Goal: Communication & Community: Answer question/provide support

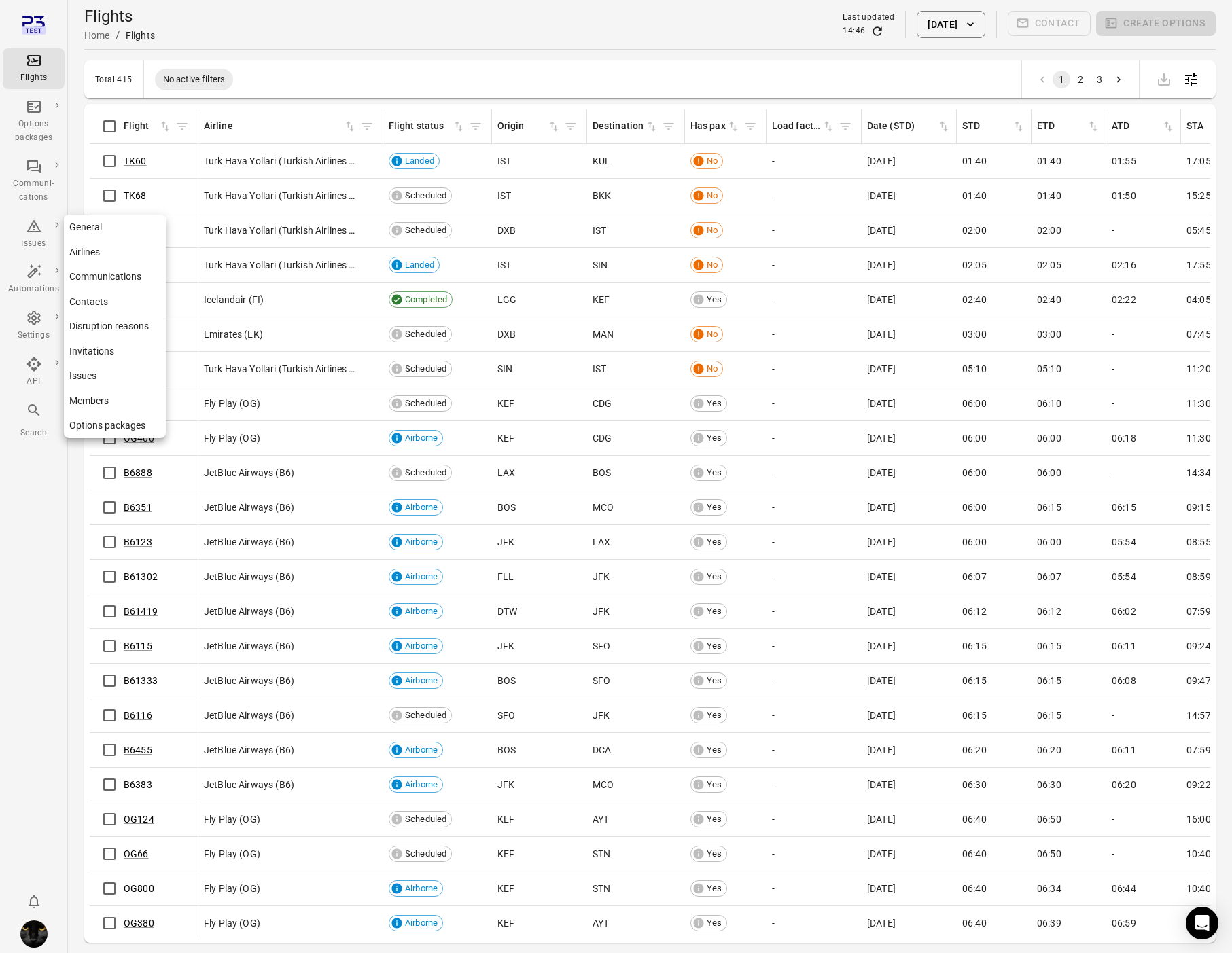
click at [39, 331] on div "Settings" at bounding box center [33, 336] width 51 height 14
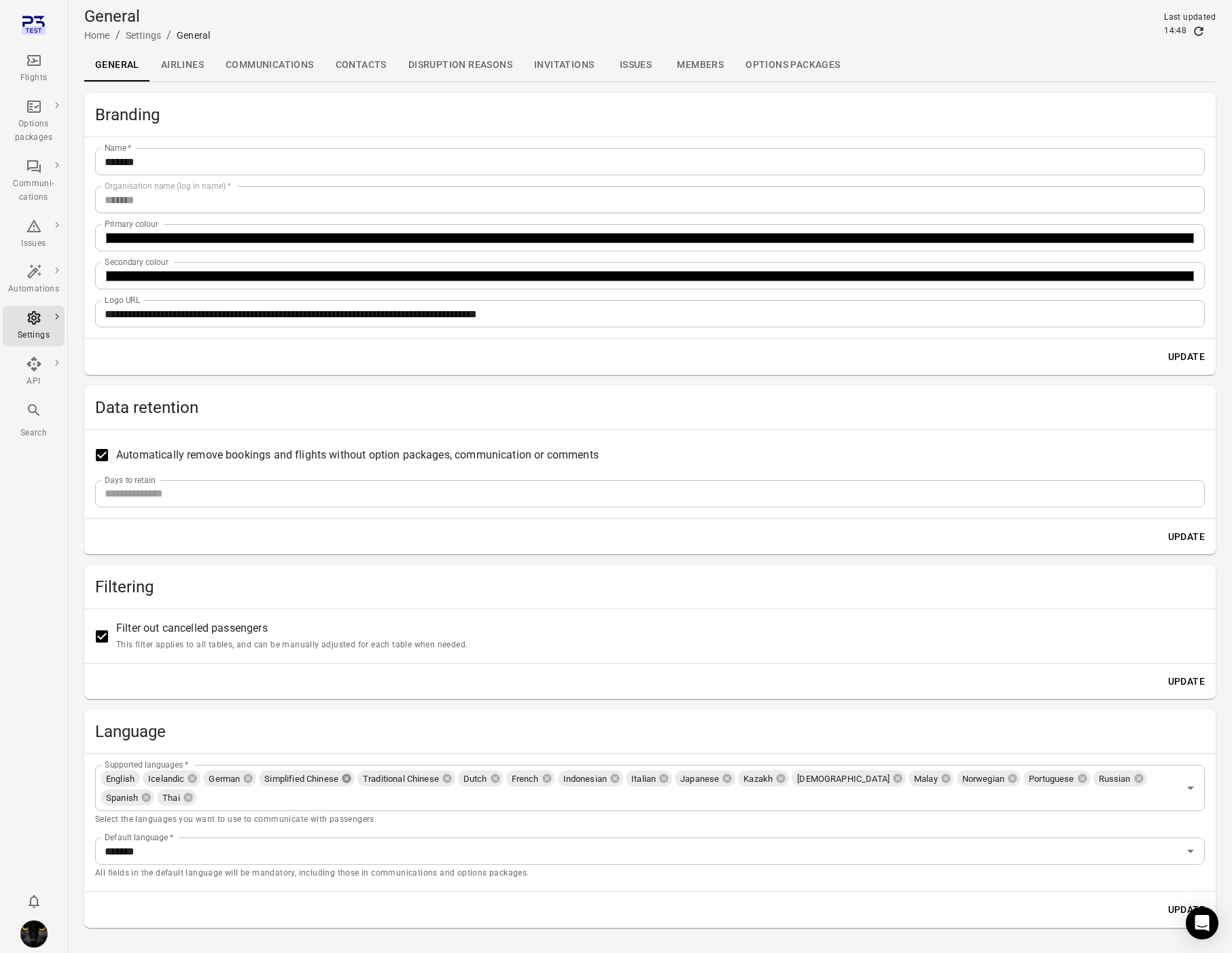
click at [351, 782] on icon at bounding box center [346, 779] width 9 height 9
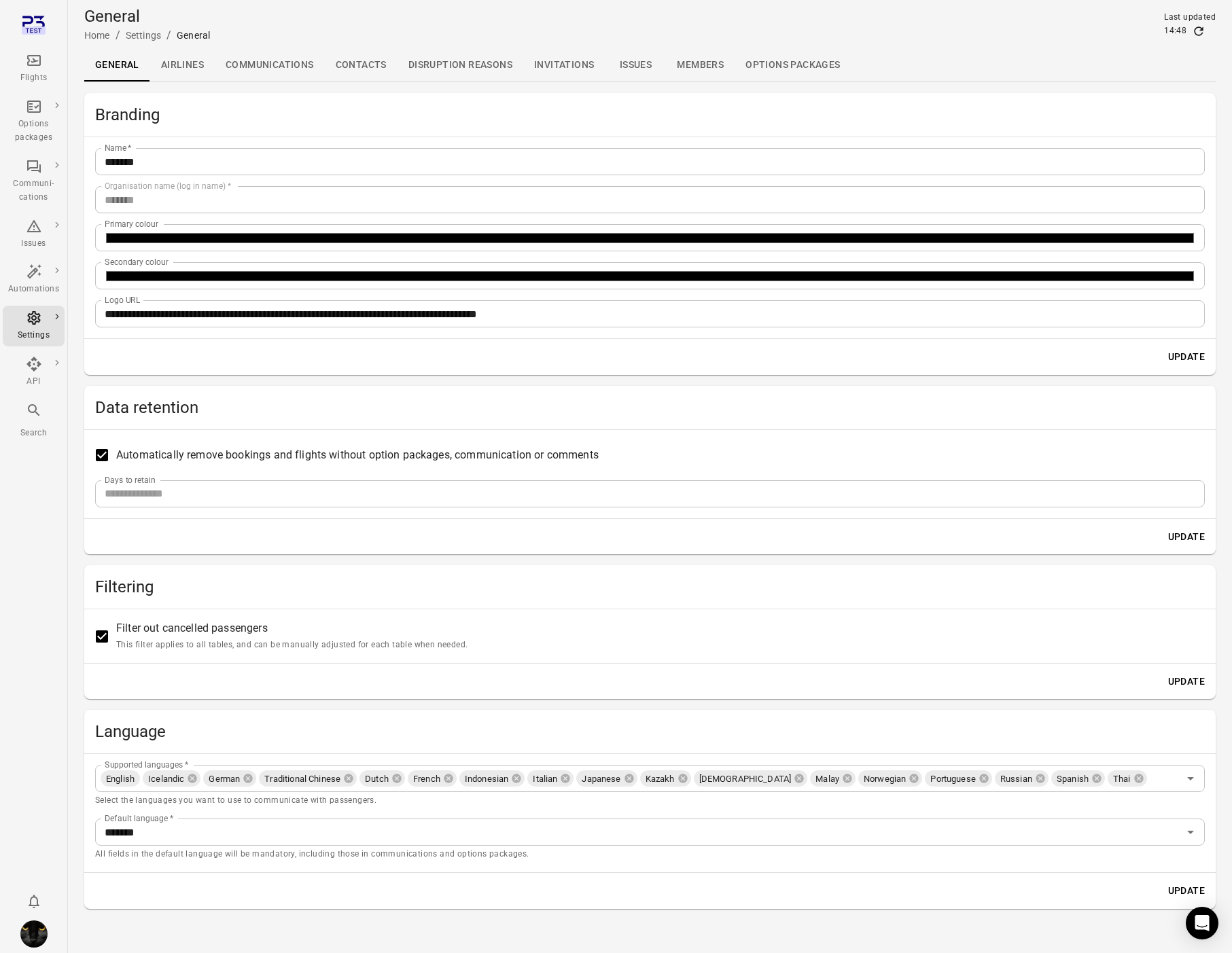
click at [351, 782] on icon at bounding box center [349, 779] width 9 height 9
click at [351, 782] on icon at bounding box center [347, 779] width 9 height 9
click at [351, 782] on span "Indonesian" at bounding box center [334, 780] width 55 height 14
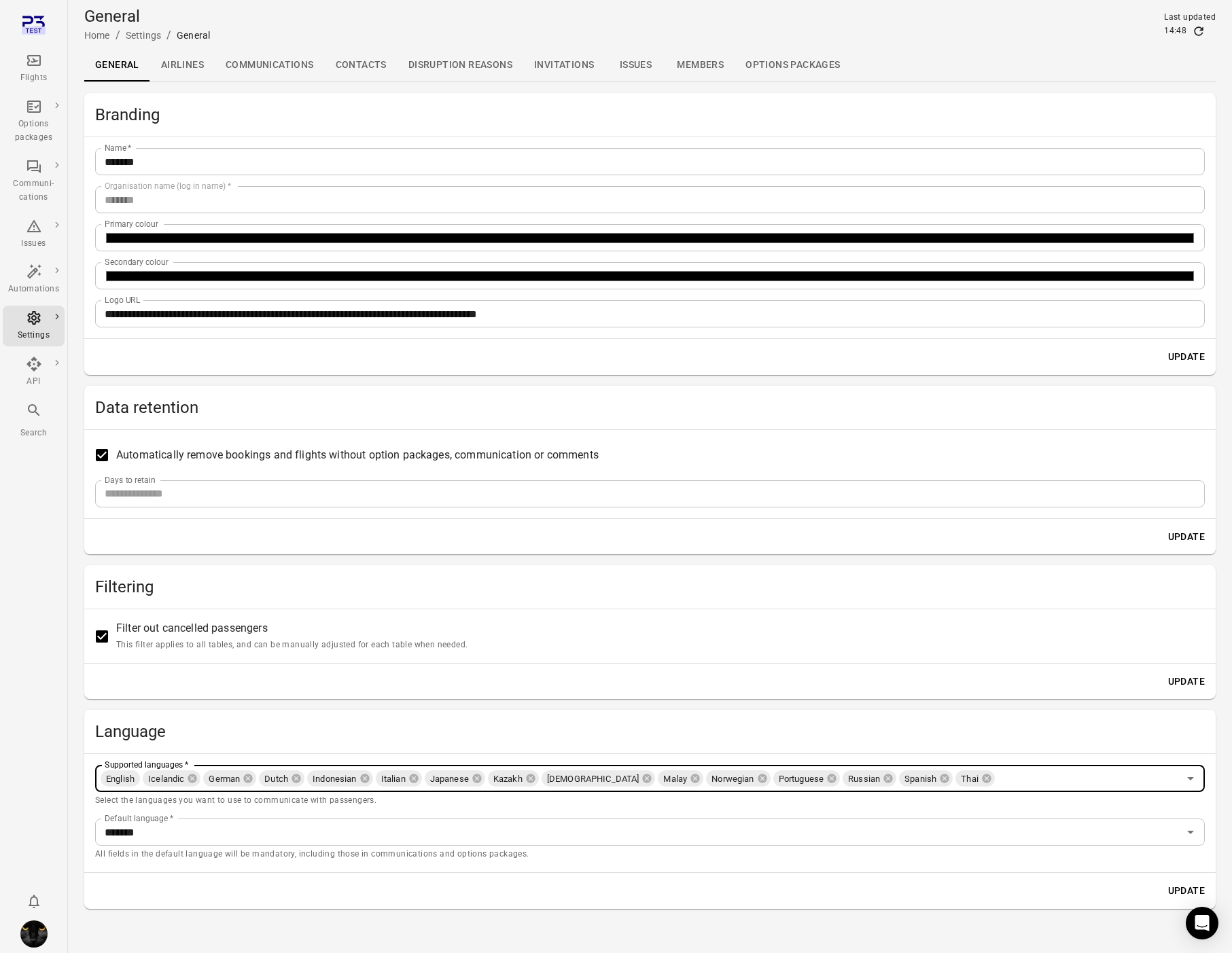
click at [351, 782] on span "Indonesian" at bounding box center [334, 780] width 55 height 14
click at [368, 781] on icon at bounding box center [365, 778] width 11 height 11
click at [347, 781] on icon at bounding box center [344, 779] width 9 height 9
click at [357, 780] on icon at bounding box center [359, 779] width 9 height 9
click at [354, 780] on icon at bounding box center [349, 779] width 9 height 9
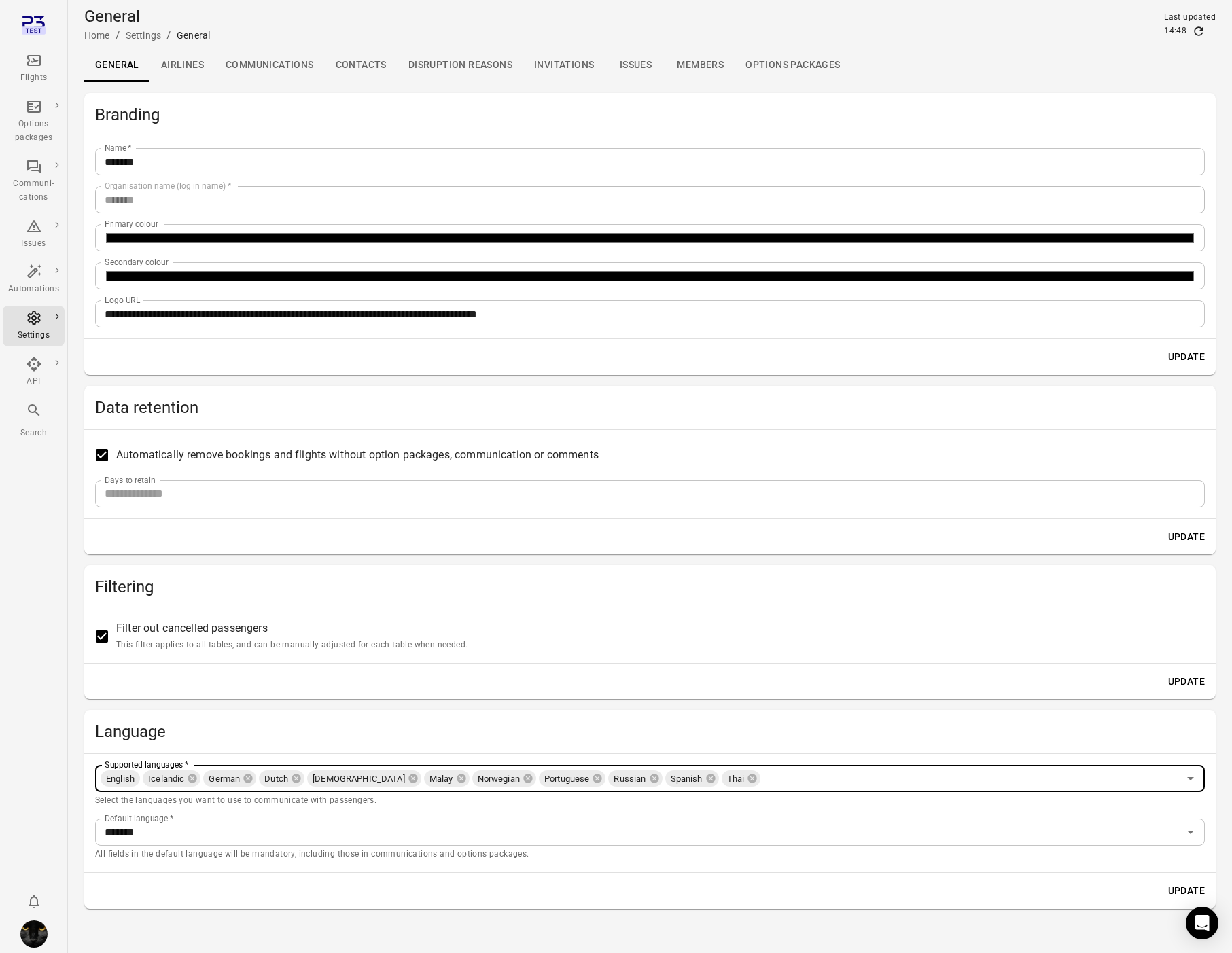
click at [356, 780] on div "[DEMOGRAPHIC_DATA]" at bounding box center [364, 779] width 114 height 16
click at [21, 62] on div "Flights" at bounding box center [33, 68] width 51 height 33
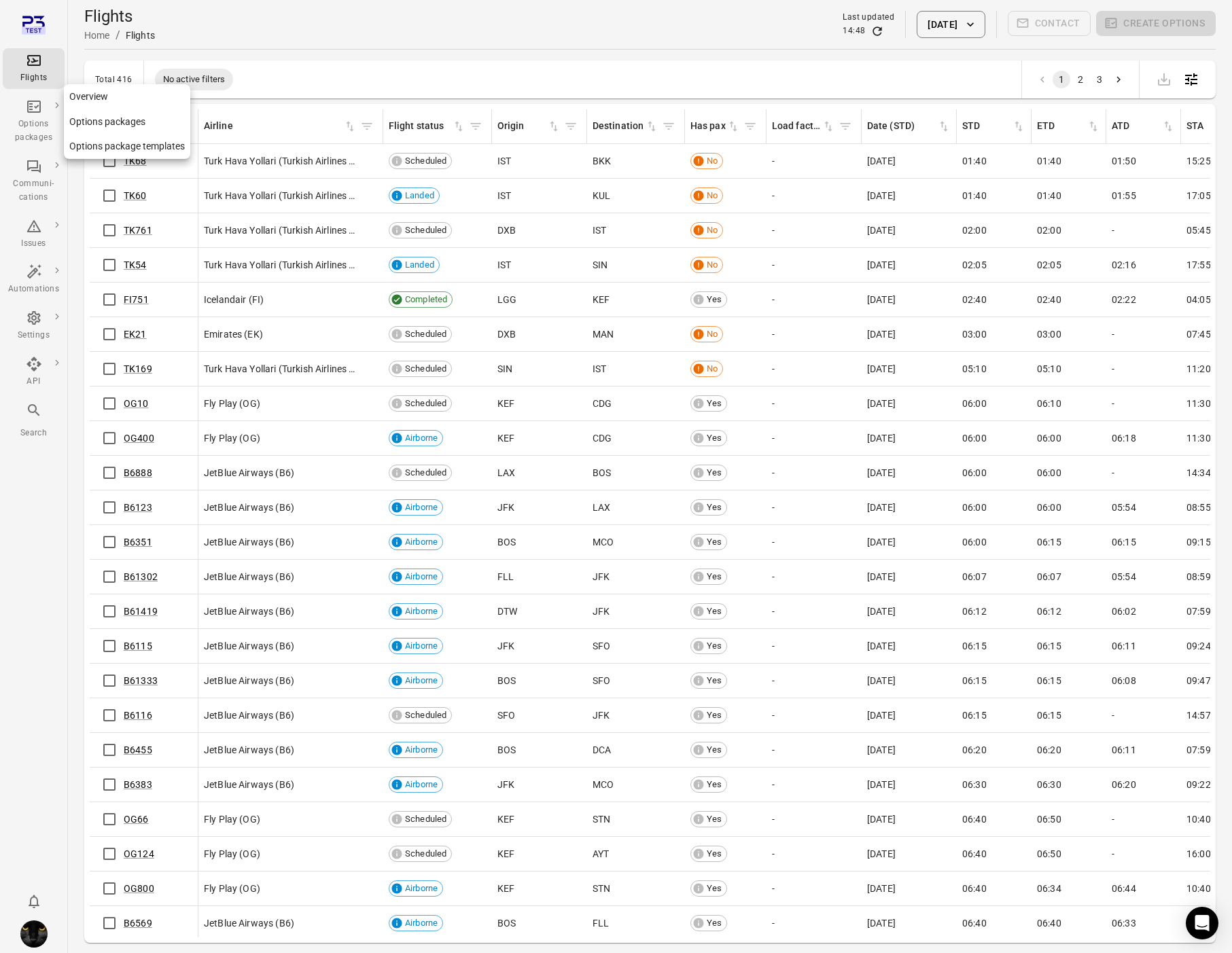
click at [52, 118] on div "Options packages" at bounding box center [33, 131] width 51 height 27
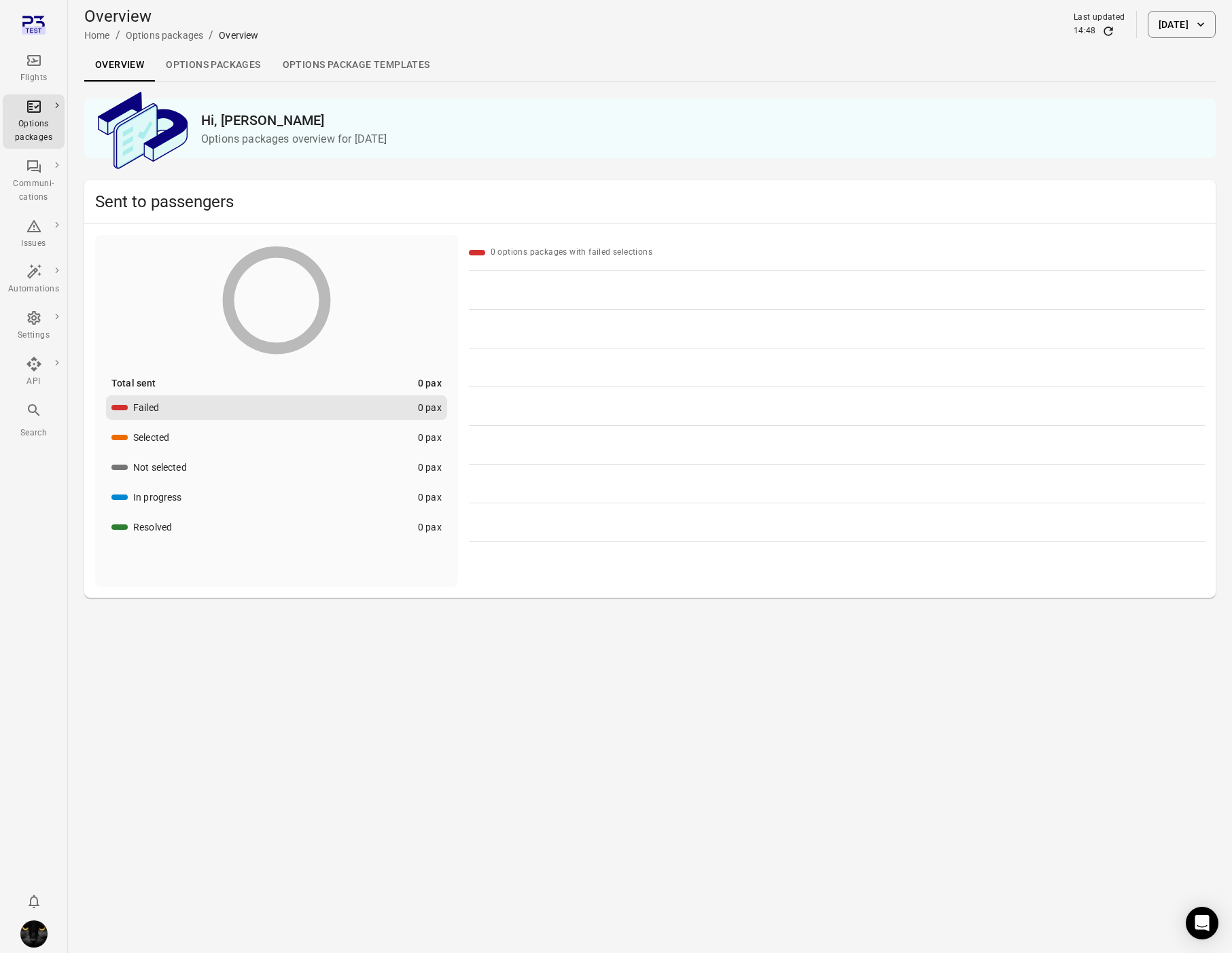
click at [198, 66] on link "Options packages" at bounding box center [213, 65] width 116 height 33
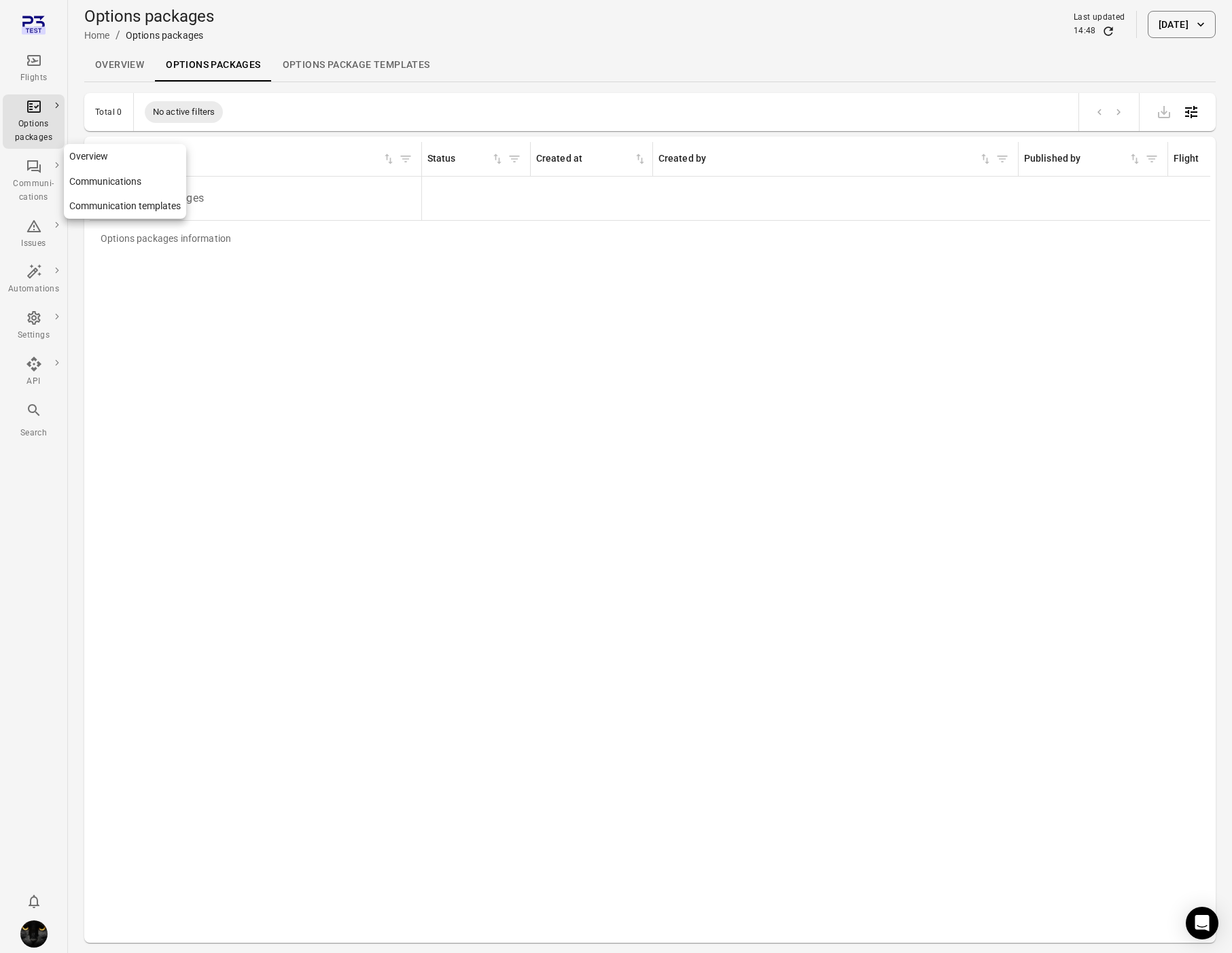
drag, startPoint x: 20, startPoint y: 171, endPoint x: 31, endPoint y: 168, distance: 11.2
click at [21, 171] on div "Communi-cations" at bounding box center [33, 181] width 51 height 46
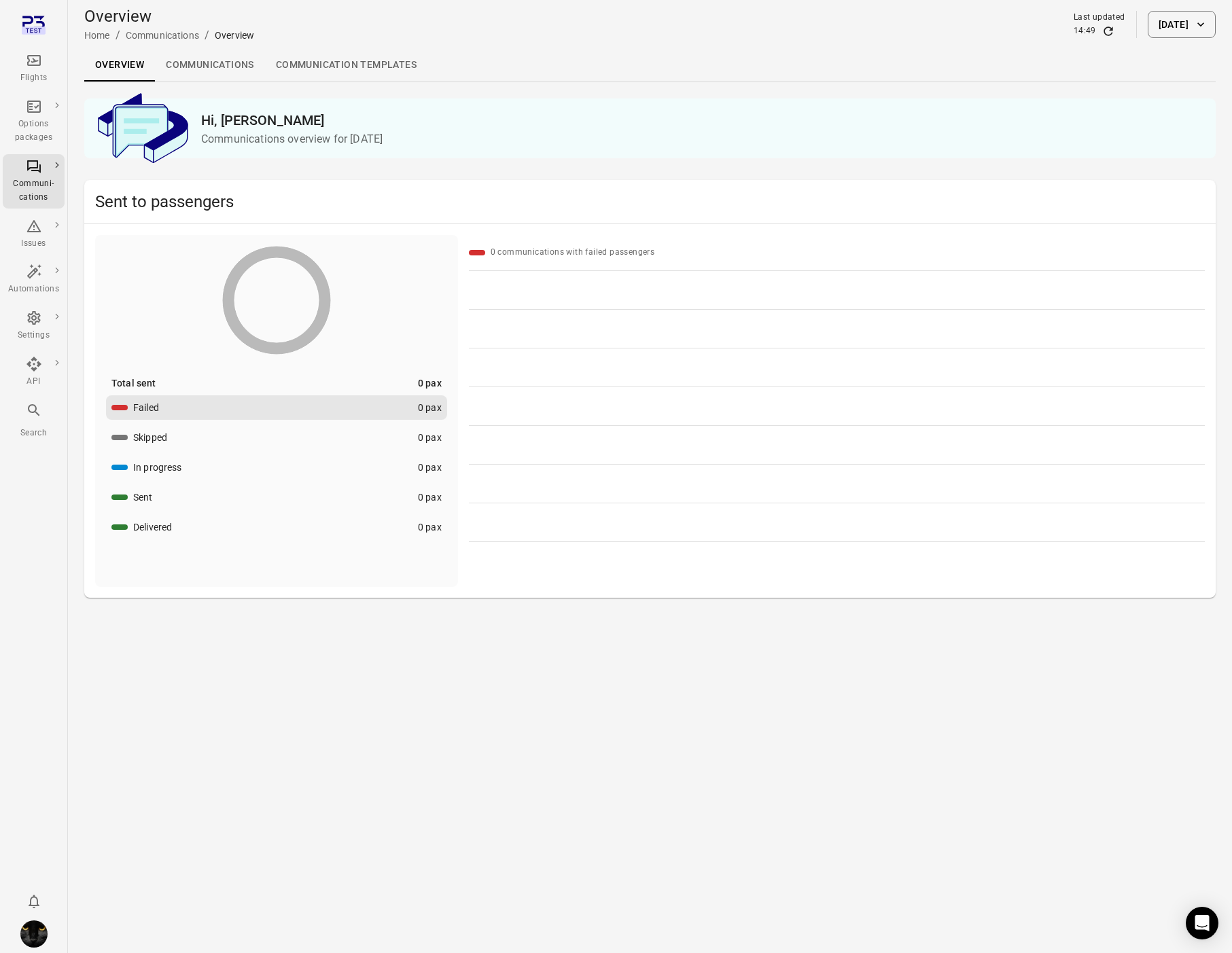
click at [184, 67] on link "Communications" at bounding box center [210, 65] width 110 height 33
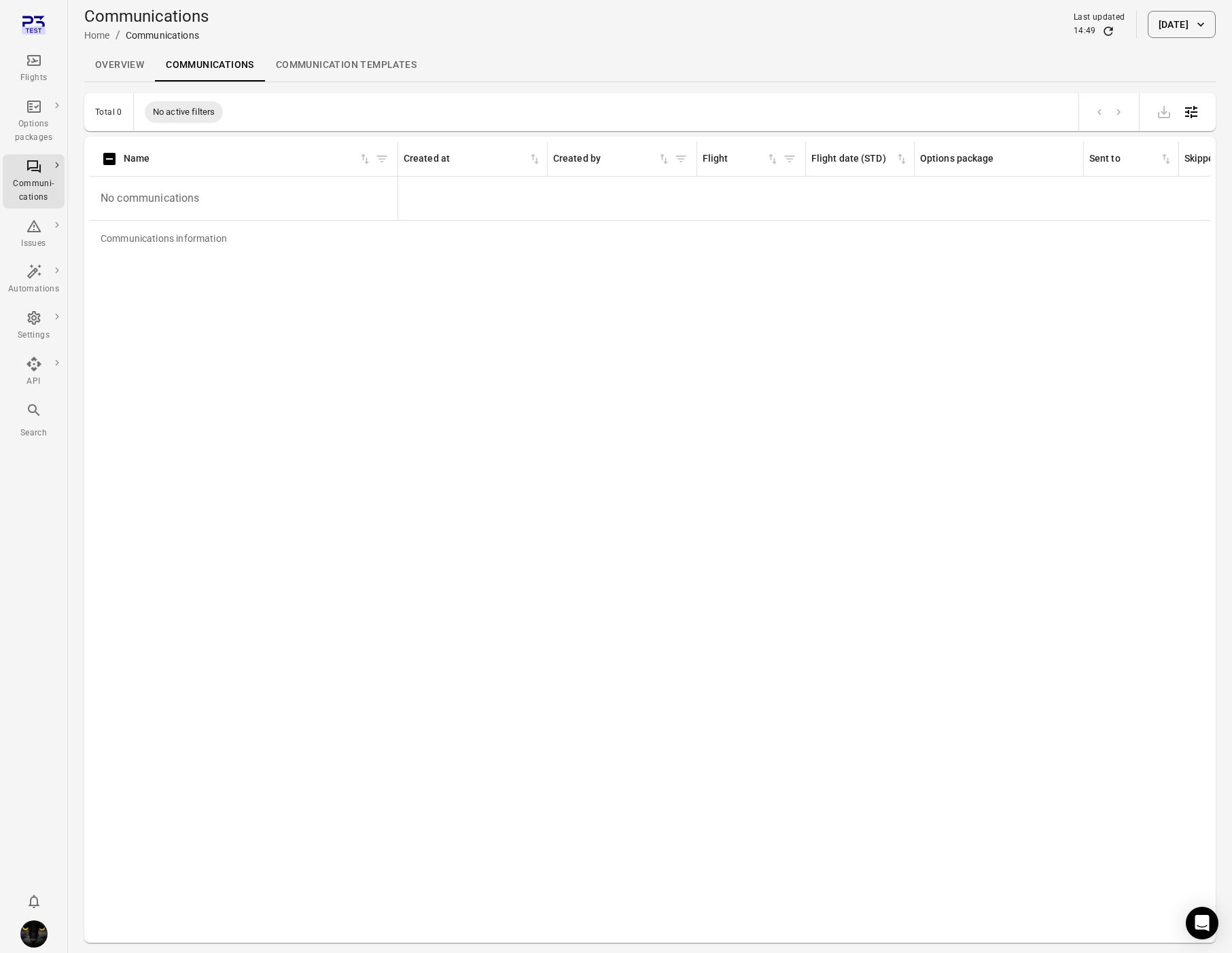
click at [184, 67] on link "Communications" at bounding box center [210, 65] width 110 height 33
click at [35, 56] on icon "Main navigation" at bounding box center [34, 60] width 16 height 16
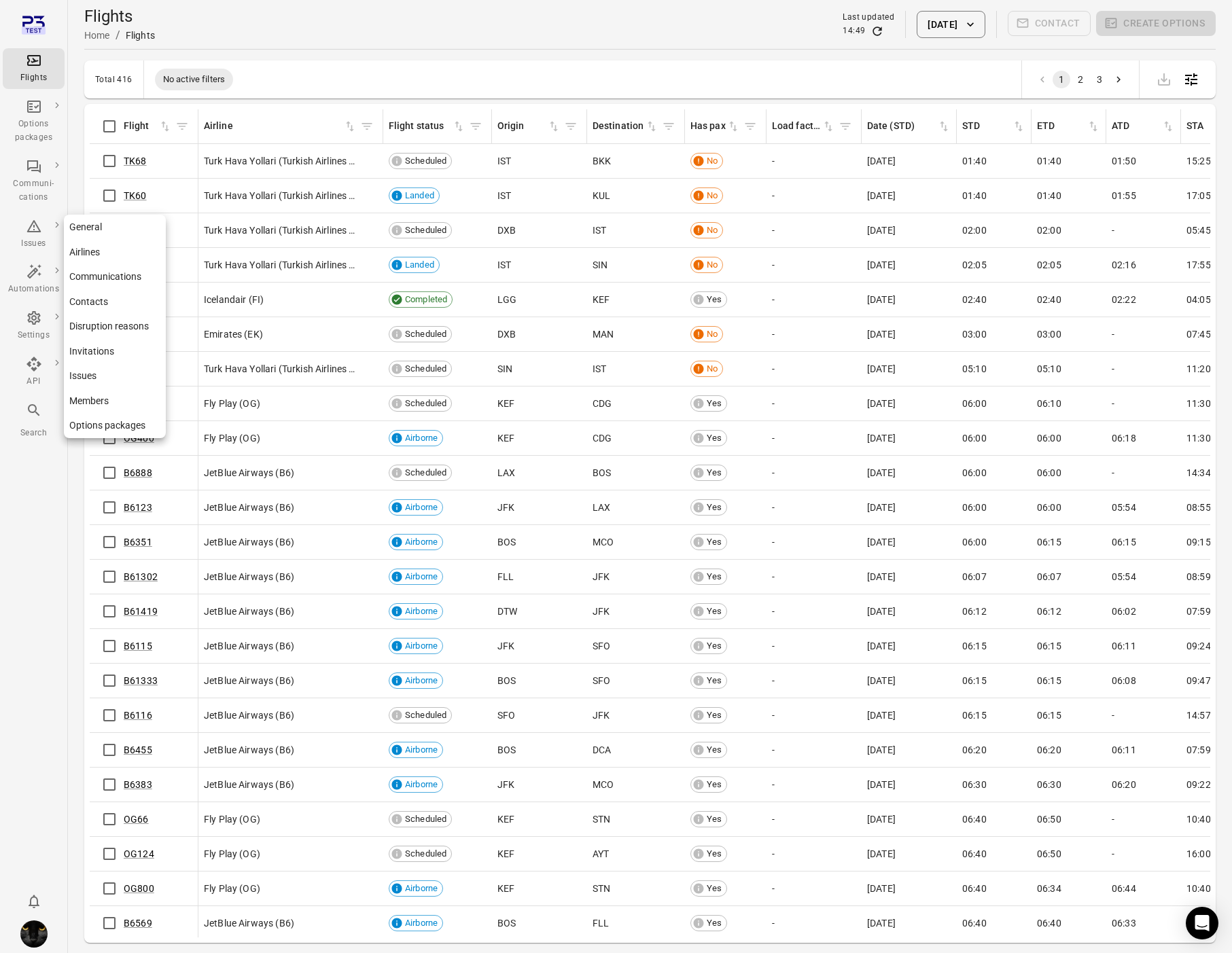
click at [39, 330] on div "Settings" at bounding box center [33, 336] width 51 height 14
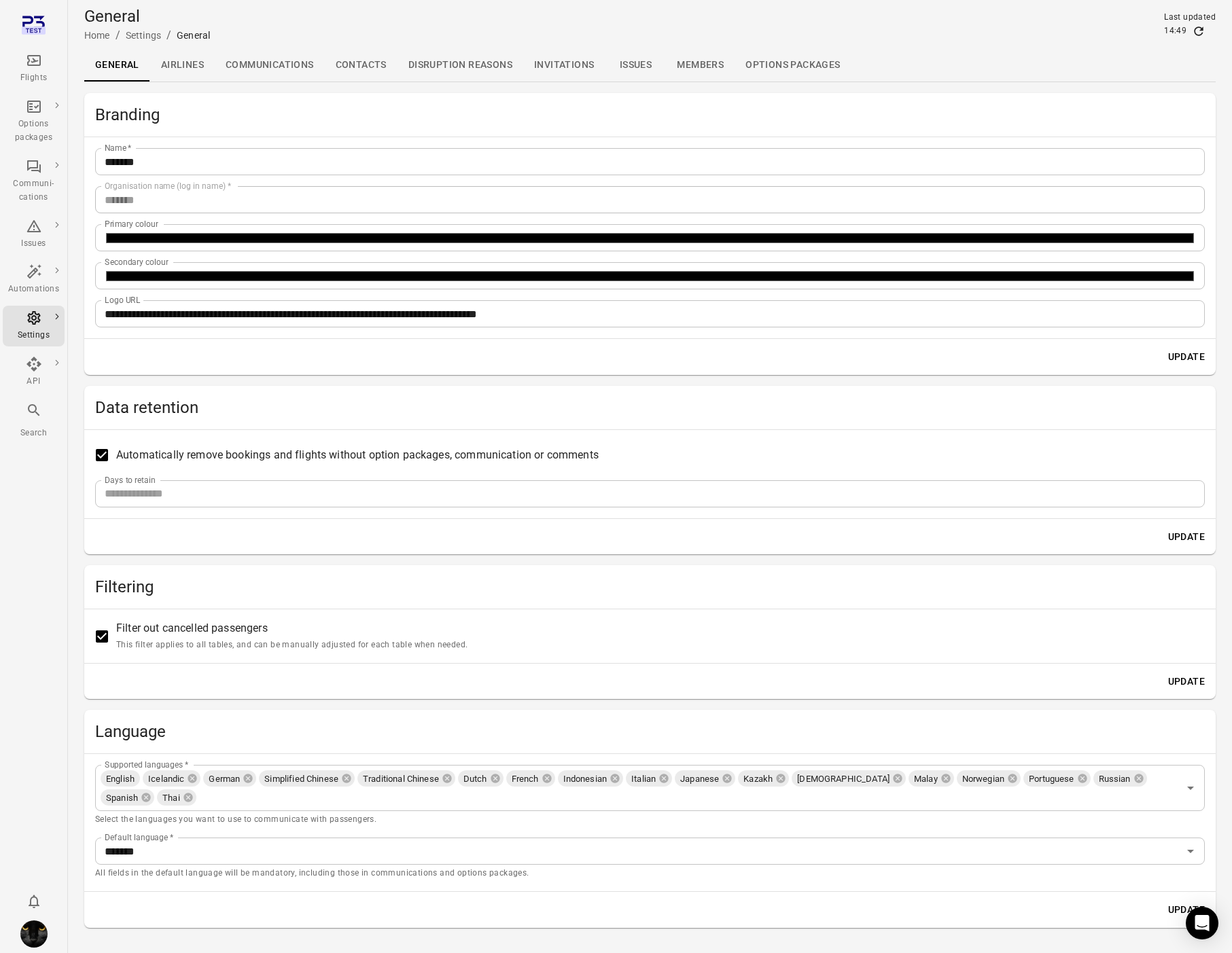
click at [259, 62] on link "Communications" at bounding box center [270, 65] width 110 height 33
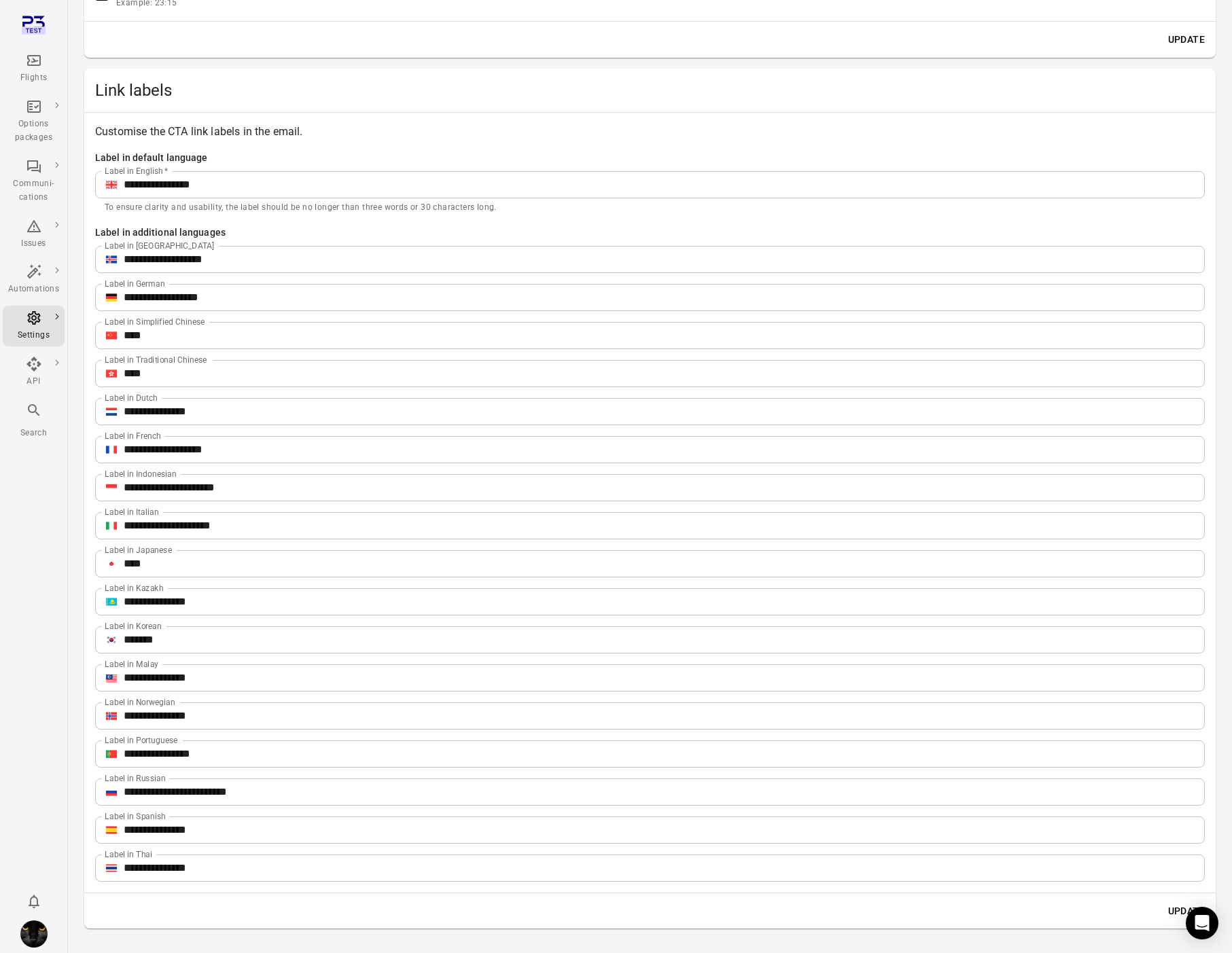
scroll to position [1865, 0]
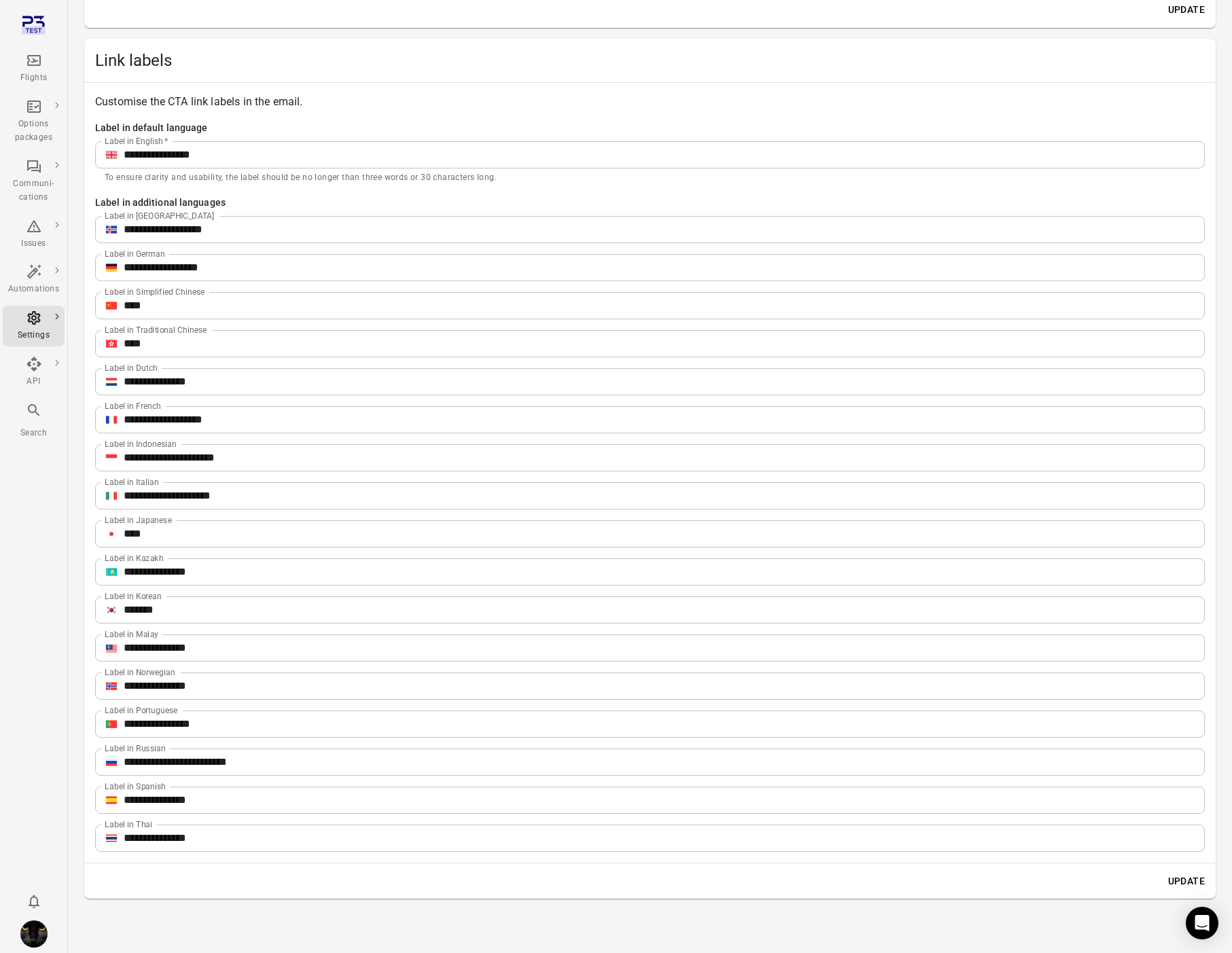
click at [46, 71] on div "Flights" at bounding box center [33, 78] width 51 height 14
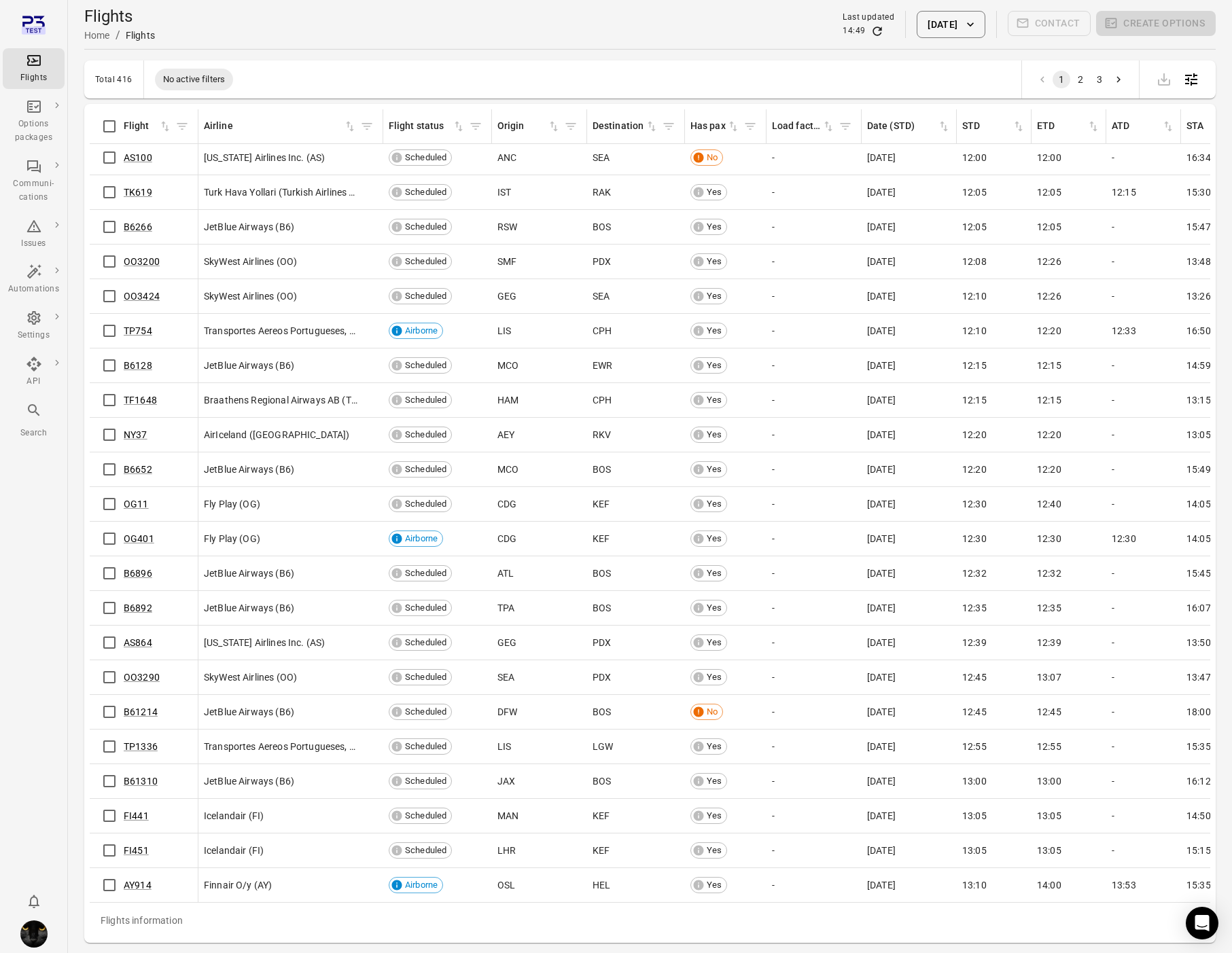
scroll to position [6053, 0]
click at [132, 853] on link "FI451" at bounding box center [136, 850] width 25 height 11
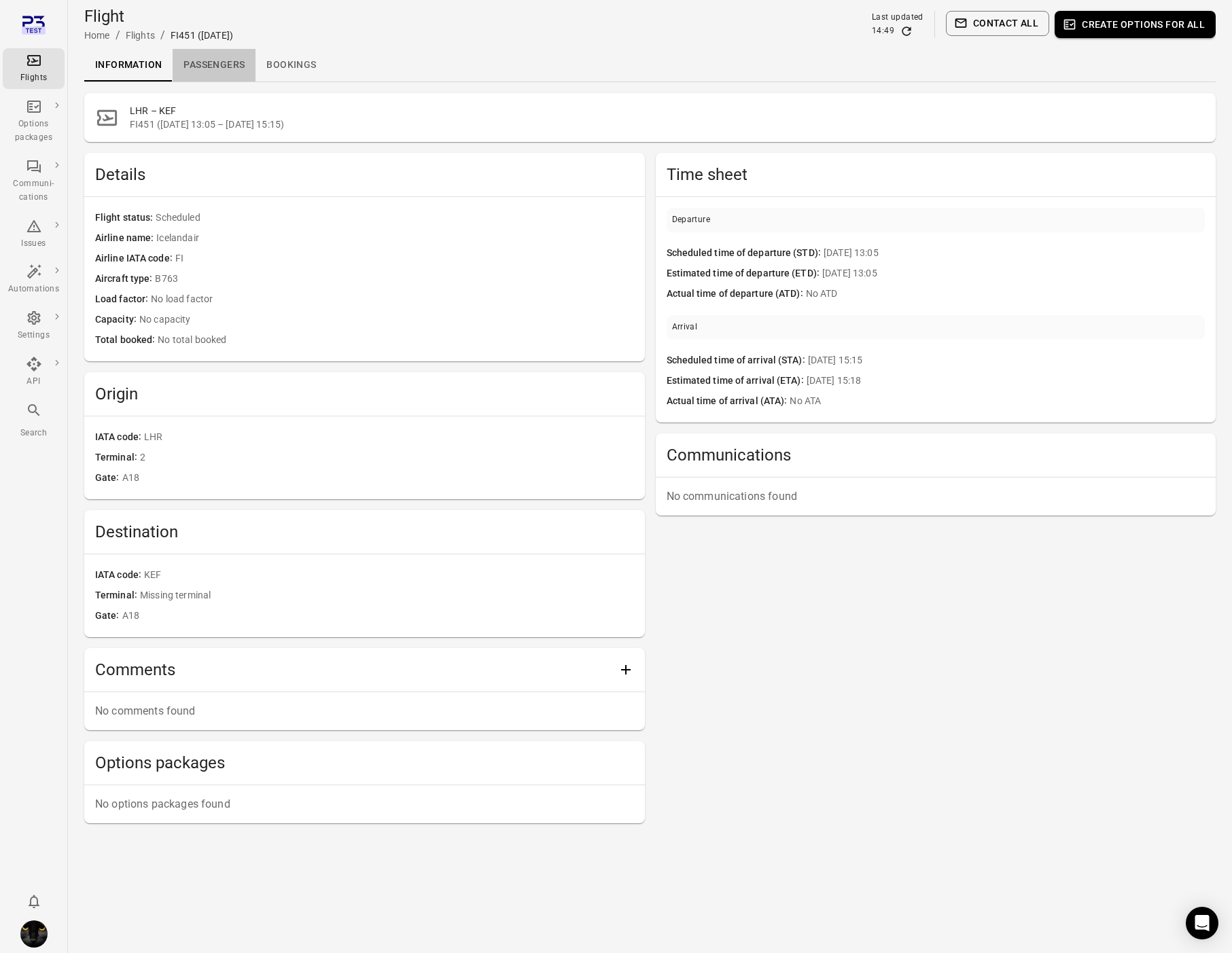
click at [203, 59] on link "Passengers" at bounding box center [214, 65] width 83 height 33
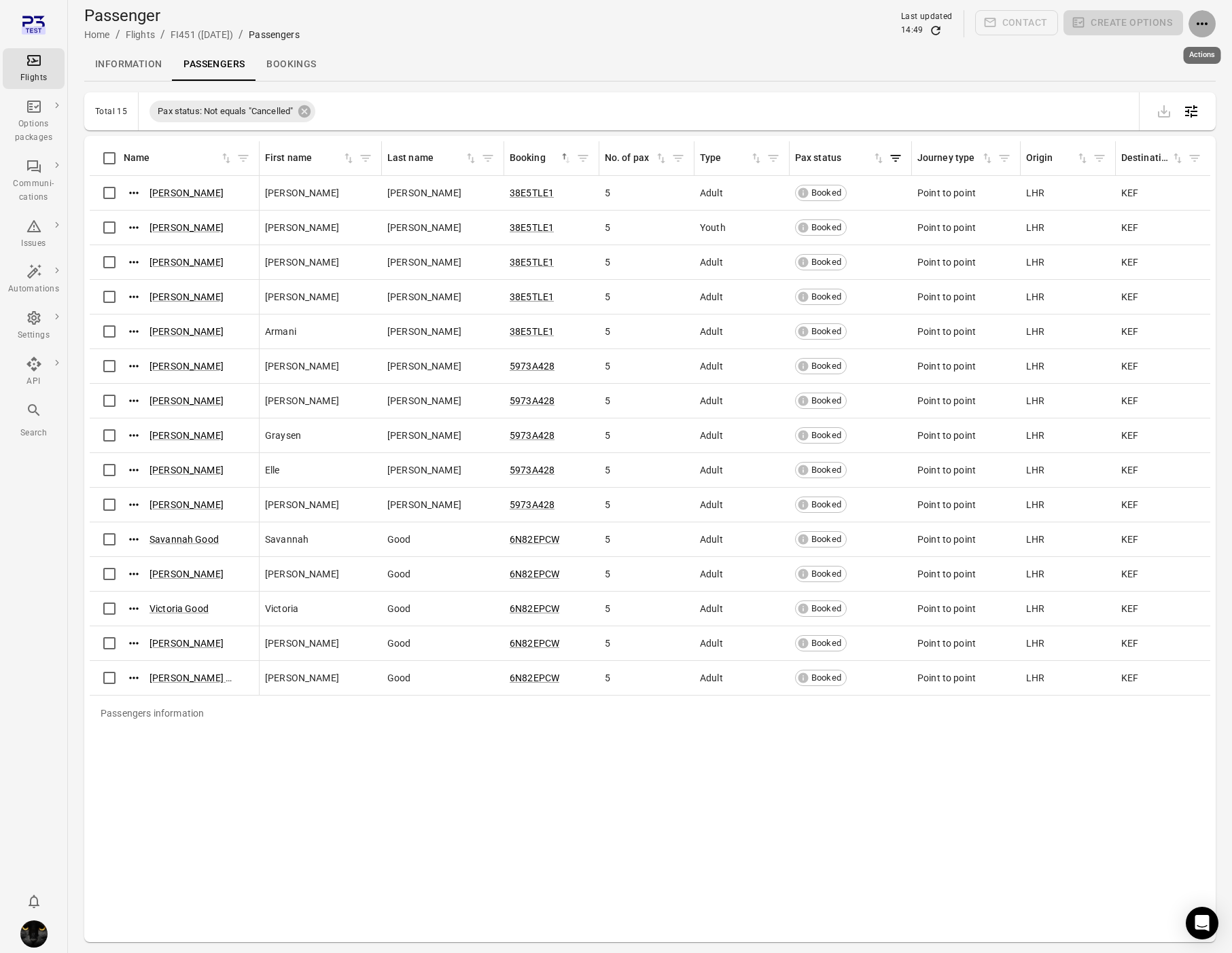
click at [1202, 26] on icon "Actions" at bounding box center [1202, 24] width 16 height 16
click at [1159, 53] on span "Add booking to flight" at bounding box center [1165, 50] width 90 height 14
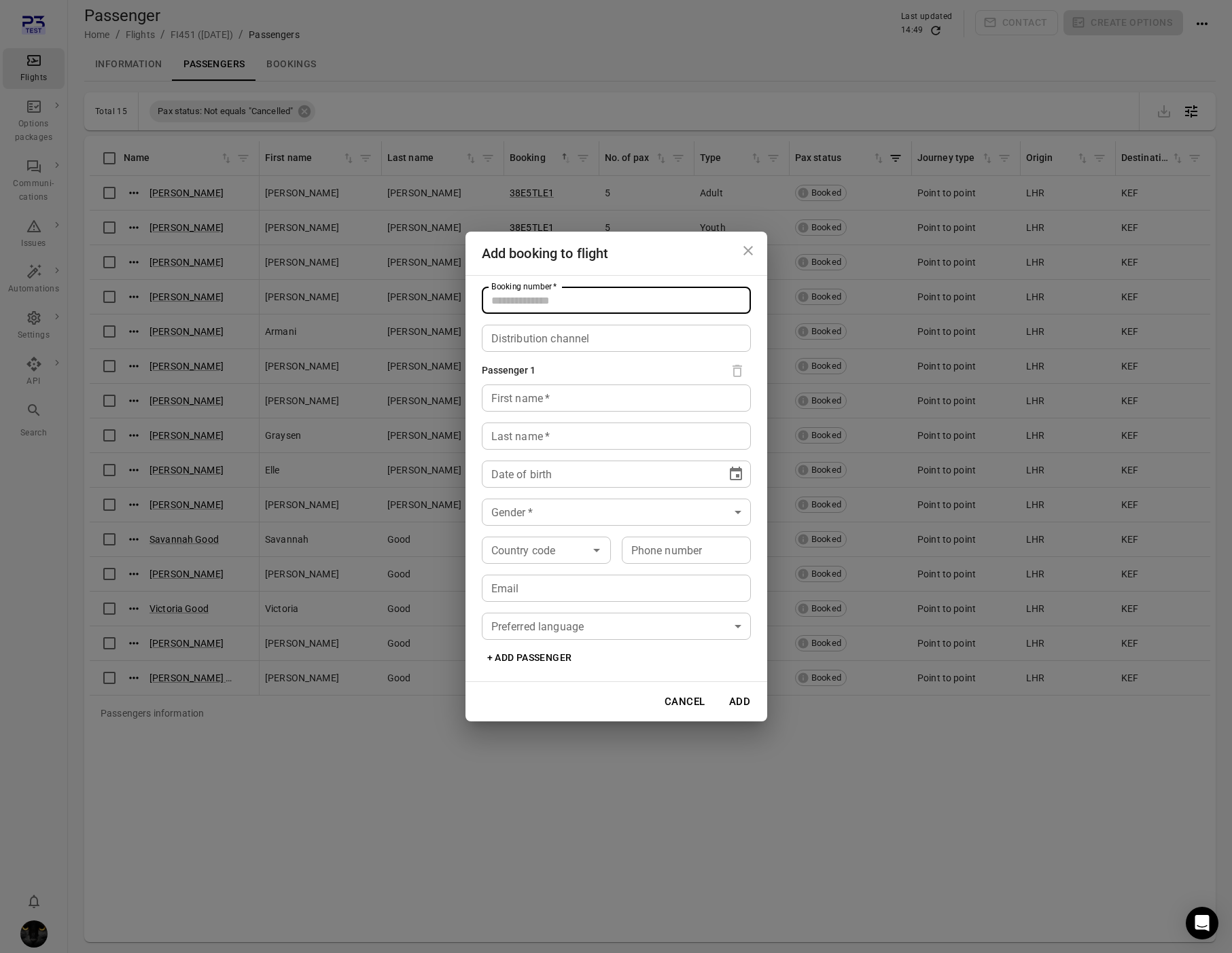
click at [508, 296] on input "Booking number   *" at bounding box center [616, 300] width 269 height 27
type input "*****"
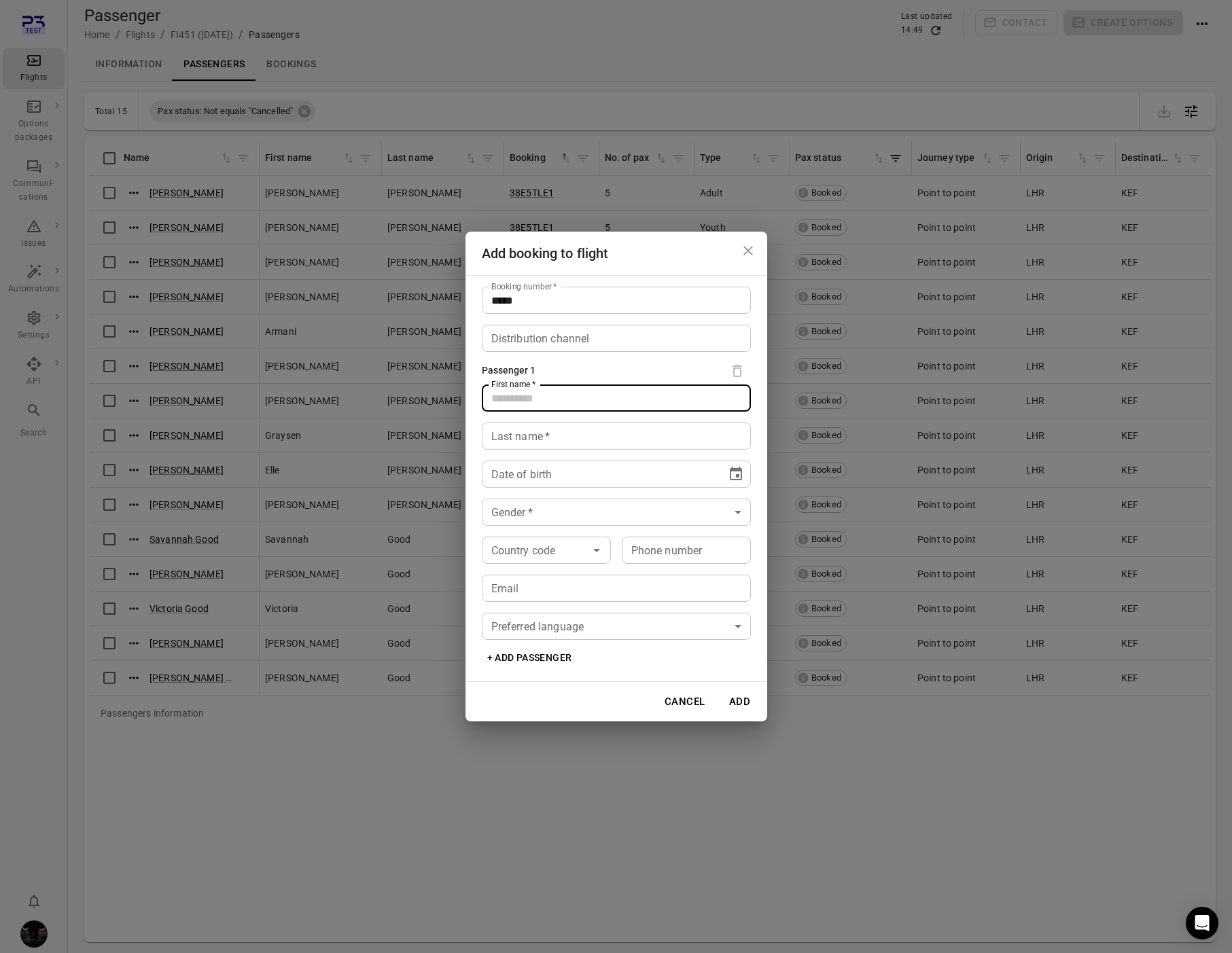
click at [521, 399] on input "First name   *" at bounding box center [616, 398] width 269 height 27
type input "****"
click at [498, 415] on div "Booking number   * ***** Booking number   * Distribution channel Distribution c…" at bounding box center [617, 478] width 302 height 407
click at [498, 433] on input "Last name   *" at bounding box center [616, 436] width 269 height 27
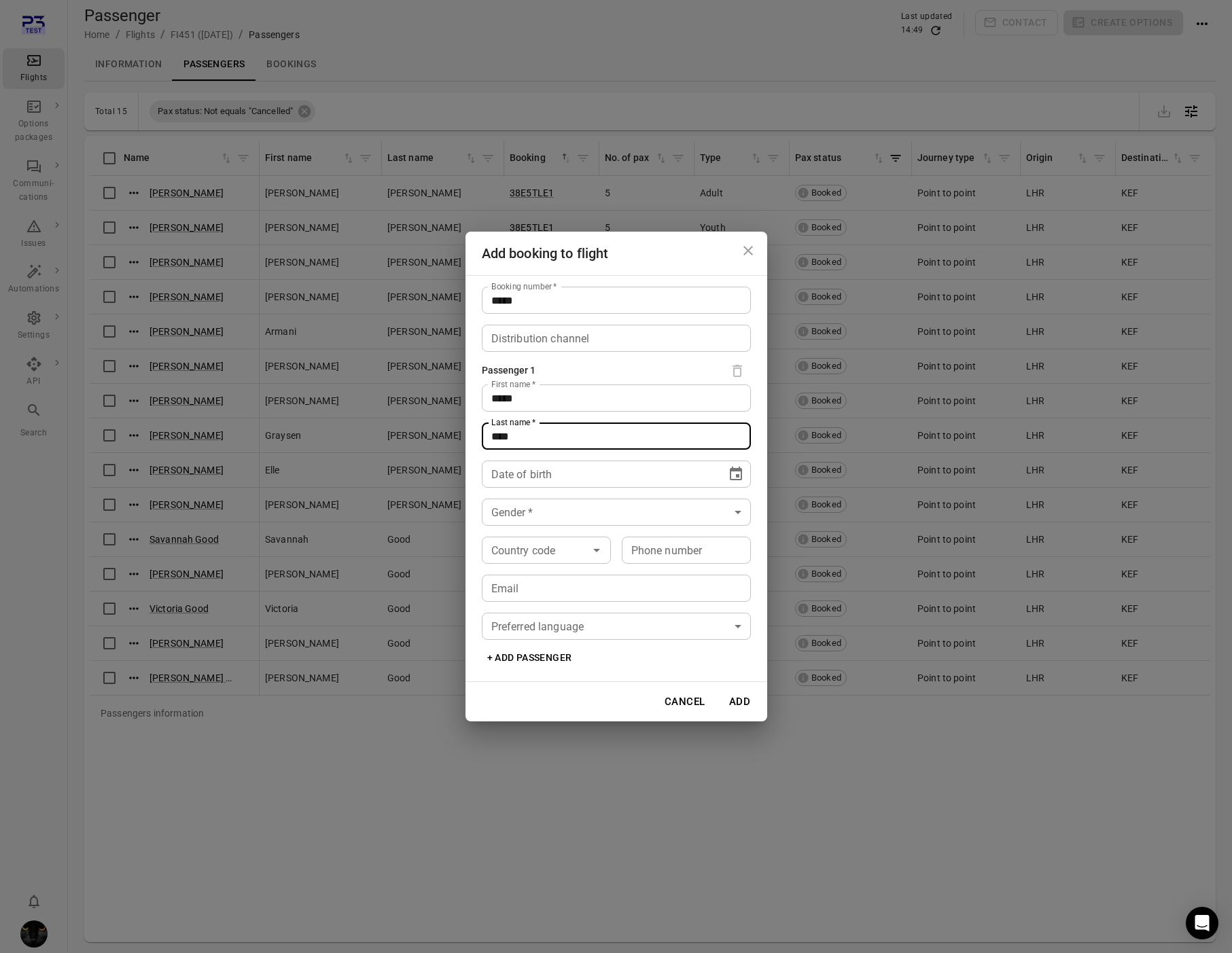
type input "****"
click at [736, 480] on icon "Choose date" at bounding box center [736, 474] width 12 height 14
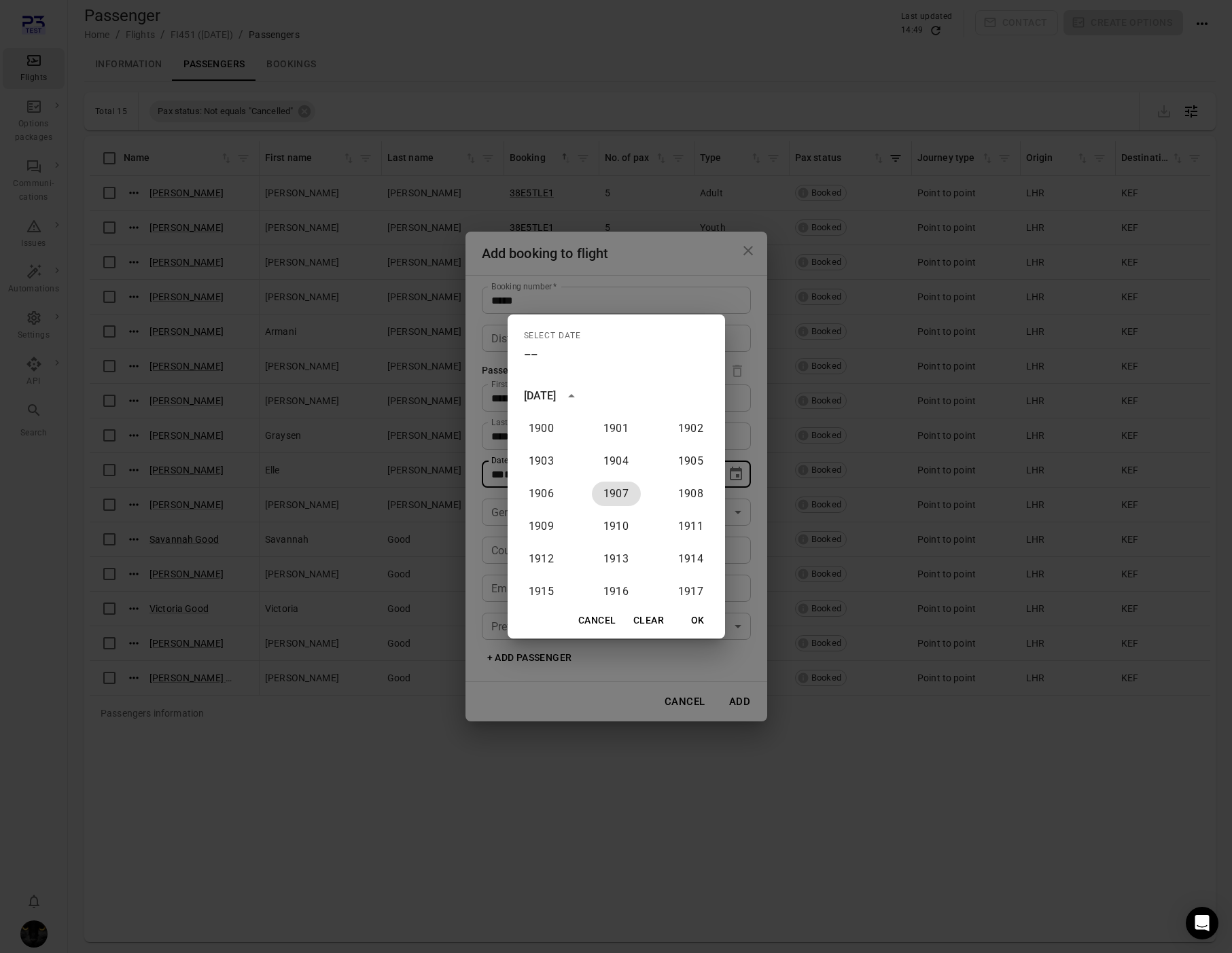
drag, startPoint x: 612, startPoint y: 497, endPoint x: 662, endPoint y: 580, distance: 96.4
click at [611, 497] on button "1907" at bounding box center [616, 494] width 49 height 24
type input "**********"
click at [699, 612] on button "OK" at bounding box center [697, 620] width 43 height 25
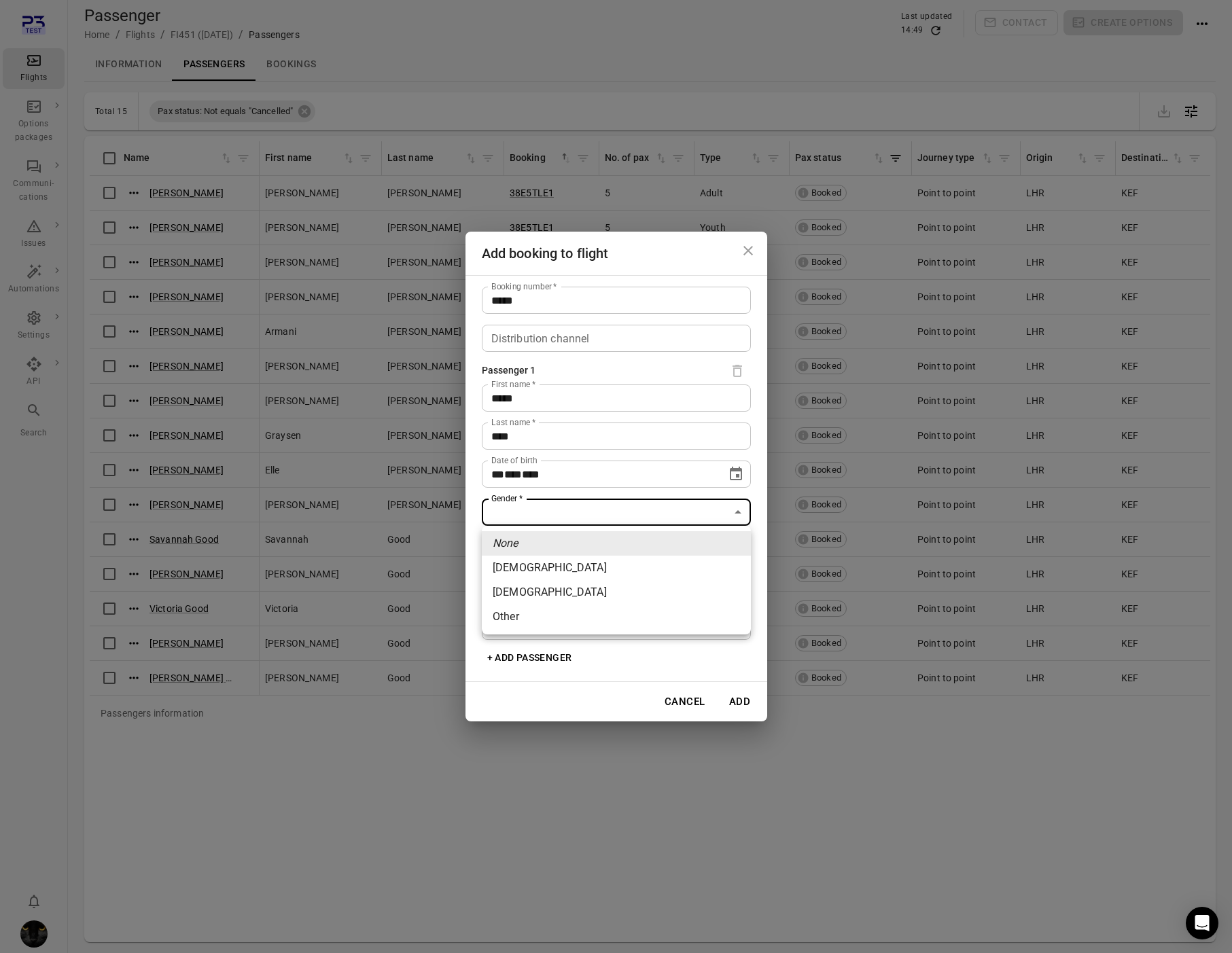
click at [565, 519] on body "Flights Options packages Communi-cations Issues Automations Settings API Search…" at bounding box center [616, 498] width 1232 height 998
click at [552, 562] on li "[DEMOGRAPHIC_DATA]" at bounding box center [616, 568] width 269 height 24
type input "******"
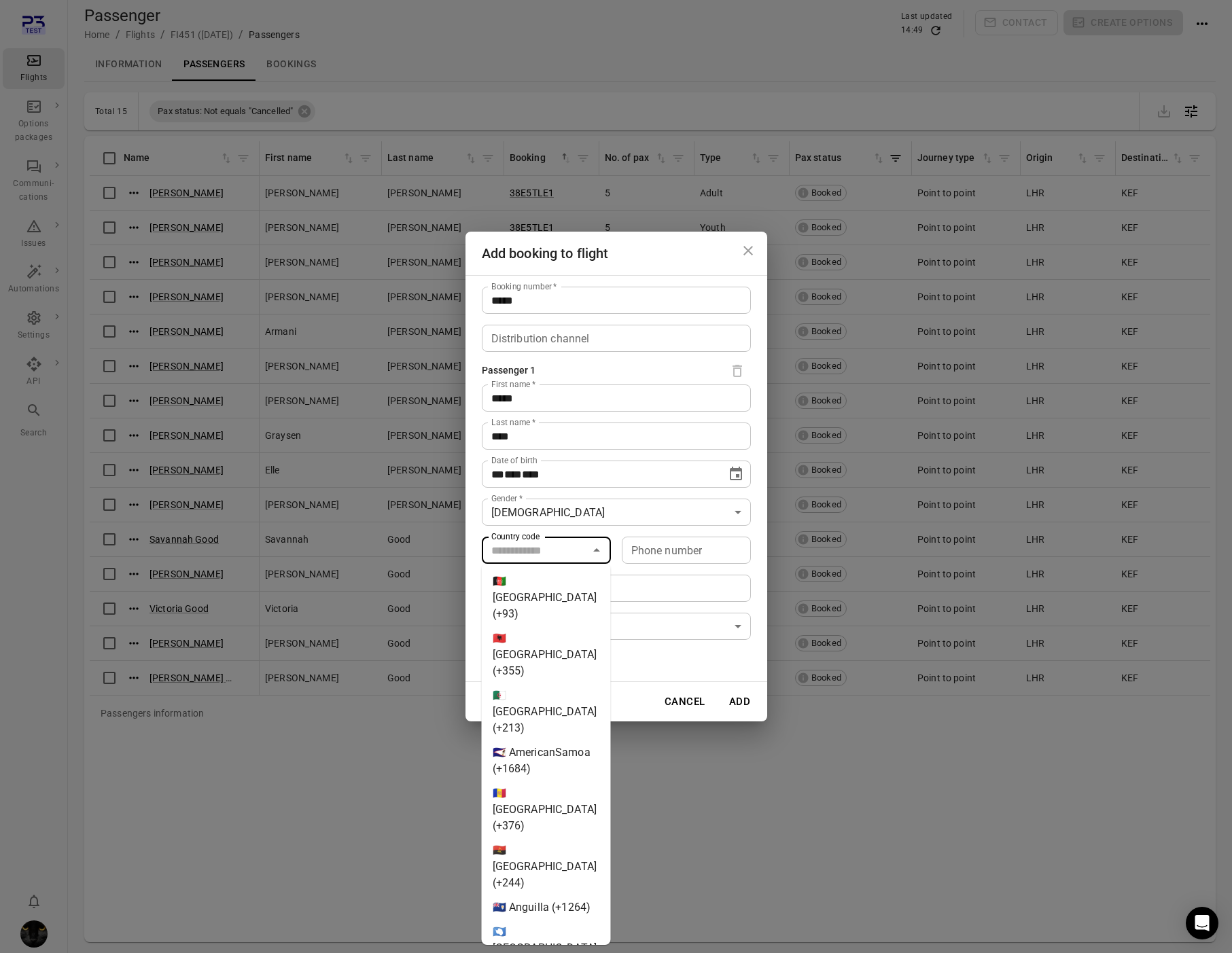
click at [552, 557] on input "Country code" at bounding box center [535, 550] width 99 height 19
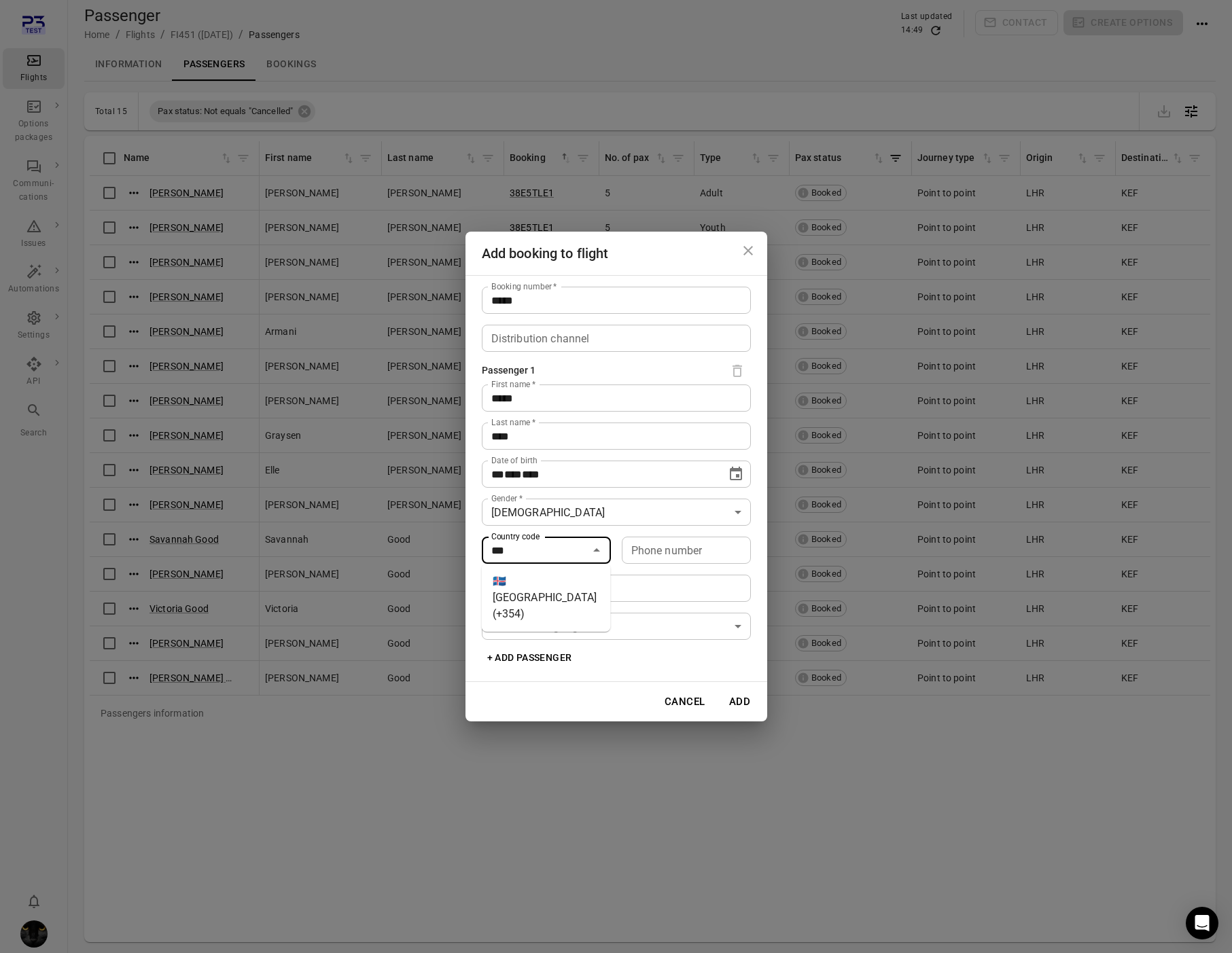
click at [548, 580] on li "🇮🇸 [GEOGRAPHIC_DATA] (+354)" at bounding box center [546, 598] width 129 height 57
type input "*********"
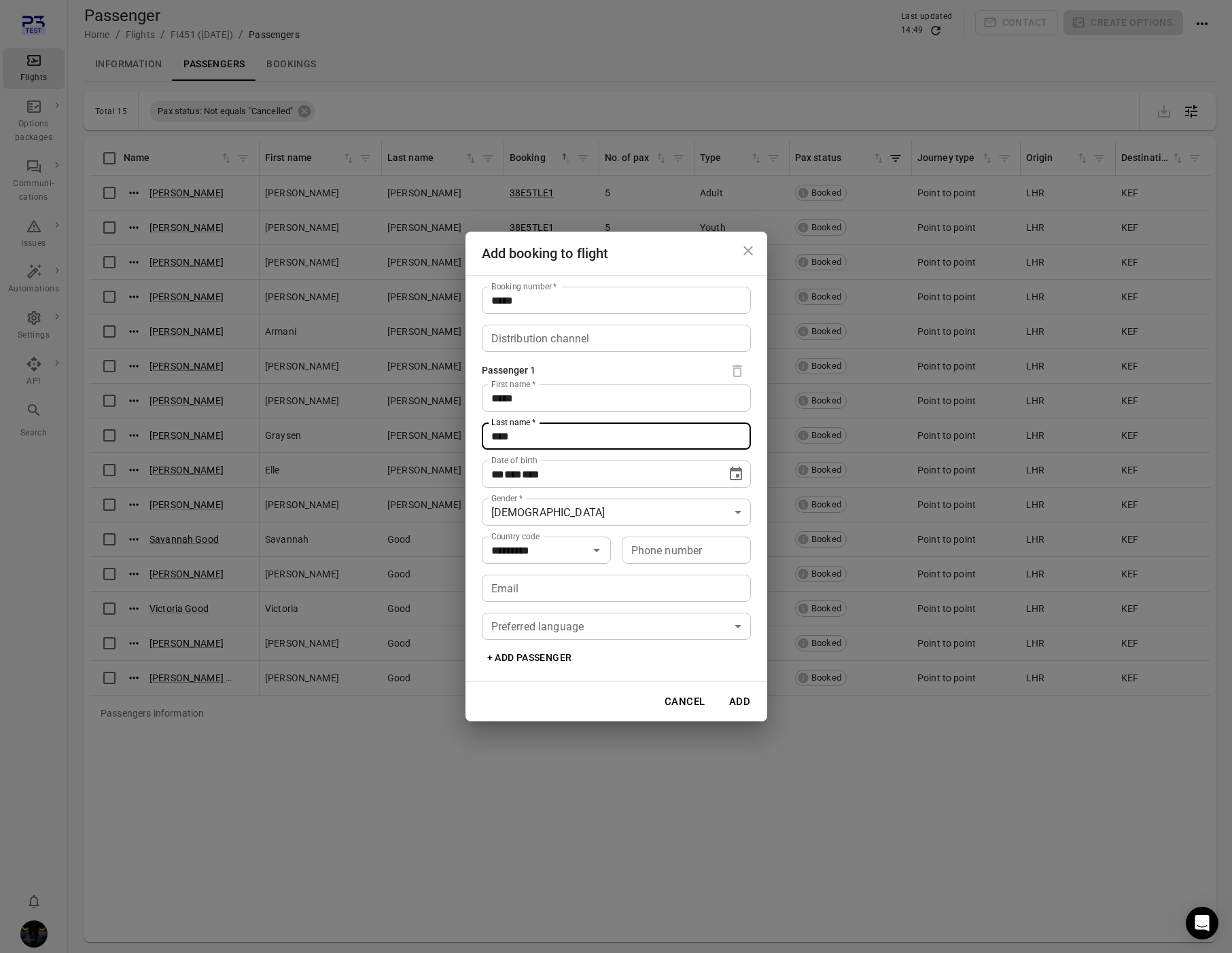
drag, startPoint x: 527, startPoint y: 435, endPoint x: 463, endPoint y: 432, distance: 64.0
click at [463, 432] on div "**********" at bounding box center [616, 476] width 1232 height 953
type input "*********"
click at [668, 559] on input "Phone number" at bounding box center [686, 550] width 129 height 27
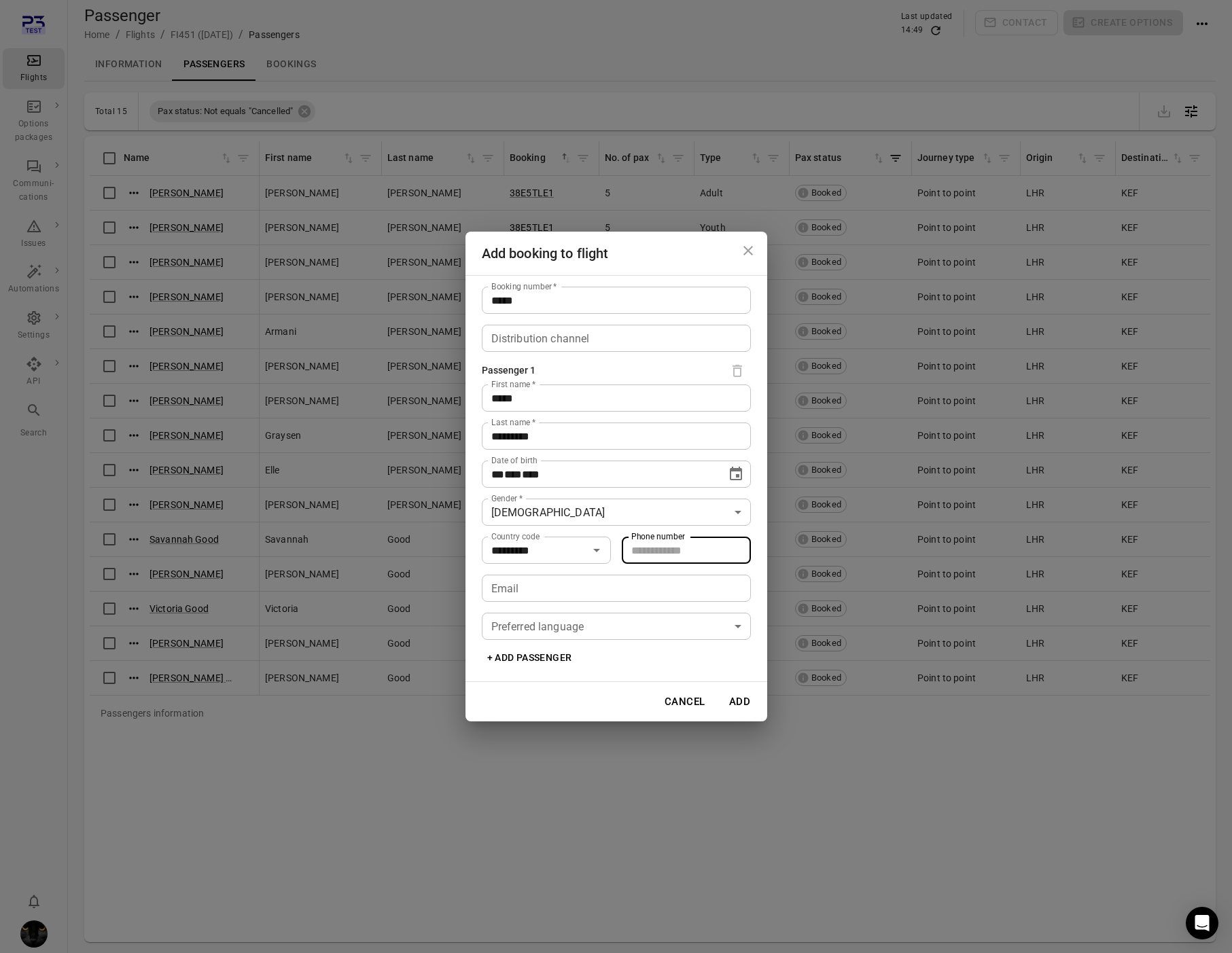
type input "*******"
click at [602, 629] on body "Flights Options packages Communi-cations Issues Automations Settings API Search…" at bounding box center [616, 498] width 1232 height 998
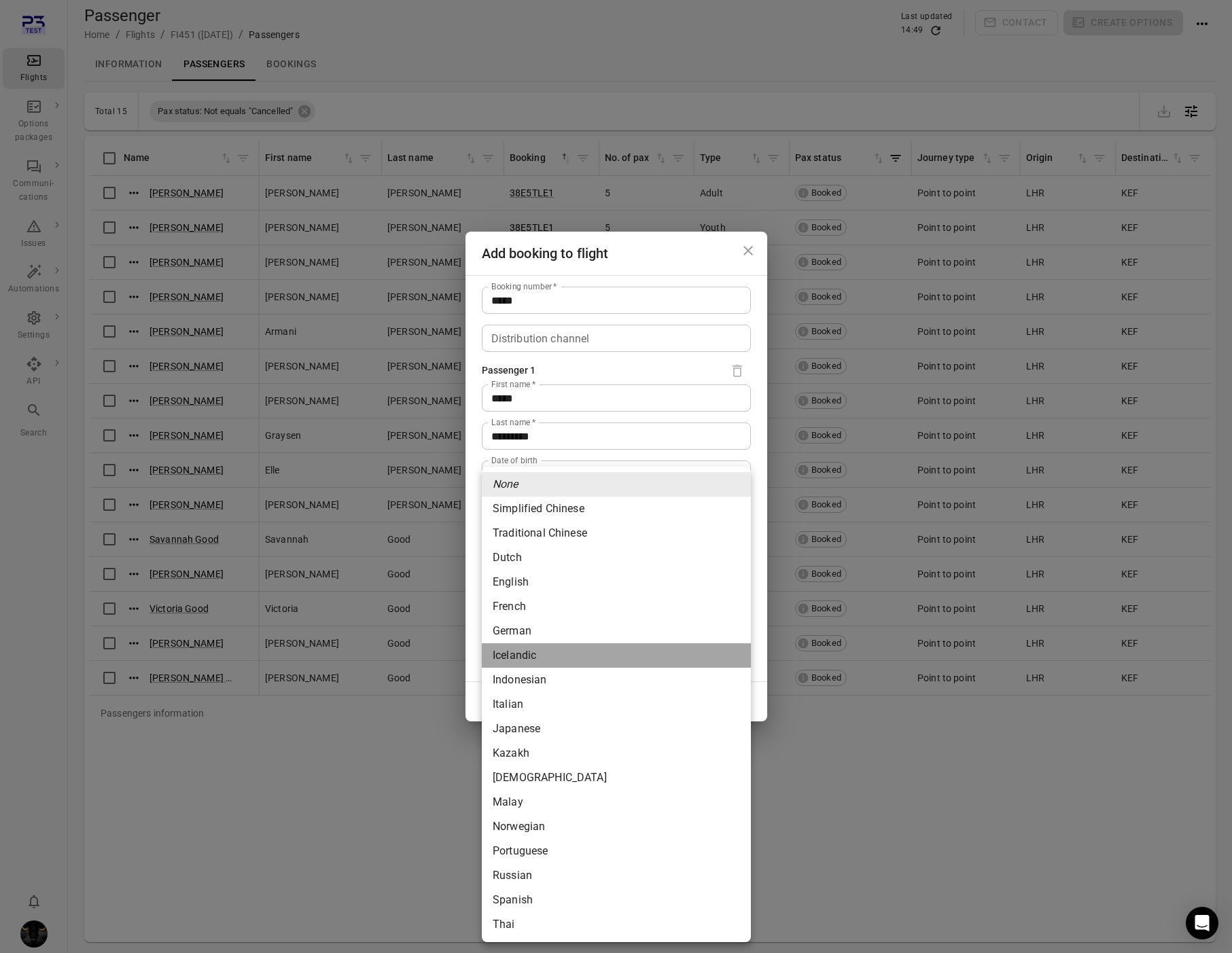
click at [548, 659] on li "Icelandic" at bounding box center [616, 656] width 269 height 24
type input "*********"
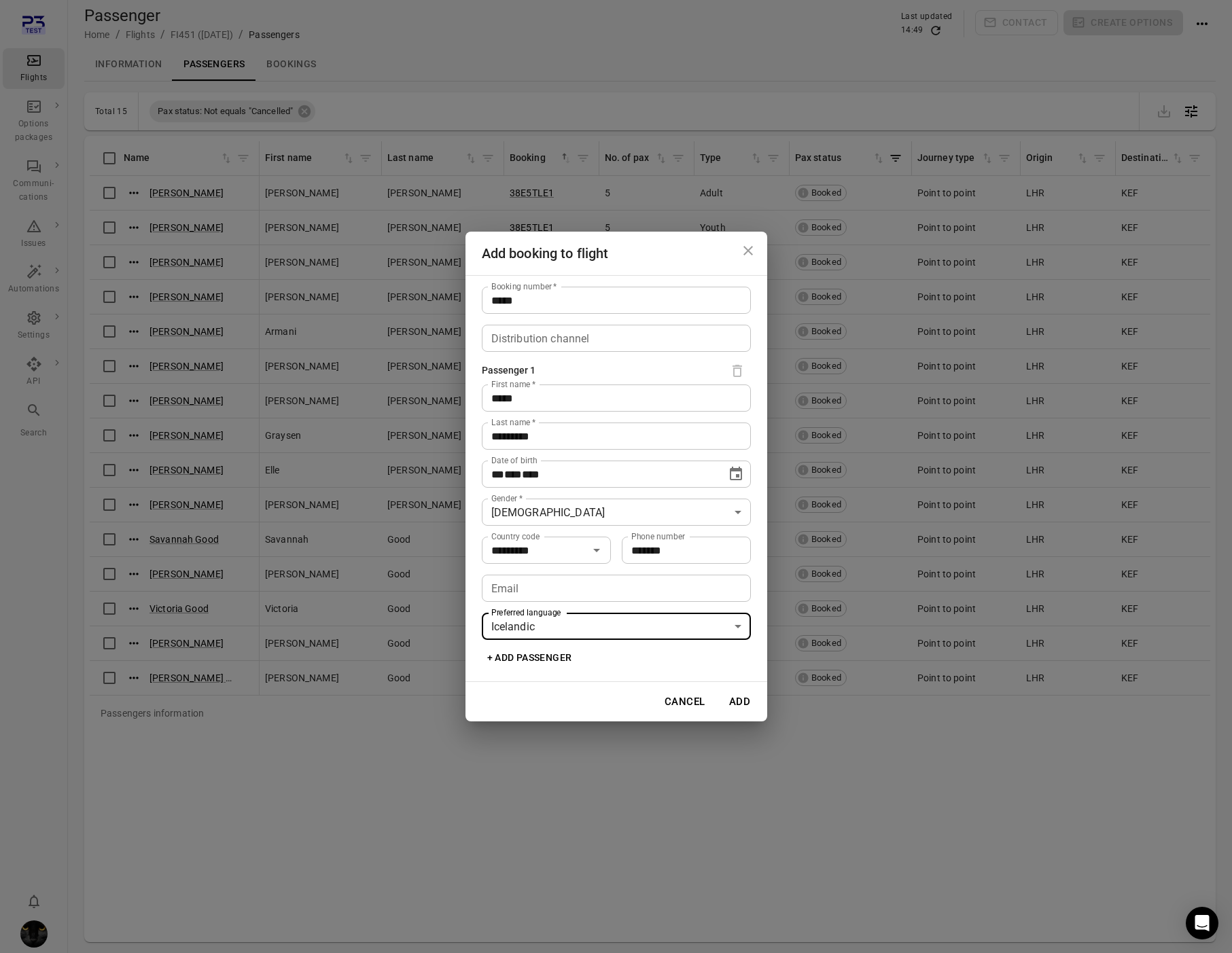
click at [540, 593] on input "Email" at bounding box center [616, 588] width 269 height 27
type input "**********"
click at [735, 707] on button "Add" at bounding box center [739, 702] width 43 height 29
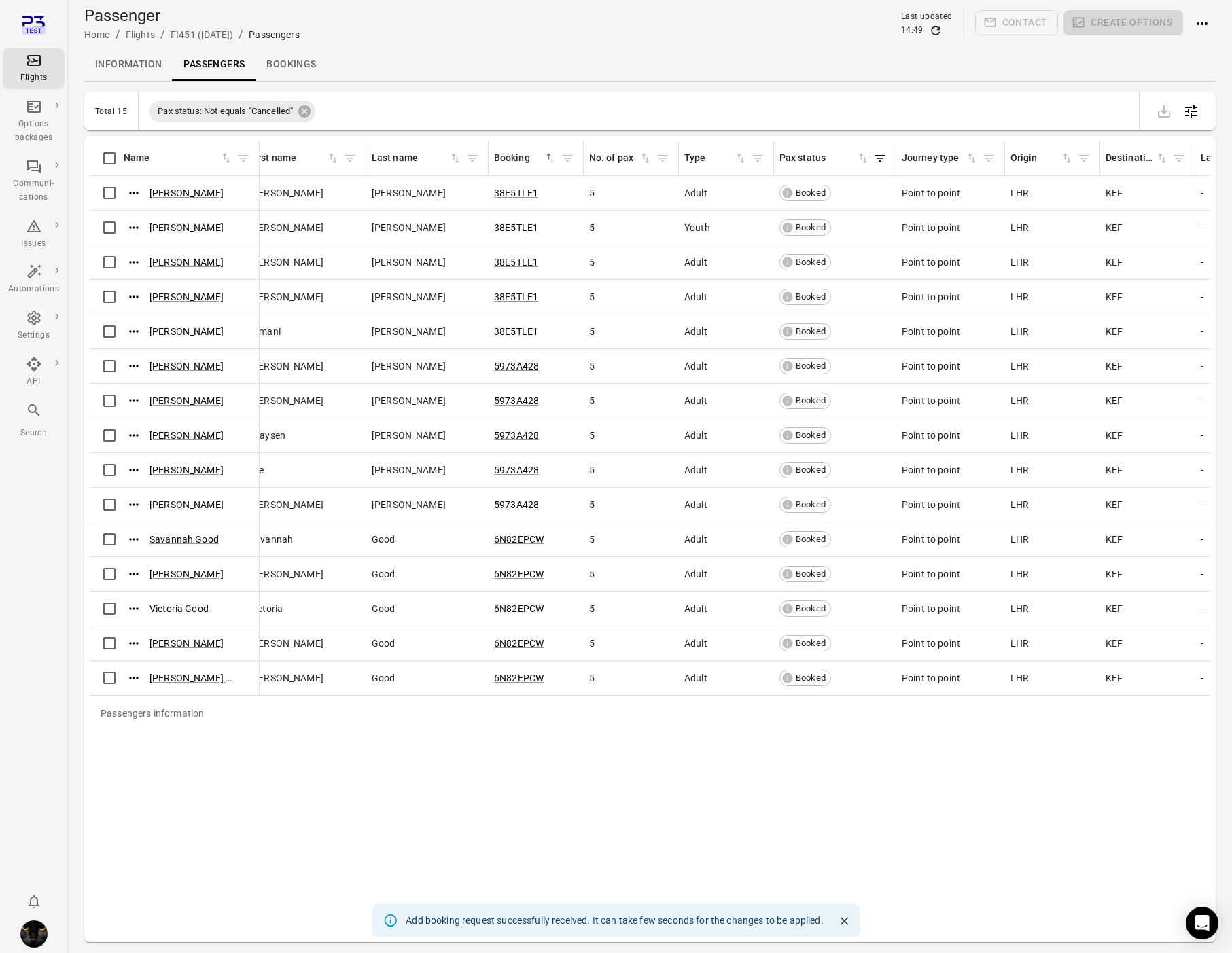
scroll to position [0, 13]
click at [930, 31] on icon "Refresh data" at bounding box center [936, 31] width 14 height 14
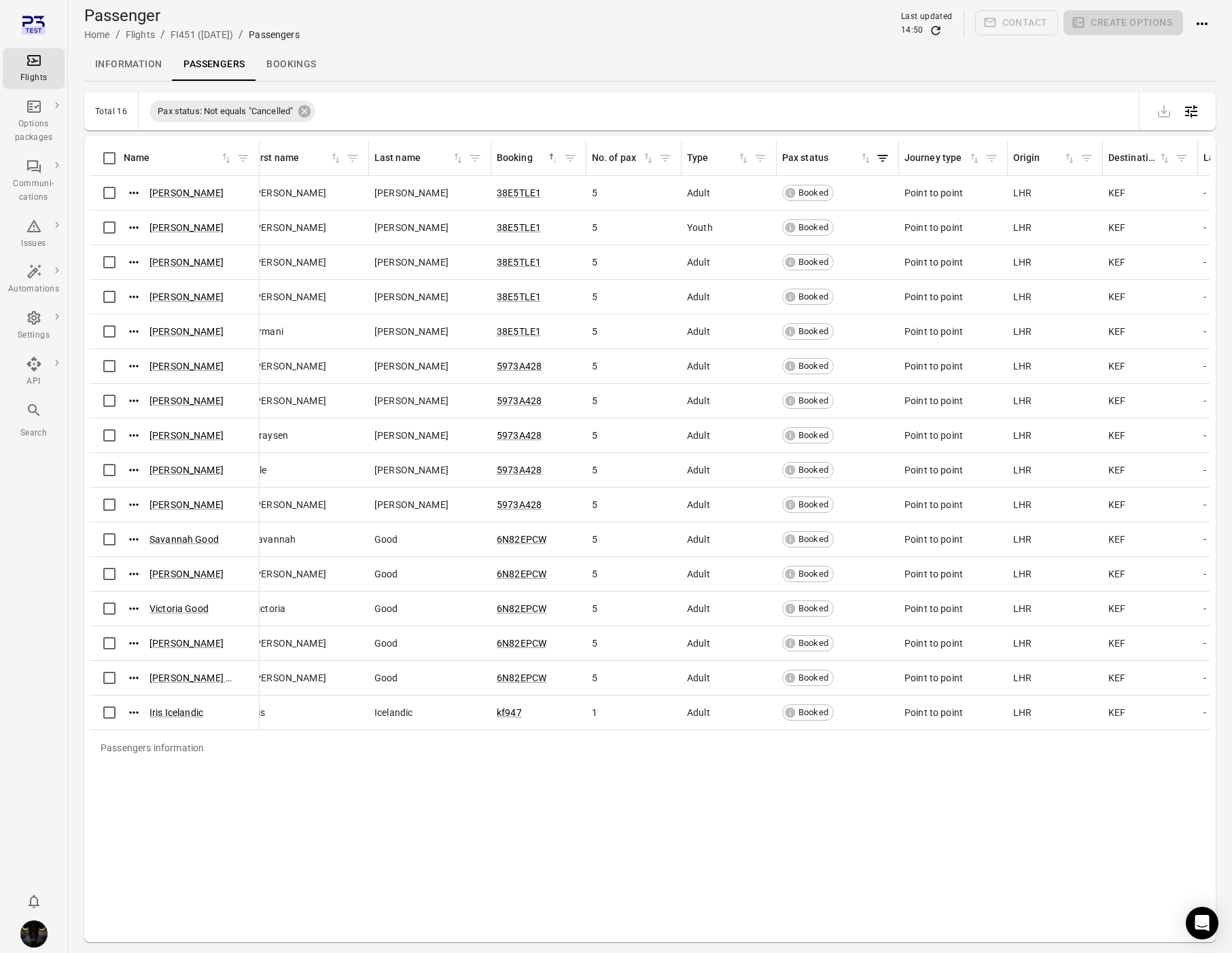
scroll to position [0, 0]
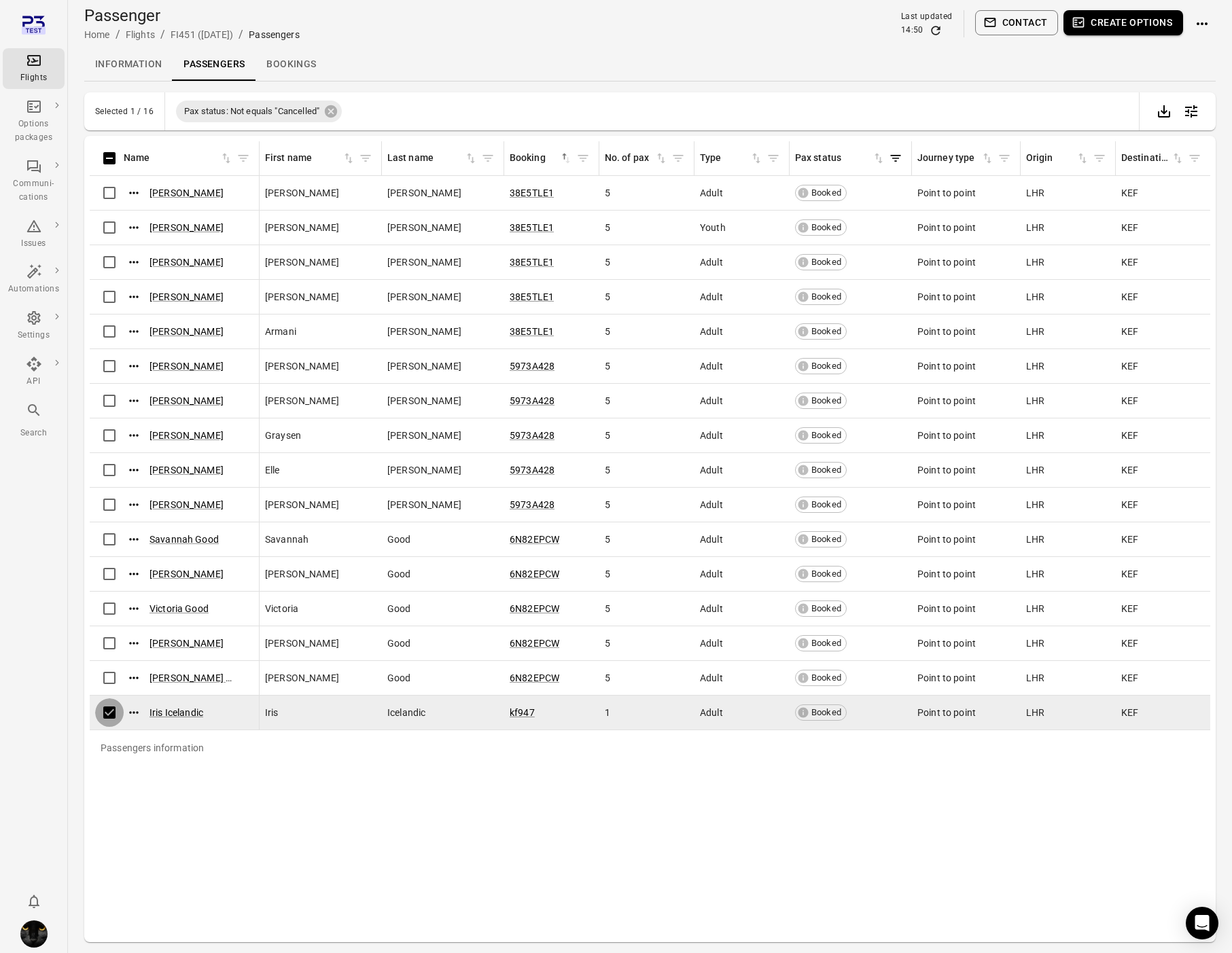
click at [116, 696] on td "Iris Icelandic" at bounding box center [175, 713] width 170 height 35
click at [129, 675] on icon "Actions" at bounding box center [134, 678] width 14 height 14
click at [134, 694] on span "Update contact information" at bounding box center [135, 701] width 120 height 14
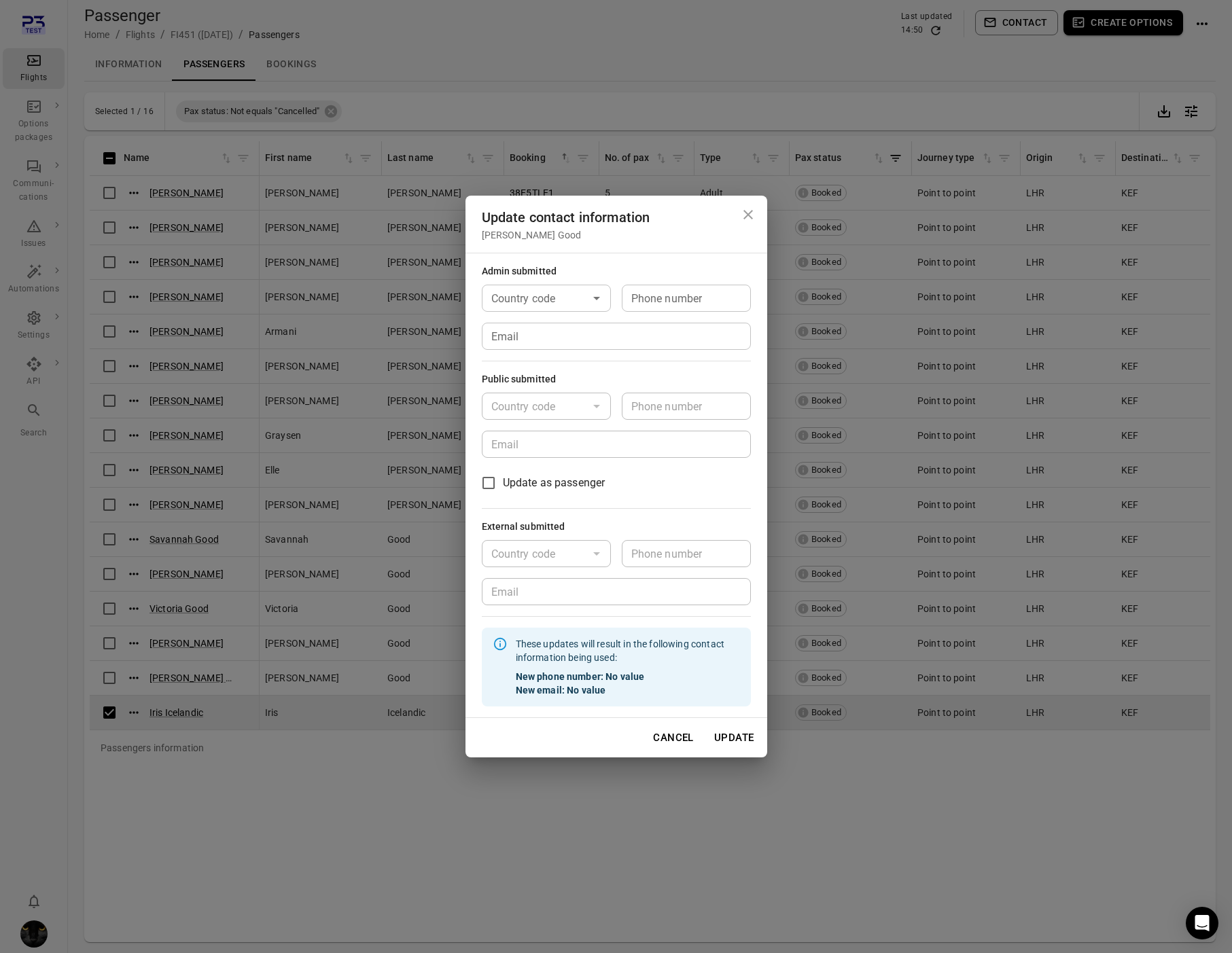
click at [536, 344] on input "Email" at bounding box center [616, 336] width 269 height 27
type input "**********"
click at [719, 739] on button "Update" at bounding box center [734, 738] width 55 height 29
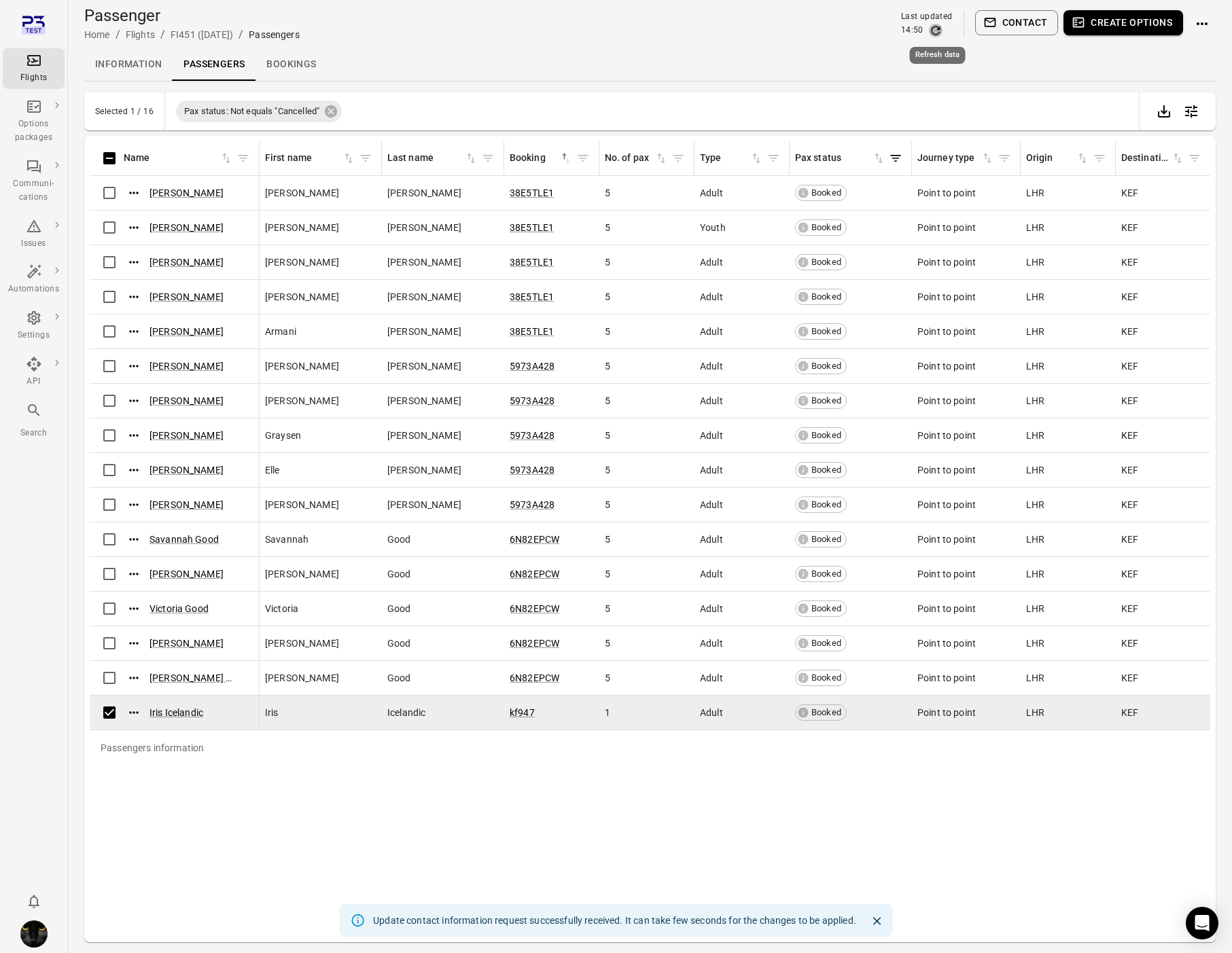
drag, startPoint x: 932, startPoint y: 31, endPoint x: 956, endPoint y: 457, distance: 426.8
click at [932, 32] on icon "Refresh data" at bounding box center [936, 31] width 14 height 14
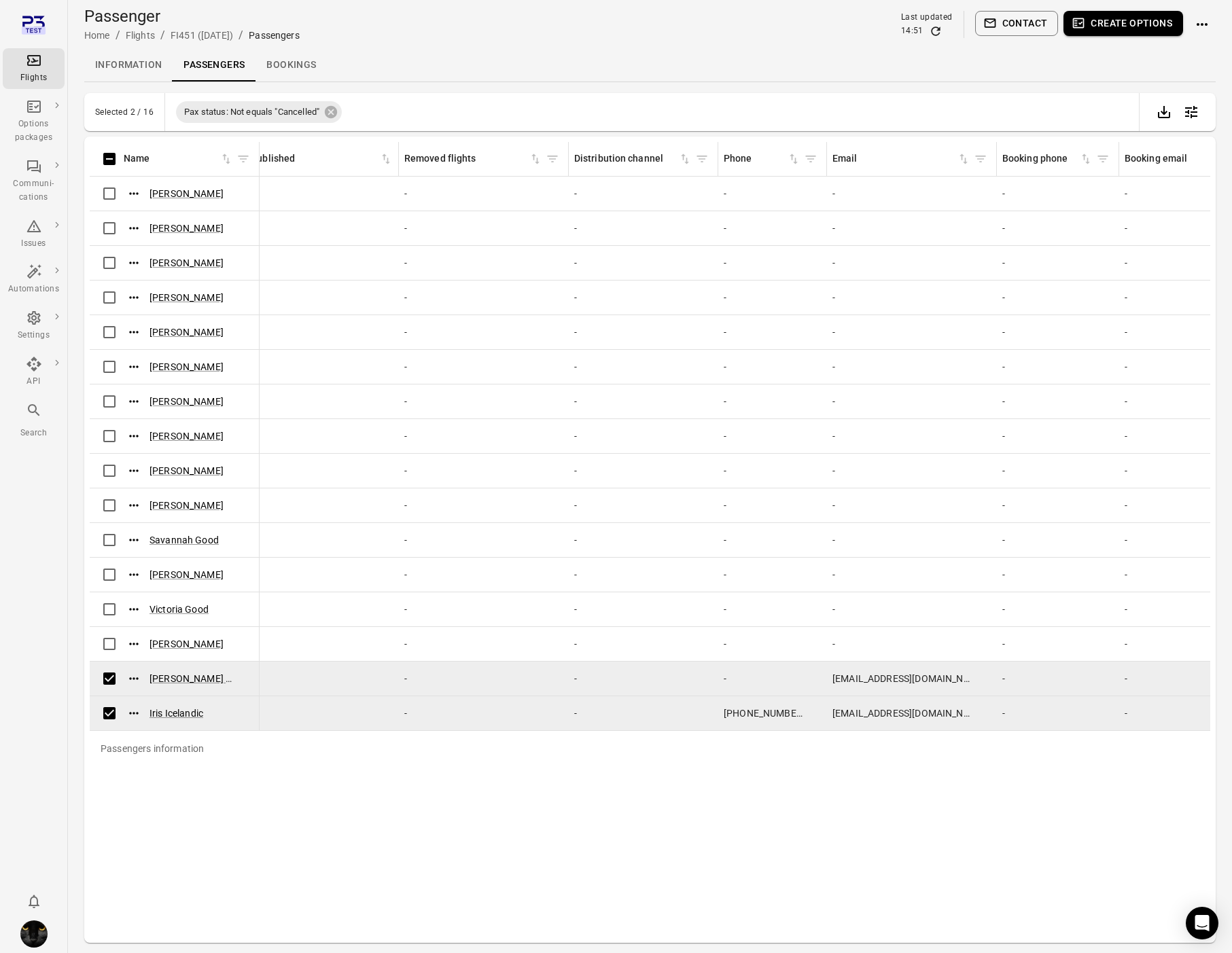
scroll to position [3, 0]
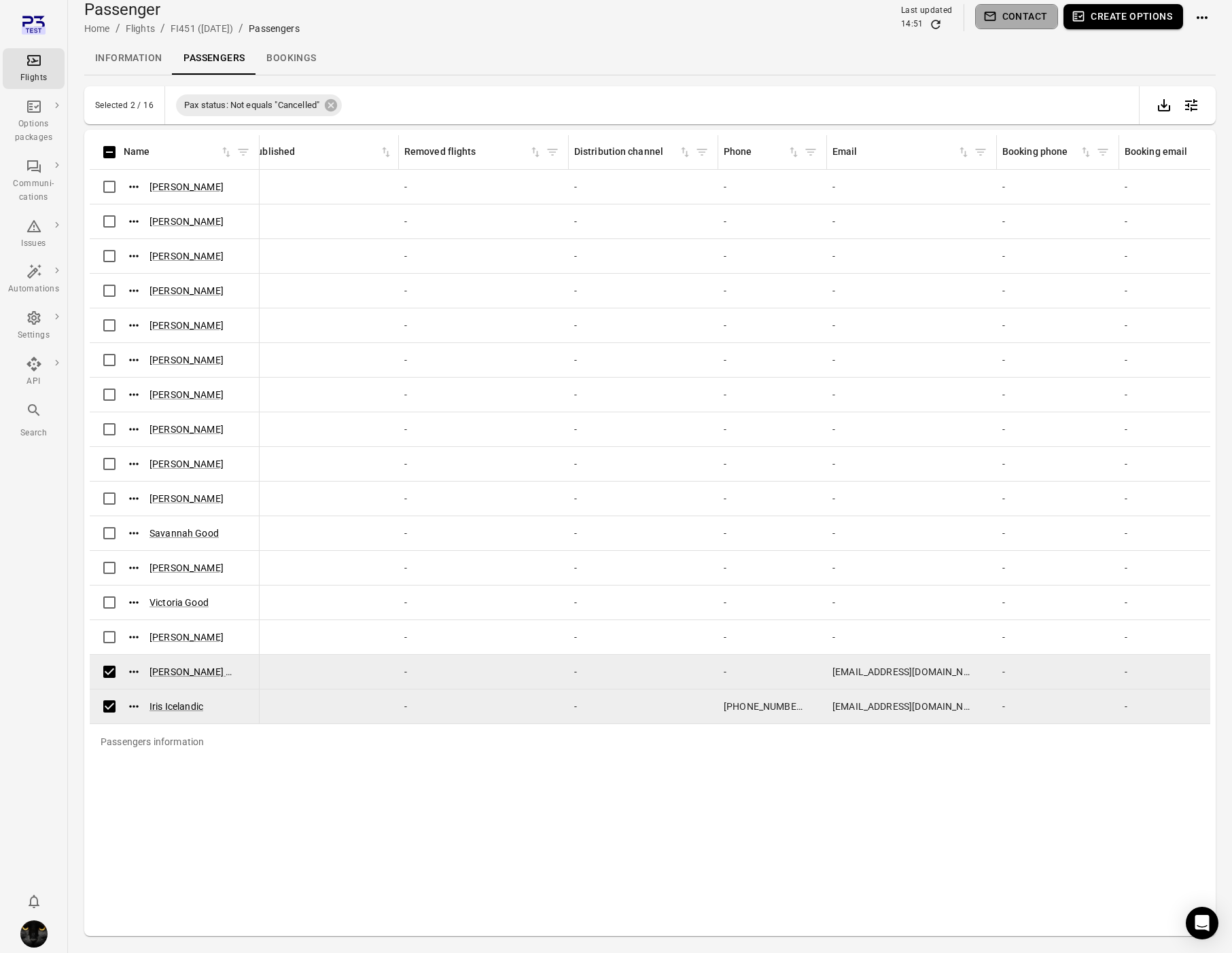
click at [1015, 24] on div "Passenger Home / Flights / FI451 ([DATE]) / Passengers Last updated 14:51 Conta…" at bounding box center [650, 18] width 1132 height 38
click at [1016, 21] on button "Contact" at bounding box center [1017, 17] width 84 height 25
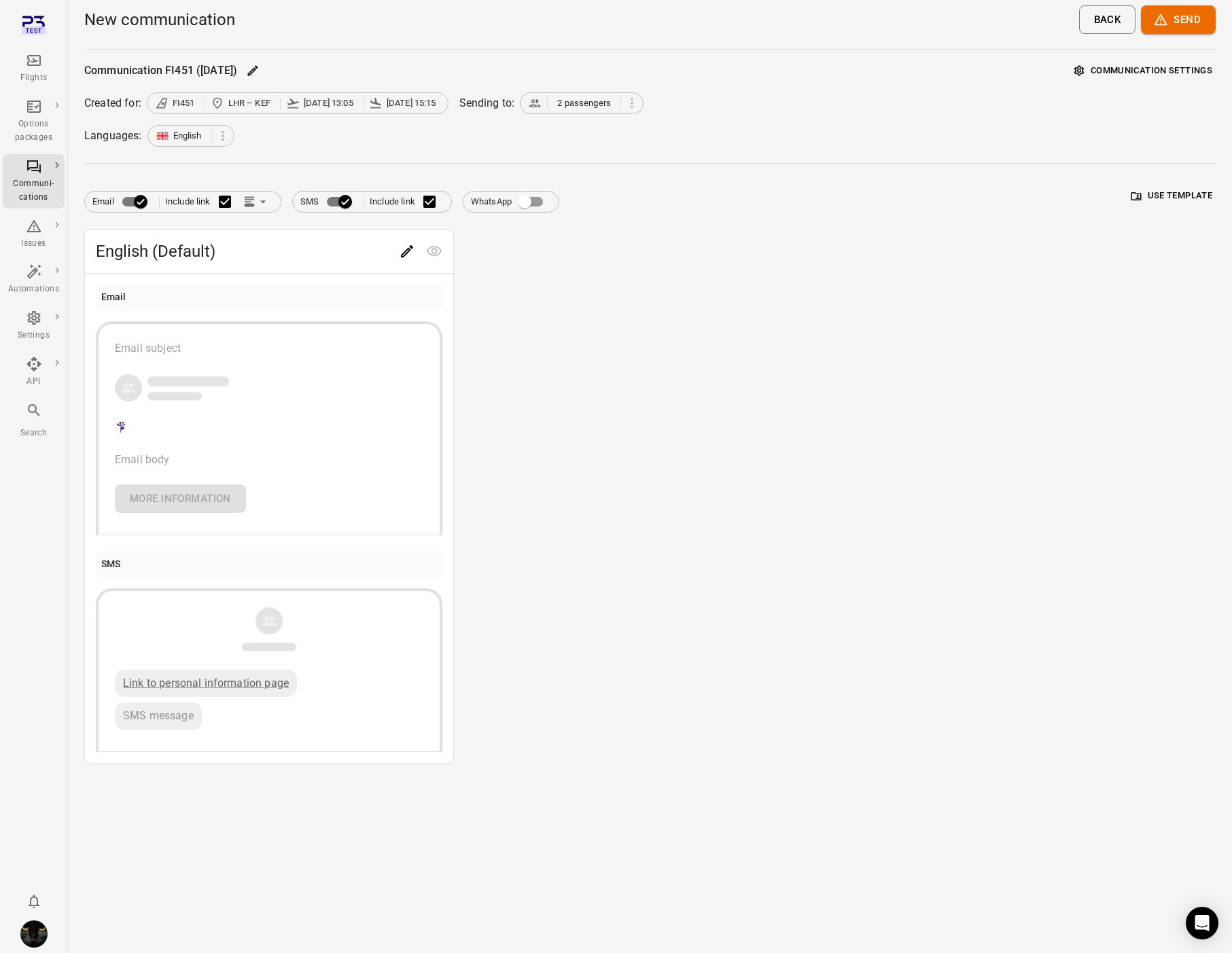
click at [1186, 64] on button "Communication settings" at bounding box center [1143, 70] width 145 height 21
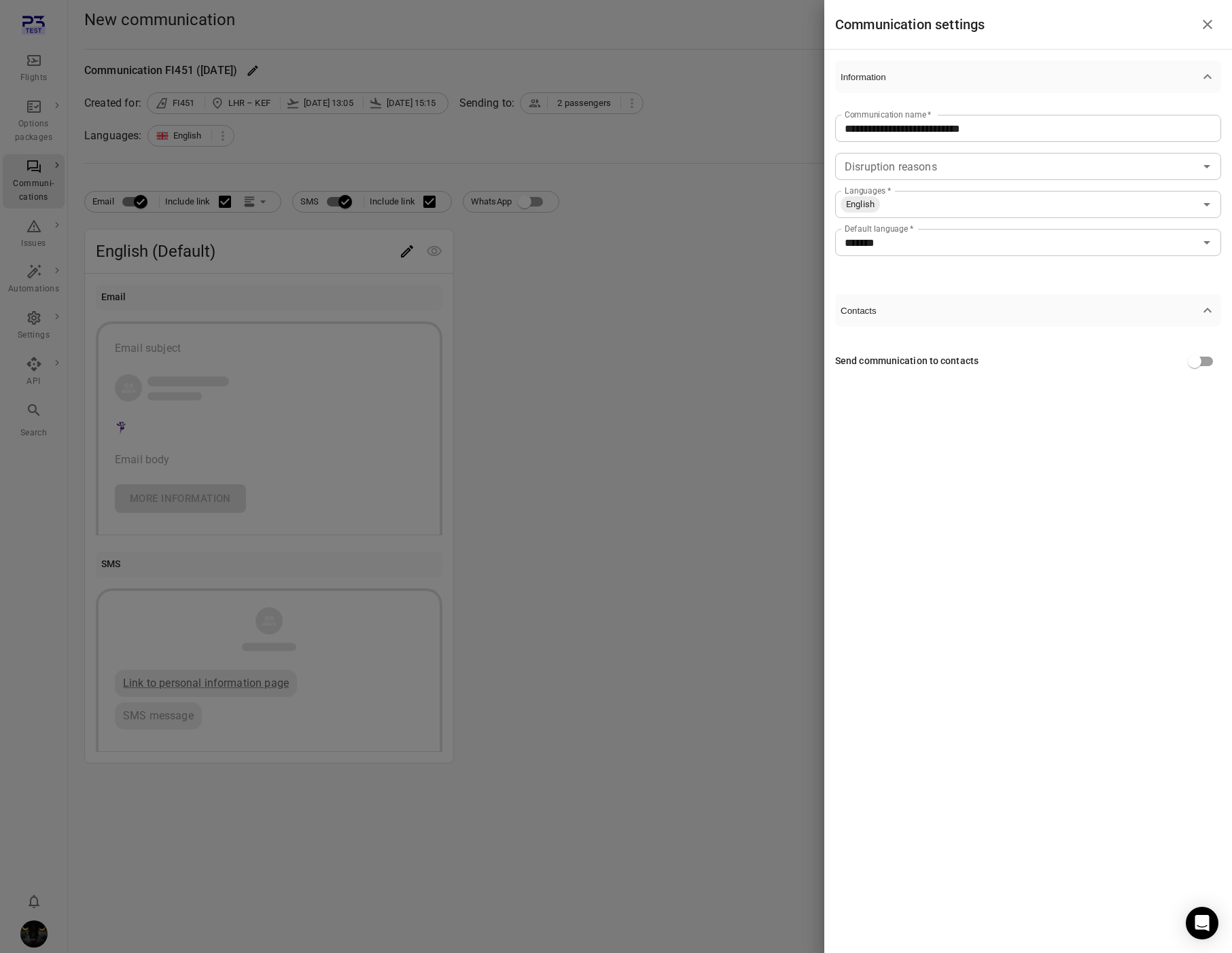
click at [925, 164] on input "Disruption reasons" at bounding box center [1016, 166] width 355 height 19
drag, startPoint x: 707, startPoint y: 279, endPoint x: 186, endPoint y: 251, distance: 522.0
click at [705, 279] on div at bounding box center [616, 476] width 1232 height 953
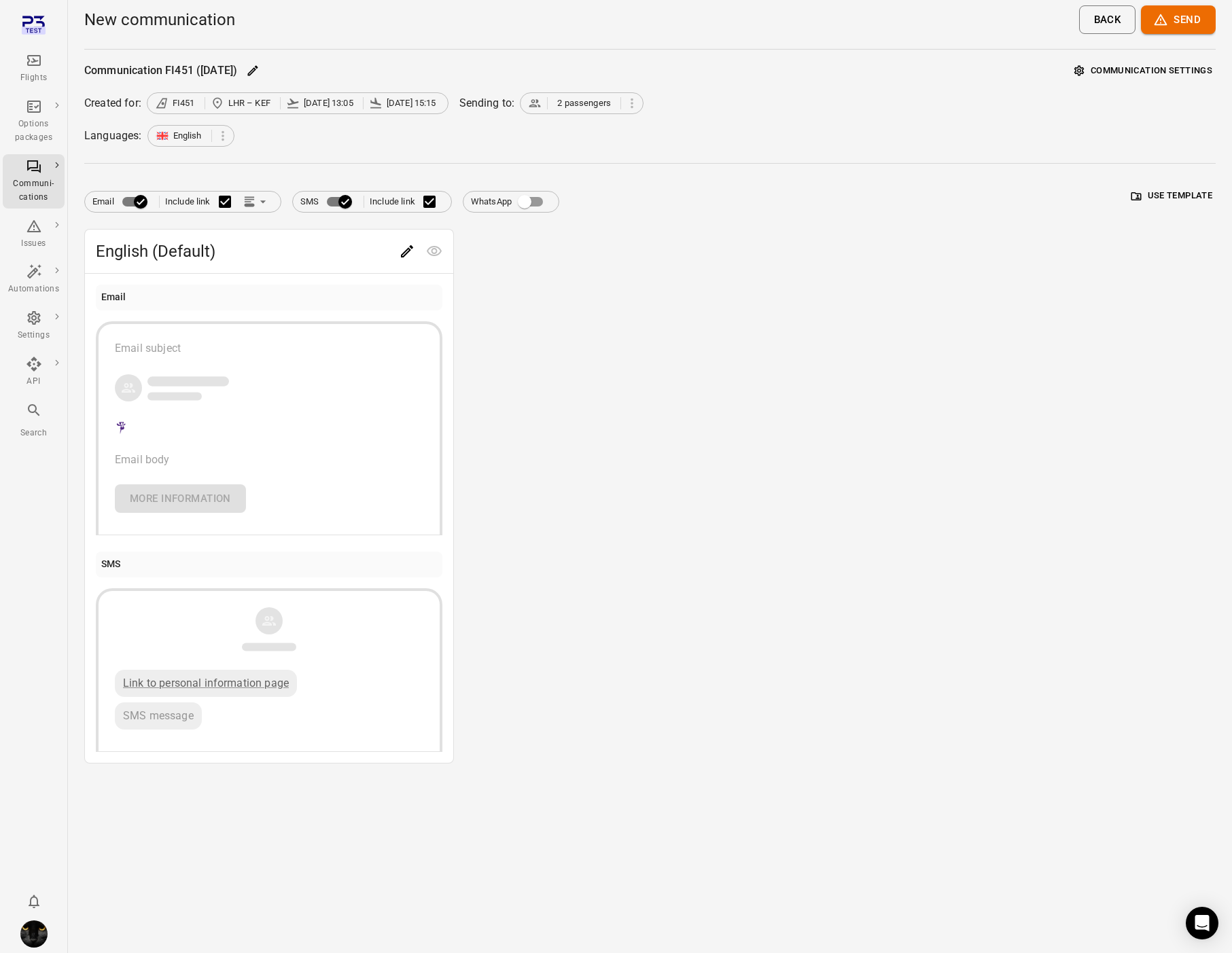
click at [42, 64] on div "Flights" at bounding box center [33, 68] width 51 height 33
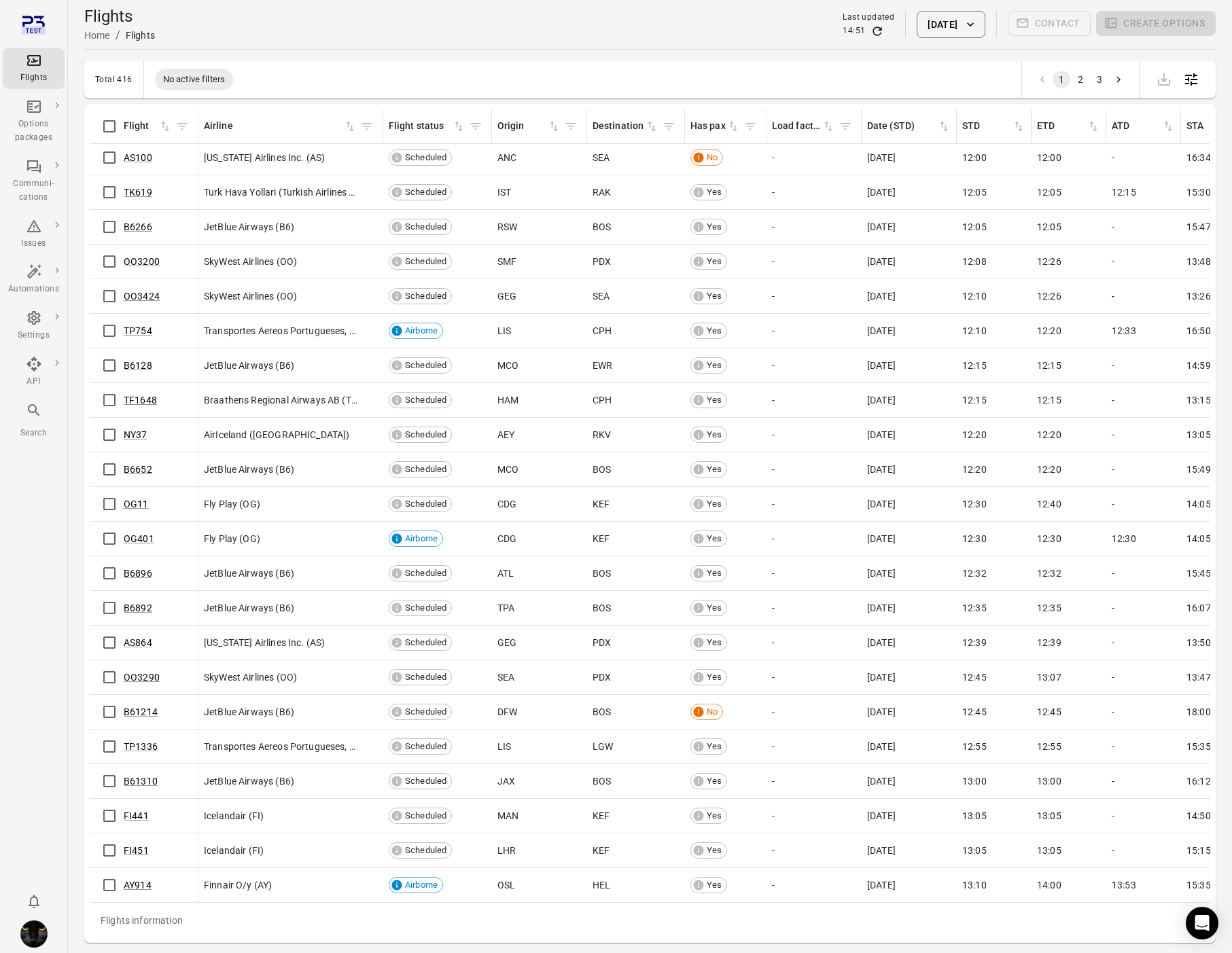
scroll to position [6053, 0]
click at [137, 853] on link "FI451" at bounding box center [136, 850] width 25 height 11
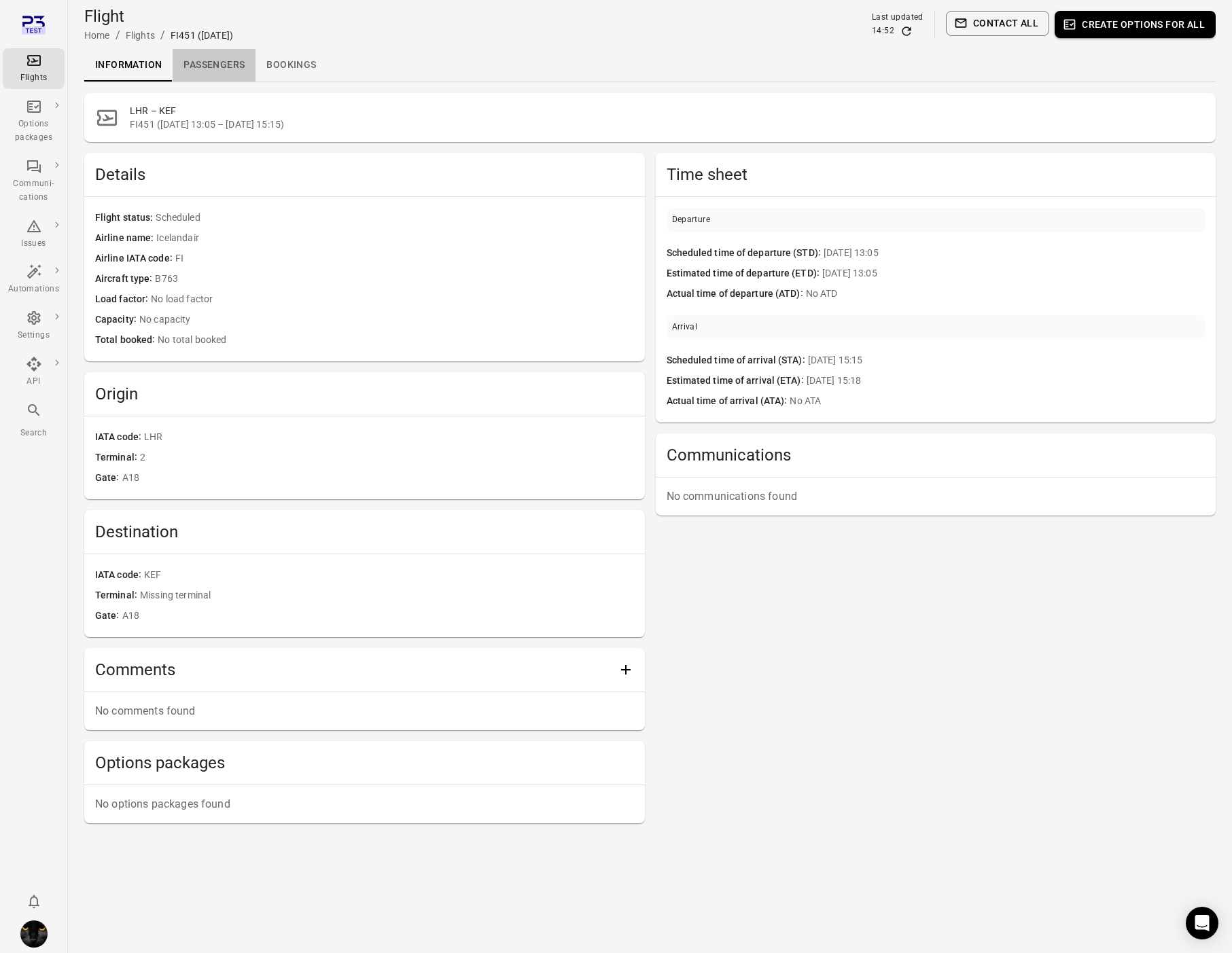
click at [209, 58] on link "Passengers" at bounding box center [214, 65] width 83 height 33
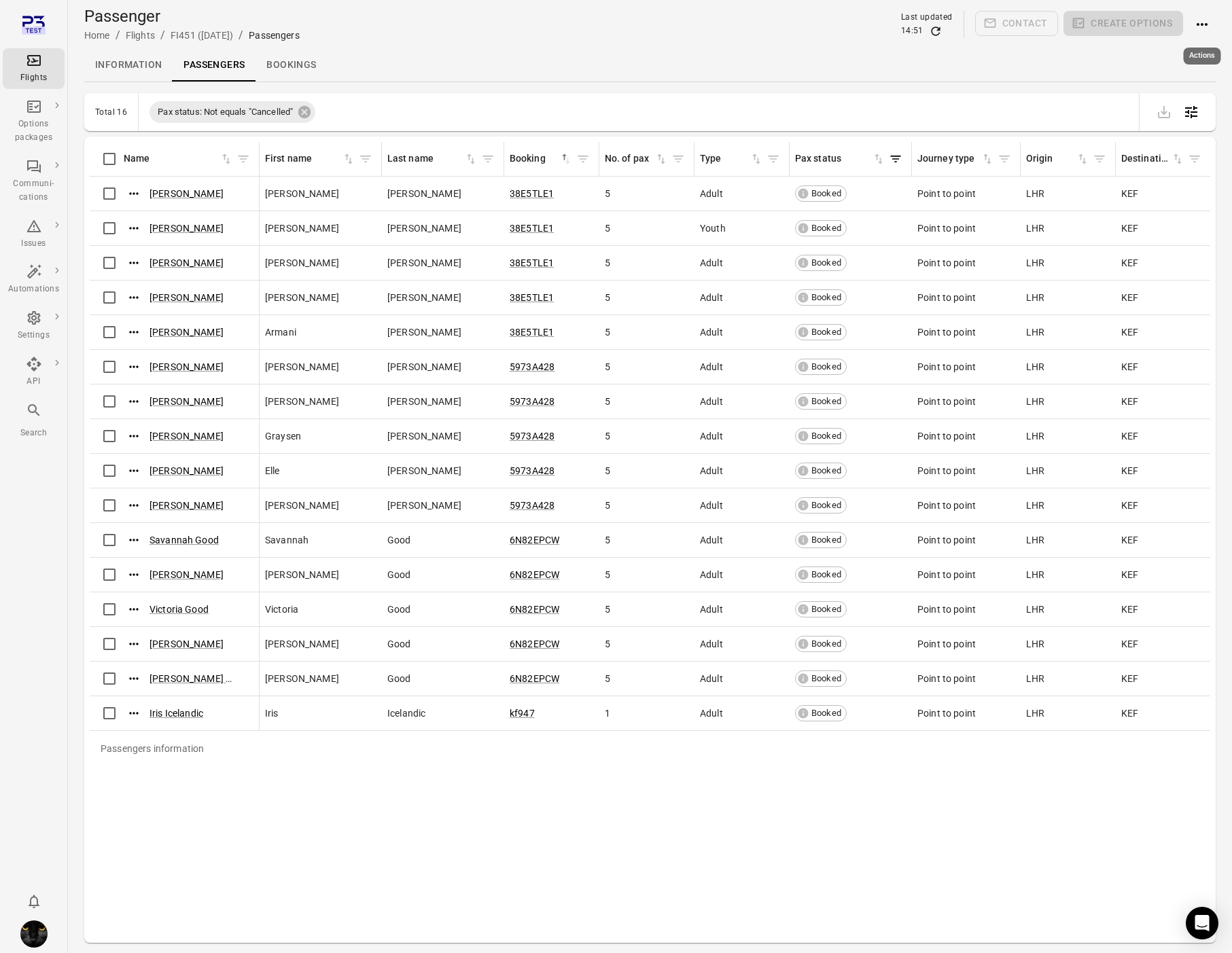
click at [1194, 24] on icon "Actions" at bounding box center [1202, 24] width 16 height 16
click at [1170, 52] on span "Add booking to flight" at bounding box center [1165, 50] width 90 height 14
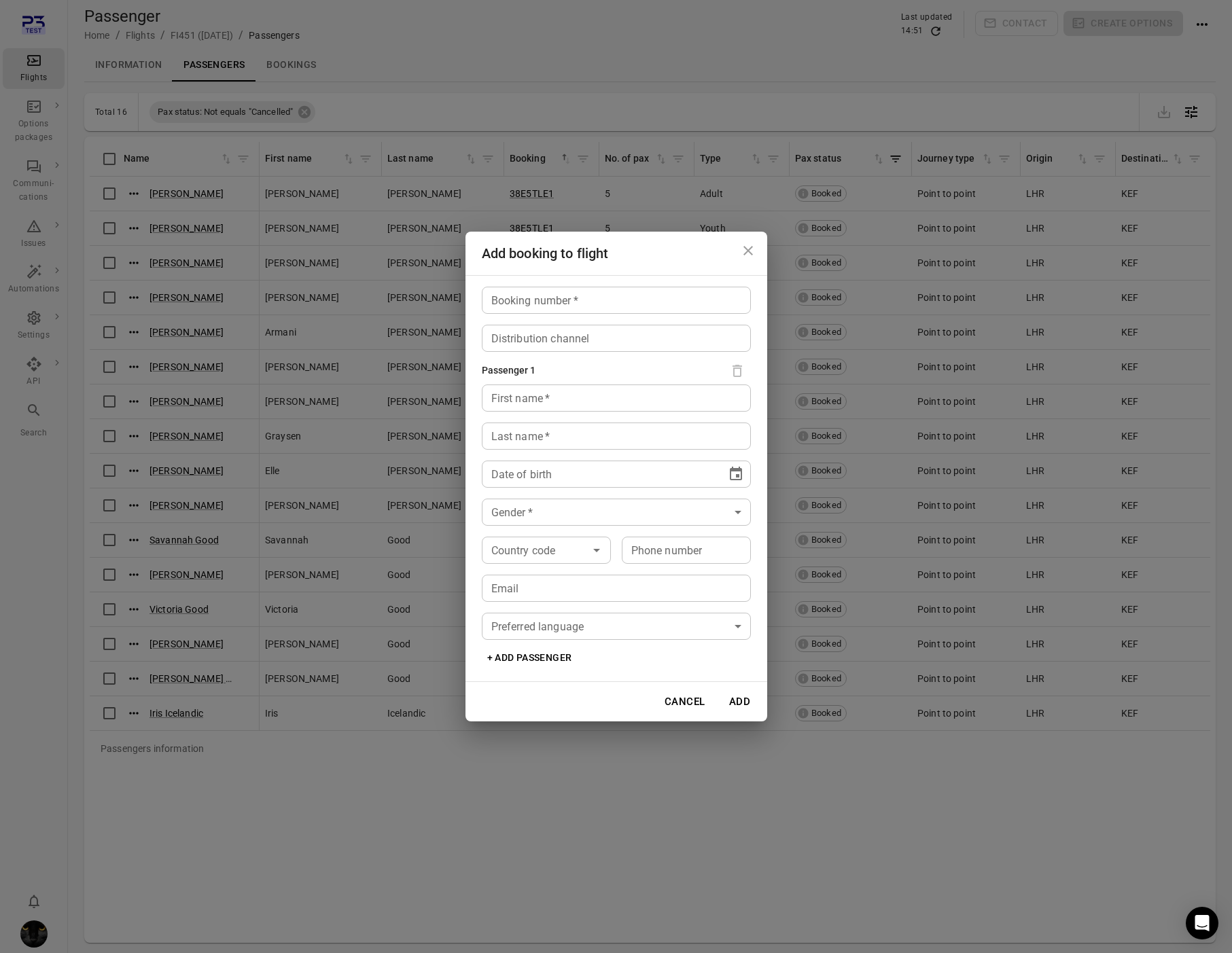
click at [514, 298] on input "Booking number   *" at bounding box center [616, 300] width 269 height 27
type input "*****"
click at [597, 406] on input "First name   *" at bounding box center [616, 398] width 269 height 27
type input "****"
click at [555, 440] on input "Last name   *" at bounding box center [616, 436] width 269 height 27
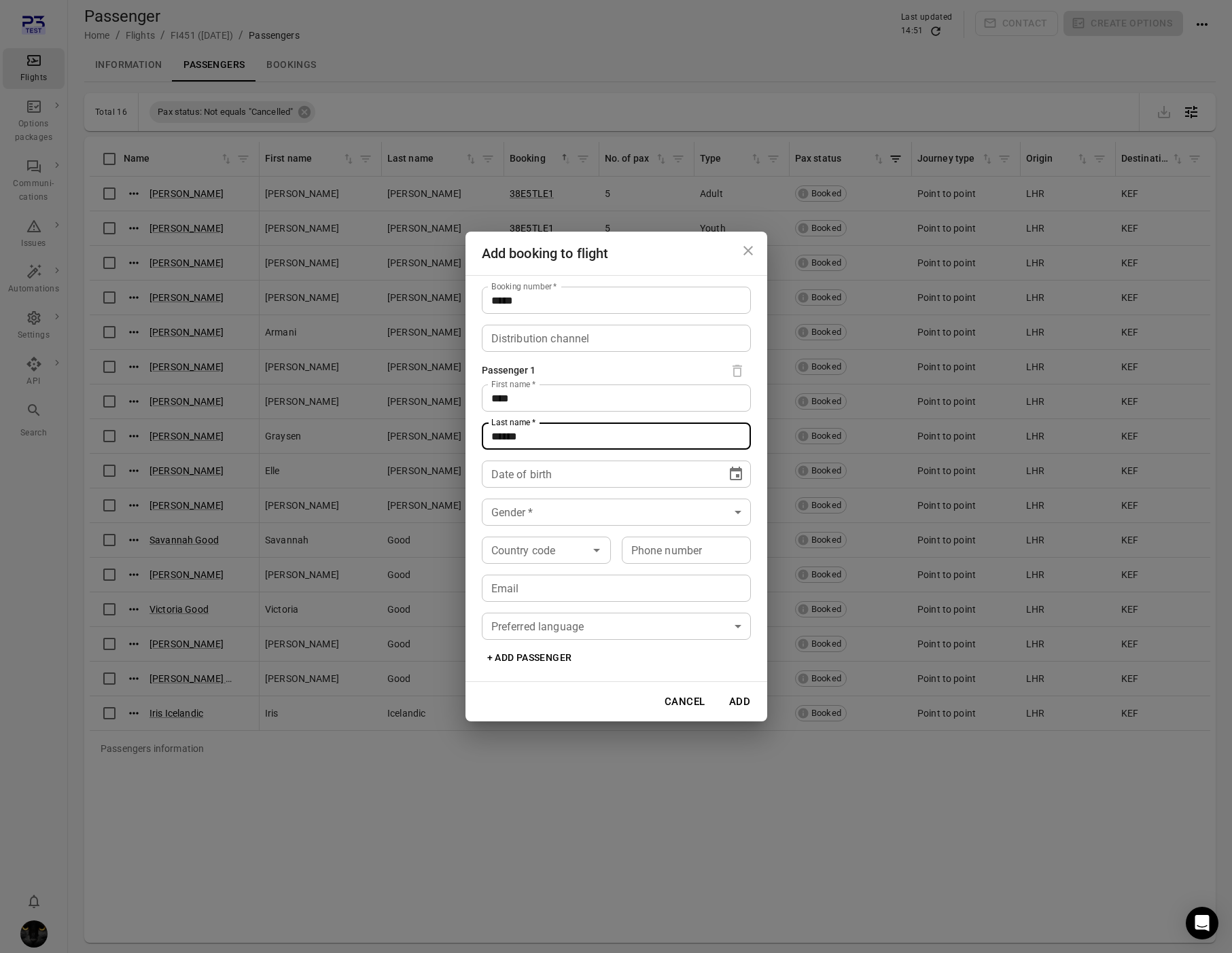
type input "******"
click at [530, 466] on div "Date of birth ** **** **** Date of birth" at bounding box center [616, 474] width 269 height 27
click at [729, 472] on icon "Choose date" at bounding box center [736, 474] width 16 height 16
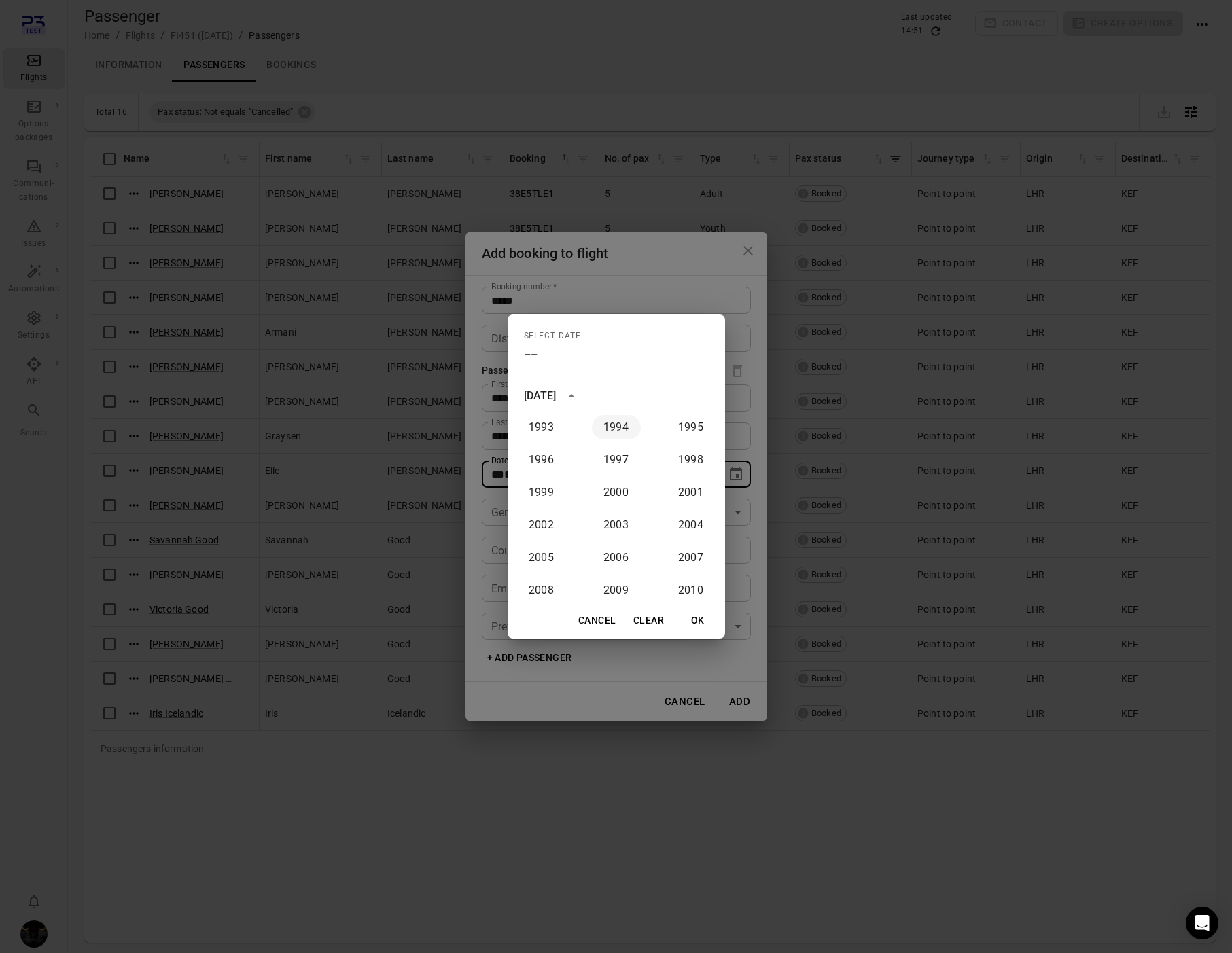
scroll to position [975, 0]
click at [614, 471] on button "1994" at bounding box center [616, 465] width 49 height 24
type input "**********"
click at [705, 623] on button "OK" at bounding box center [697, 620] width 43 height 25
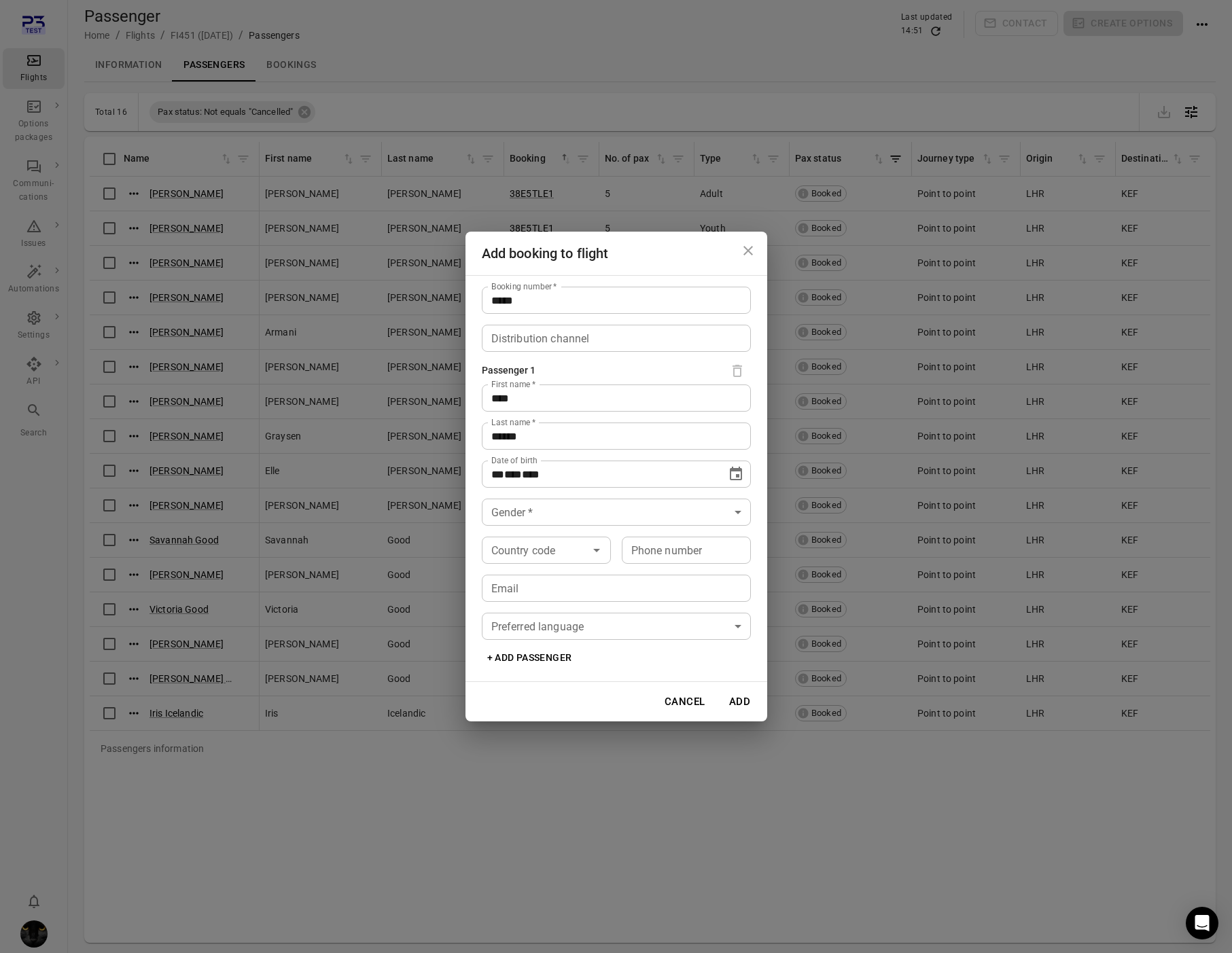
click at [584, 522] on body "Flights Options packages Communi-cations Issues Automations Settings API Search…" at bounding box center [616, 499] width 1232 height 998
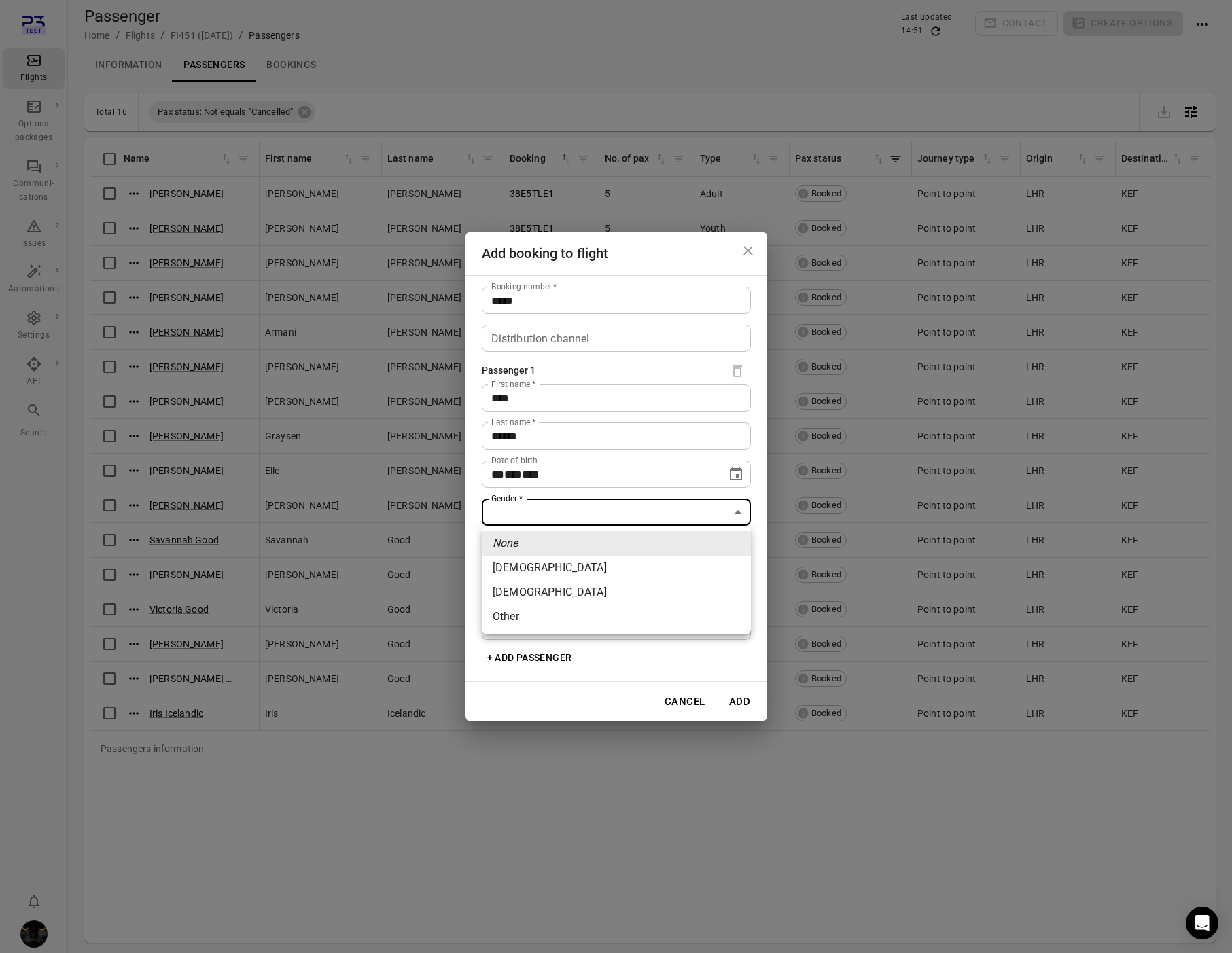
click at [570, 559] on li "[DEMOGRAPHIC_DATA]" at bounding box center [616, 568] width 269 height 24
type input "******"
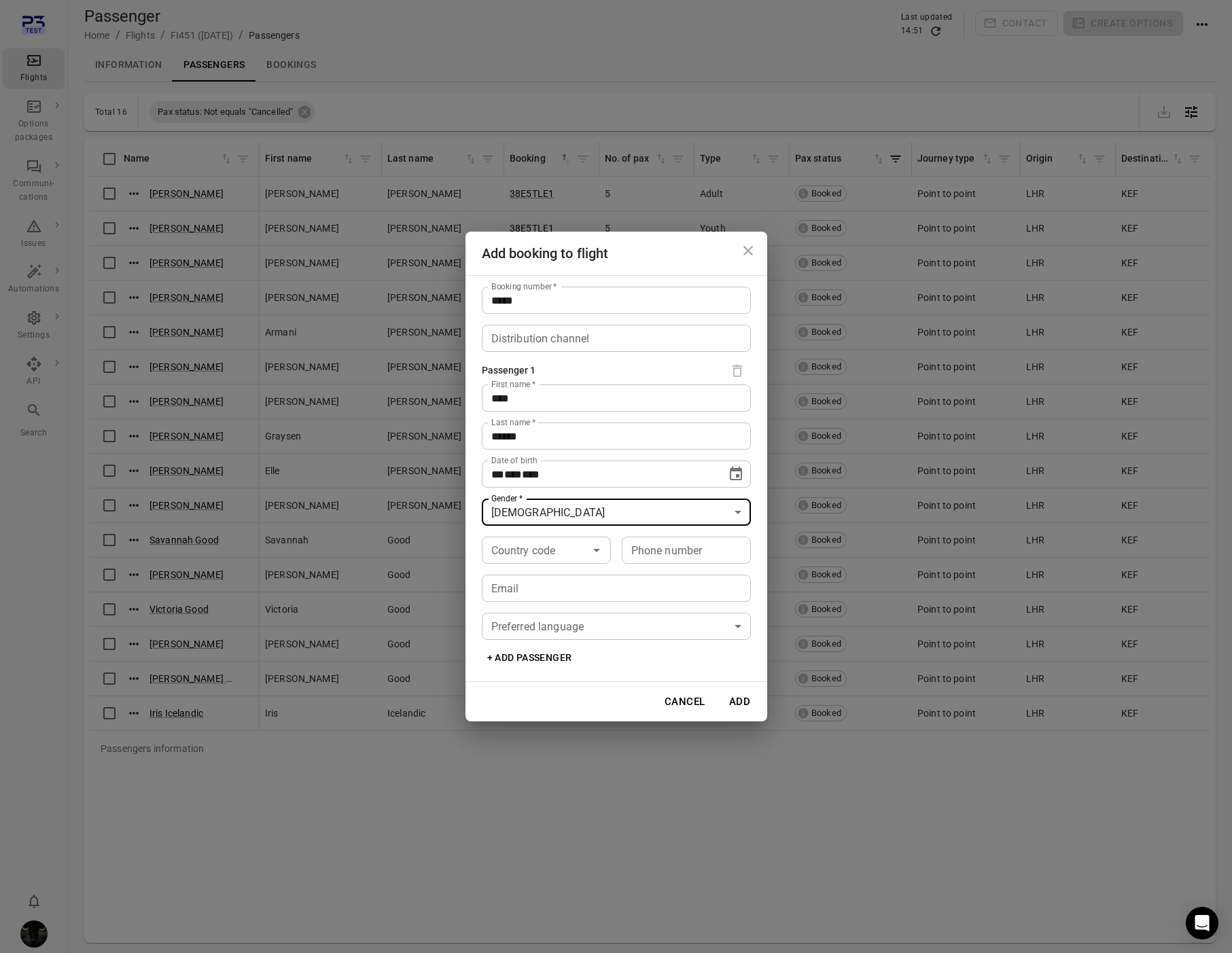
click at [553, 549] on input "Country code" at bounding box center [535, 550] width 99 height 19
drag, startPoint x: 523, startPoint y: 574, endPoint x: 637, endPoint y: 576, distance: 114.9
click at [529, 574] on li "🇮🇸 [GEOGRAPHIC_DATA] (+354)" at bounding box center [546, 598] width 129 height 57
type input "*********"
click at [711, 550] on input "Phone number" at bounding box center [686, 550] width 129 height 27
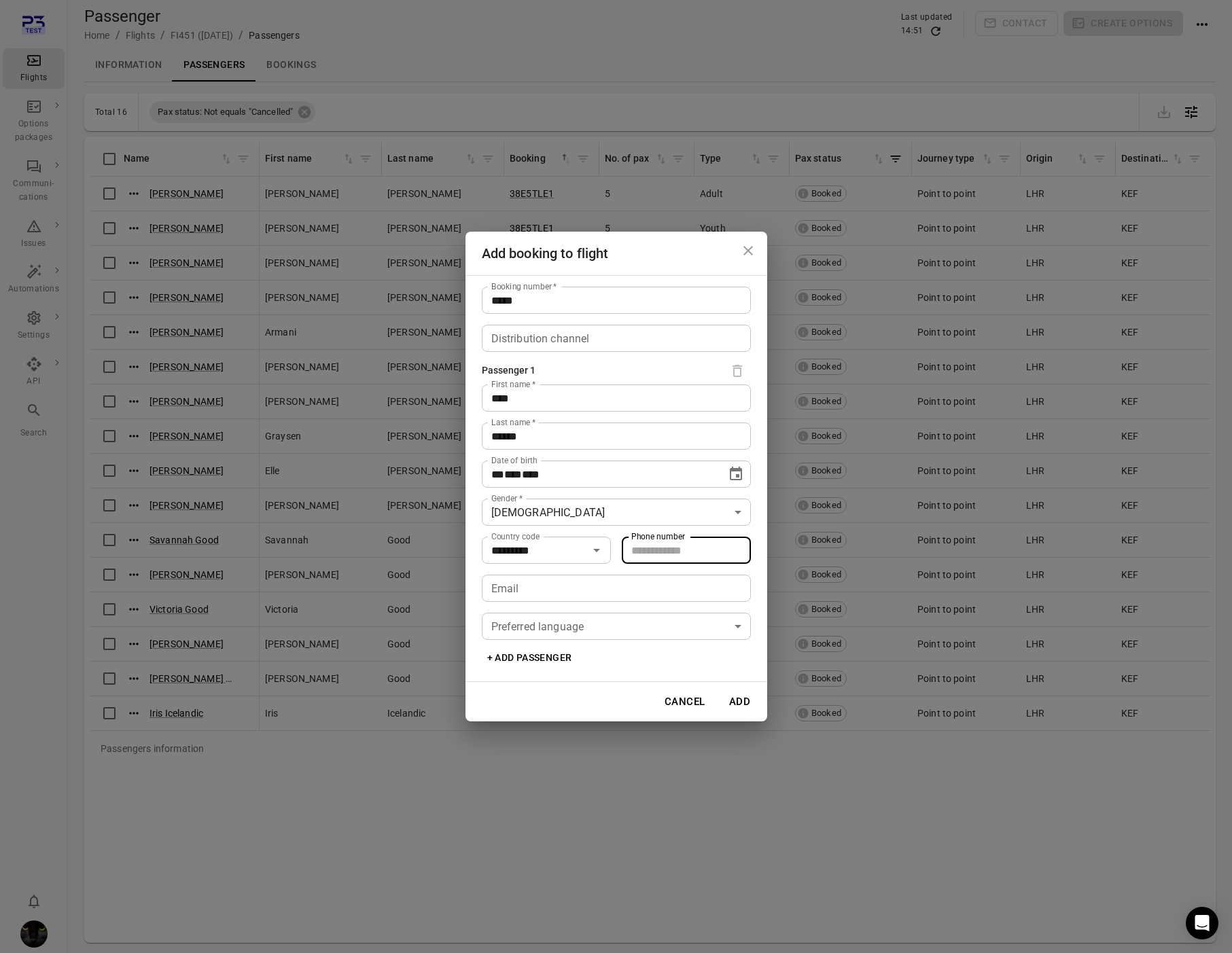
type input "*******"
click at [508, 597] on input "Email" at bounding box center [616, 588] width 269 height 27
type input "**********"
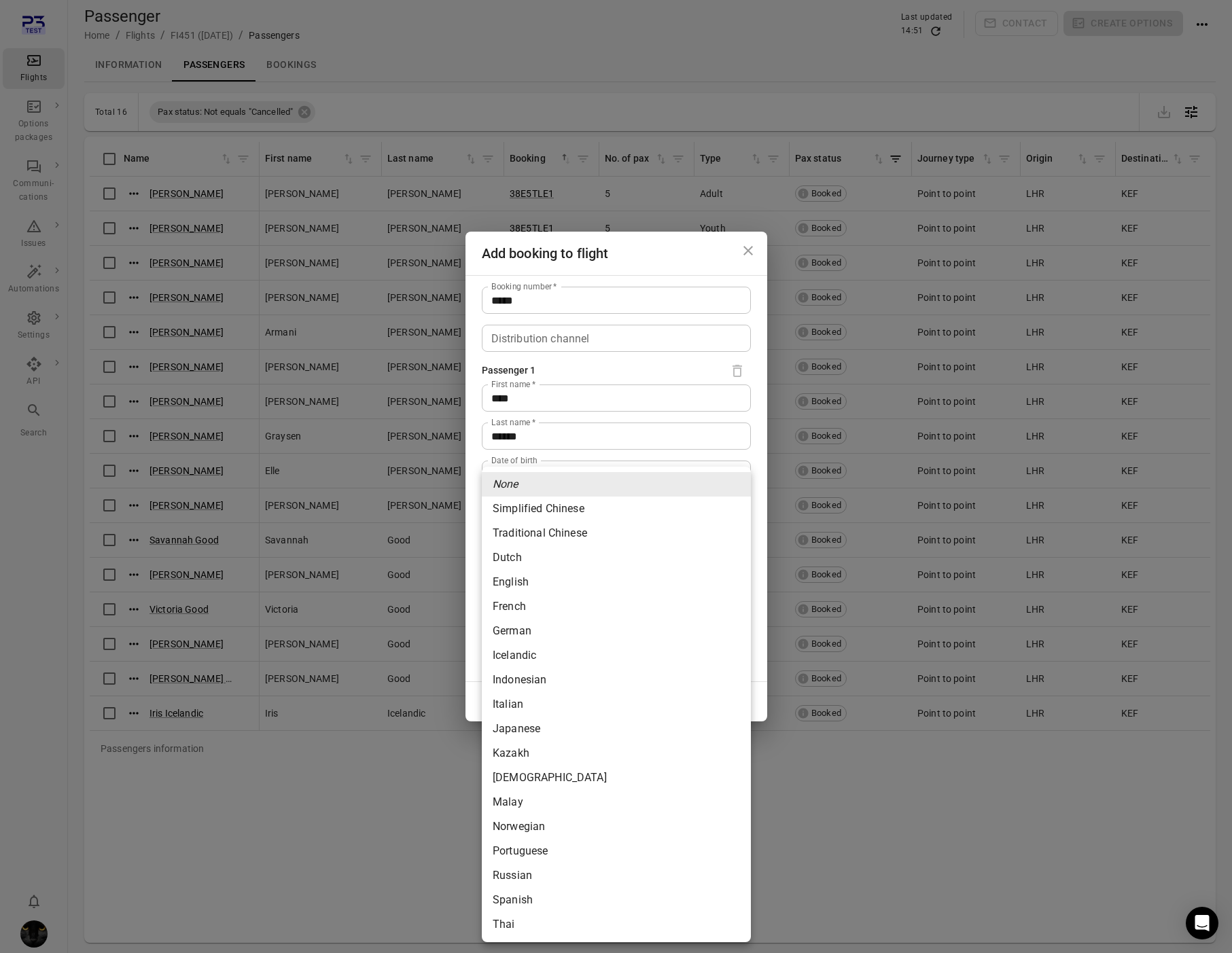
click at [558, 623] on body "Flights Options packages Communi-cations Issues Automations Settings API Search…" at bounding box center [616, 499] width 1232 height 998
click at [553, 631] on li "German" at bounding box center [616, 631] width 269 height 24
type input "******"
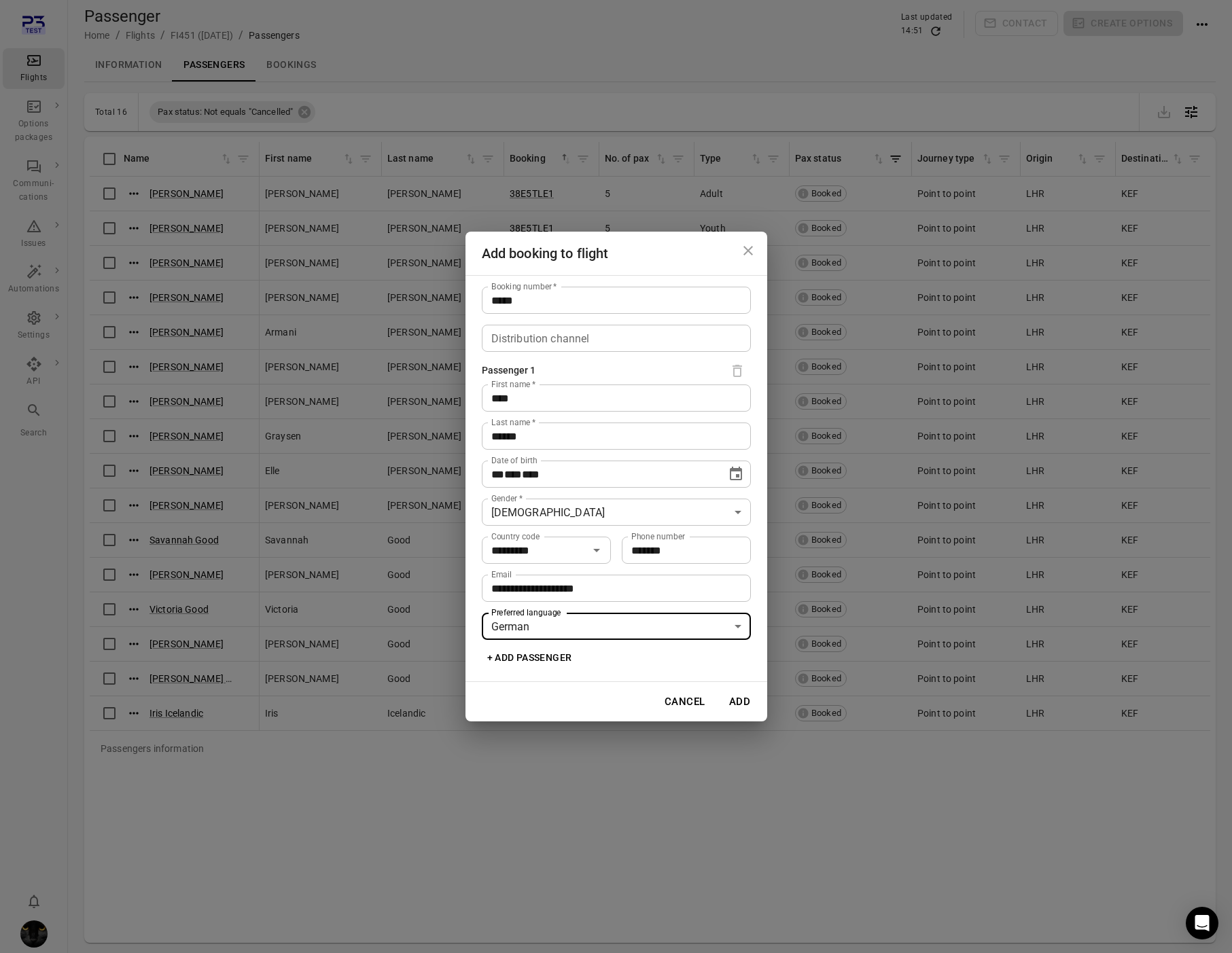
click at [747, 701] on button "Add" at bounding box center [739, 702] width 43 height 29
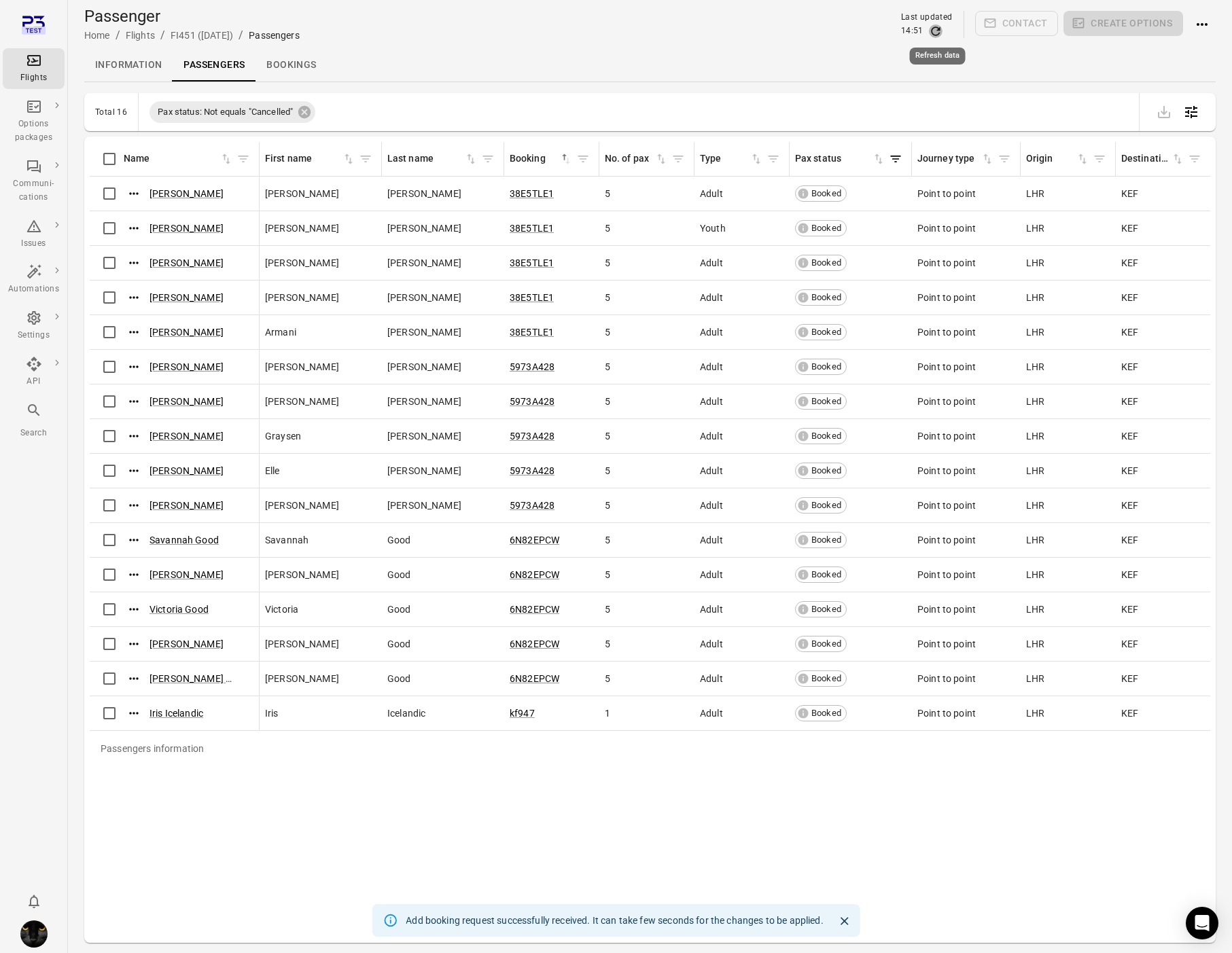
click at [935, 35] on icon "Refresh data" at bounding box center [935, 31] width 9 height 9
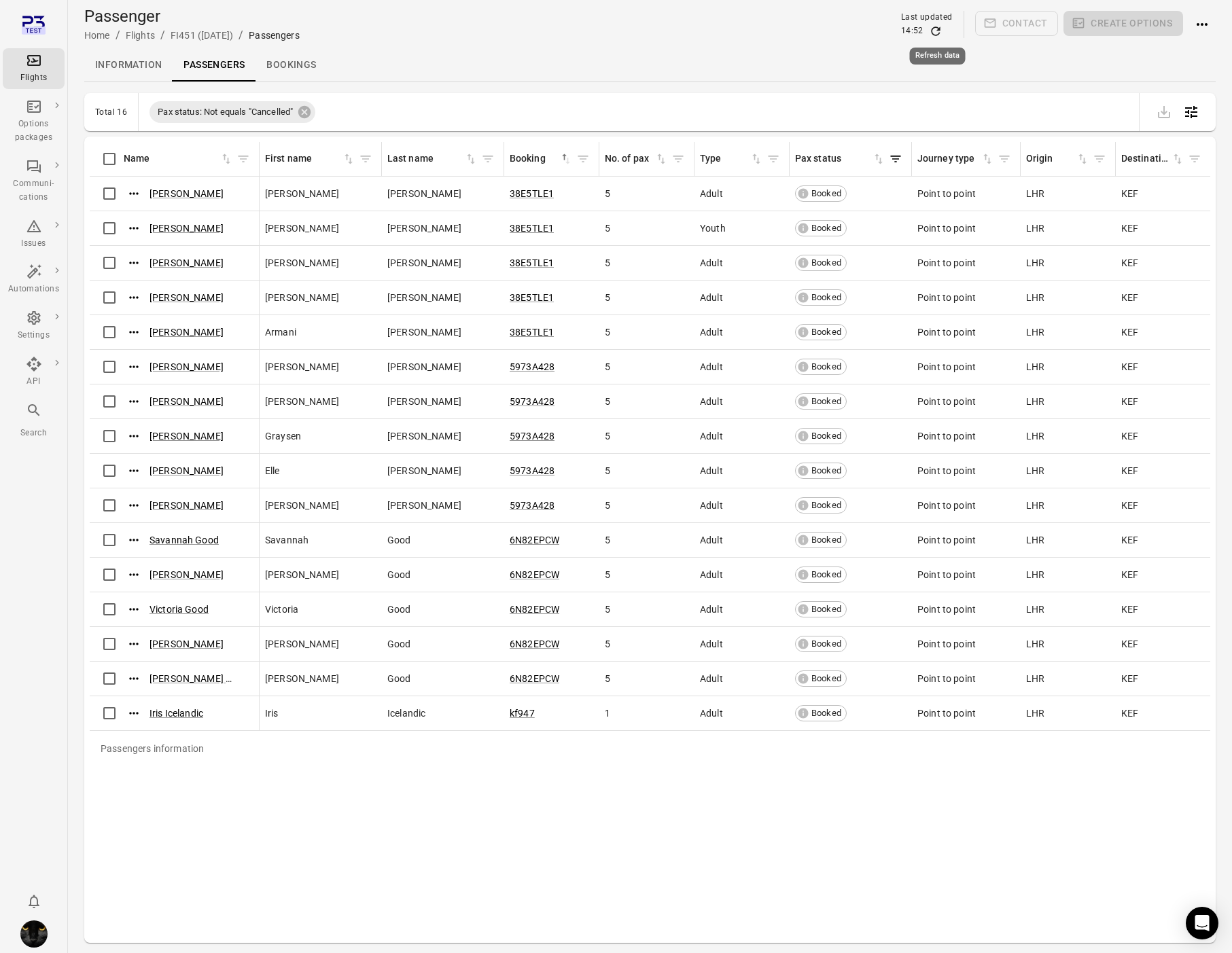
click at [935, 33] on icon "Refresh data" at bounding box center [936, 31] width 14 height 14
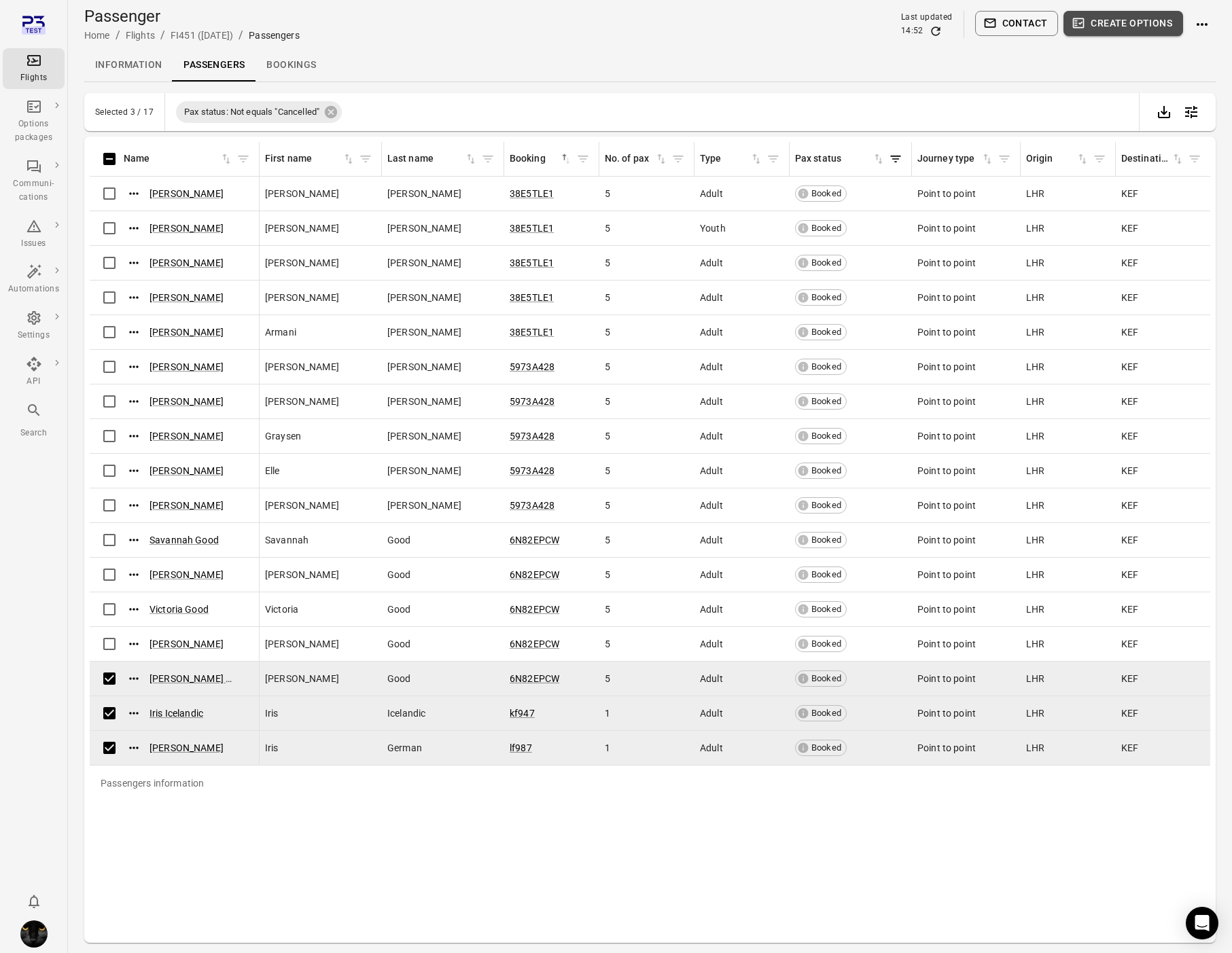
click at [1129, 22] on button "Create options" at bounding box center [1124, 23] width 120 height 25
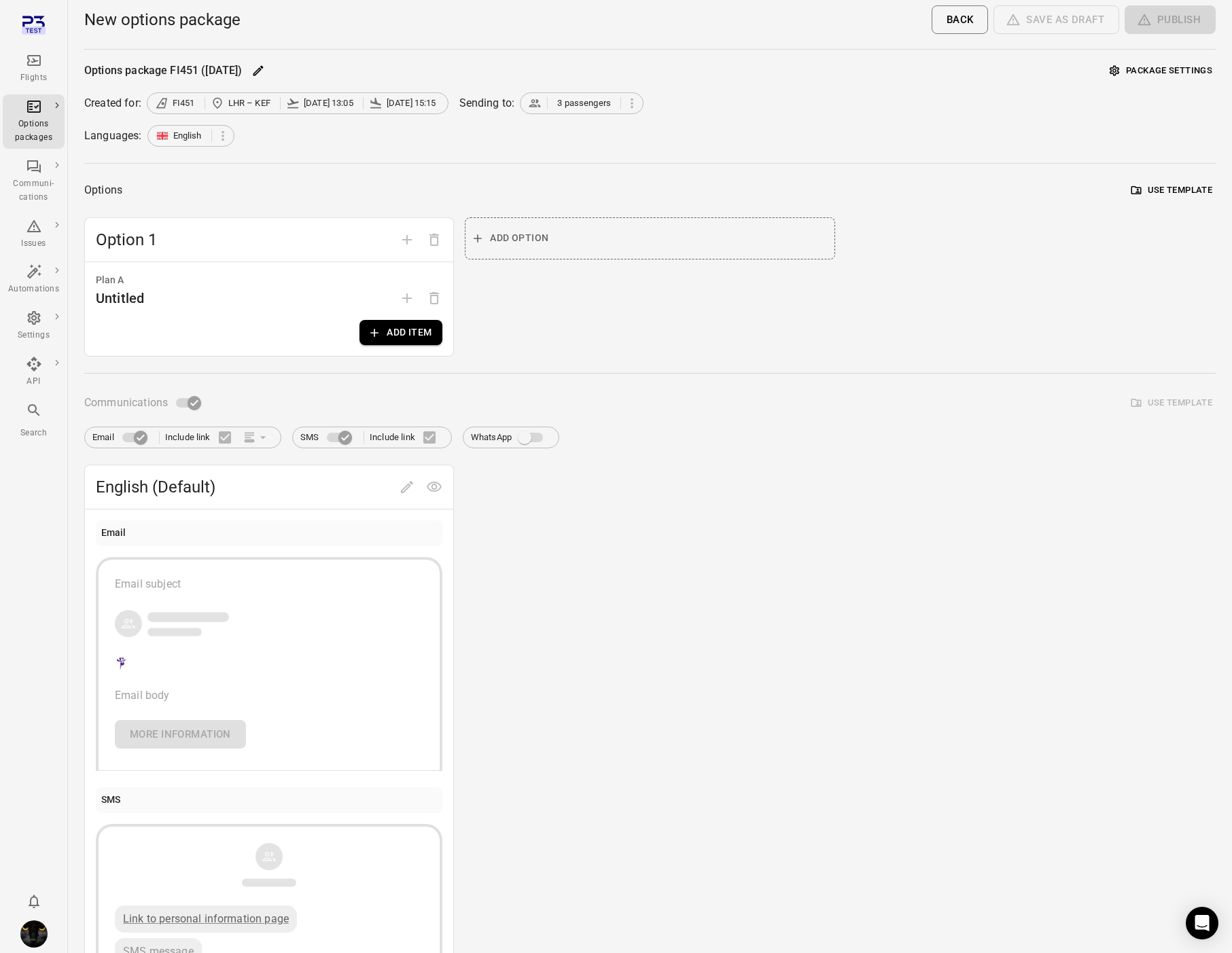
click at [1196, 71] on button "Package settings" at bounding box center [1160, 70] width 109 height 21
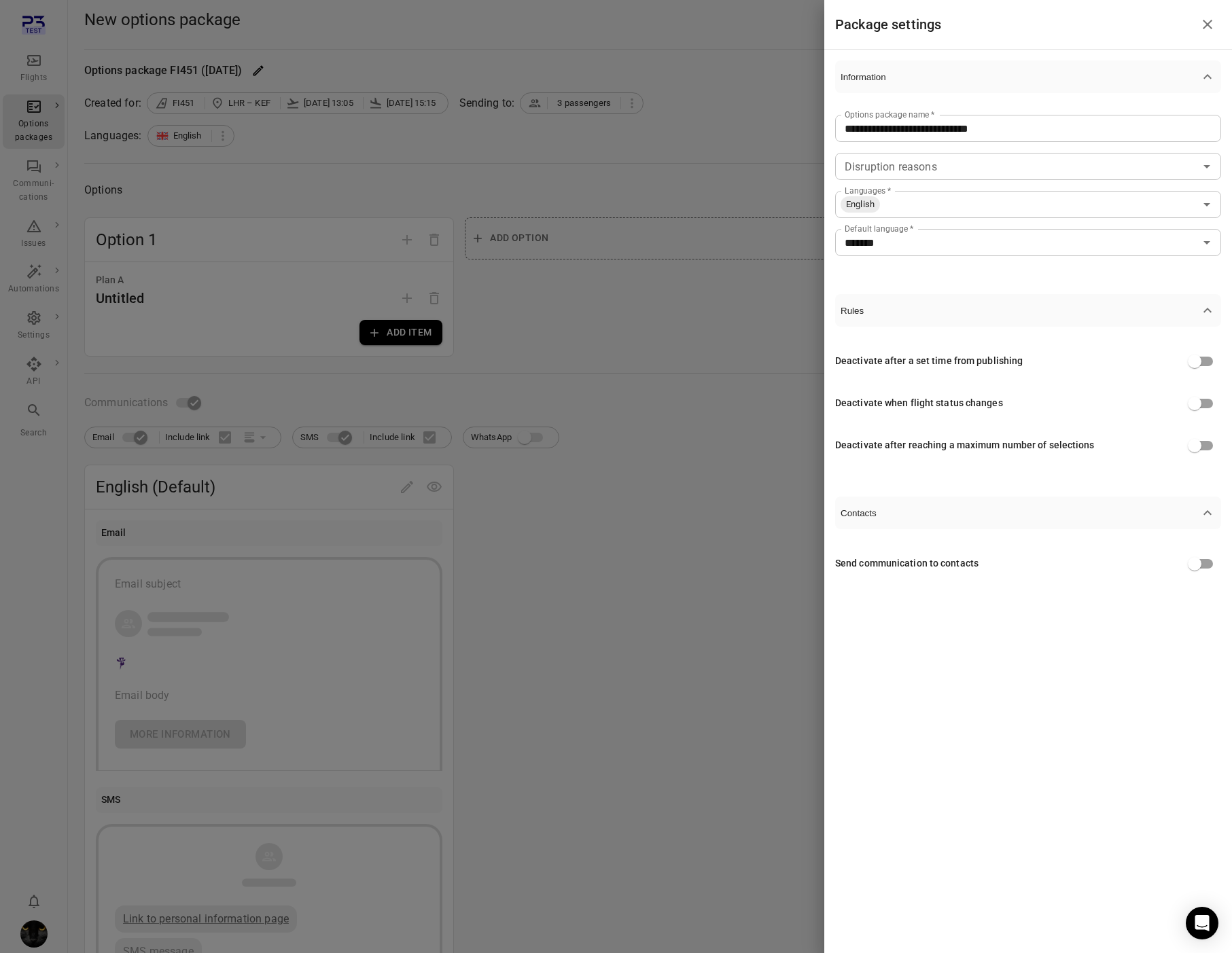
click at [949, 208] on input "Languages   *" at bounding box center [1037, 204] width 313 height 19
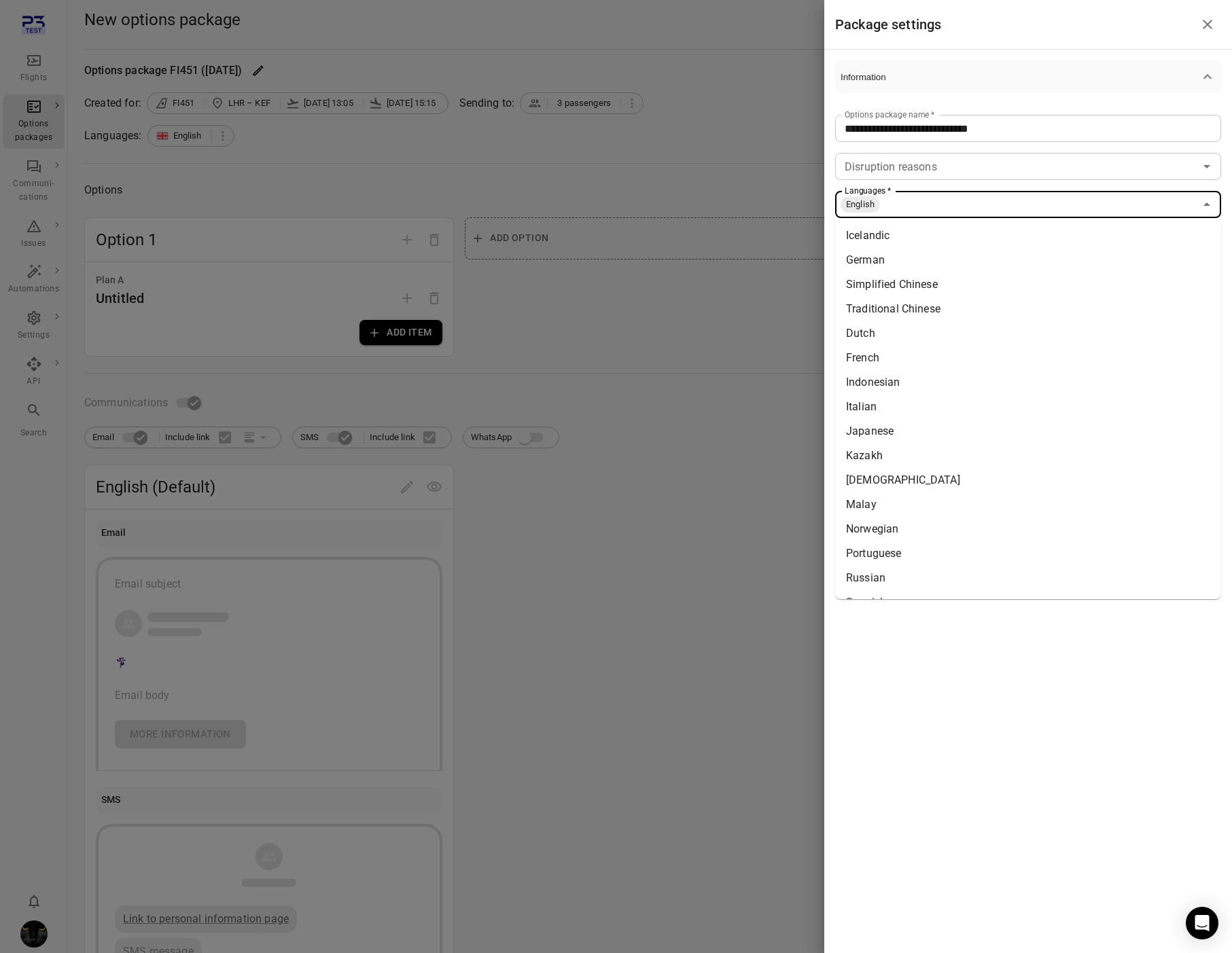
drag, startPoint x: 926, startPoint y: 237, endPoint x: 986, endPoint y: 200, distance: 70.2
click at [927, 237] on li "Icelandic" at bounding box center [1028, 236] width 386 height 24
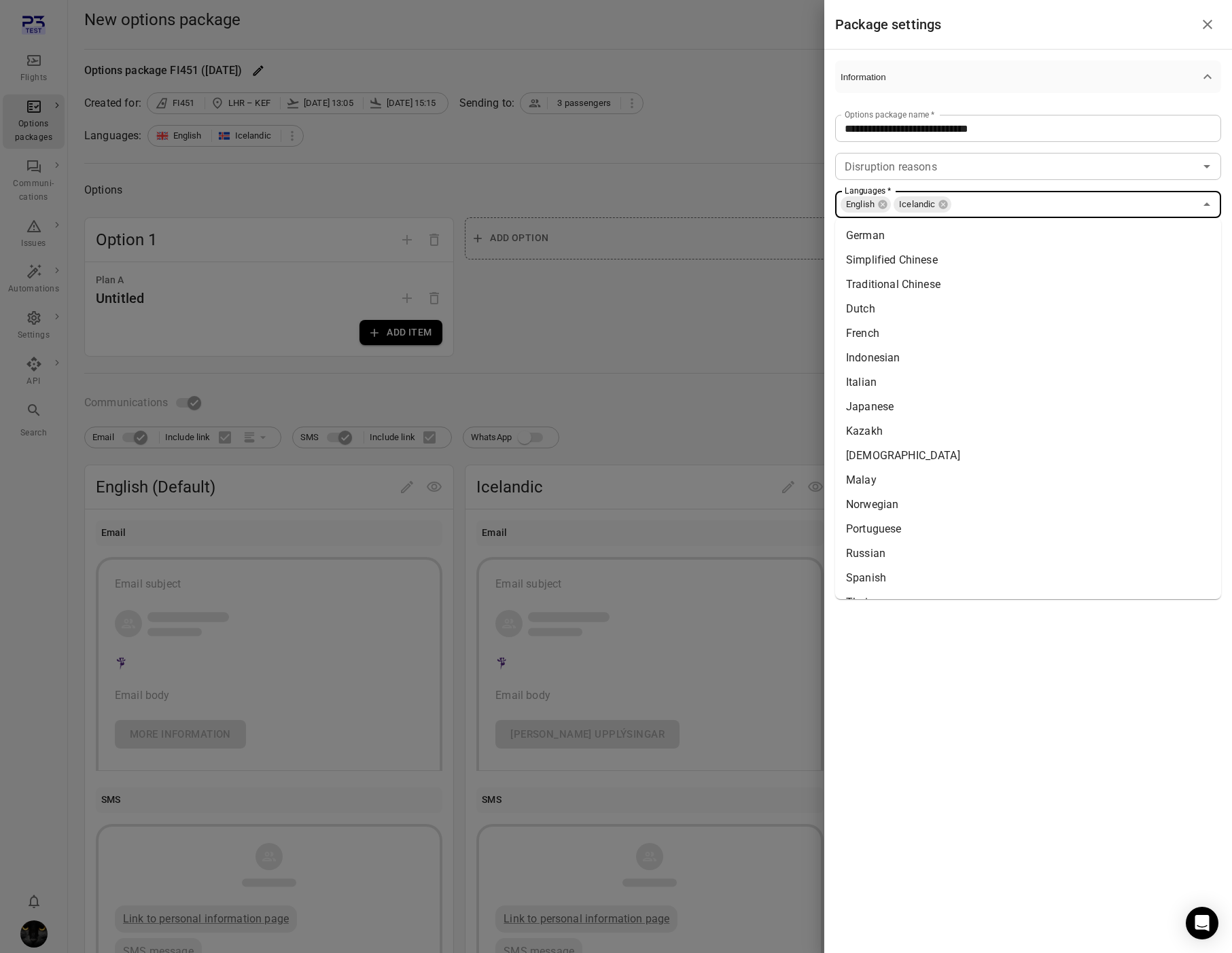
click at [986, 203] on input "Languages   *" at bounding box center [1074, 204] width 242 height 19
click at [950, 243] on li "German" at bounding box center [1028, 236] width 386 height 24
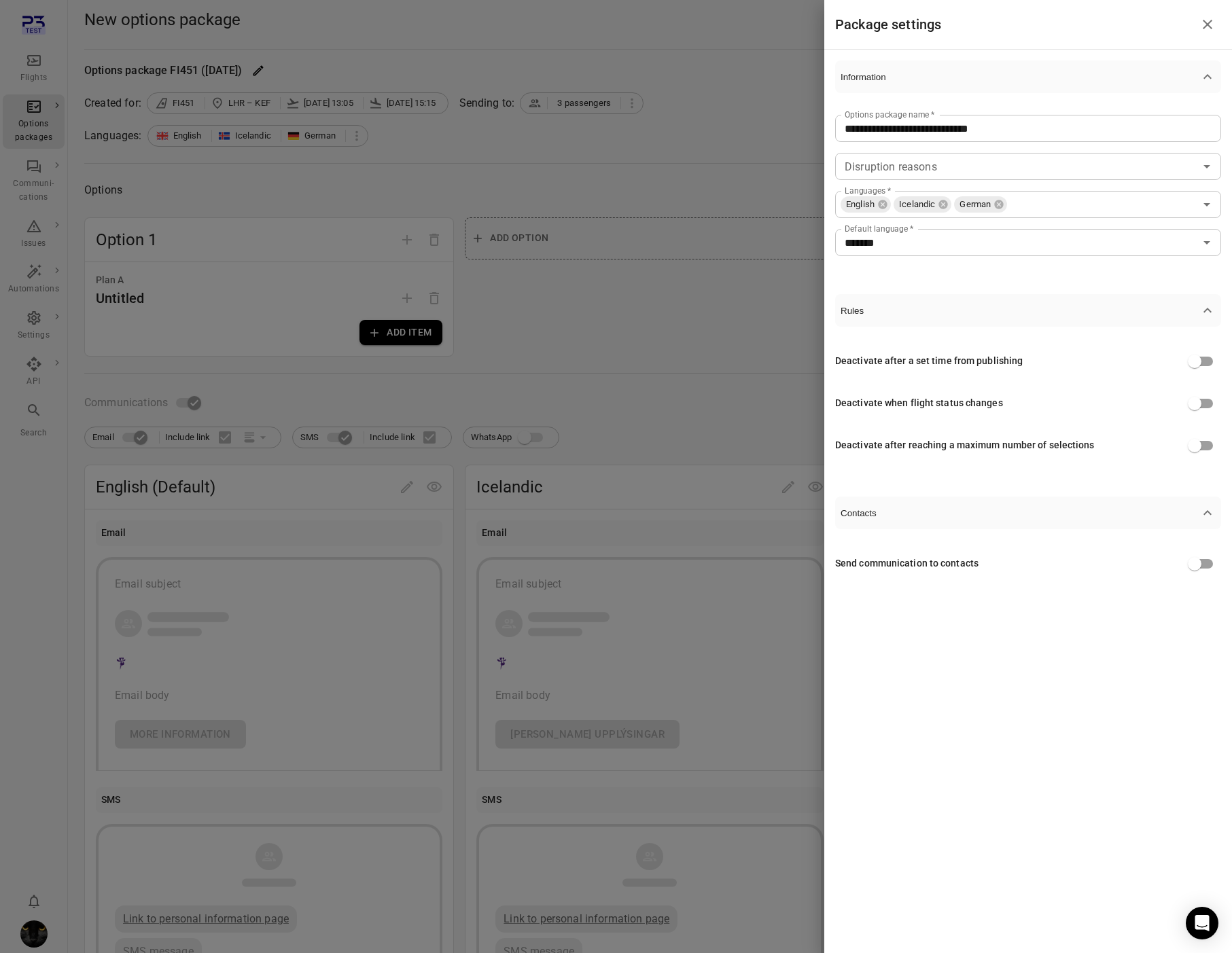
click at [702, 336] on div at bounding box center [616, 476] width 1232 height 953
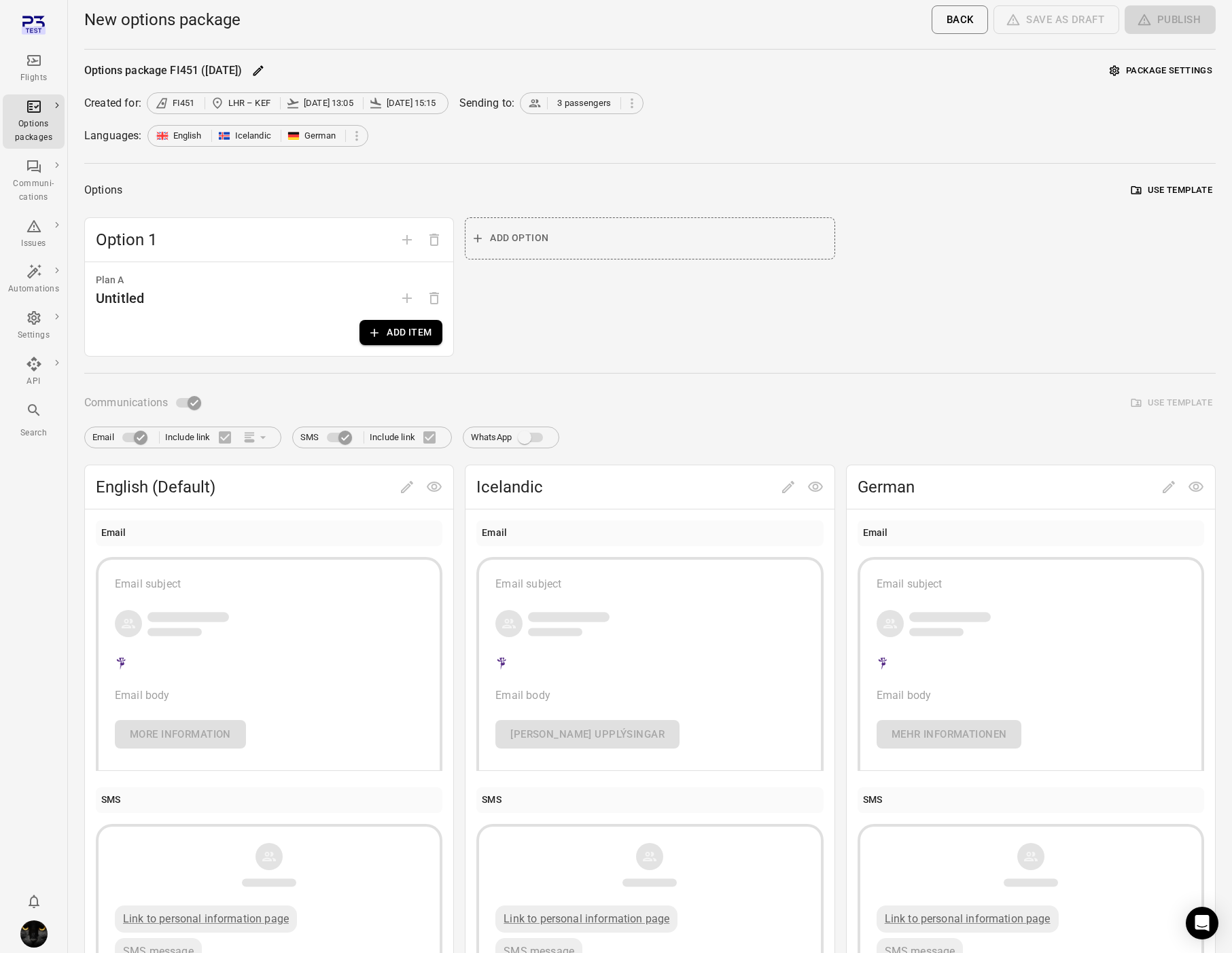
click at [388, 335] on button "Add item" at bounding box center [401, 332] width 83 height 25
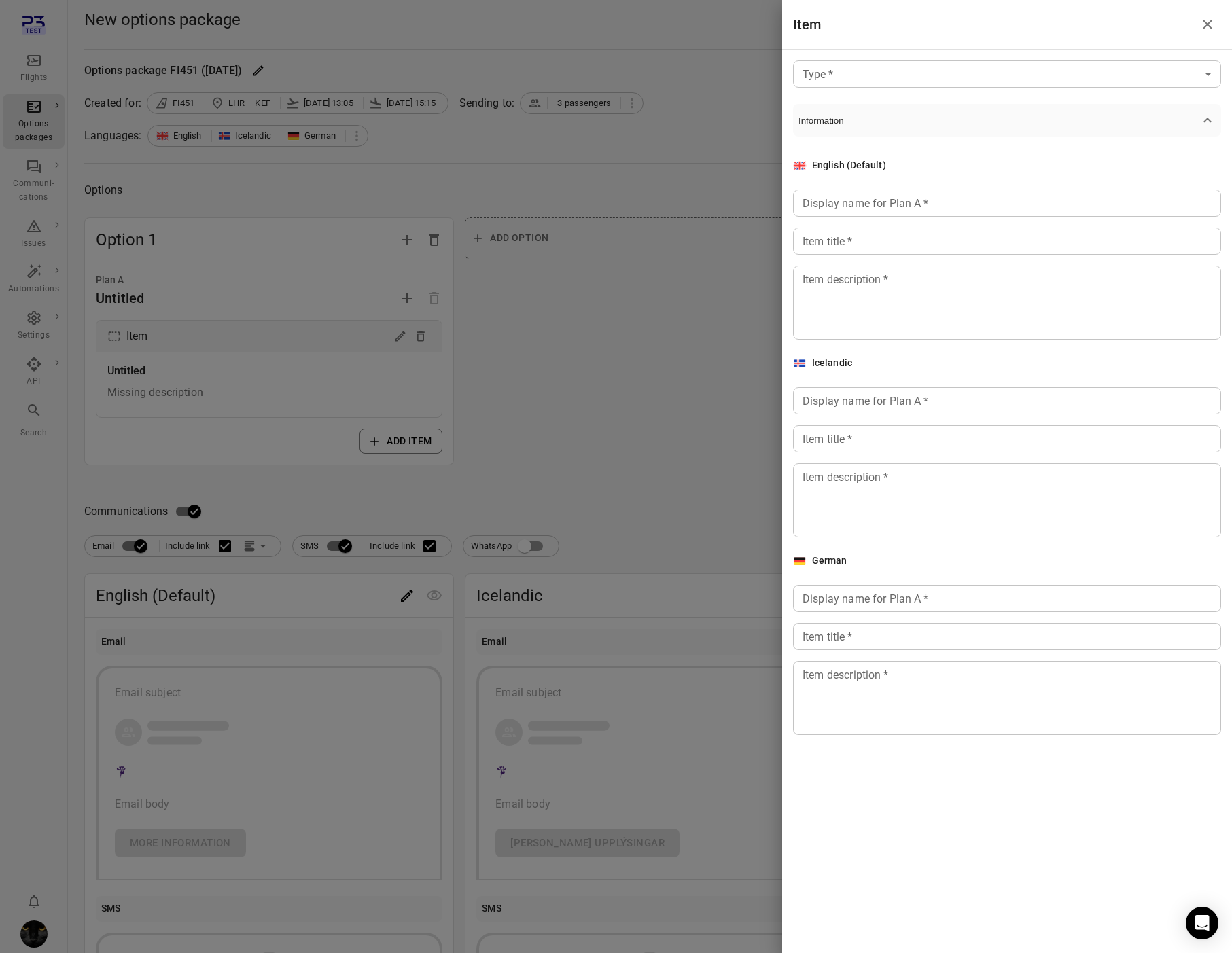
click at [834, 75] on body "Flights Options packages Communi-cations Issues Automations Settings API Search…" at bounding box center [616, 581] width 1232 height 1163
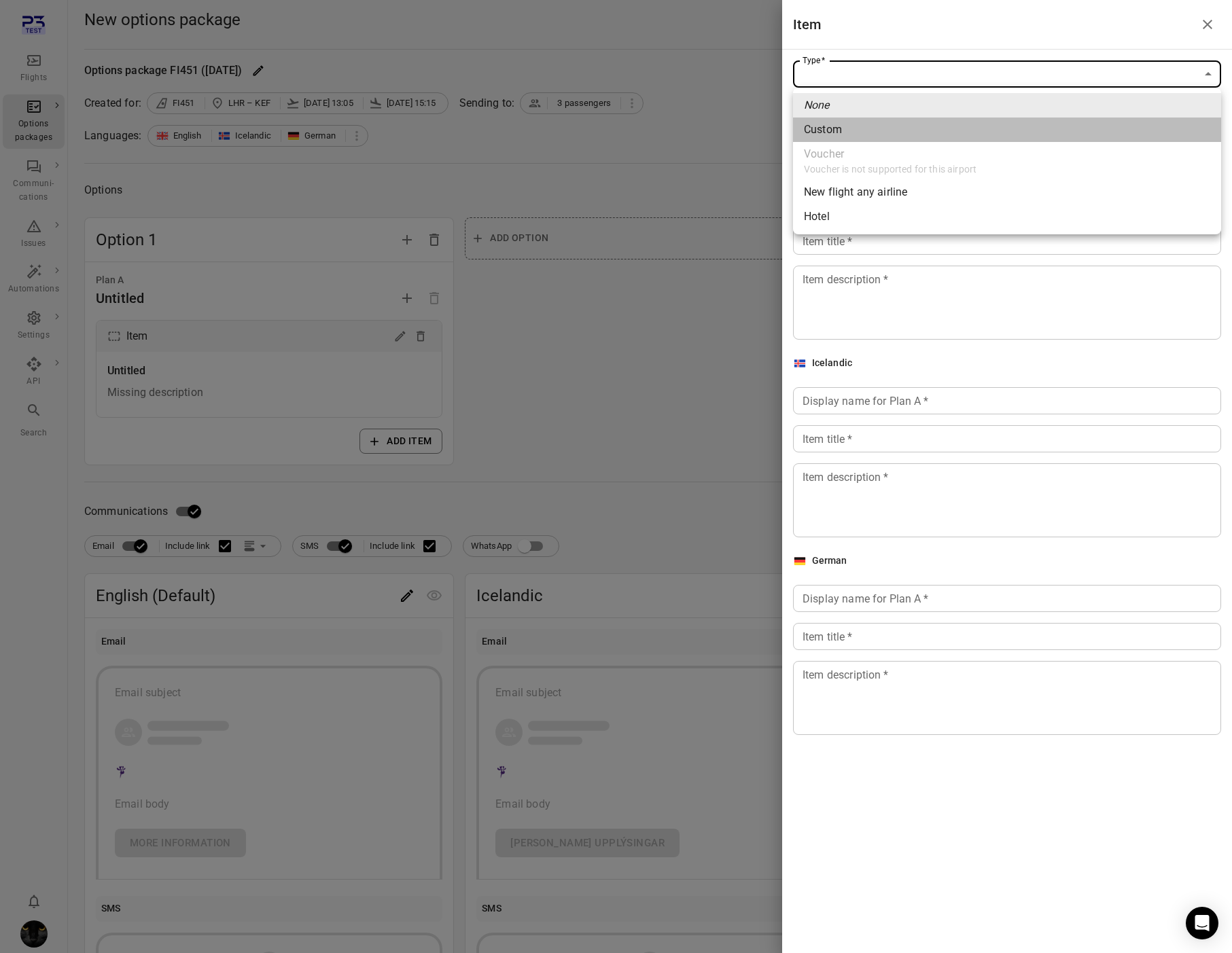
click at [852, 123] on li "Custom" at bounding box center [1007, 130] width 428 height 24
type input "******"
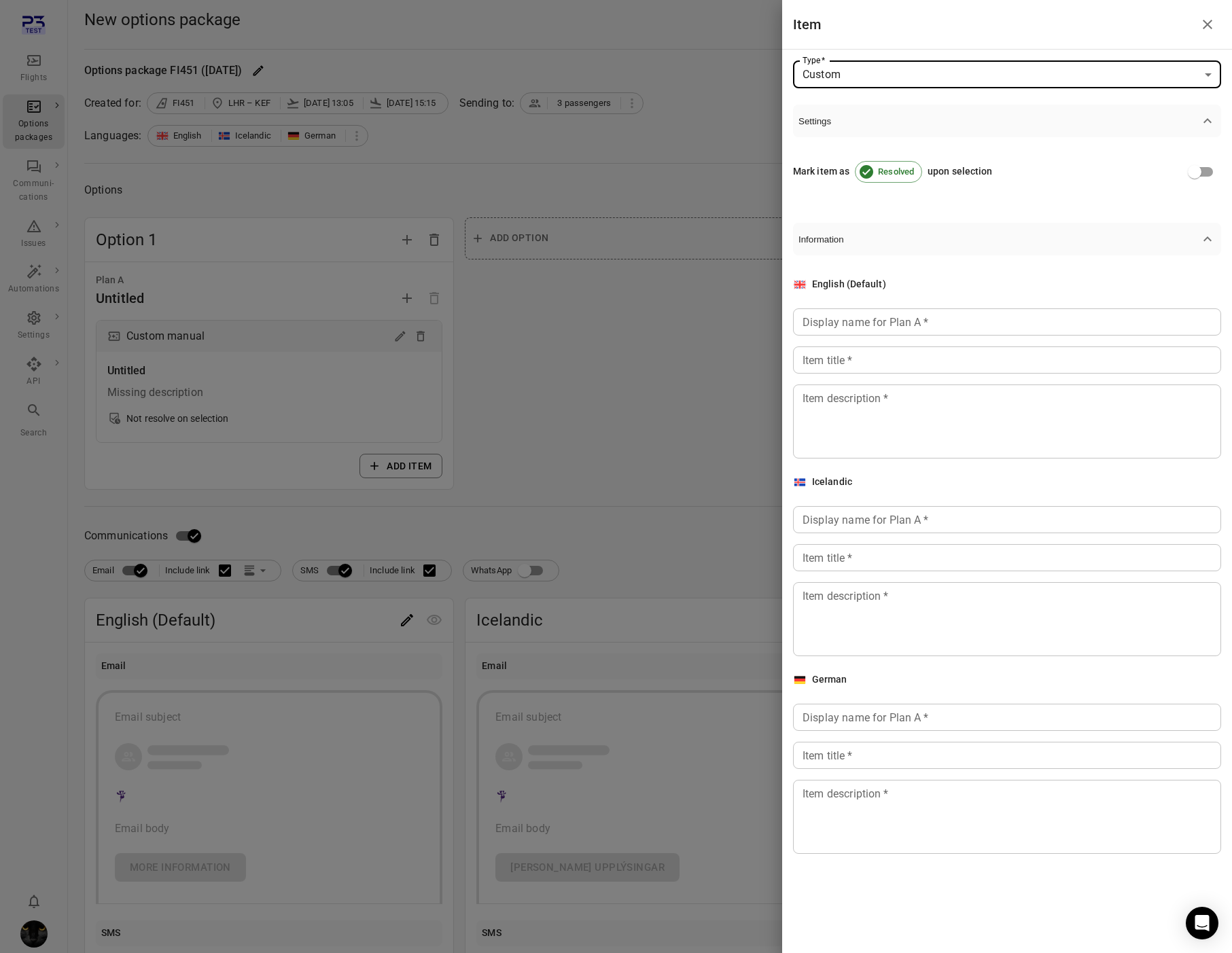
click at [860, 313] on div "Display name for Plan A   * Display name for Plan A   *" at bounding box center [1007, 322] width 428 height 27
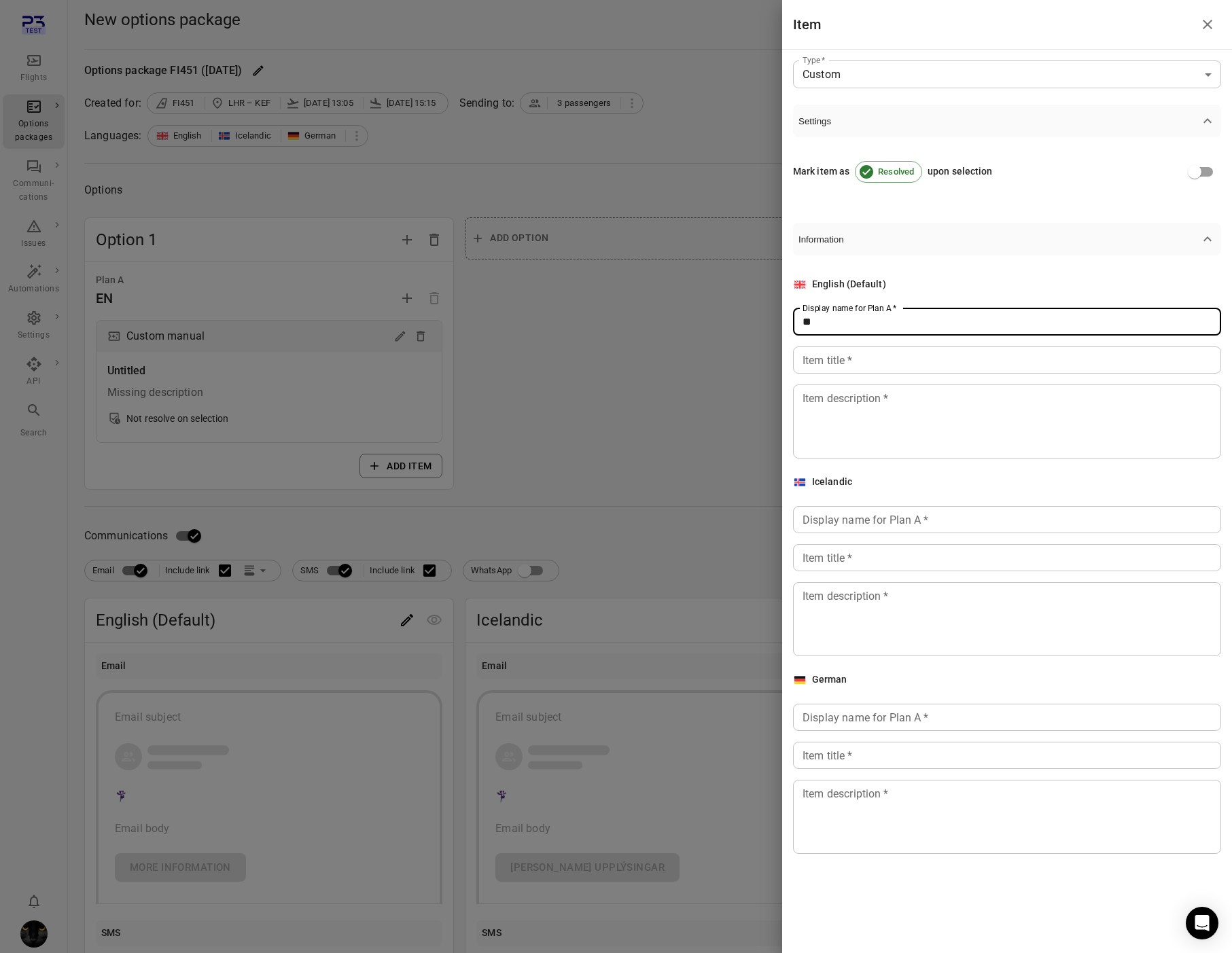
type input "**"
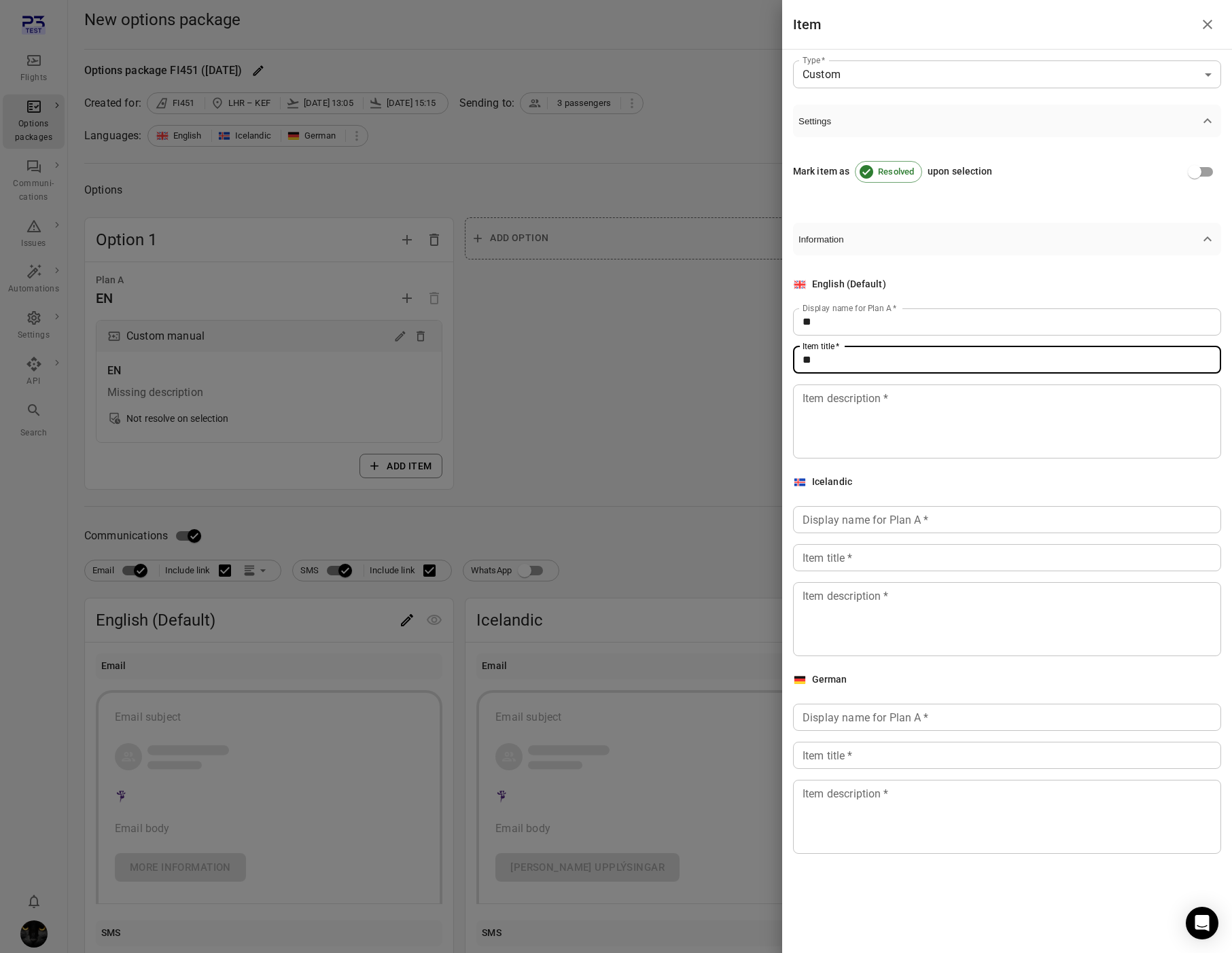
type input "**"
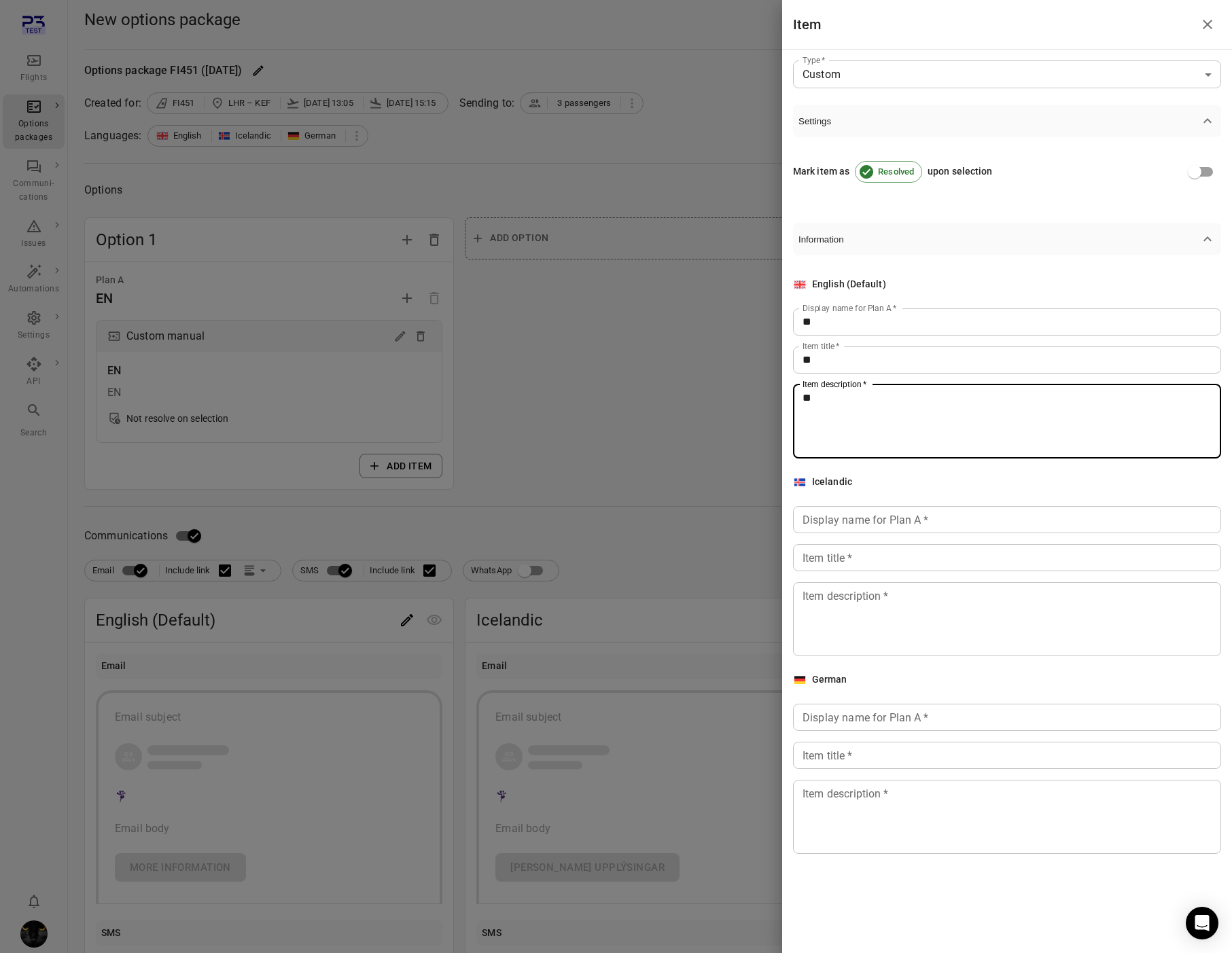
type textarea "**"
click at [859, 519] on input "Display name for Plan A   *" at bounding box center [1007, 519] width 428 height 27
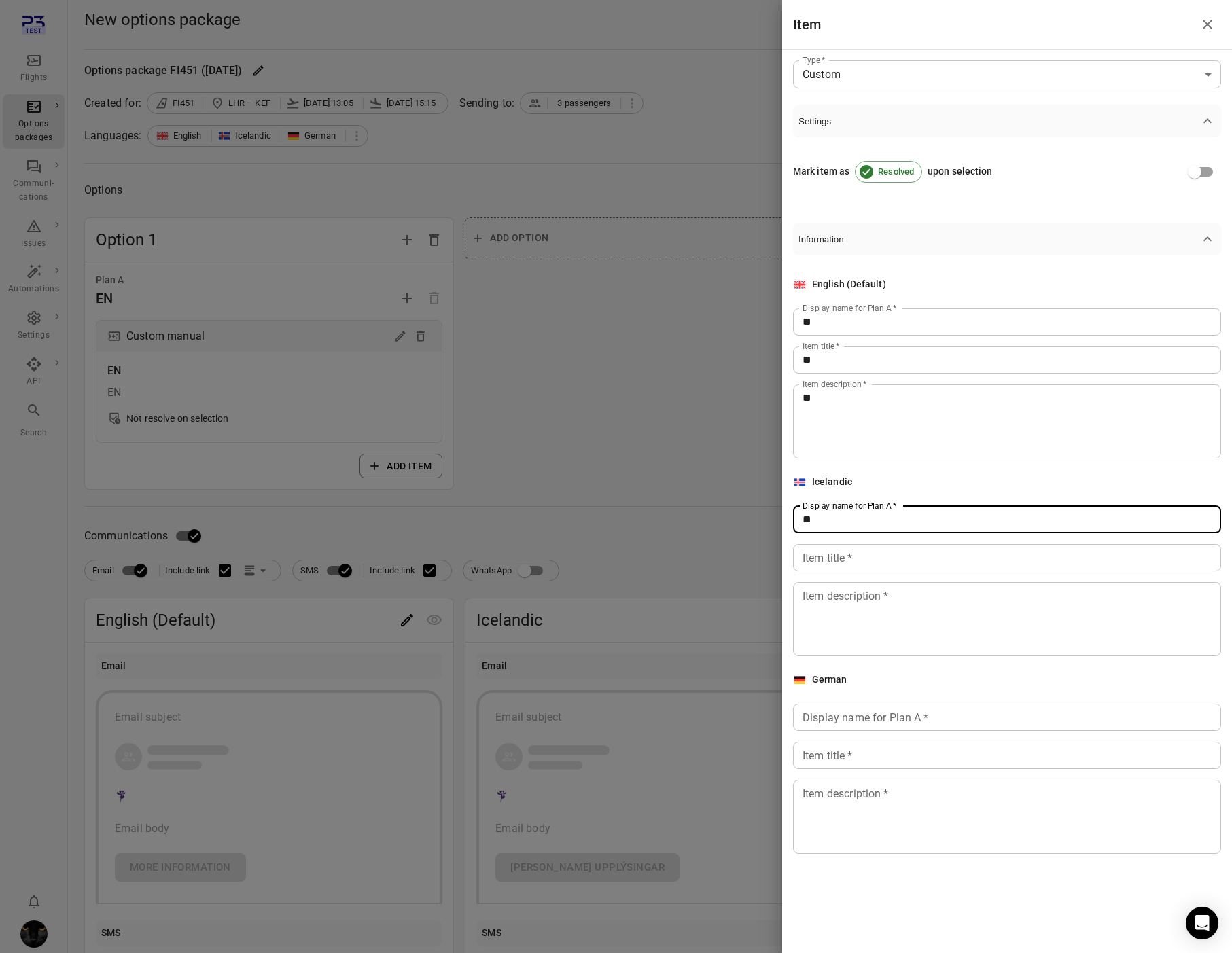
type input "**"
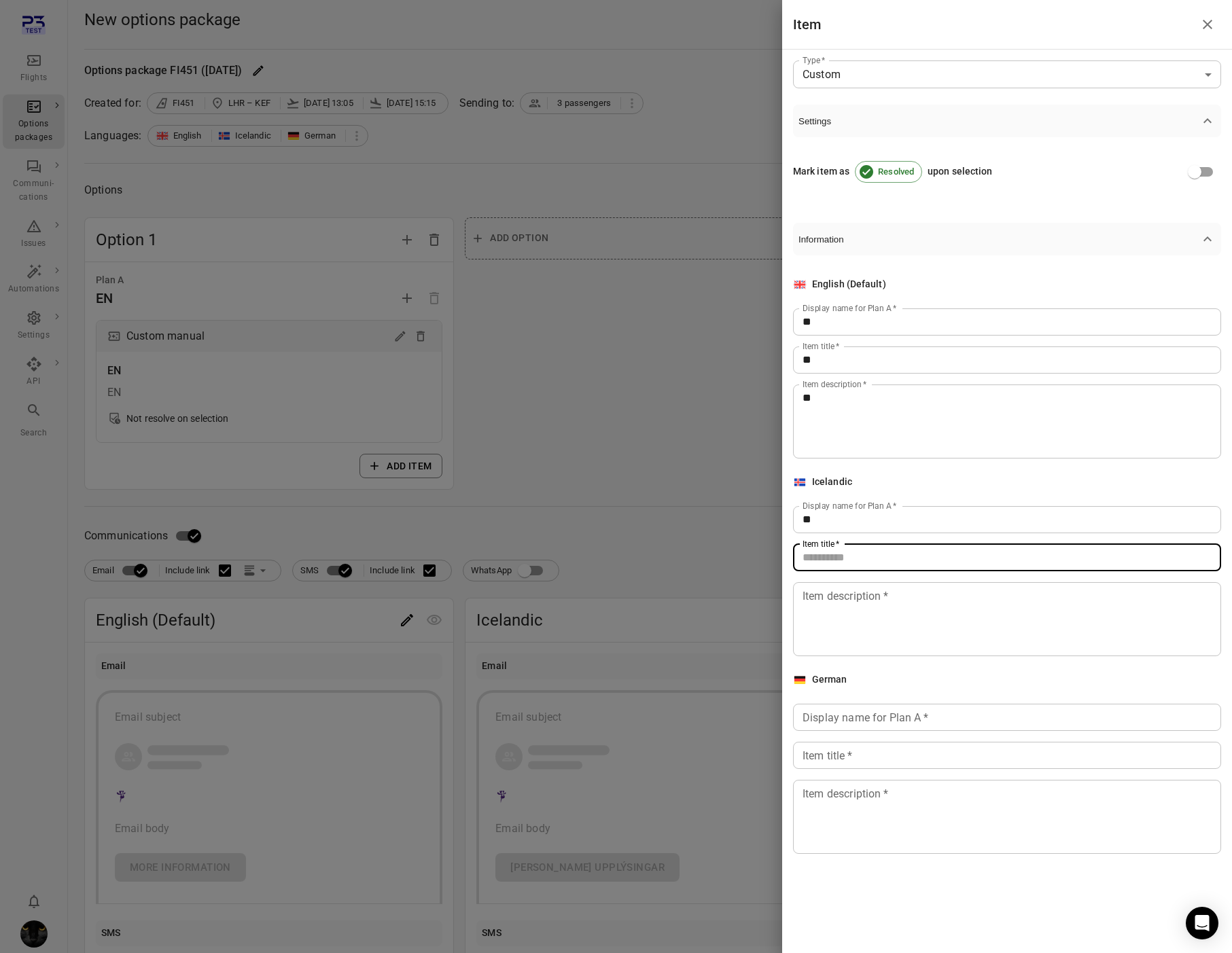
drag, startPoint x: 845, startPoint y: 566, endPoint x: 848, endPoint y: 547, distance: 19.2
click at [845, 565] on input "Item title   *" at bounding box center [1007, 557] width 428 height 27
type input "*"
type input "**"
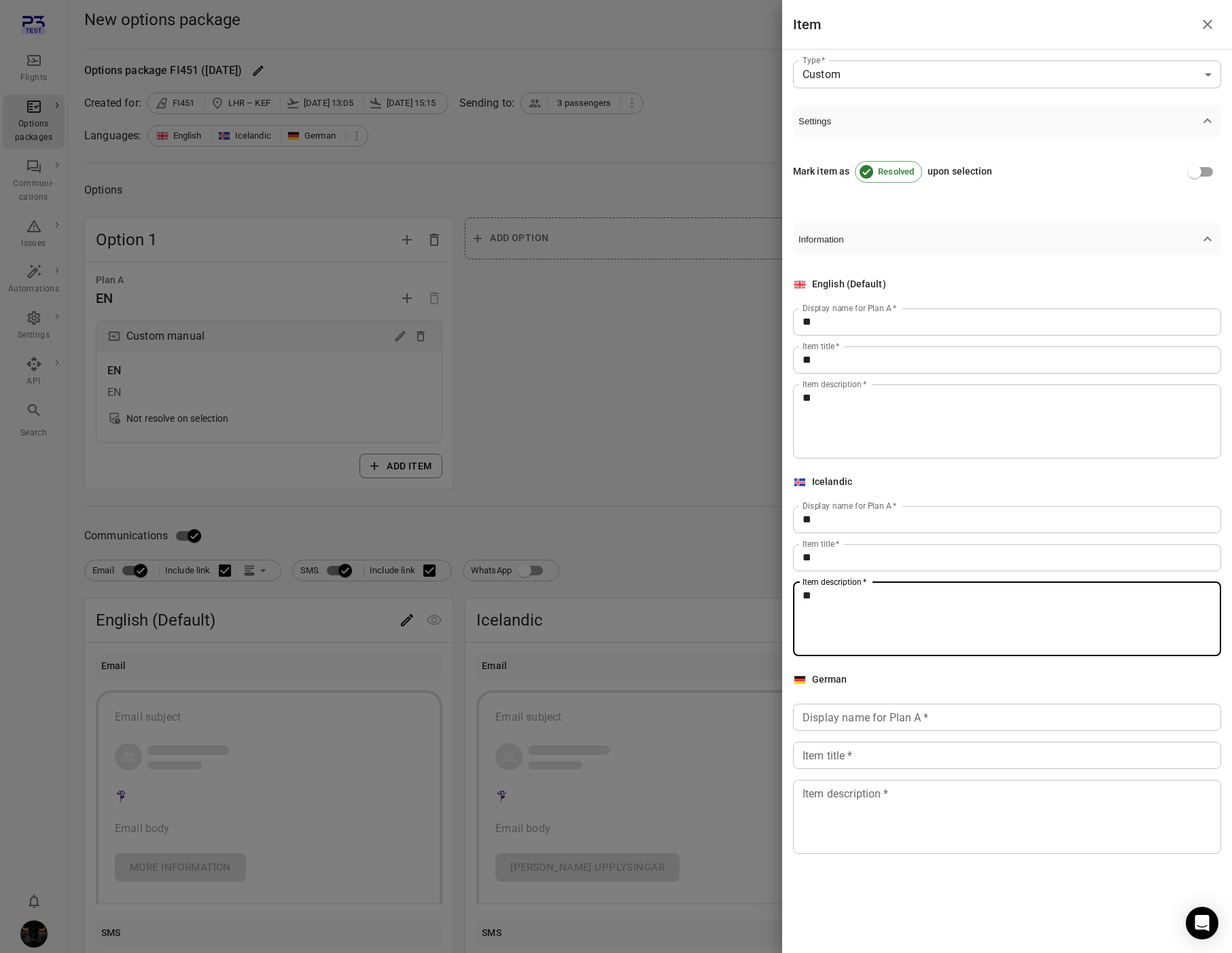
type textarea "**"
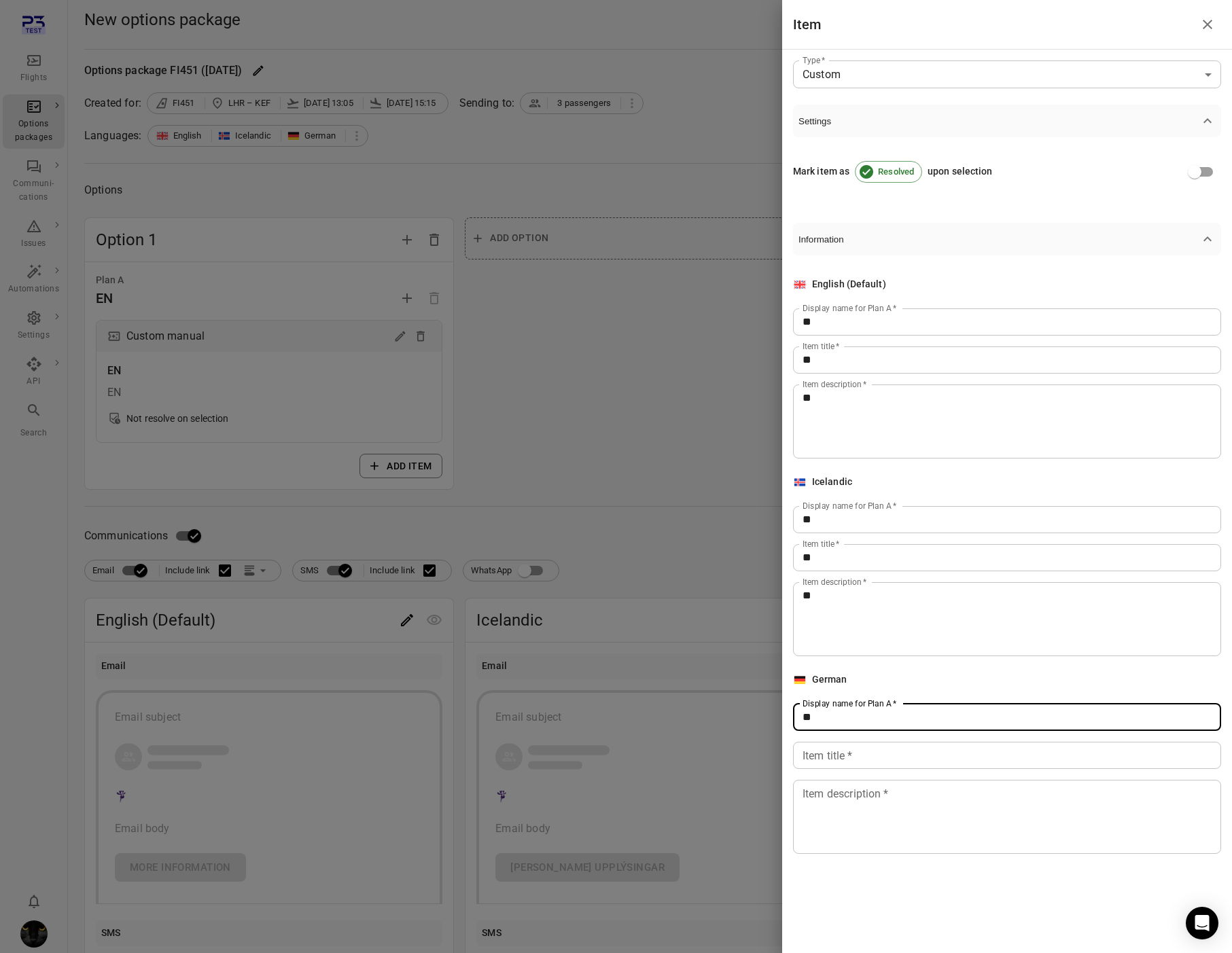
type input "**"
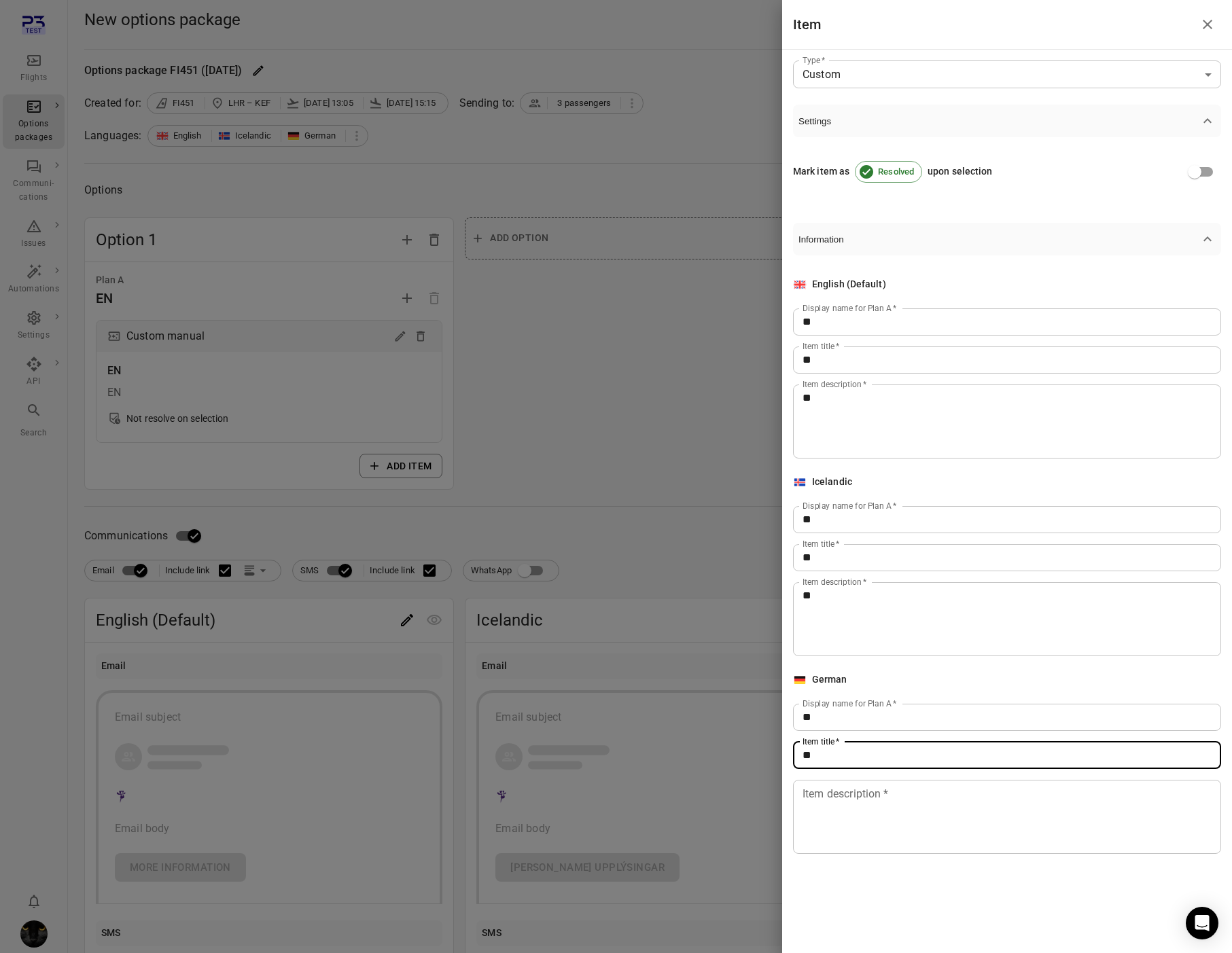
type input "**"
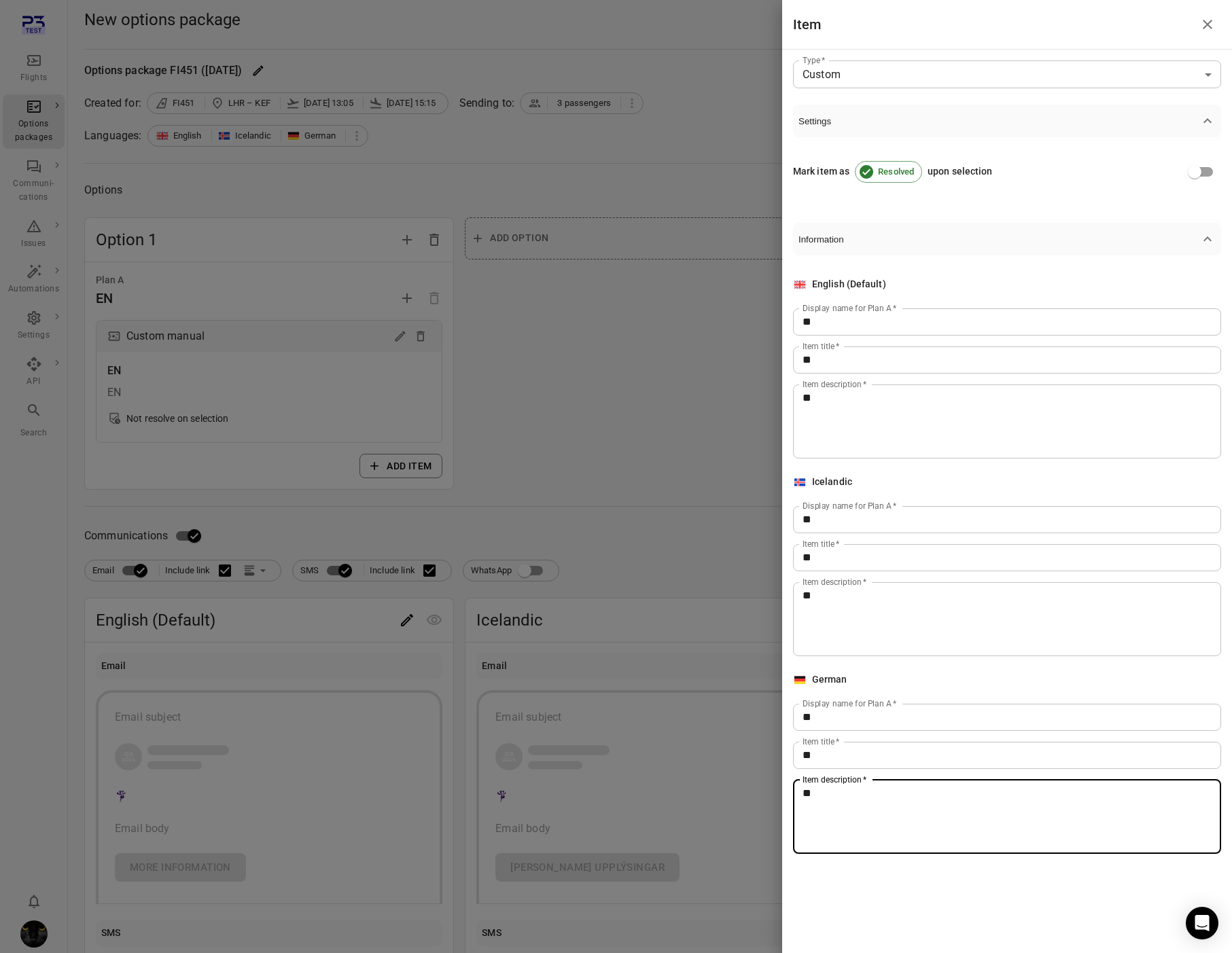
type textarea "**"
click at [625, 544] on div at bounding box center [616, 476] width 1232 height 953
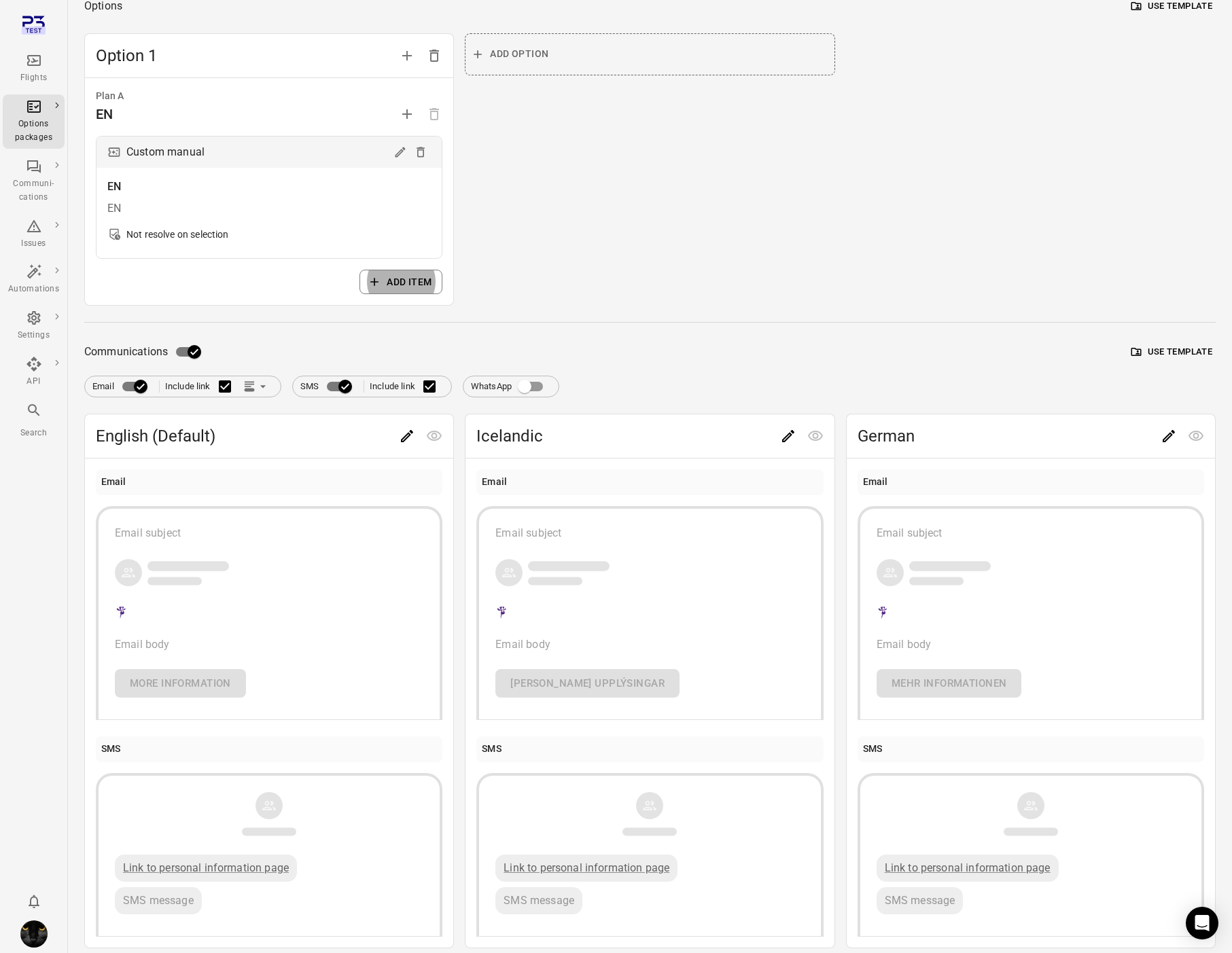
scroll to position [234, 0]
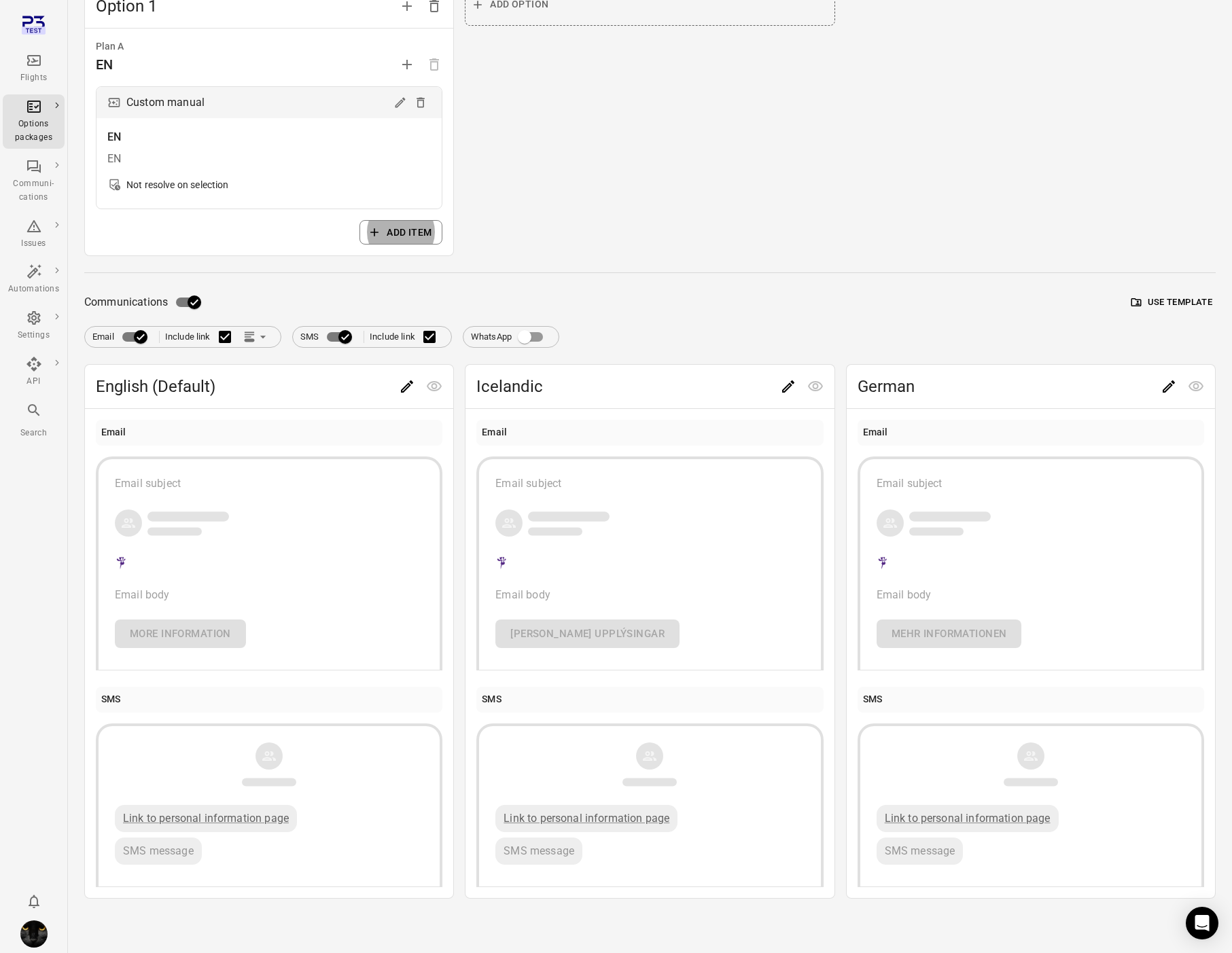
click at [406, 389] on icon "Edit" at bounding box center [407, 387] width 12 height 12
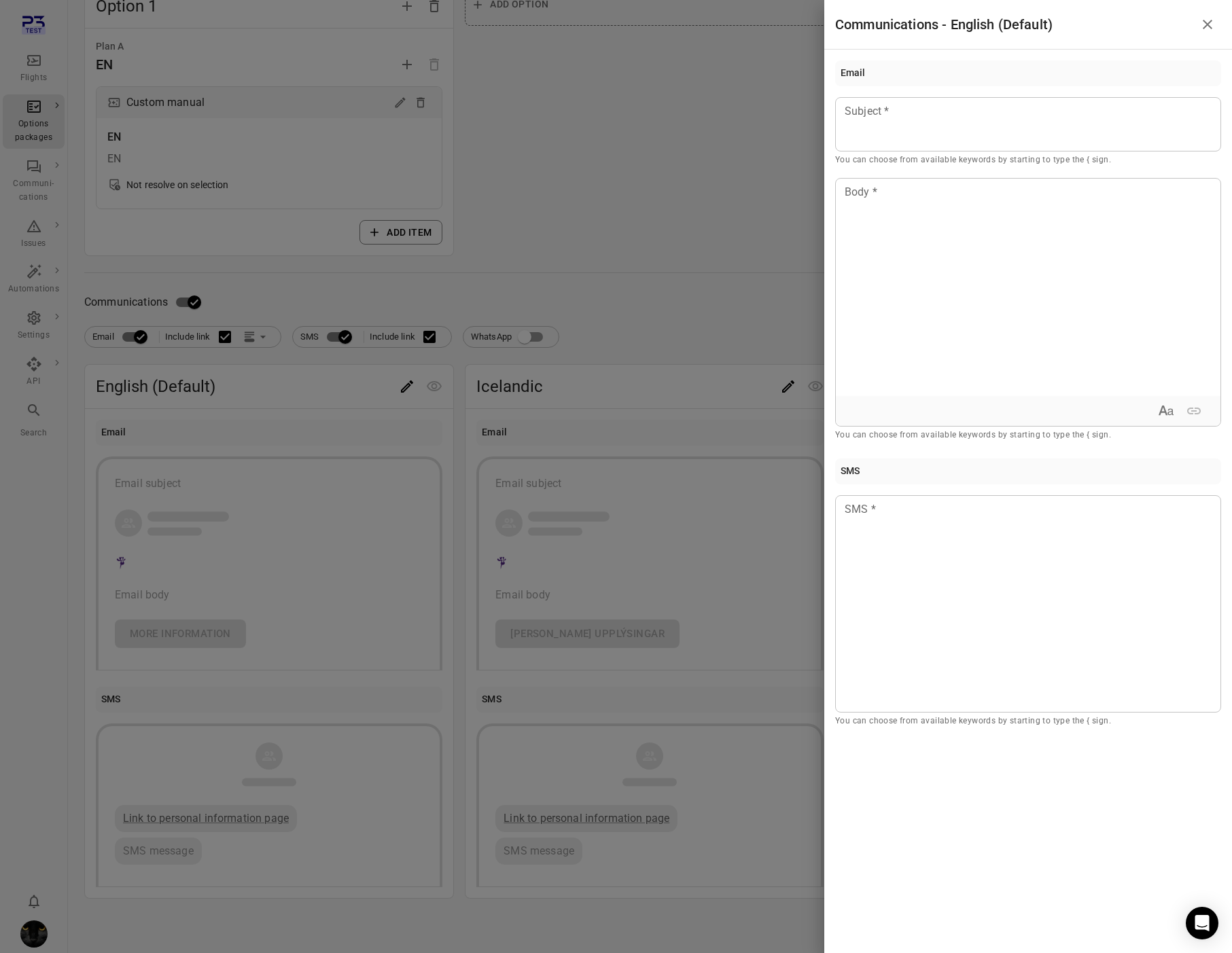
drag, startPoint x: 406, startPoint y: 389, endPoint x: 396, endPoint y: 380, distance: 13.5
click at [405, 389] on div at bounding box center [616, 476] width 1232 height 953
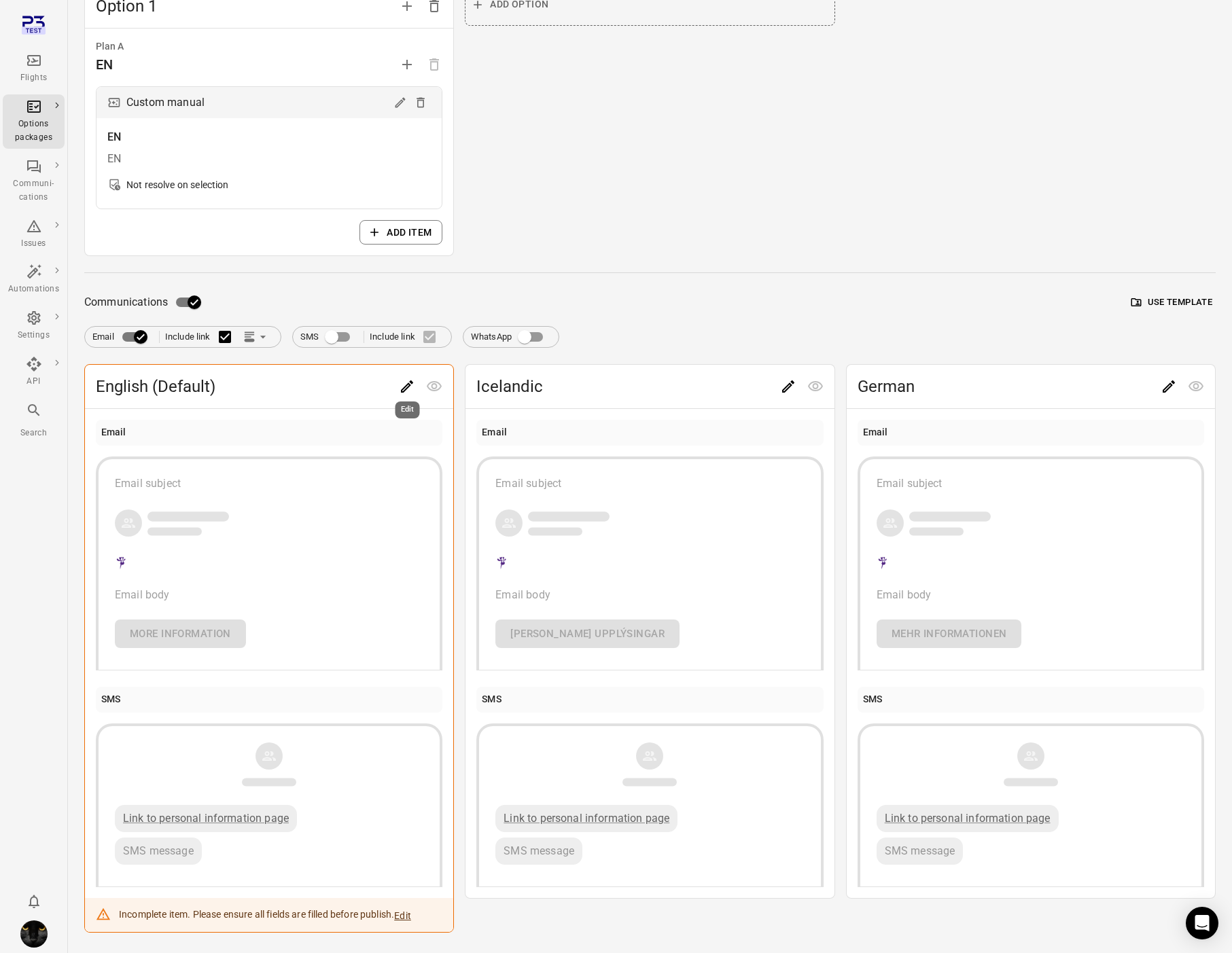
click at [398, 384] on button "Edit" at bounding box center [406, 386] width 27 height 27
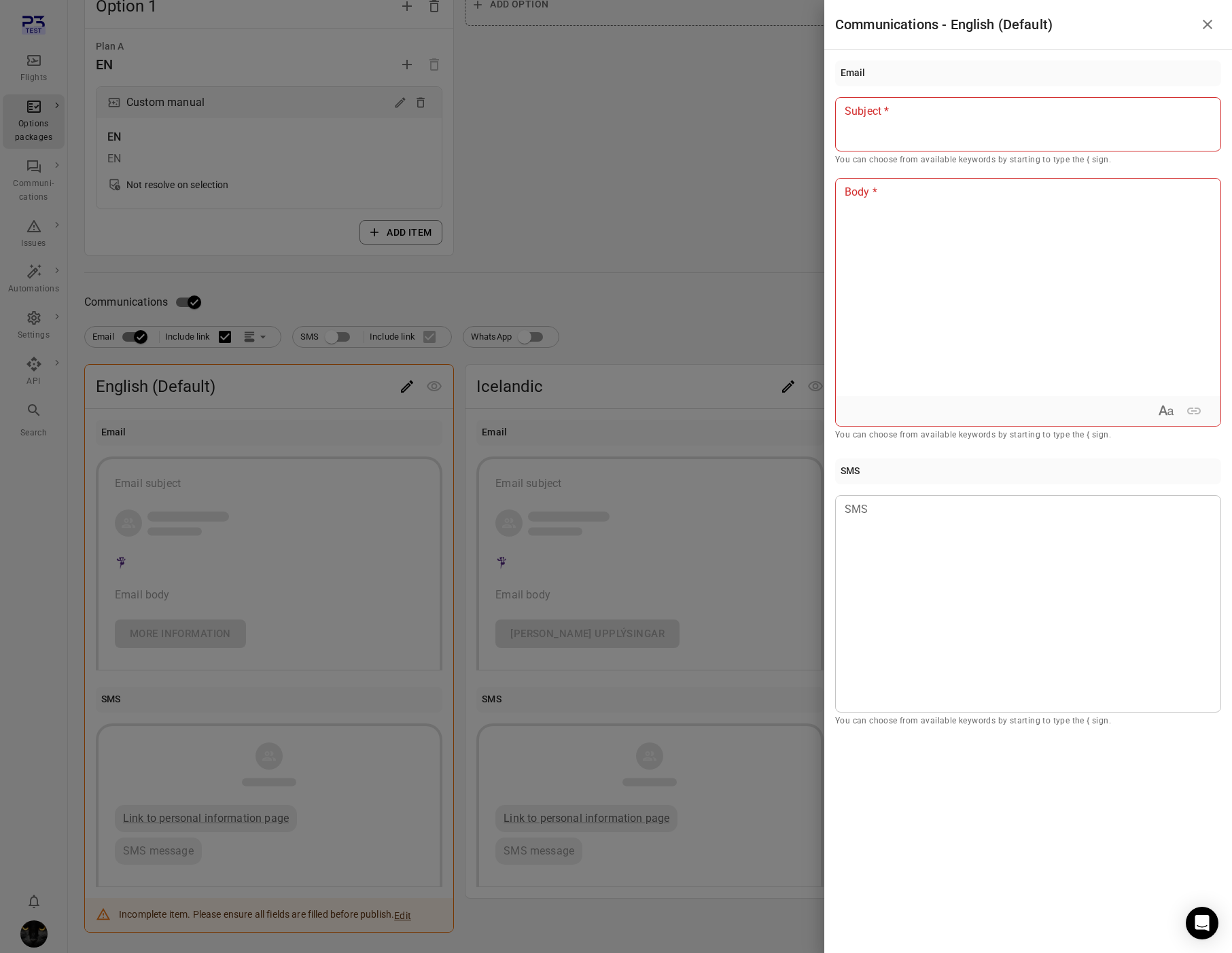
click at [939, 141] on div at bounding box center [1028, 124] width 386 height 54
click at [945, 208] on div at bounding box center [1028, 287] width 385 height 217
click at [921, 134] on div "**" at bounding box center [1028, 124] width 386 height 54
click at [720, 270] on div at bounding box center [616, 476] width 1232 height 953
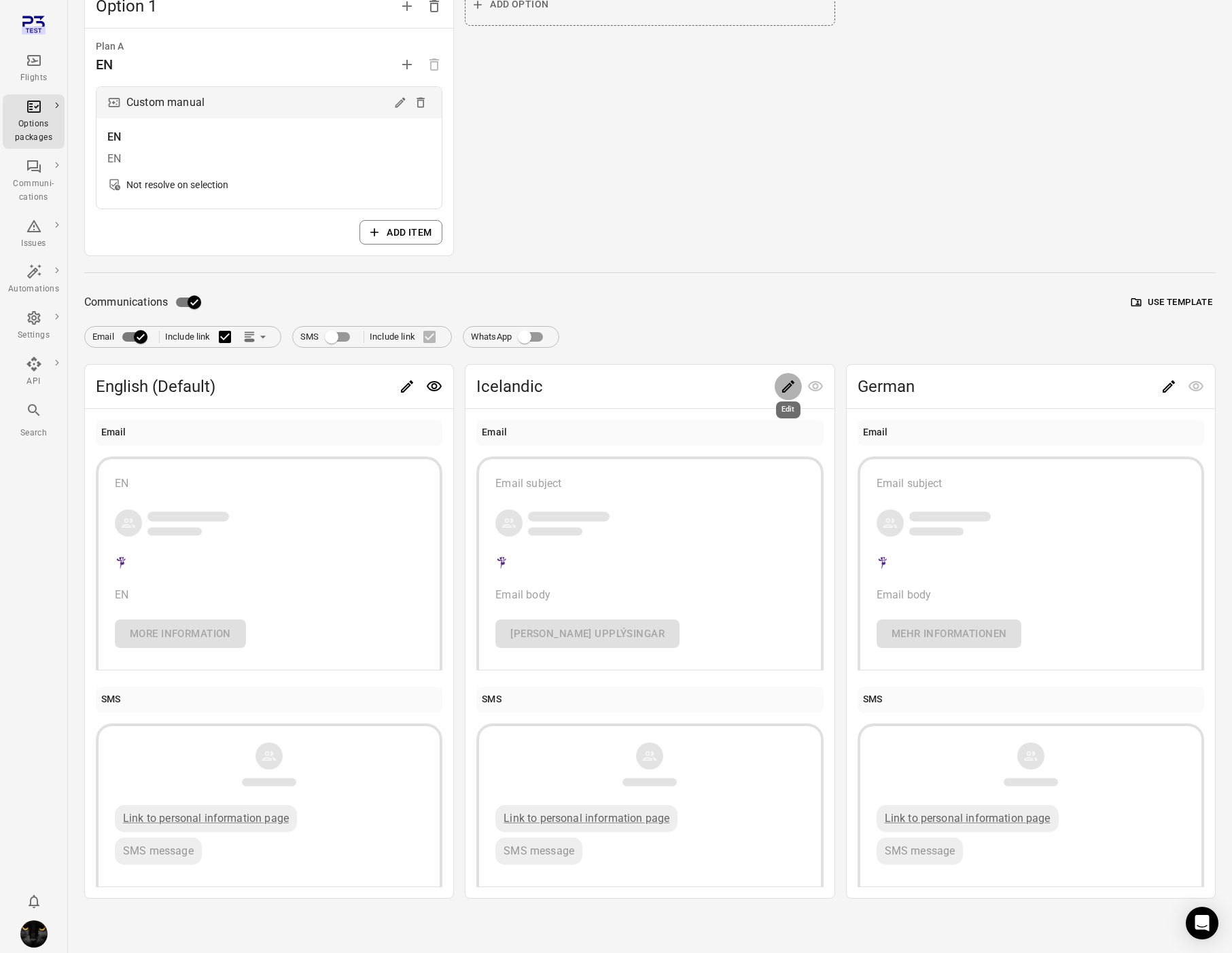
click at [782, 385] on icon "Edit" at bounding box center [788, 387] width 16 height 16
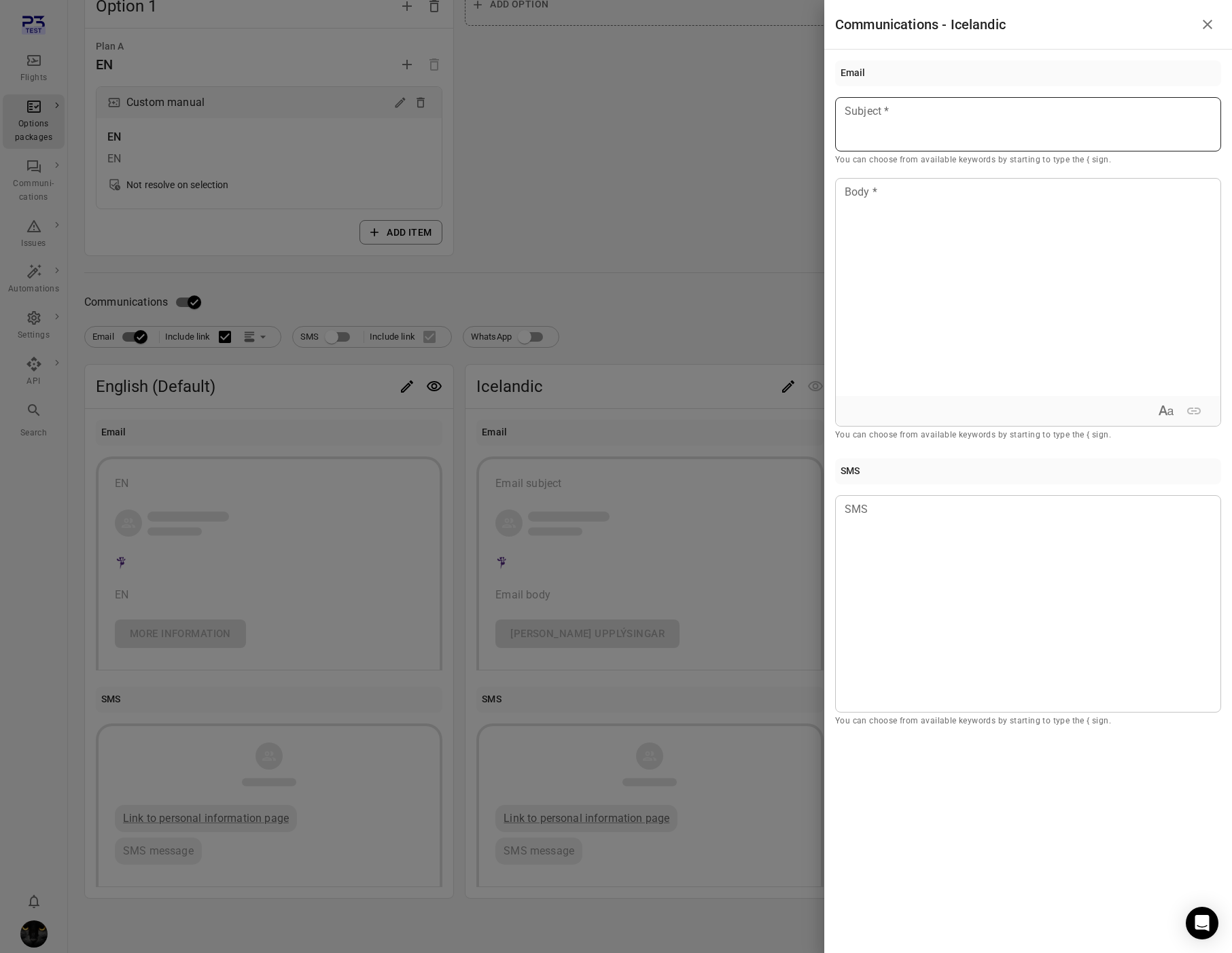
click at [864, 128] on div at bounding box center [1028, 124] width 386 height 54
click at [877, 267] on div at bounding box center [1028, 287] width 385 height 217
click at [758, 249] on div at bounding box center [616, 476] width 1232 height 953
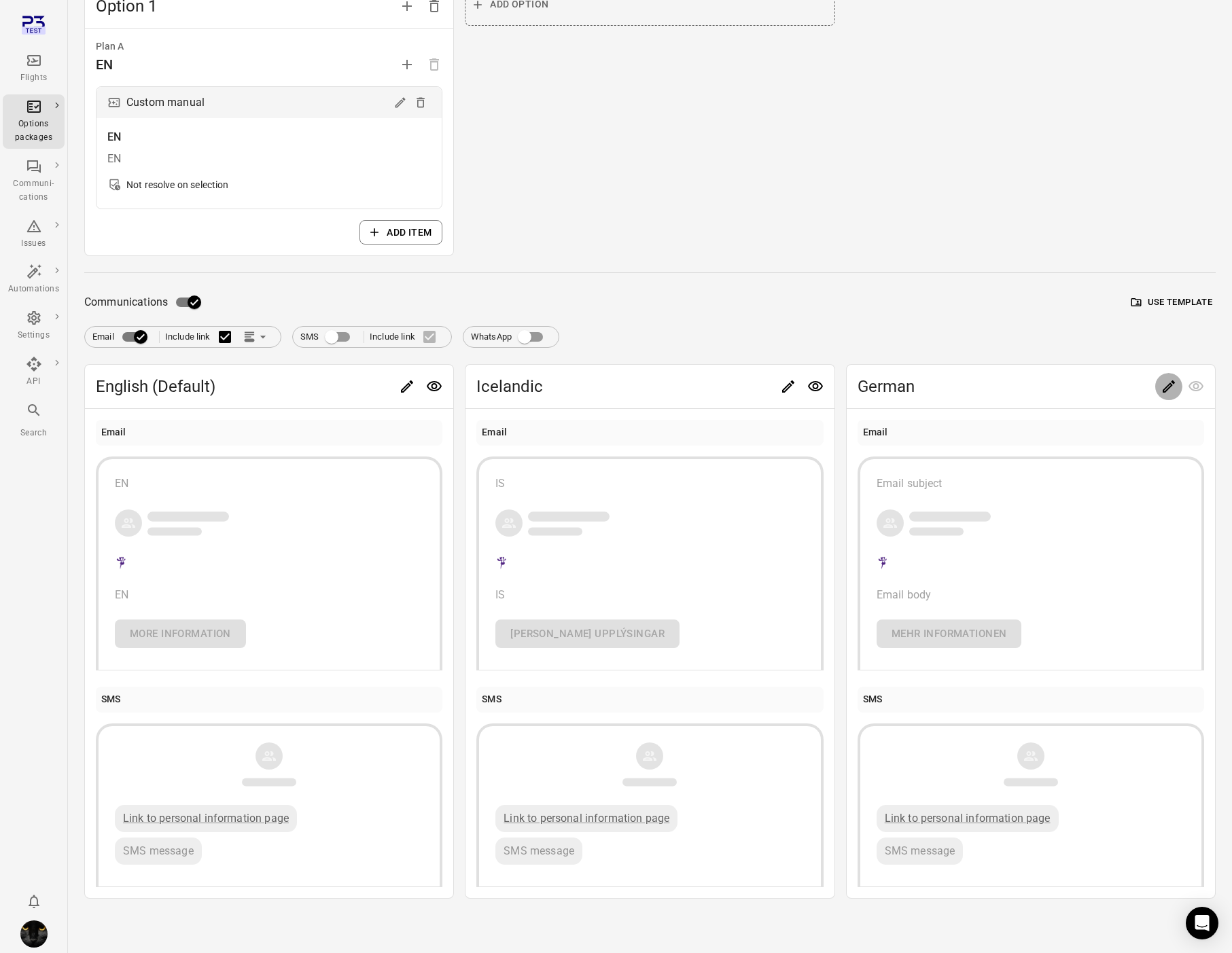
click at [1162, 393] on body "Flights Options packages Communi-cations Issues Automations Settings API Search…" at bounding box center [616, 359] width 1232 height 1187
click at [1166, 389] on icon "Edit" at bounding box center [1169, 387] width 16 height 16
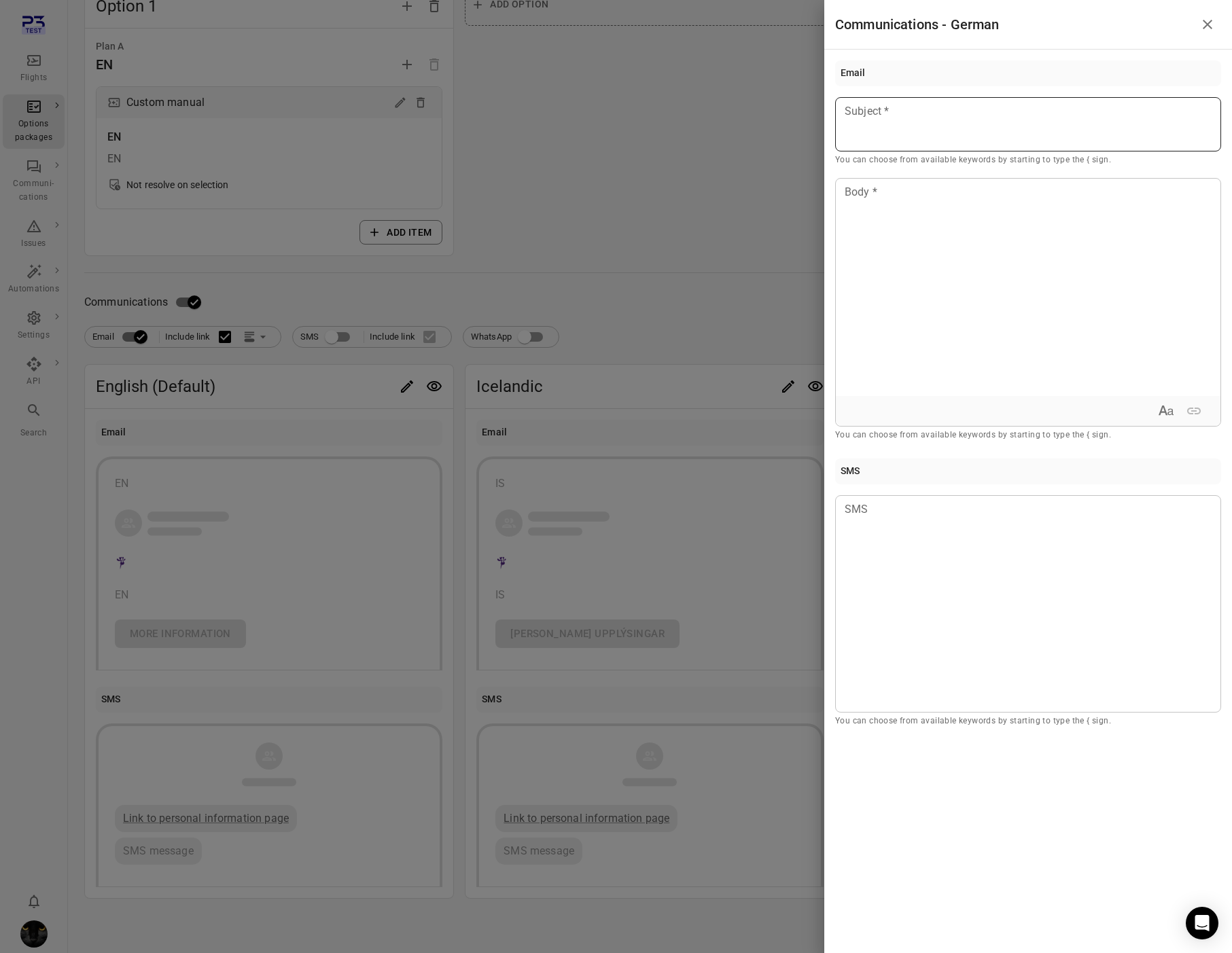
click at [880, 126] on div at bounding box center [1028, 124] width 386 height 54
click at [876, 264] on div at bounding box center [1028, 287] width 385 height 217
drag, startPoint x: 733, startPoint y: 252, endPoint x: 521, endPoint y: 325, distance: 223.5
click at [731, 252] on div at bounding box center [616, 476] width 1232 height 953
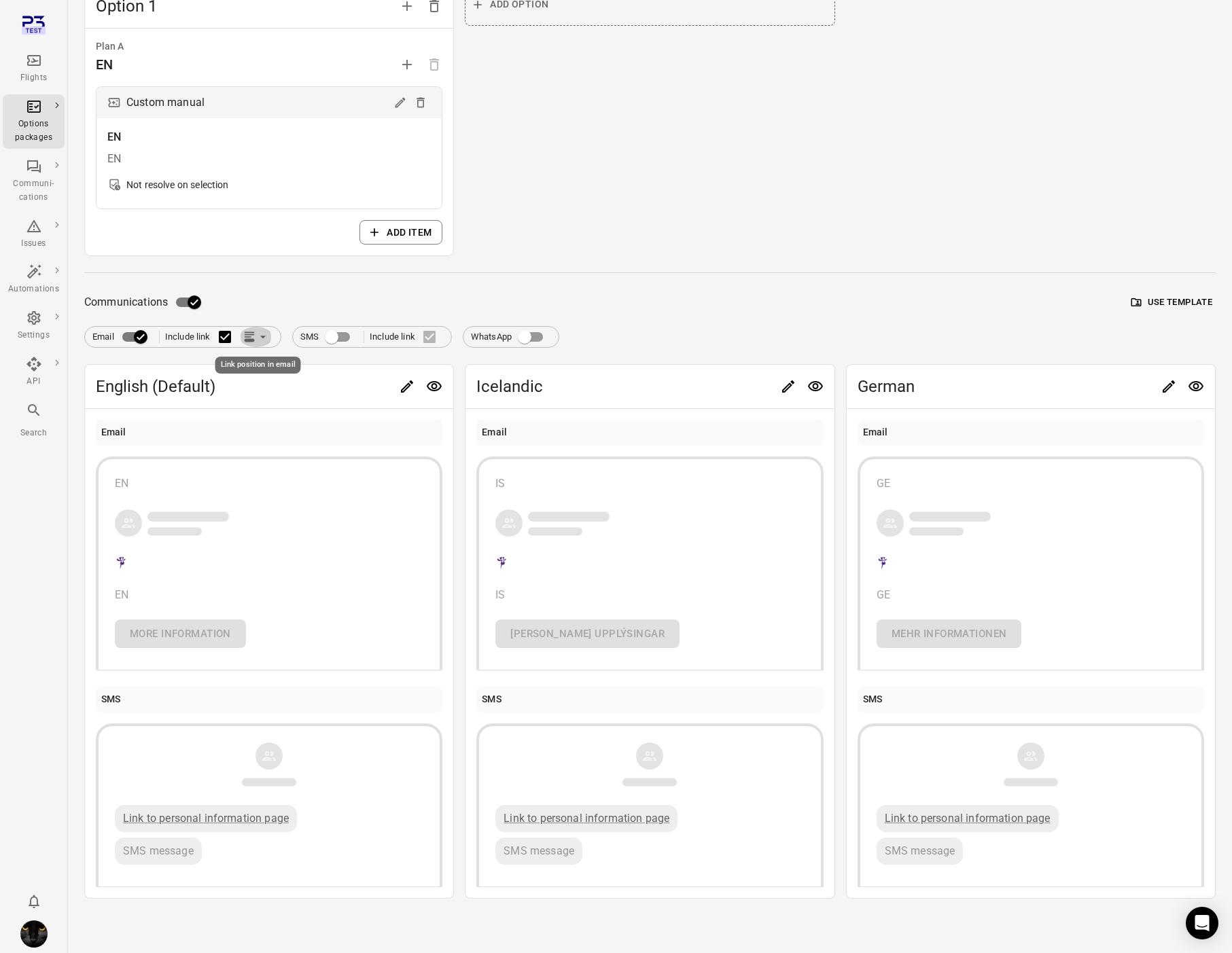
click at [250, 342] on icon "Link position in email" at bounding box center [250, 337] width 14 height 14
click at [279, 385] on li "Link within email body" at bounding box center [318, 391] width 156 height 24
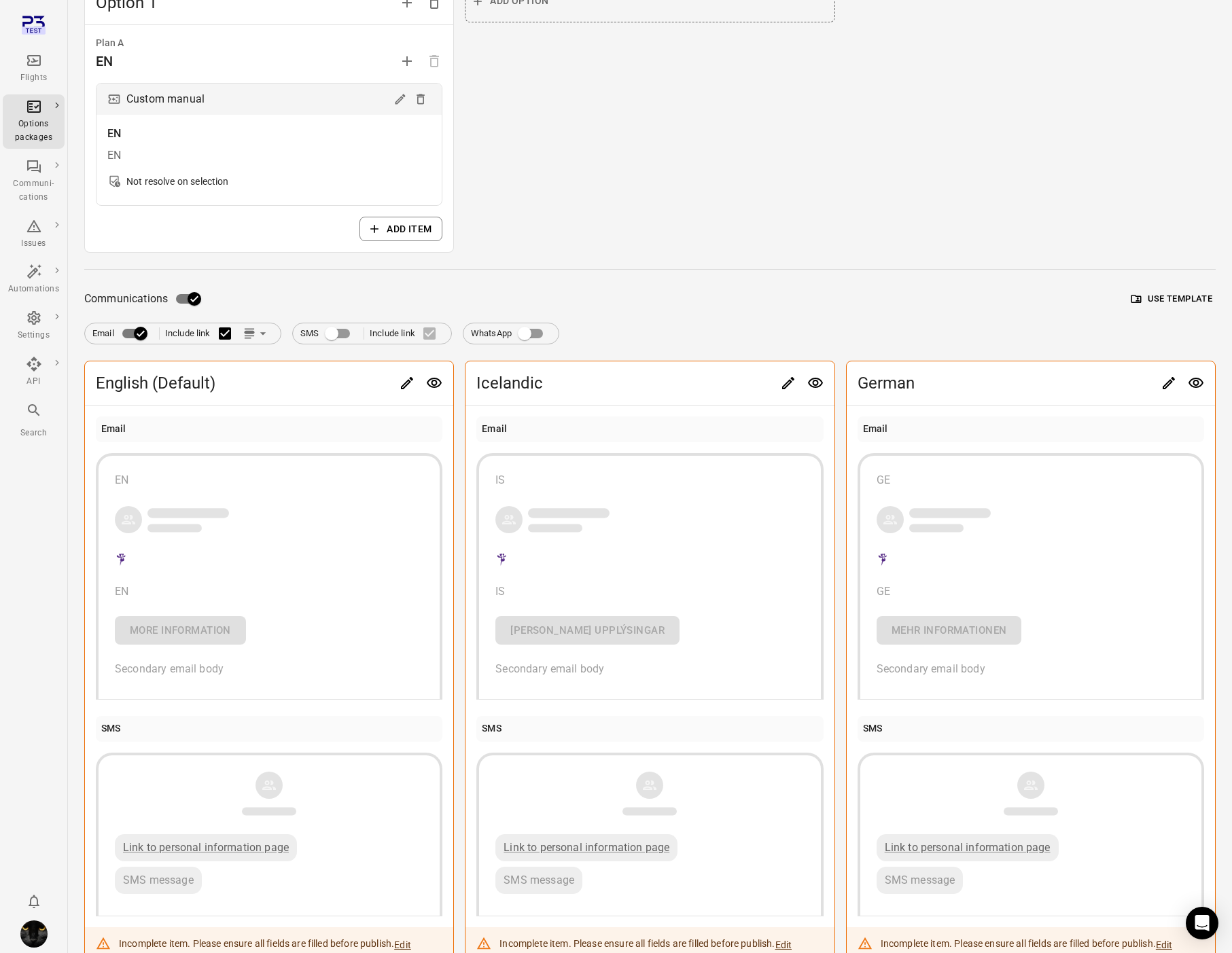
scroll to position [300, 0]
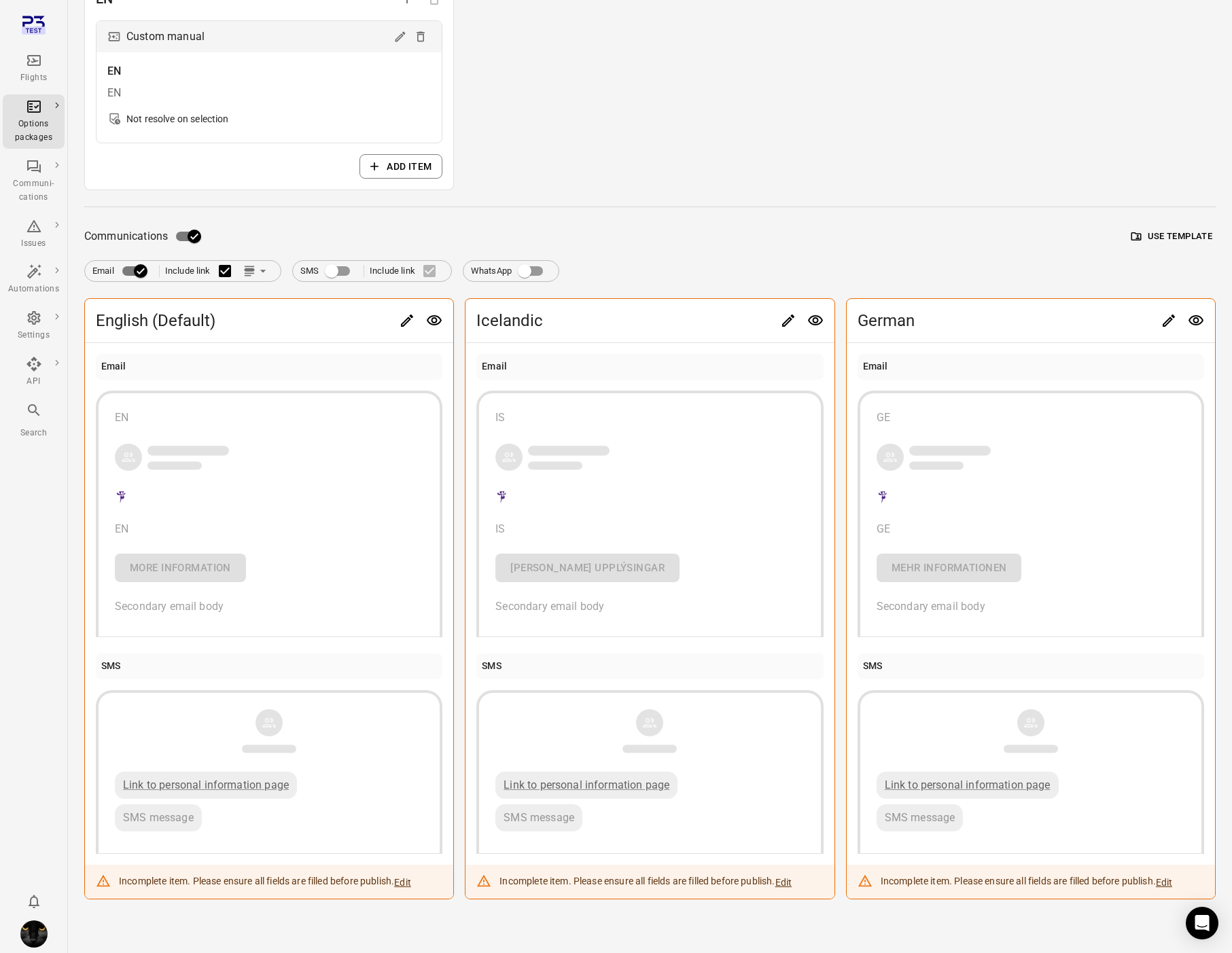
click at [245, 273] on icon "Link position in email" at bounding box center [249, 273] width 10 height 1
click at [251, 292] on icon at bounding box center [258, 299] width 14 height 14
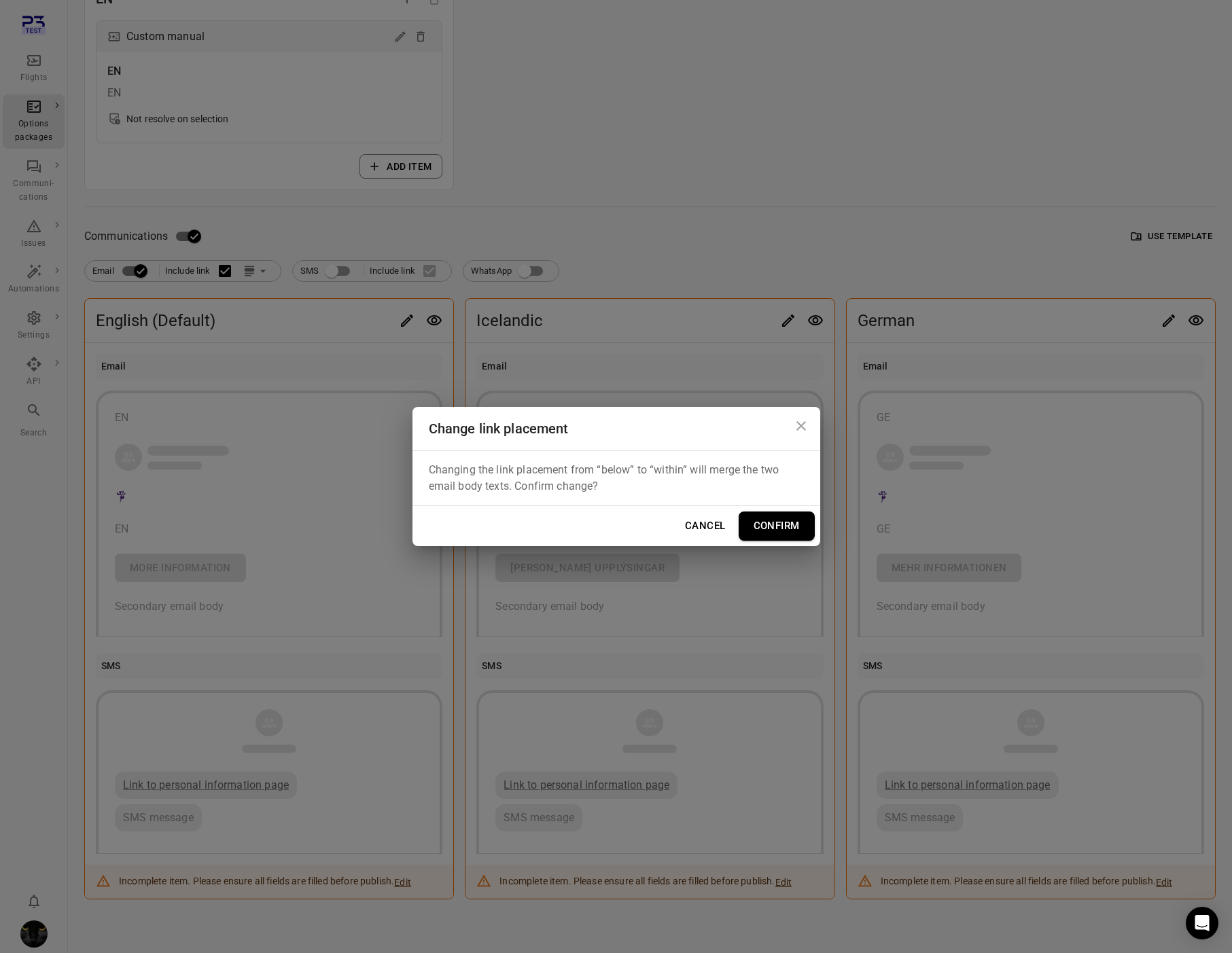
click at [783, 525] on button "Confirm" at bounding box center [777, 526] width 76 height 29
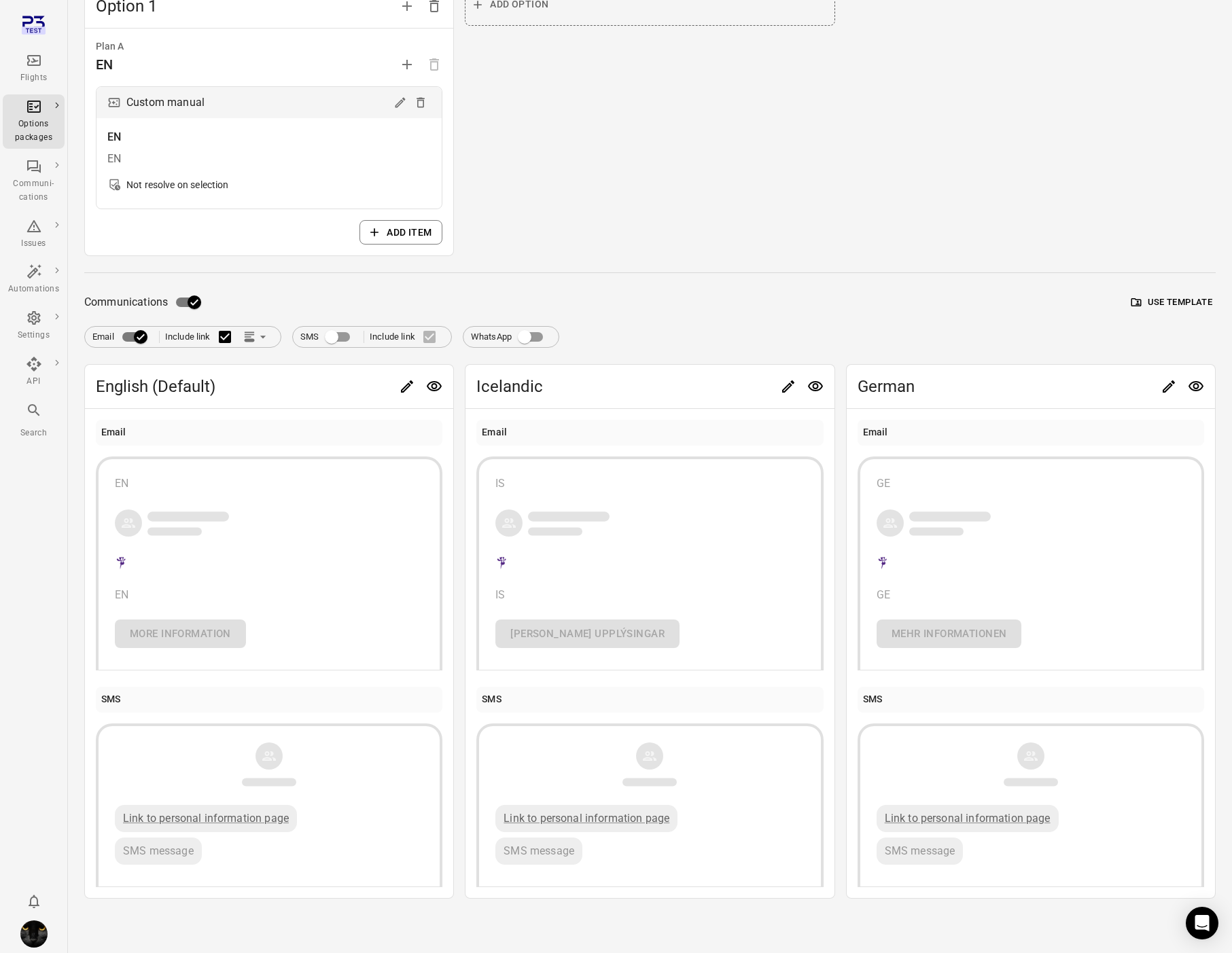
scroll to position [0, 0]
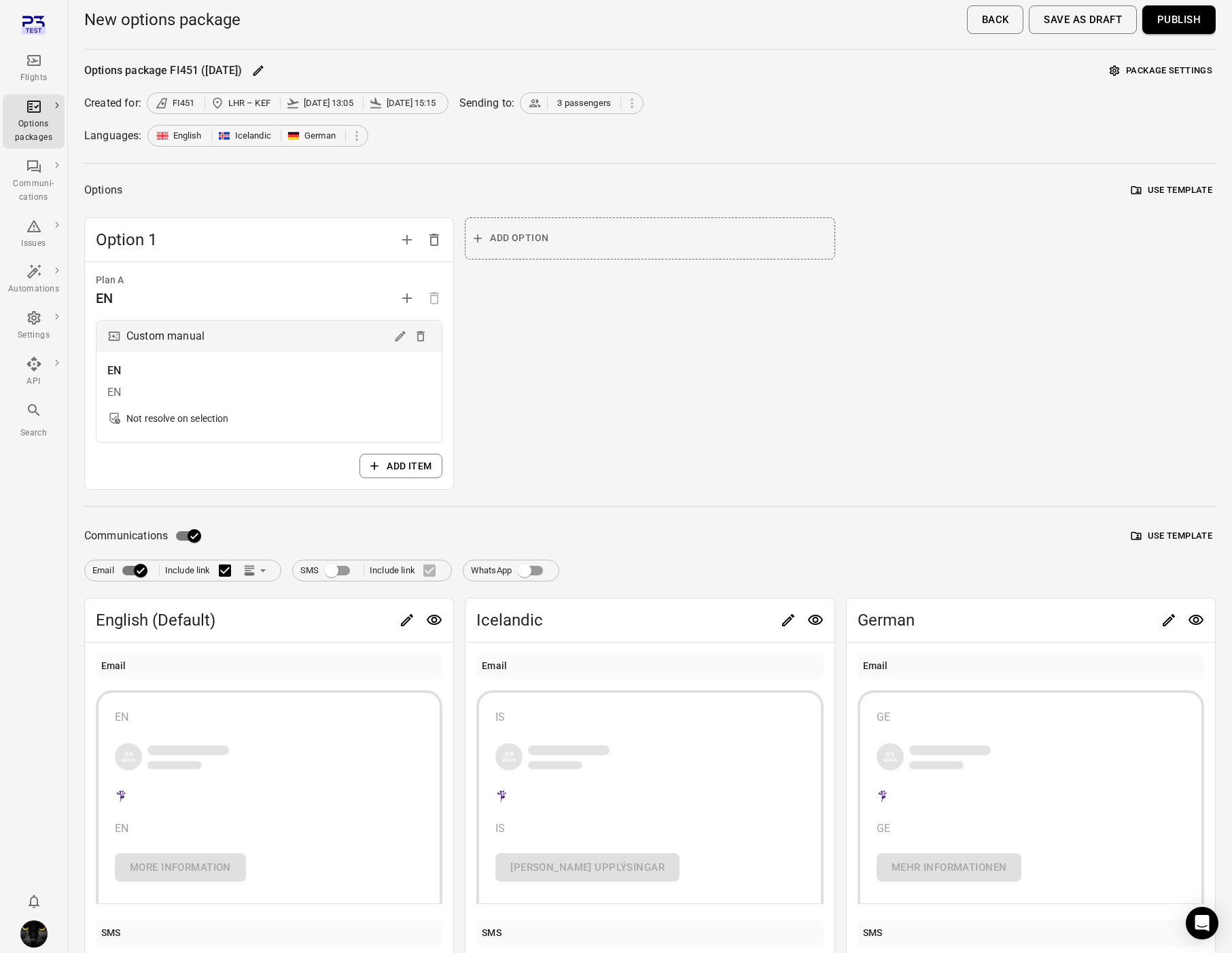
click at [1195, 27] on button "Publish" at bounding box center [1178, 19] width 73 height 29
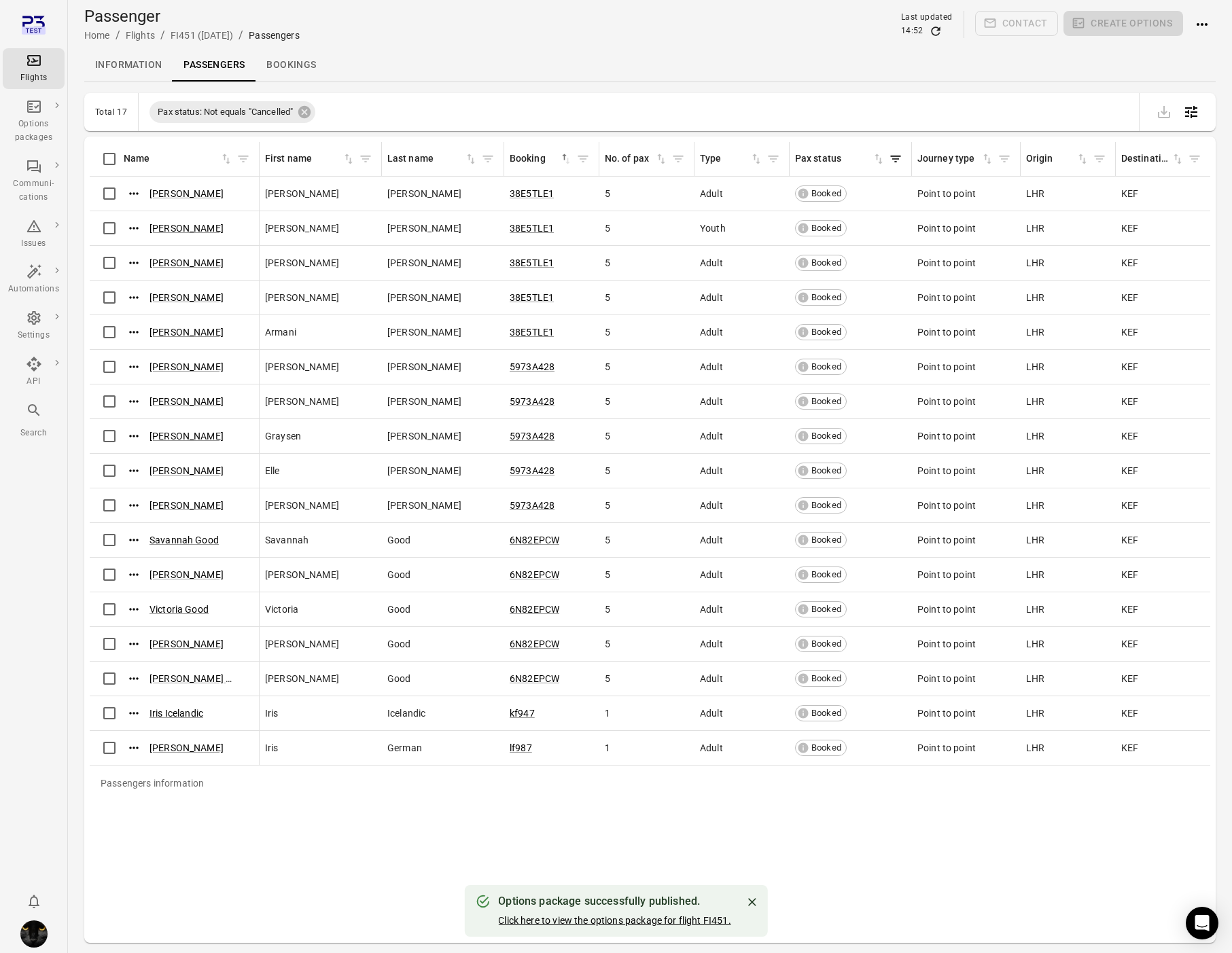
click at [566, 922] on link "Click here to view the options package for flight FI451." at bounding box center [614, 920] width 232 height 11
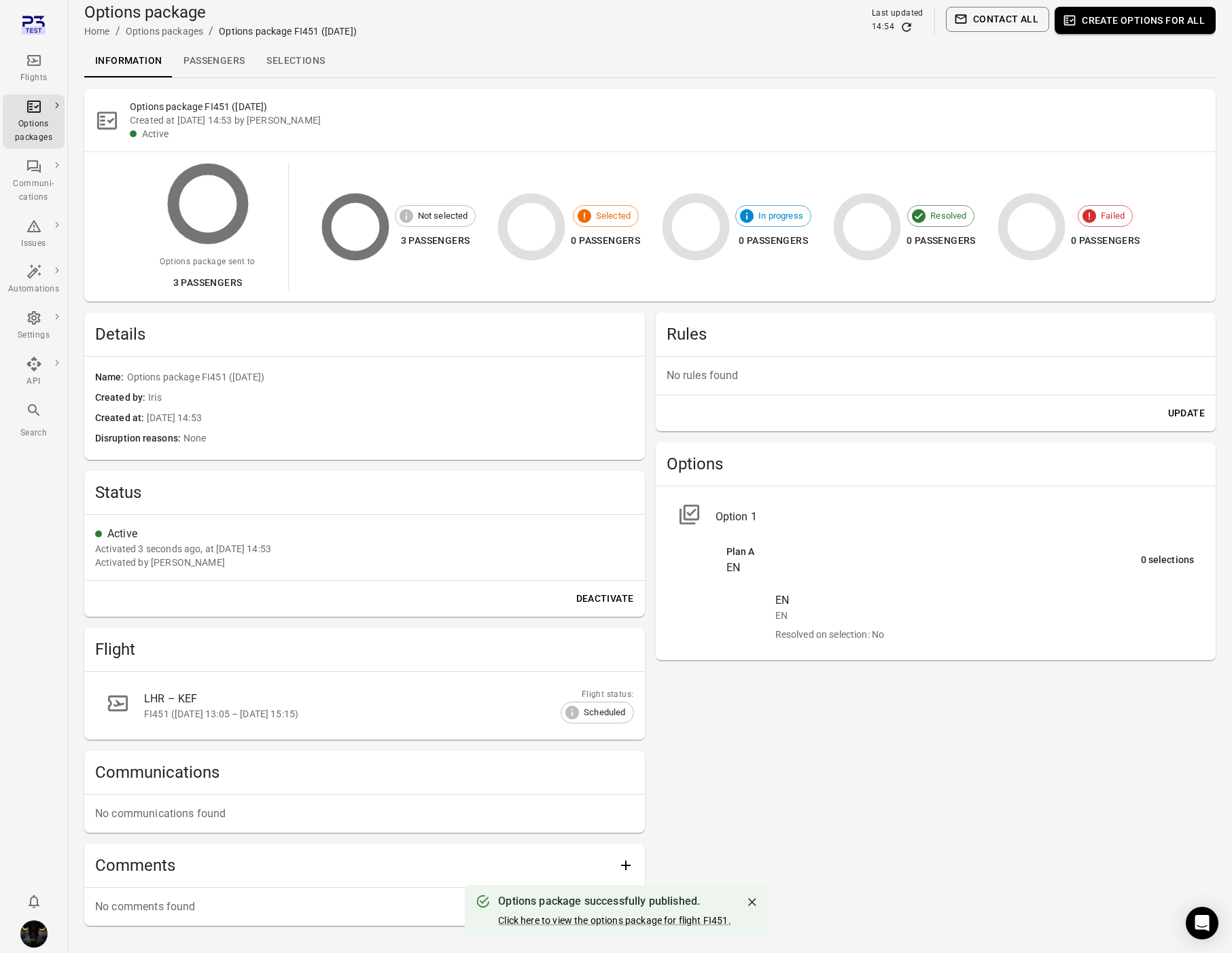
scroll to position [3, 0]
click at [913, 32] on icon "Refresh data" at bounding box center [907, 28] width 14 height 14
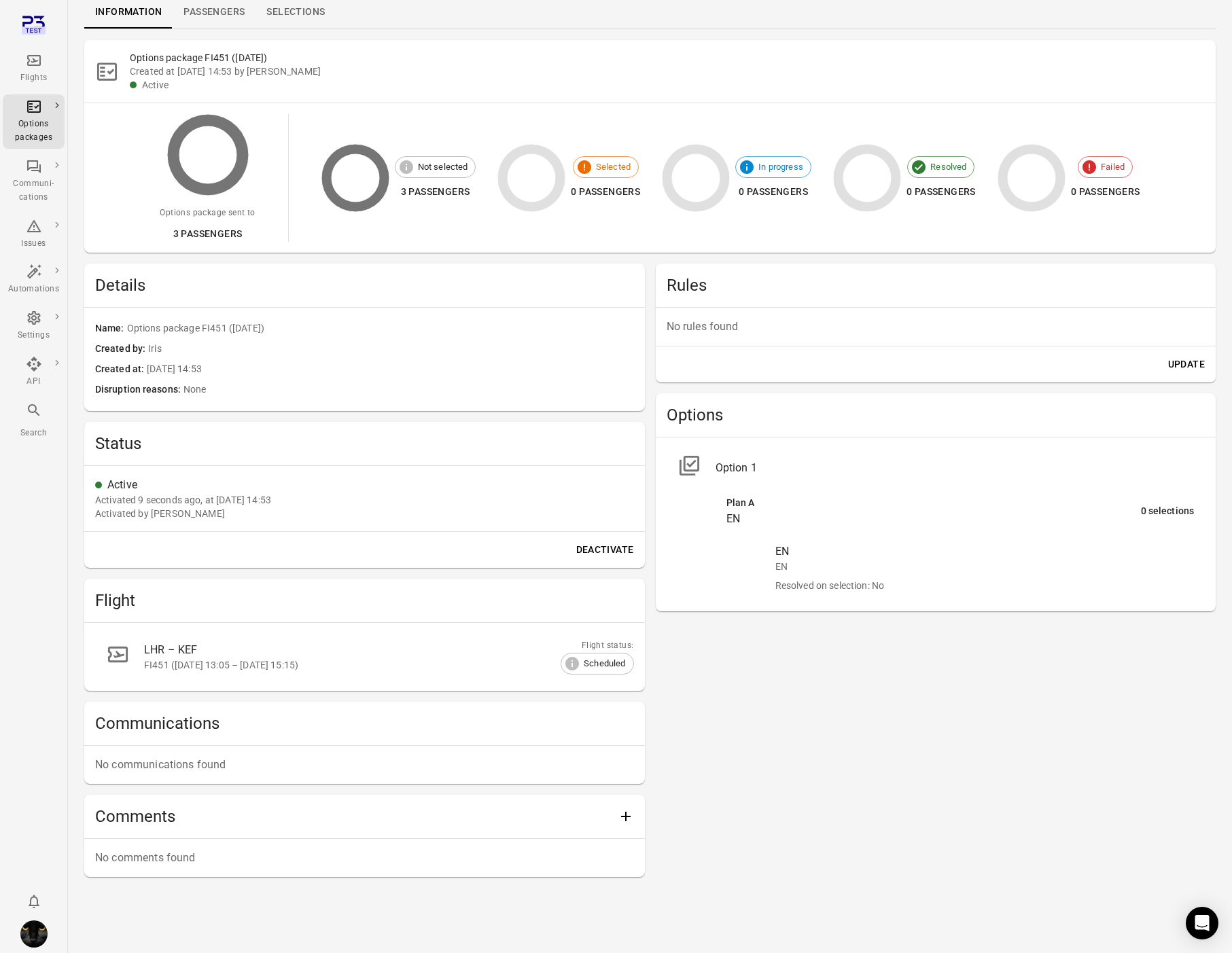
scroll to position [0, 0]
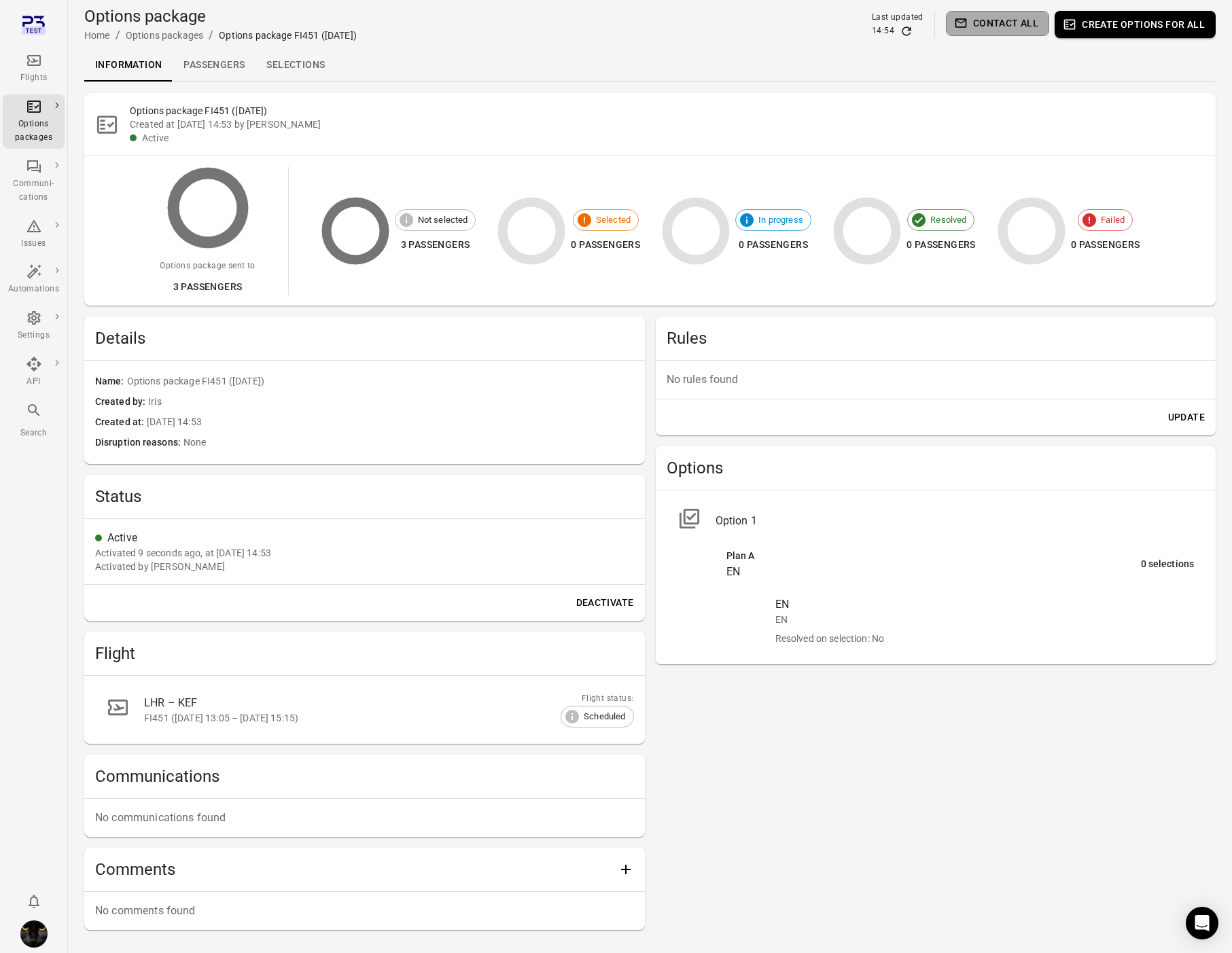
click at [1017, 28] on button "Contact all" at bounding box center [997, 23] width 103 height 25
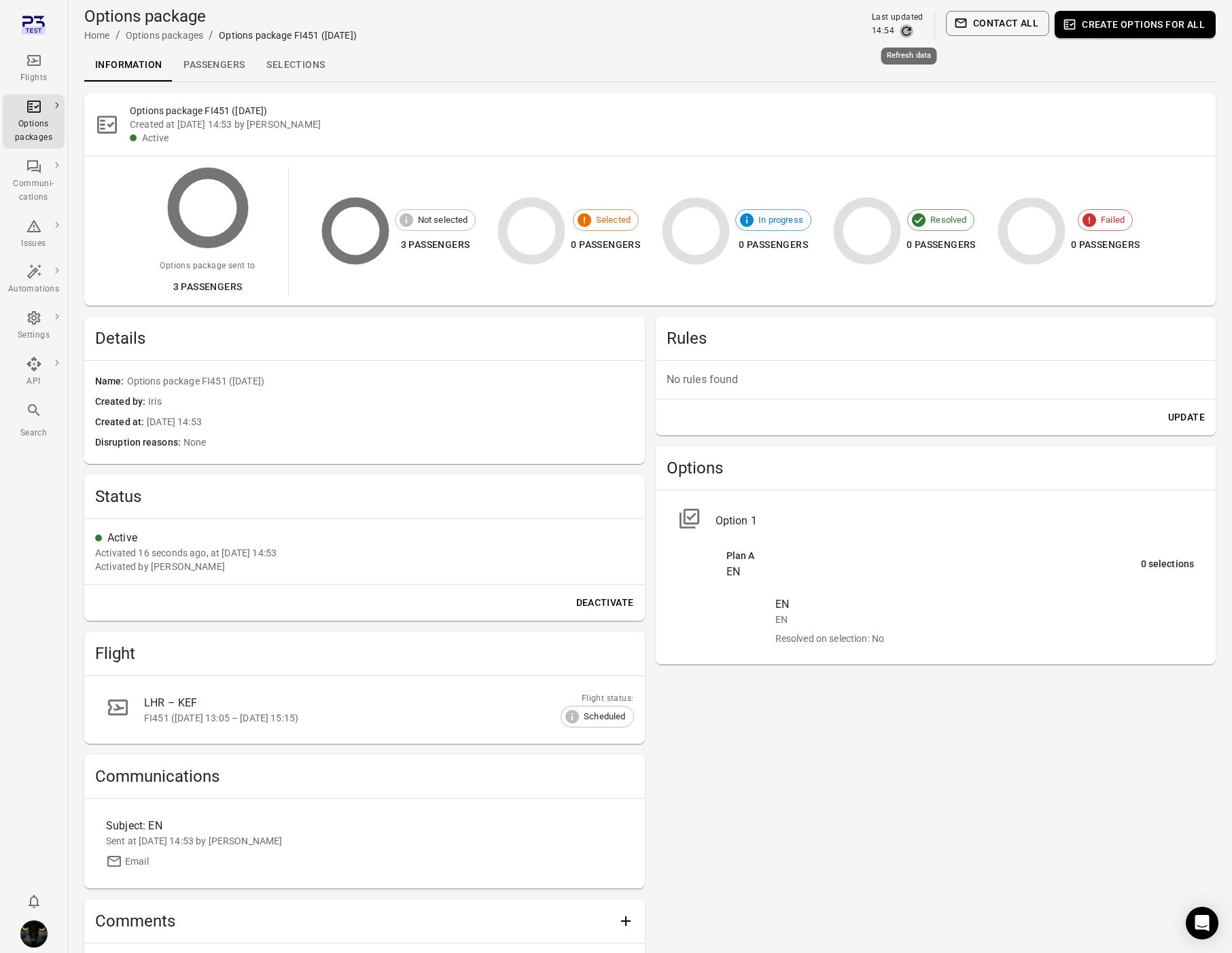
click at [906, 33] on icon "Refresh data" at bounding box center [907, 31] width 14 height 14
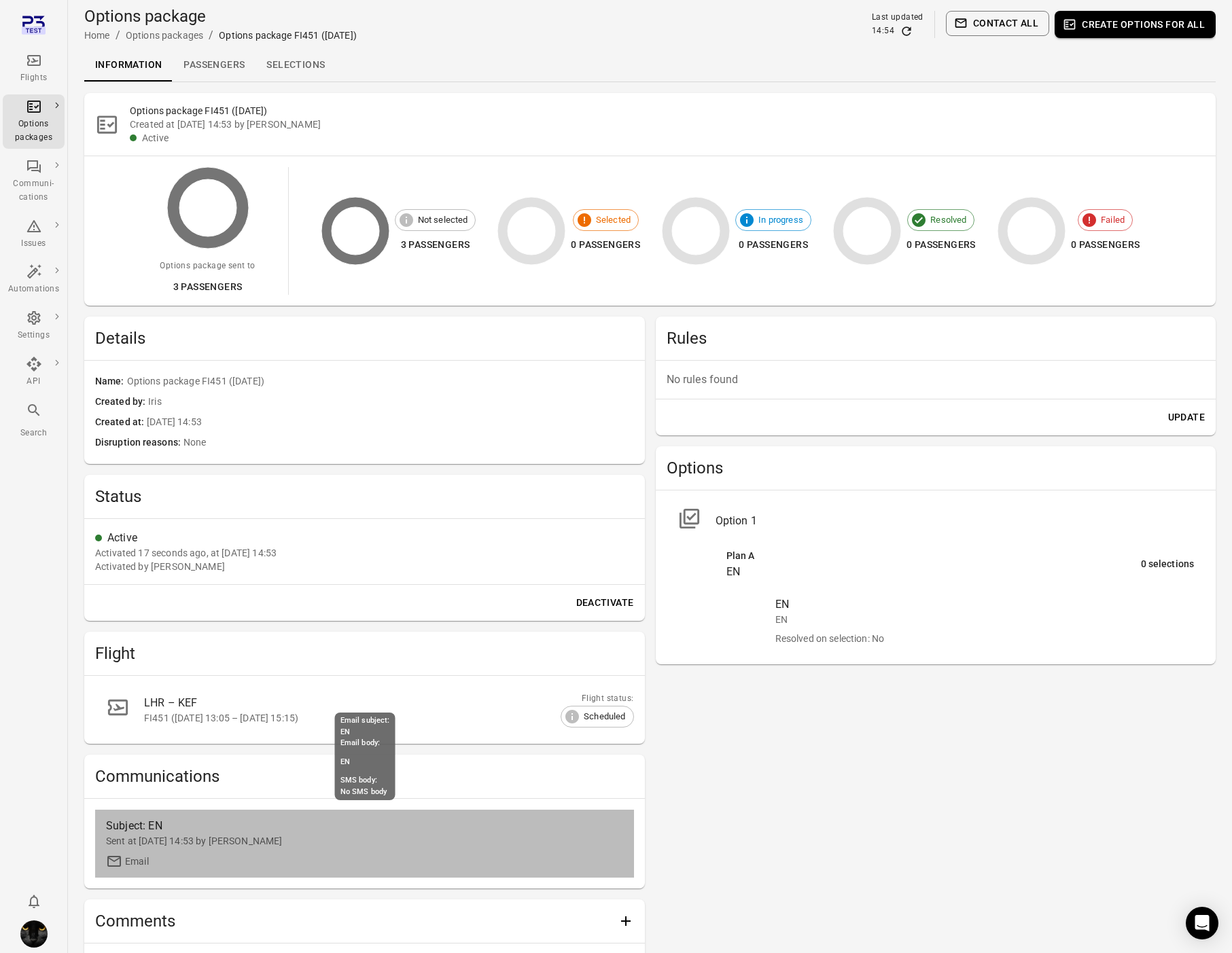
click at [119, 824] on div "Subject: EN" at bounding box center [299, 826] width 387 height 16
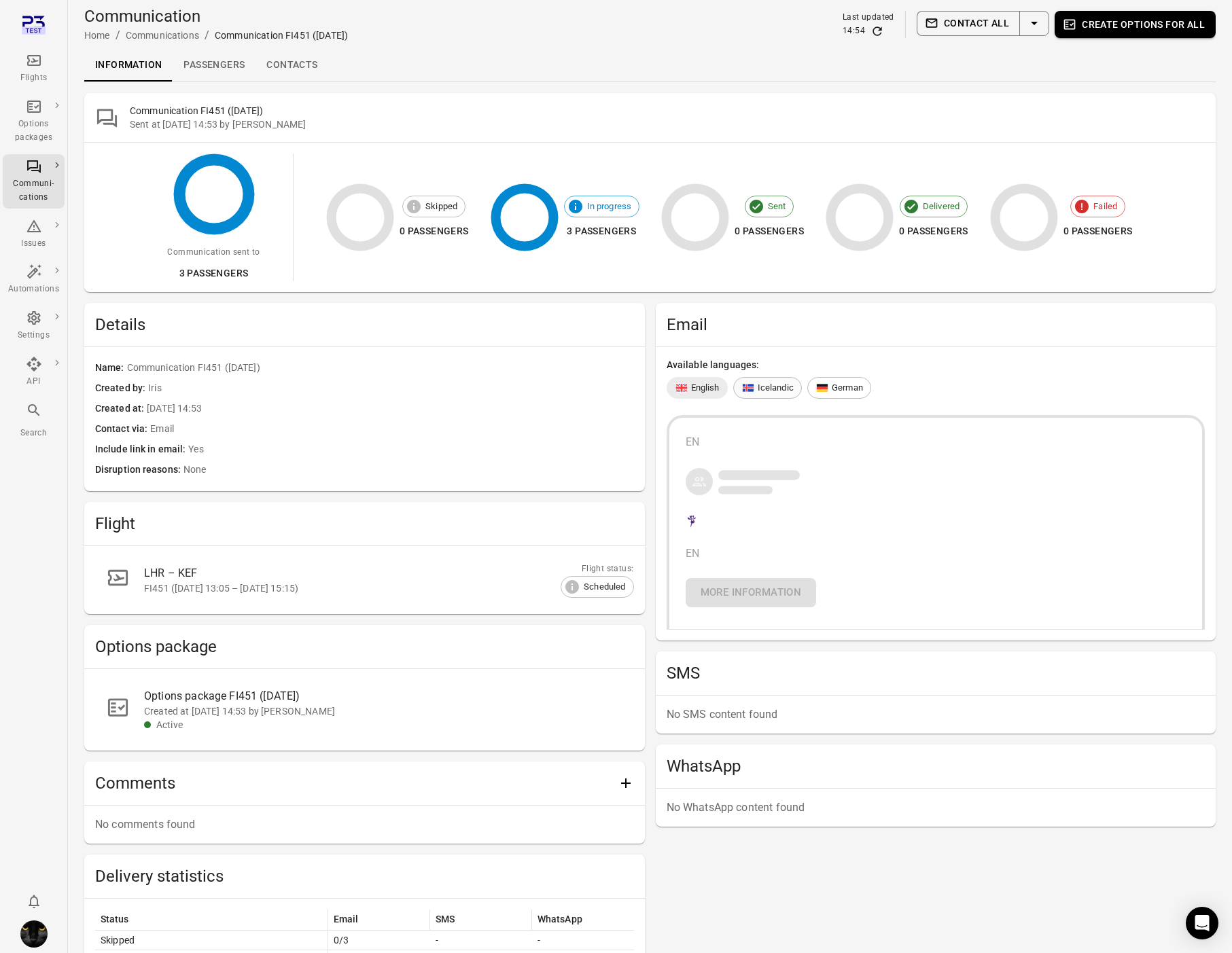
click at [767, 388] on span "Icelandic" at bounding box center [776, 388] width 36 height 14
click at [838, 387] on span "German" at bounding box center [847, 388] width 31 height 14
click at [210, 68] on link "Passengers" at bounding box center [214, 65] width 83 height 33
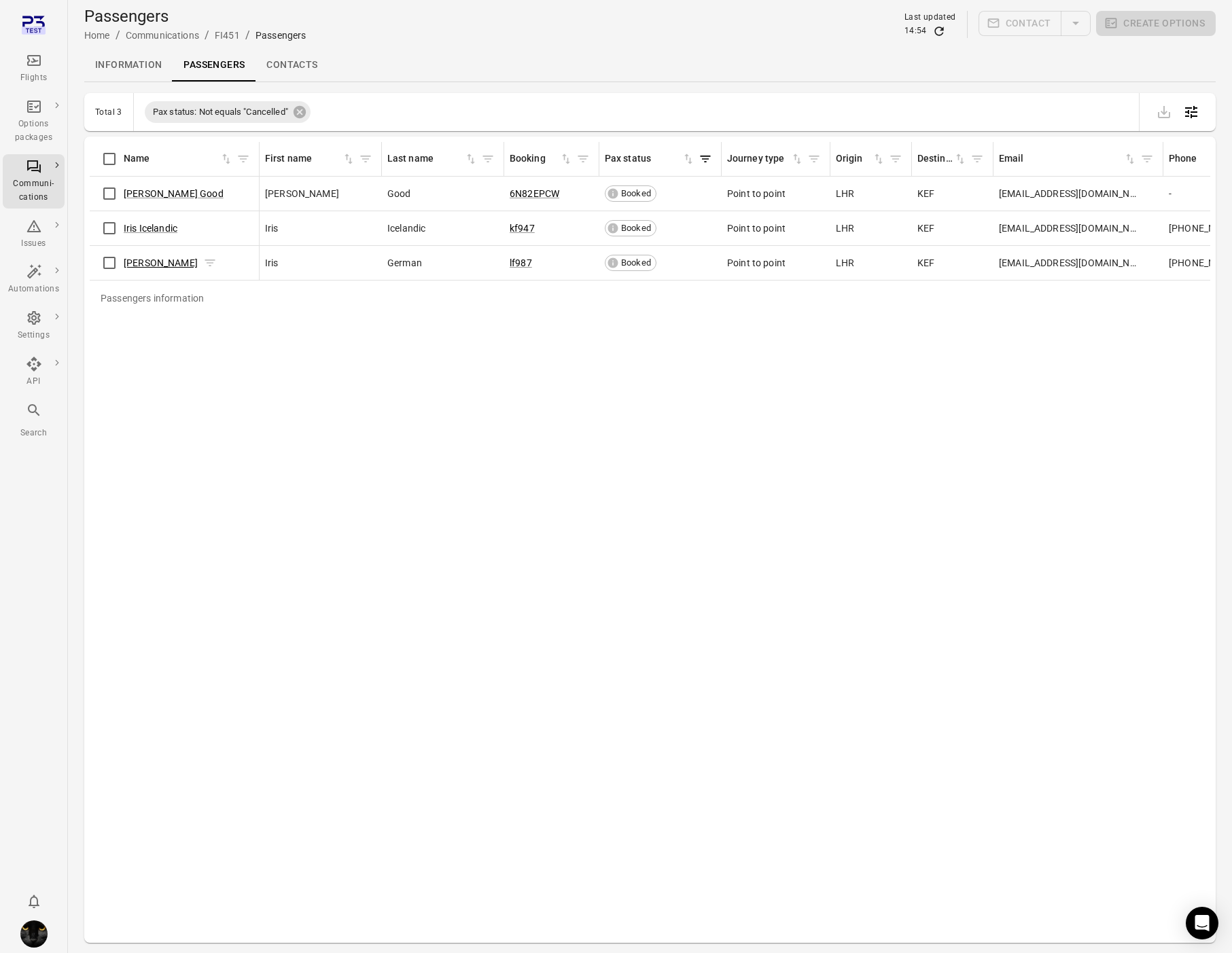
click at [154, 264] on link "[PERSON_NAME]" at bounding box center [161, 263] width 74 height 11
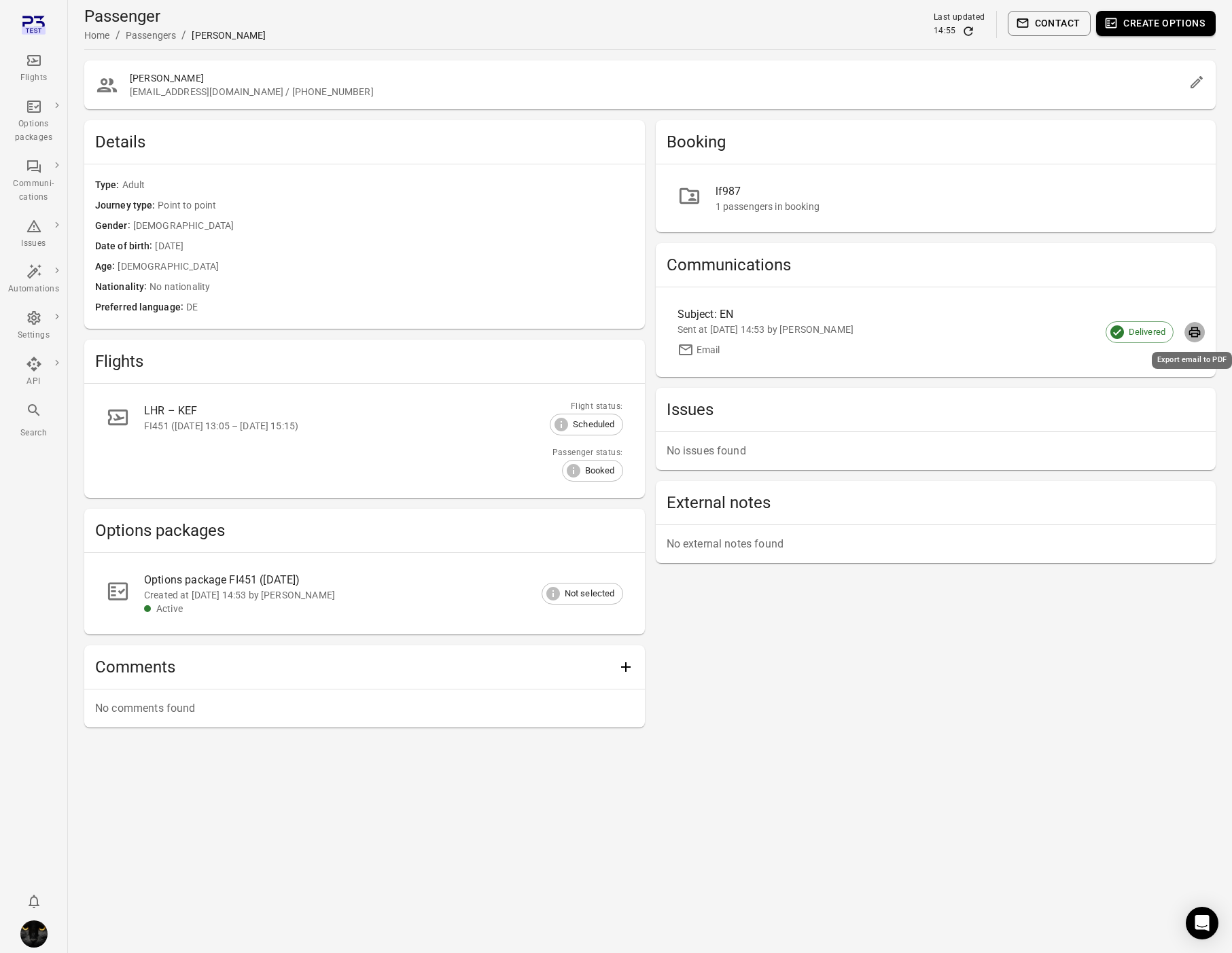
click at [1193, 337] on icon "Export email to PDF" at bounding box center [1195, 333] width 14 height 14
click at [797, 752] on main "Passenger Home / Passengers / [PERSON_NAME] Last updated 14:55 Contact Create o…" at bounding box center [650, 476] width 1164 height 953
click at [32, 58] on icon "Main navigation" at bounding box center [34, 60] width 16 height 16
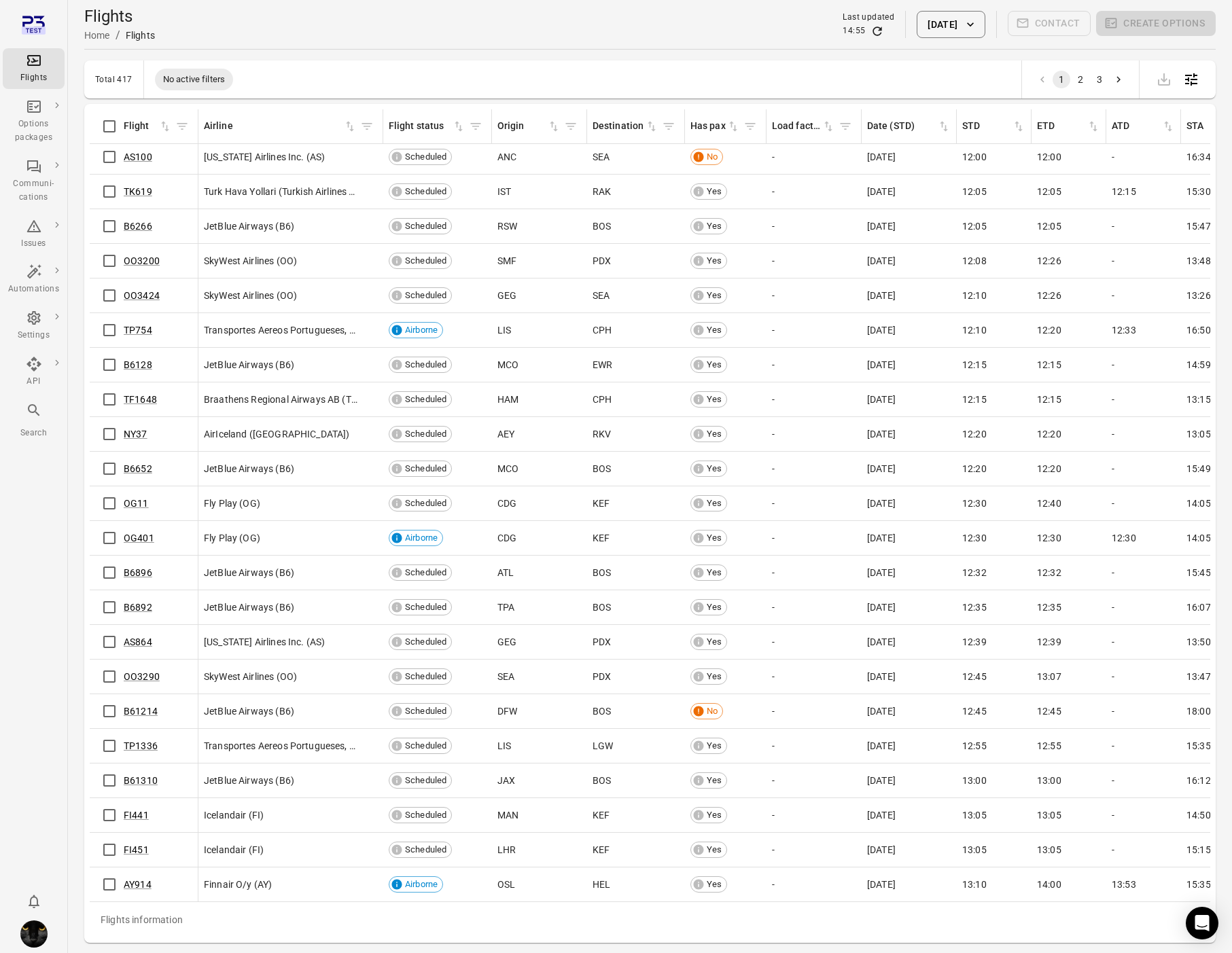
scroll to position [6053, 0]
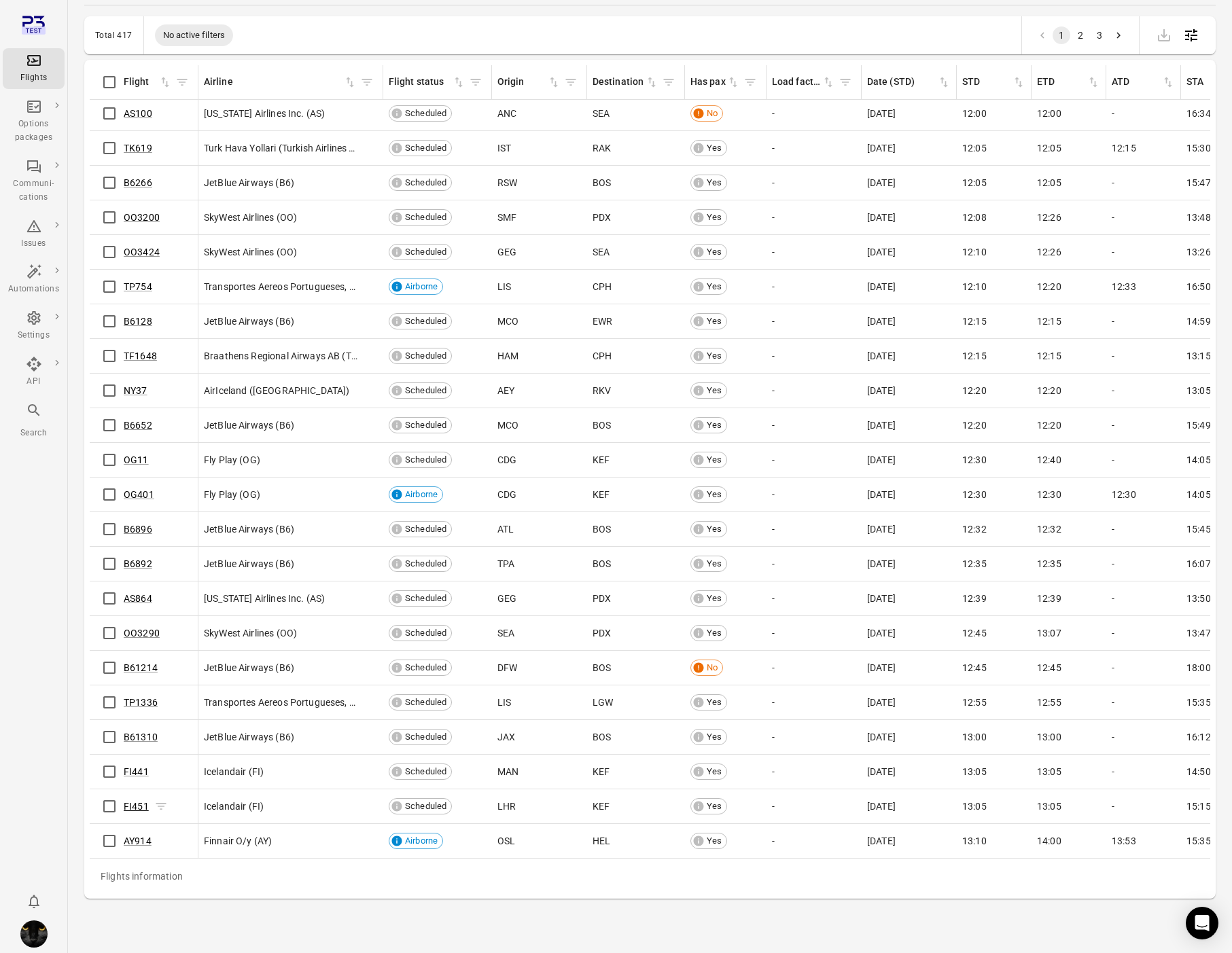
click at [129, 806] on link "FI451" at bounding box center [136, 806] width 25 height 11
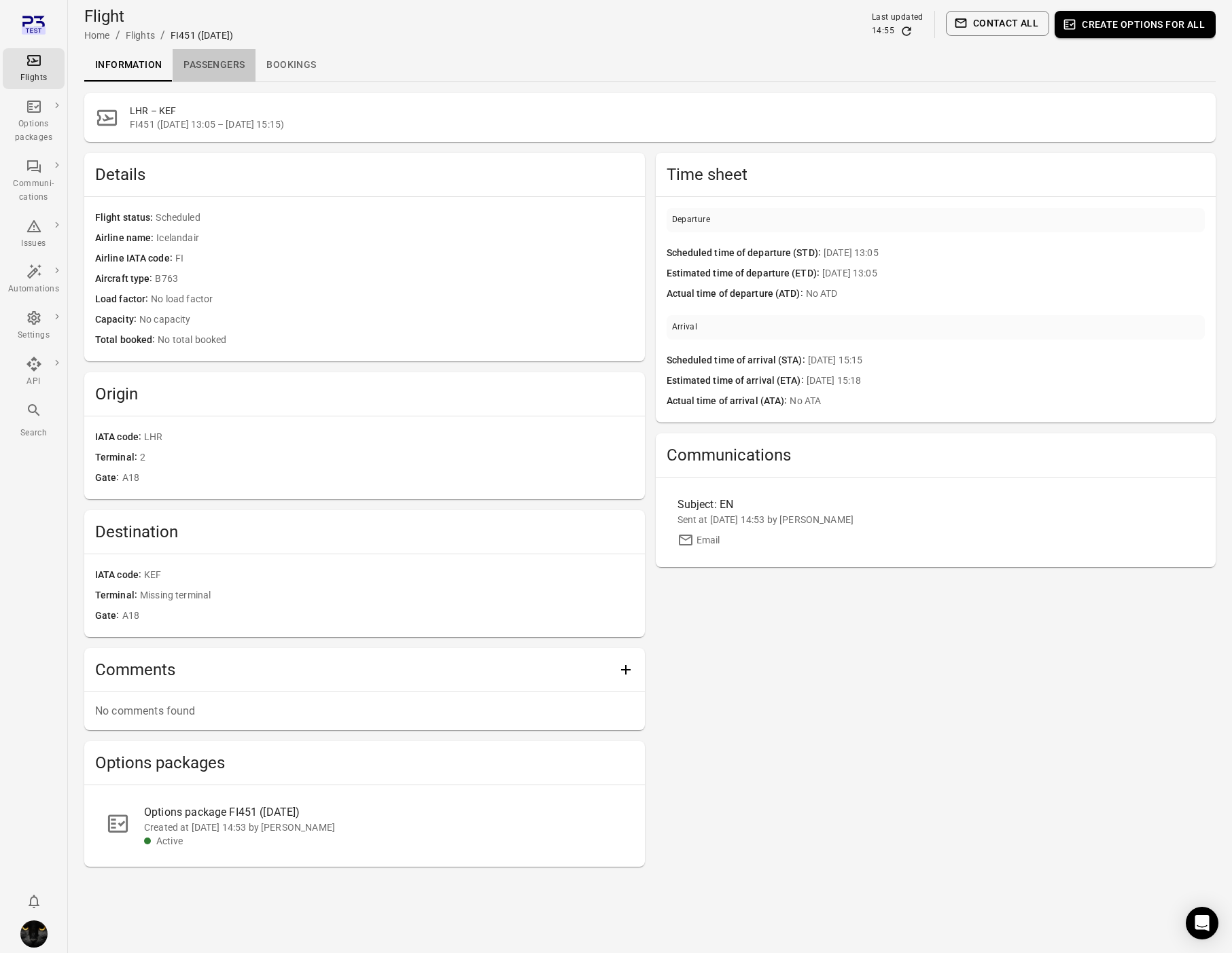
click at [234, 65] on link "Passengers" at bounding box center [214, 65] width 83 height 33
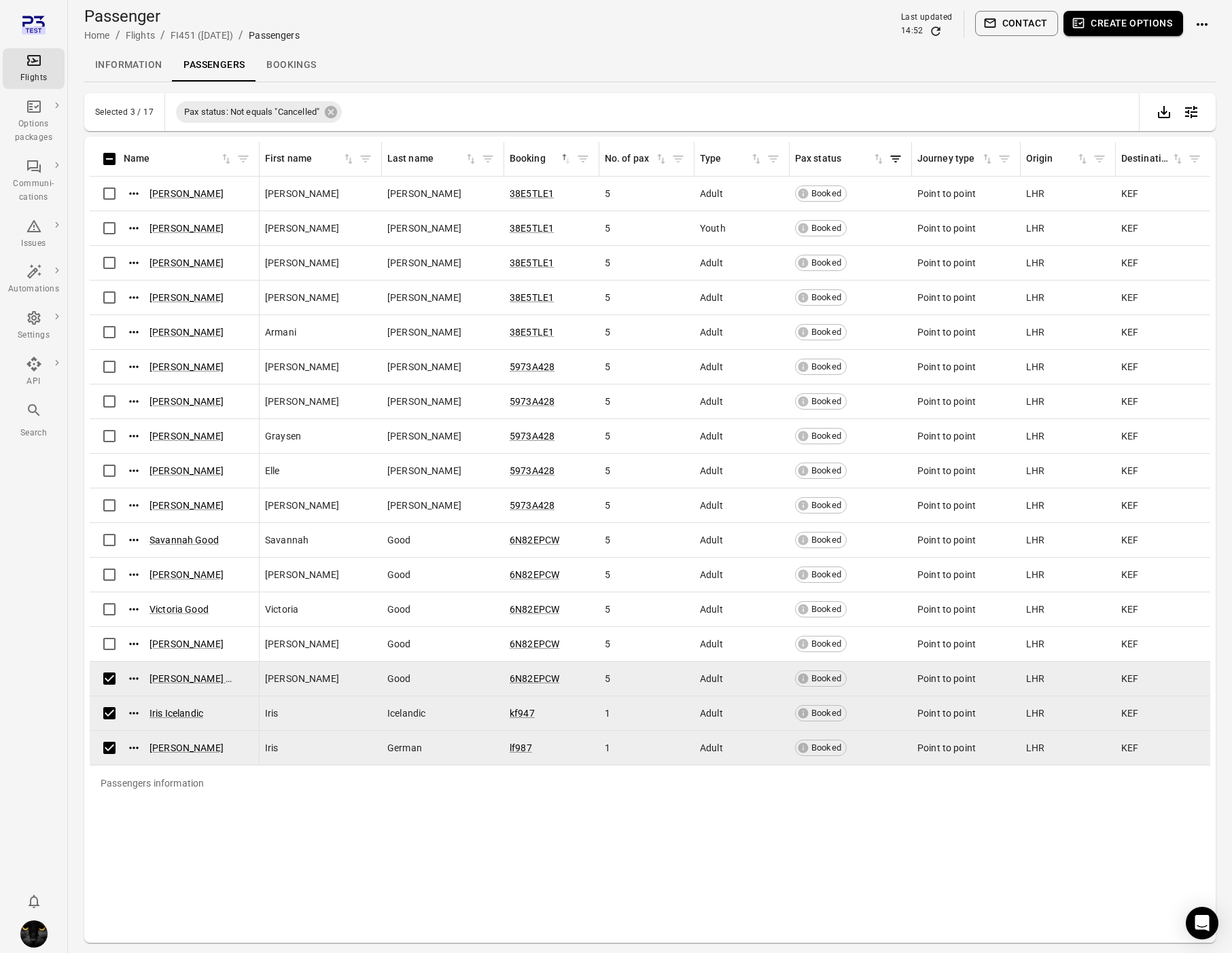
click at [1015, 31] on button "Contact" at bounding box center [1017, 23] width 84 height 25
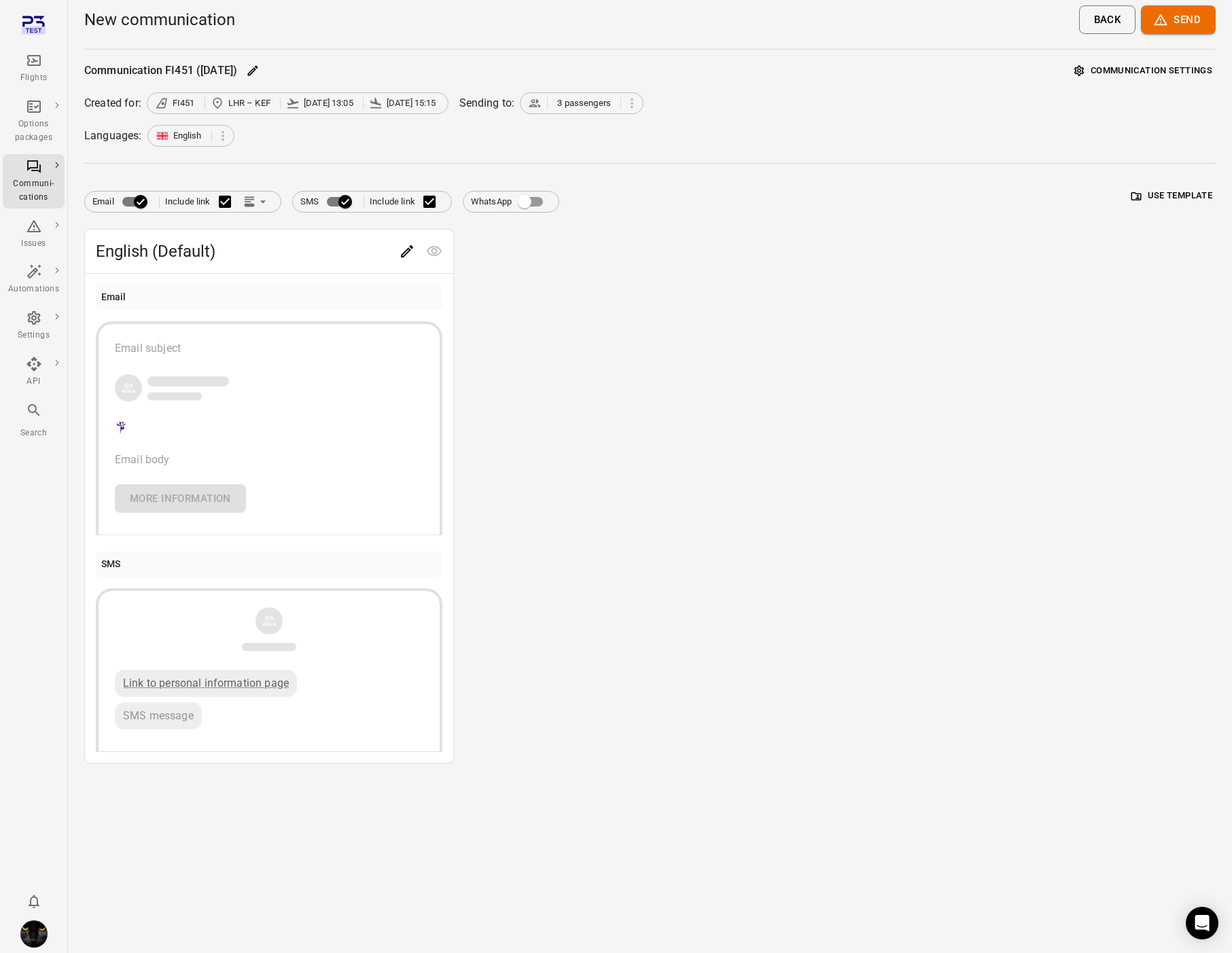
drag, startPoint x: 1167, startPoint y: 54, endPoint x: 1160, endPoint y: 61, distance: 10.1
click at [1167, 53] on main "New communication Back Send Communication FI451 ([DATE]) Communication settings…" at bounding box center [650, 476] width 1164 height 953
click at [1159, 61] on button "Communication settings" at bounding box center [1143, 70] width 145 height 21
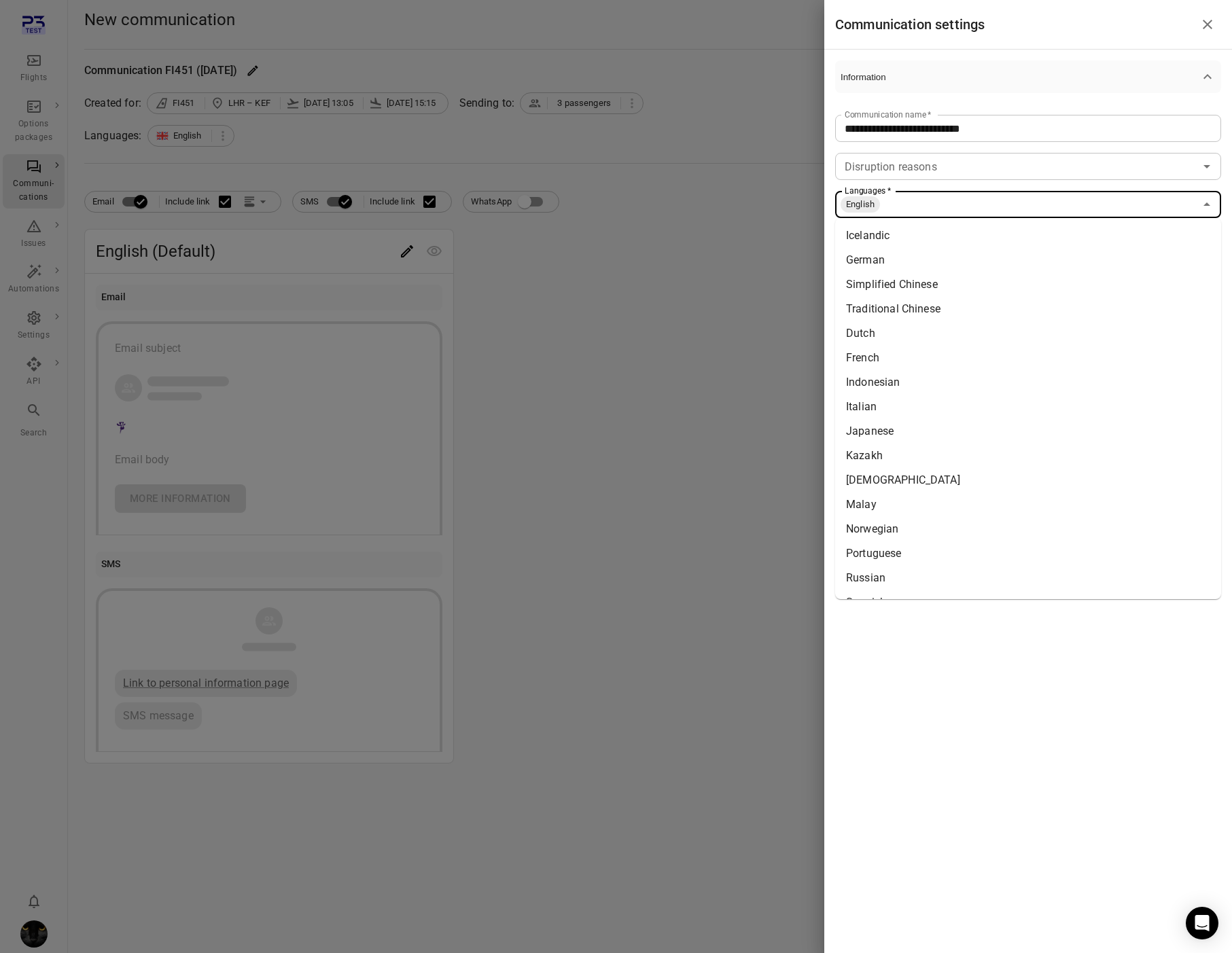
click at [975, 210] on input "Languages   *" at bounding box center [1037, 204] width 313 height 19
drag, startPoint x: 919, startPoint y: 238, endPoint x: 947, endPoint y: 218, distance: 34.1
click at [920, 238] on li "Icelandic" at bounding box center [1028, 236] width 386 height 24
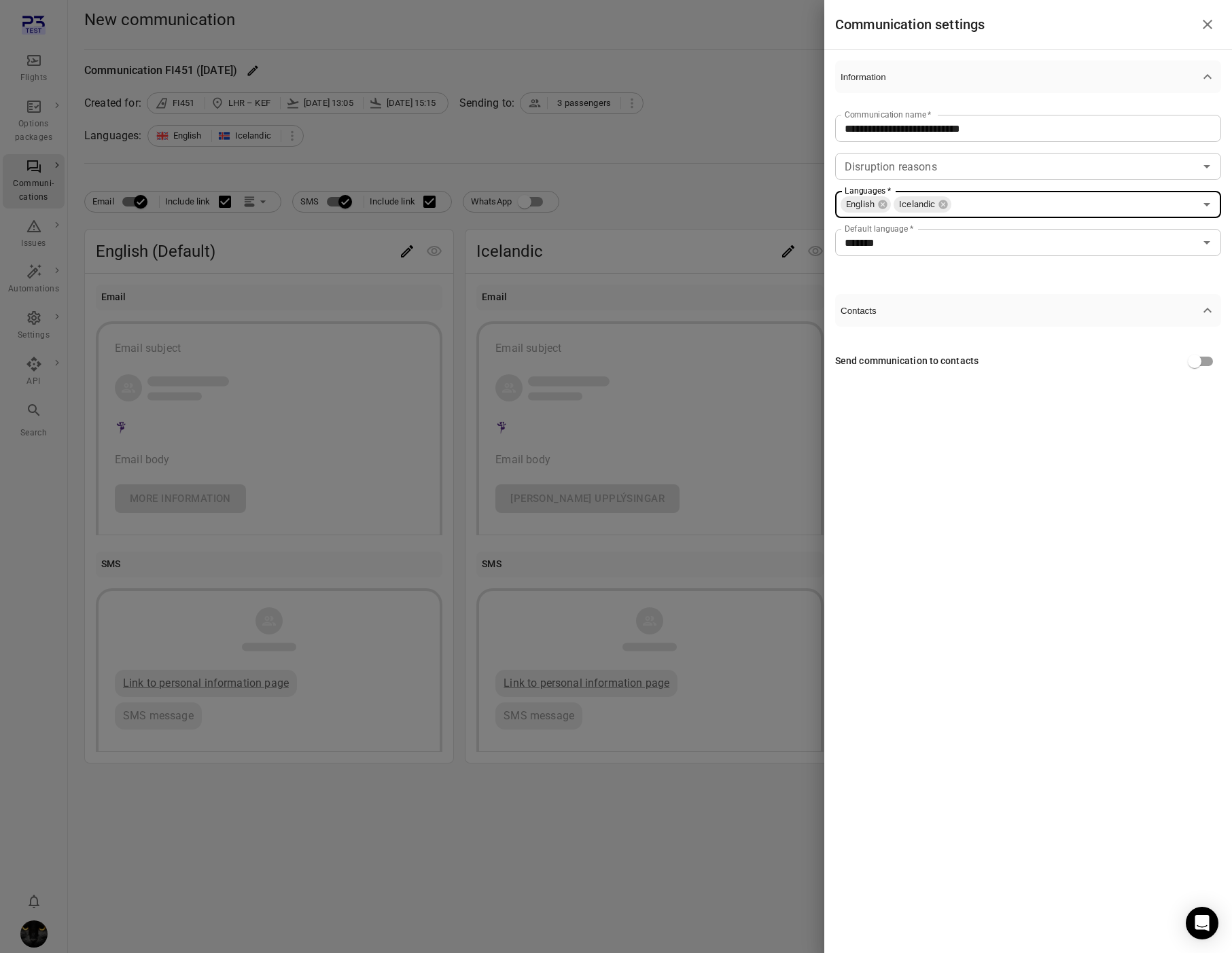
click at [960, 205] on input "Languages   *" at bounding box center [1074, 204] width 242 height 19
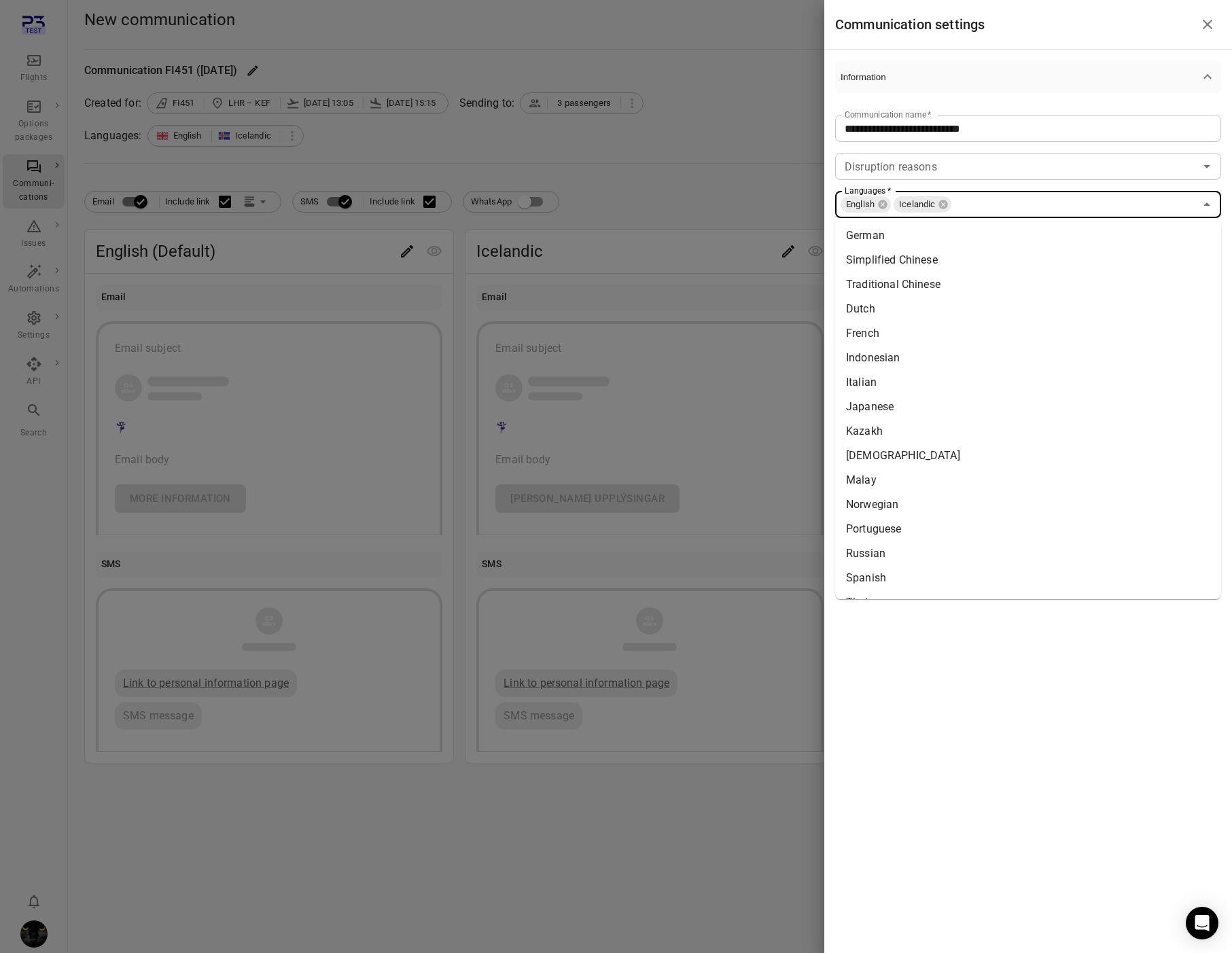
click at [948, 232] on li "German" at bounding box center [1028, 236] width 386 height 24
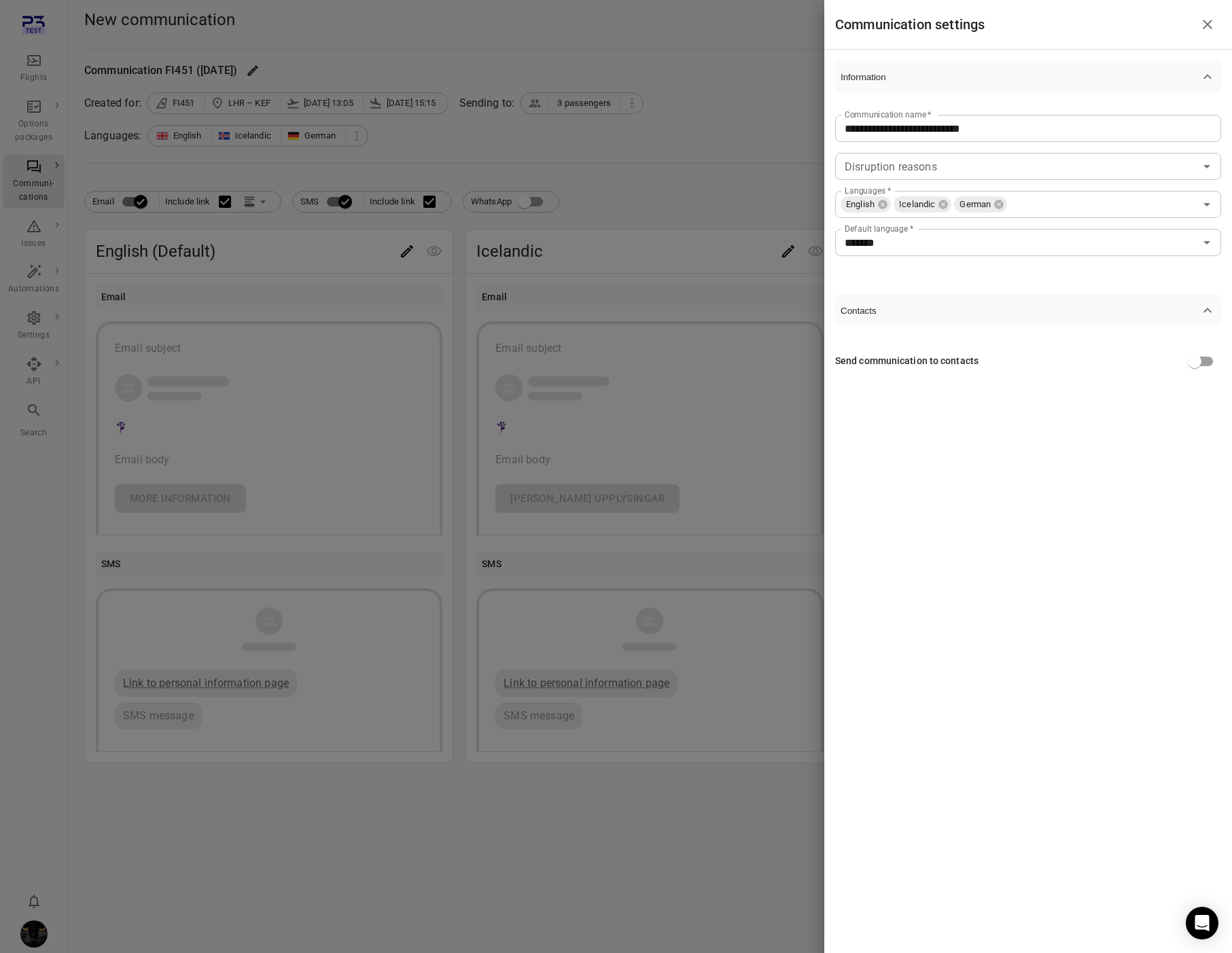
click at [718, 200] on div at bounding box center [616, 476] width 1232 height 953
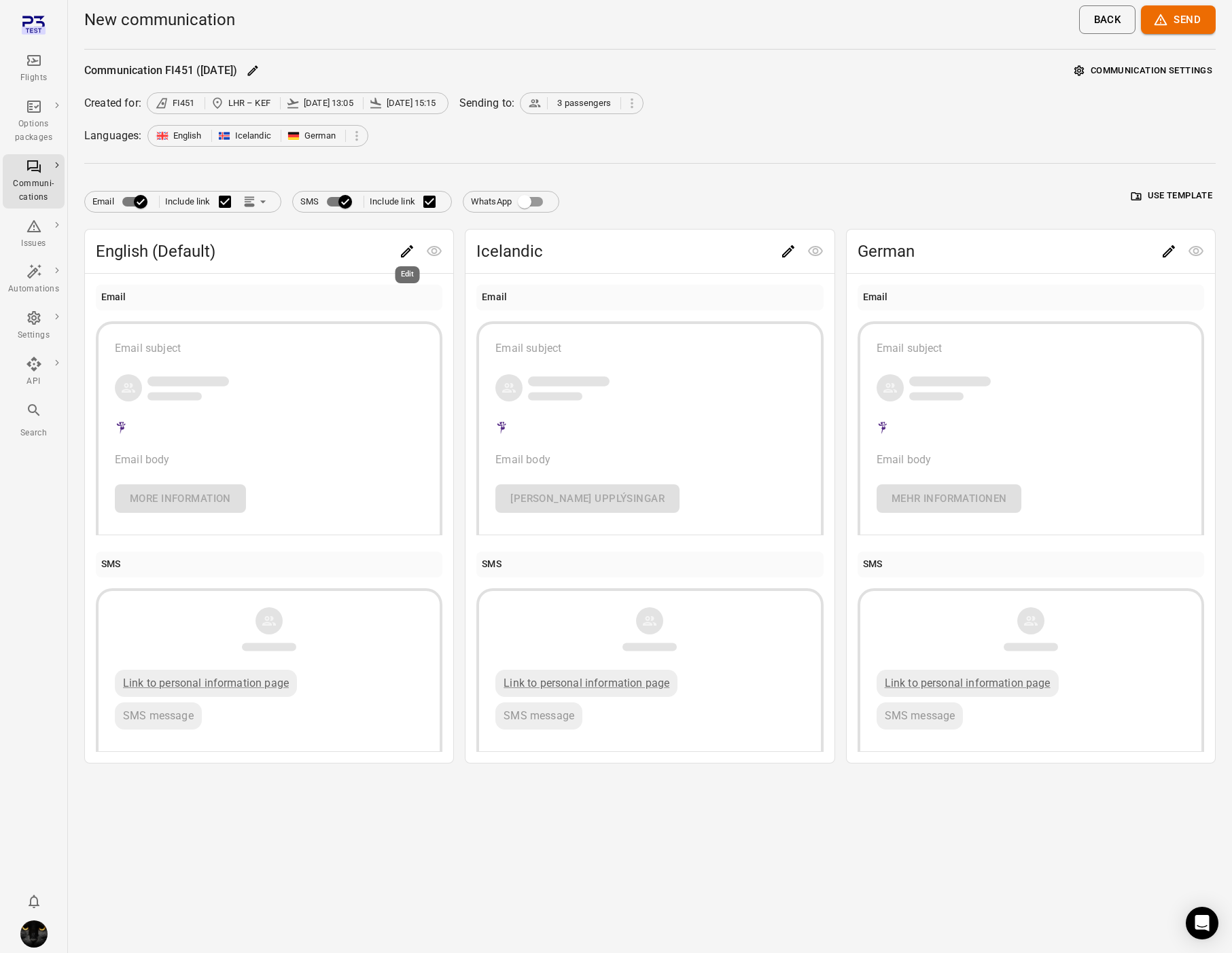
click at [406, 248] on icon "Edit" at bounding box center [407, 251] width 16 height 16
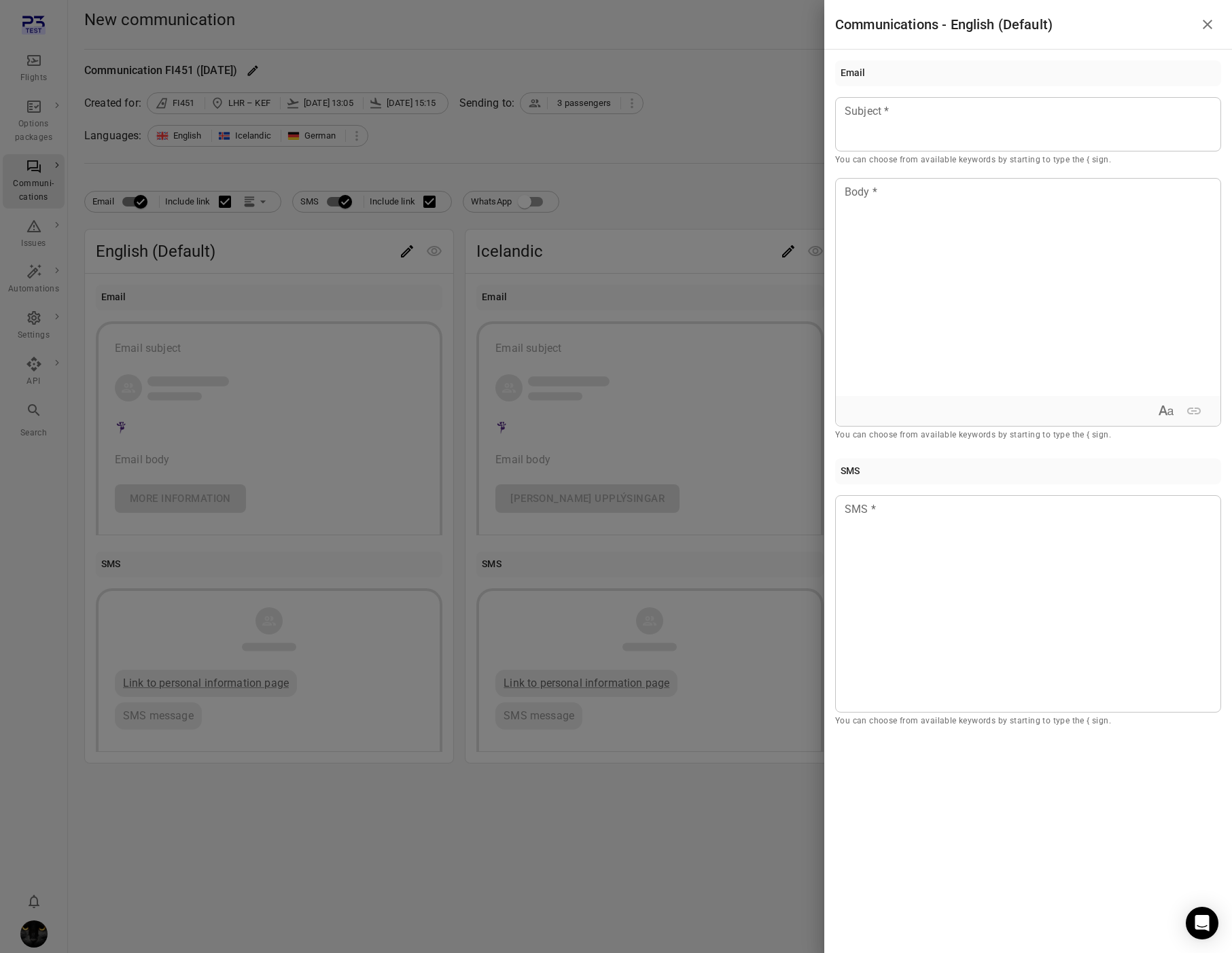
click at [347, 216] on div at bounding box center [616, 476] width 1232 height 953
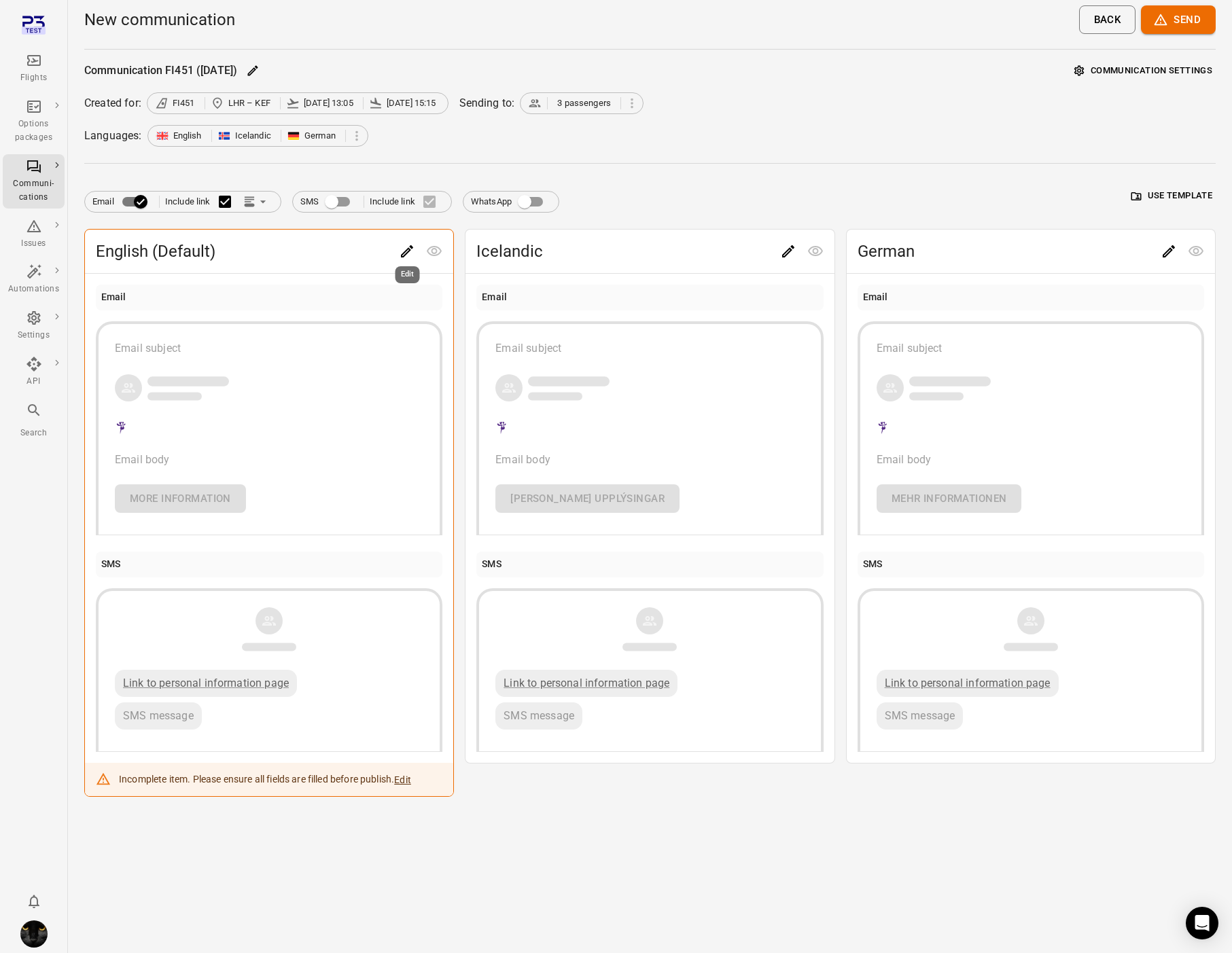
click at [400, 251] on icon "Edit" at bounding box center [407, 251] width 16 height 16
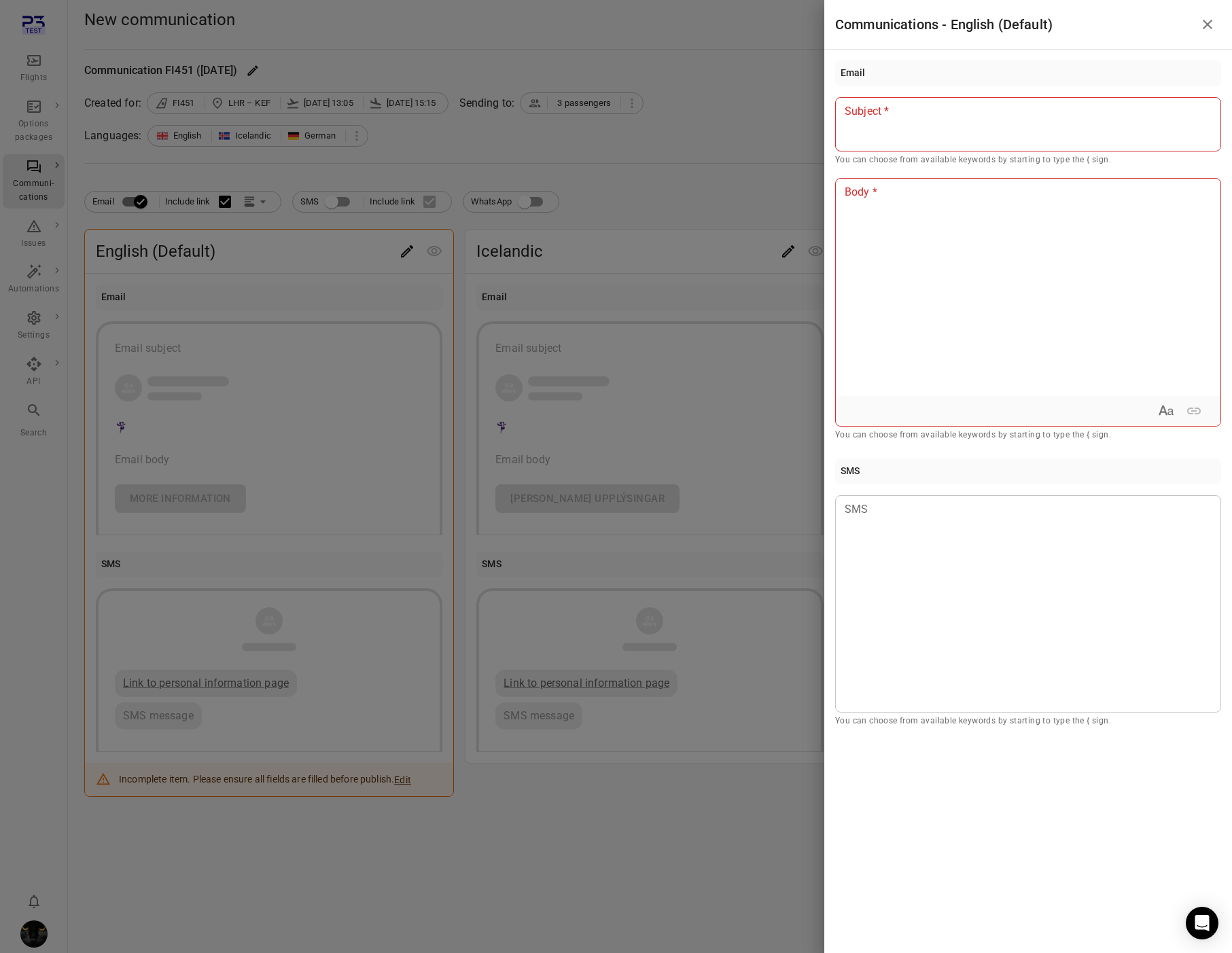
click at [920, 130] on div at bounding box center [1028, 124] width 386 height 54
click at [914, 230] on div at bounding box center [1028, 287] width 385 height 217
click at [671, 213] on div at bounding box center [616, 476] width 1232 height 953
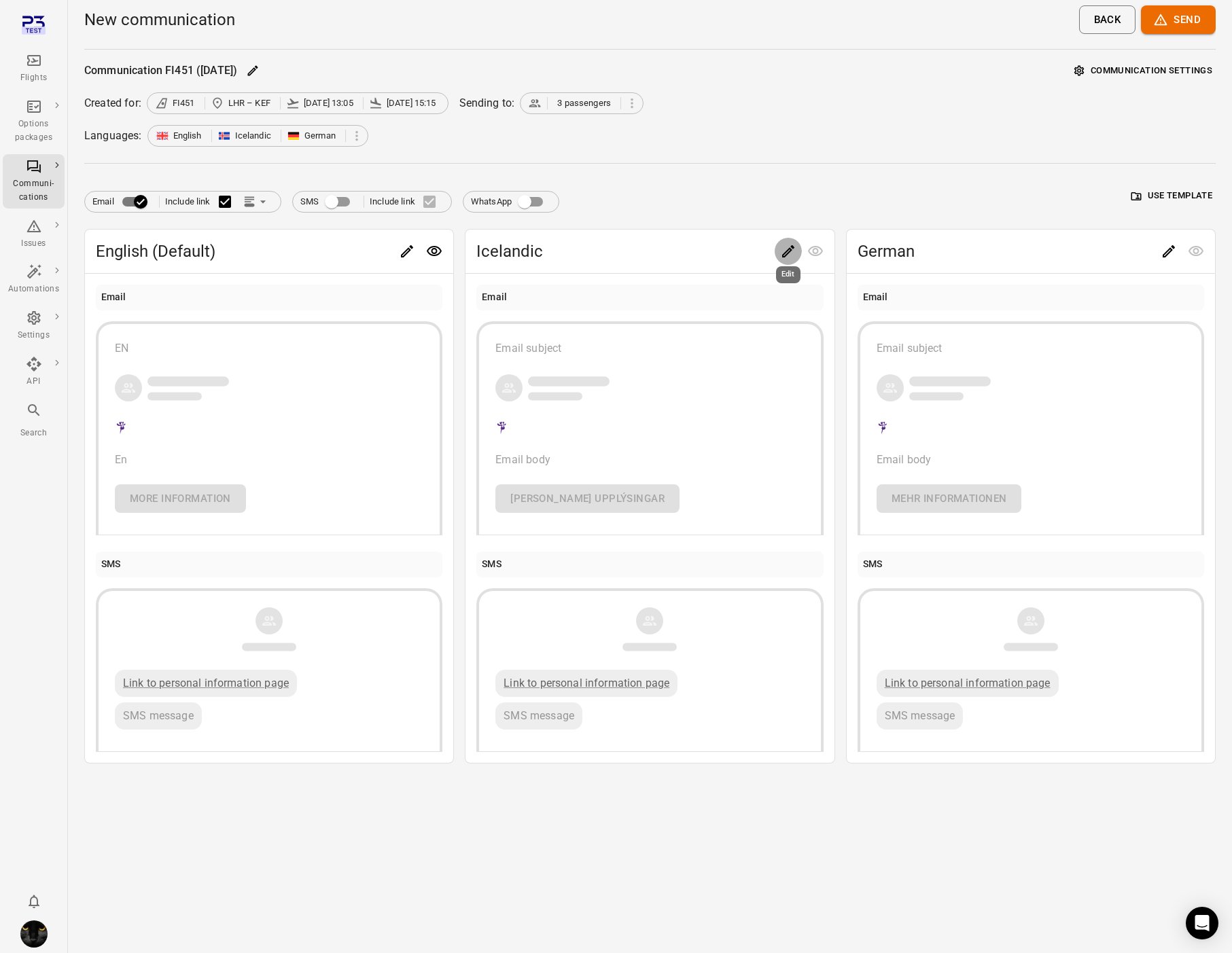
click at [789, 256] on icon "Edit" at bounding box center [788, 251] width 16 height 16
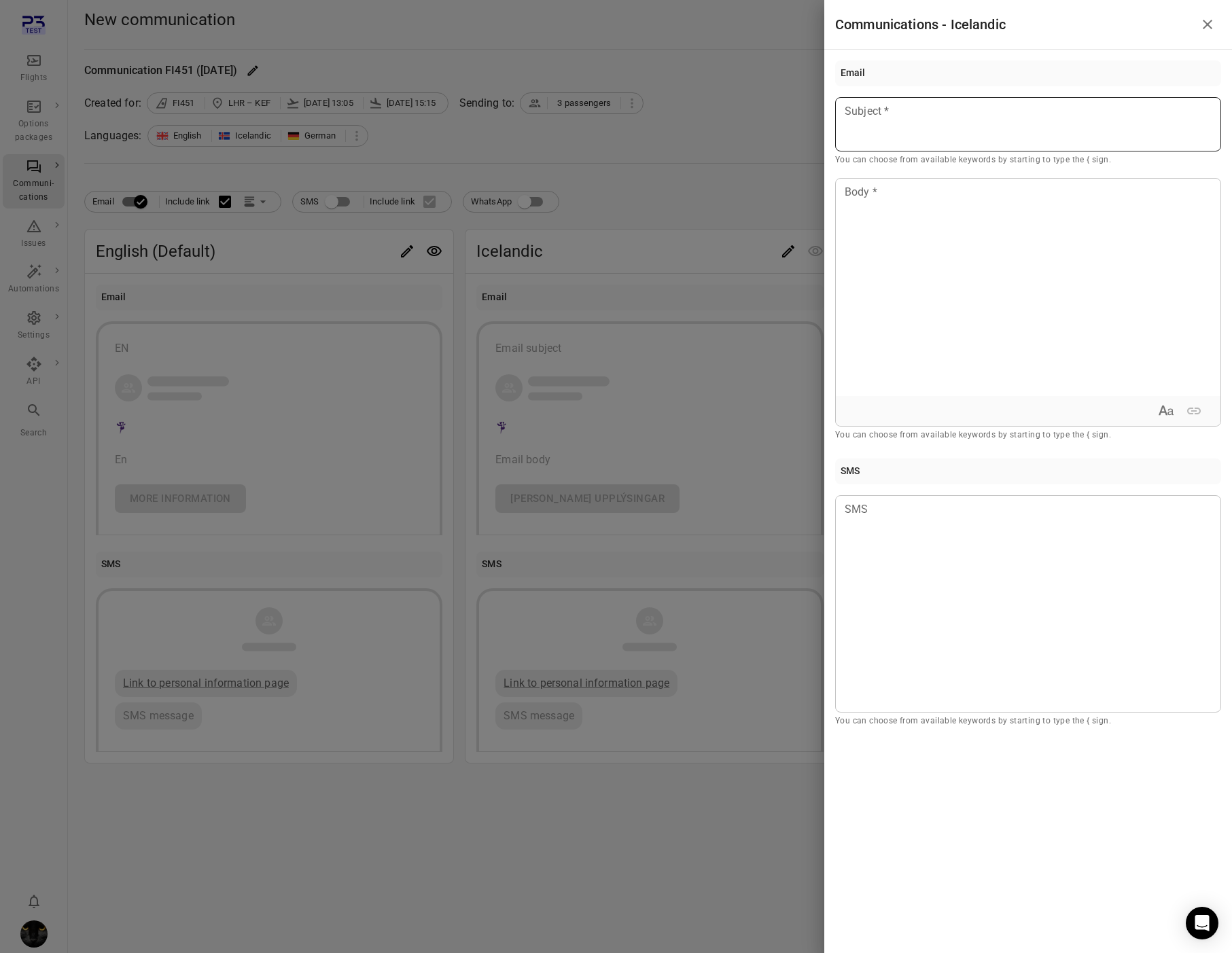
click at [903, 116] on p at bounding box center [1028, 111] width 366 height 16
click at [902, 226] on div at bounding box center [1028, 287] width 385 height 217
click at [785, 184] on div at bounding box center [616, 476] width 1232 height 953
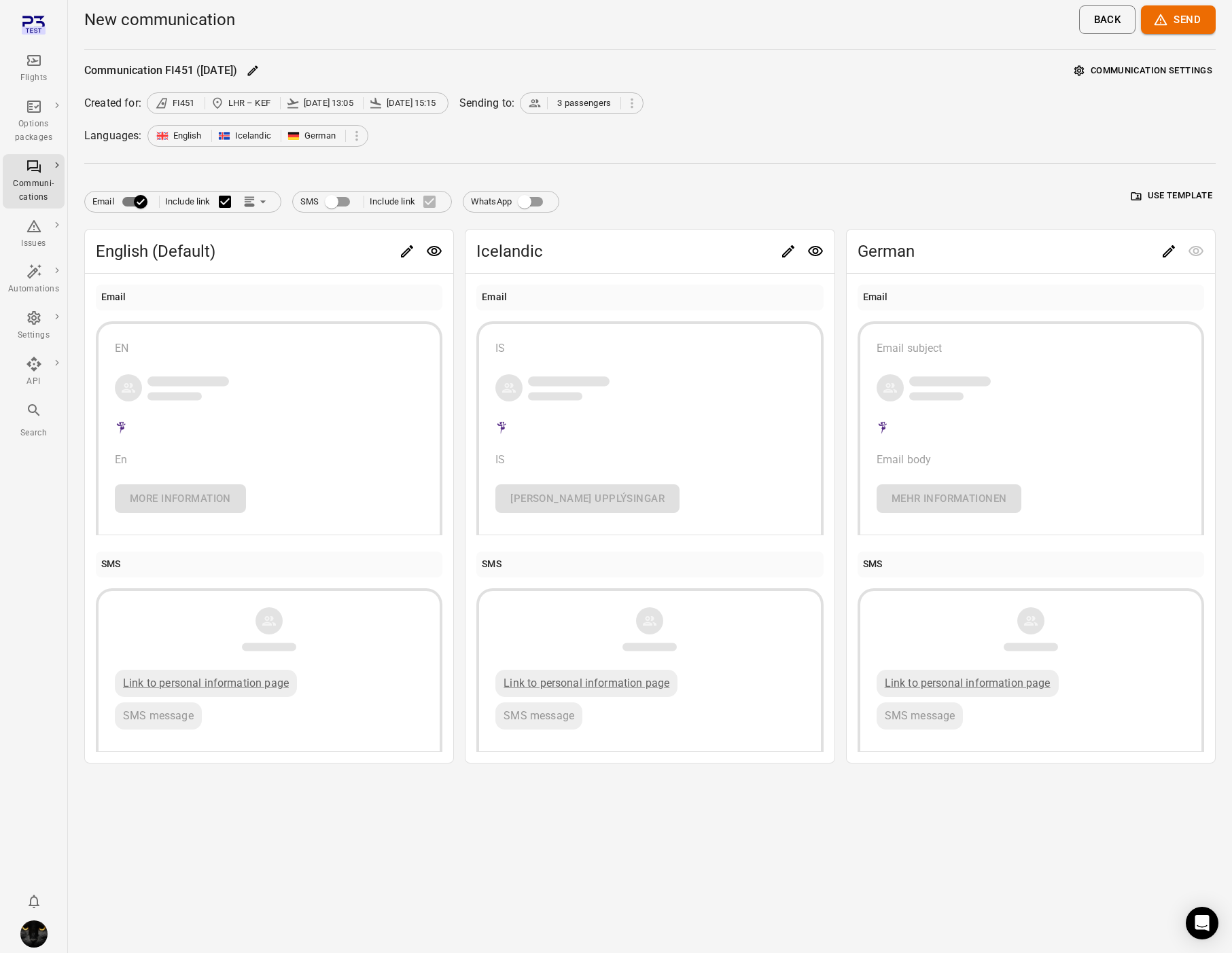
click at [1170, 250] on icon "Edit" at bounding box center [1169, 251] width 12 height 12
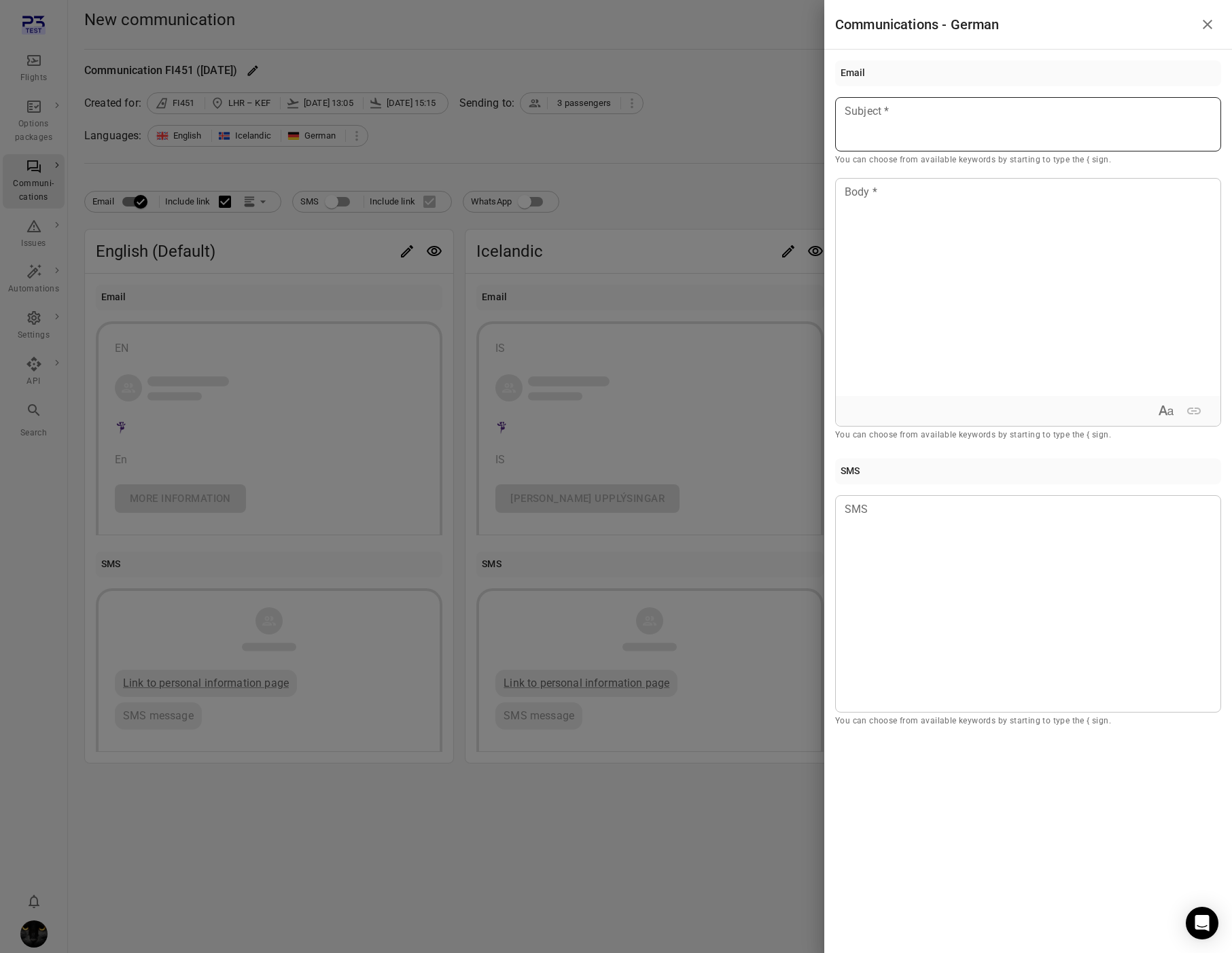
click at [910, 119] on p at bounding box center [1028, 111] width 366 height 16
click at [883, 241] on div at bounding box center [1028, 287] width 385 height 217
click at [756, 193] on div at bounding box center [616, 476] width 1232 height 953
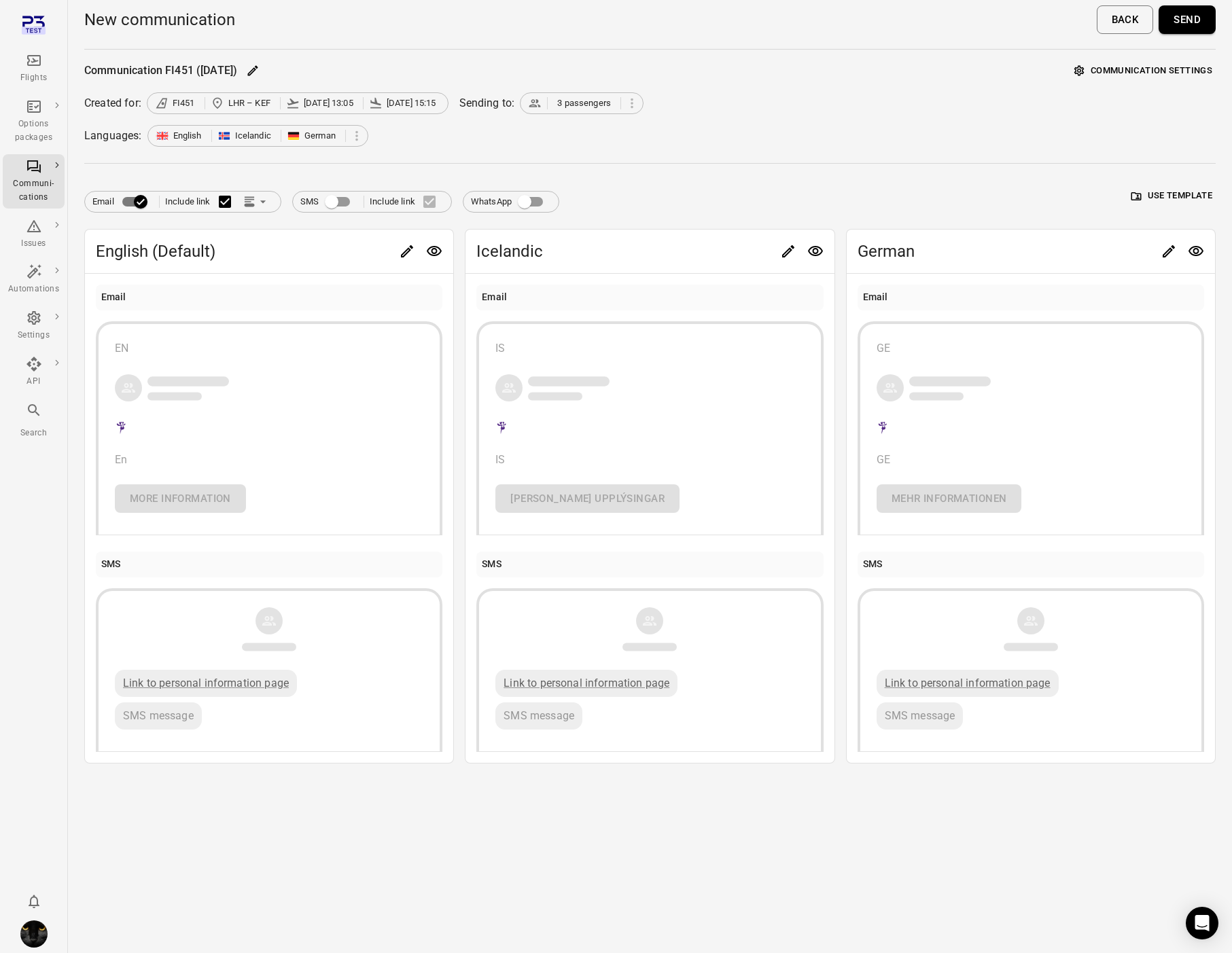
click at [1178, 23] on button "Send" at bounding box center [1187, 19] width 57 height 29
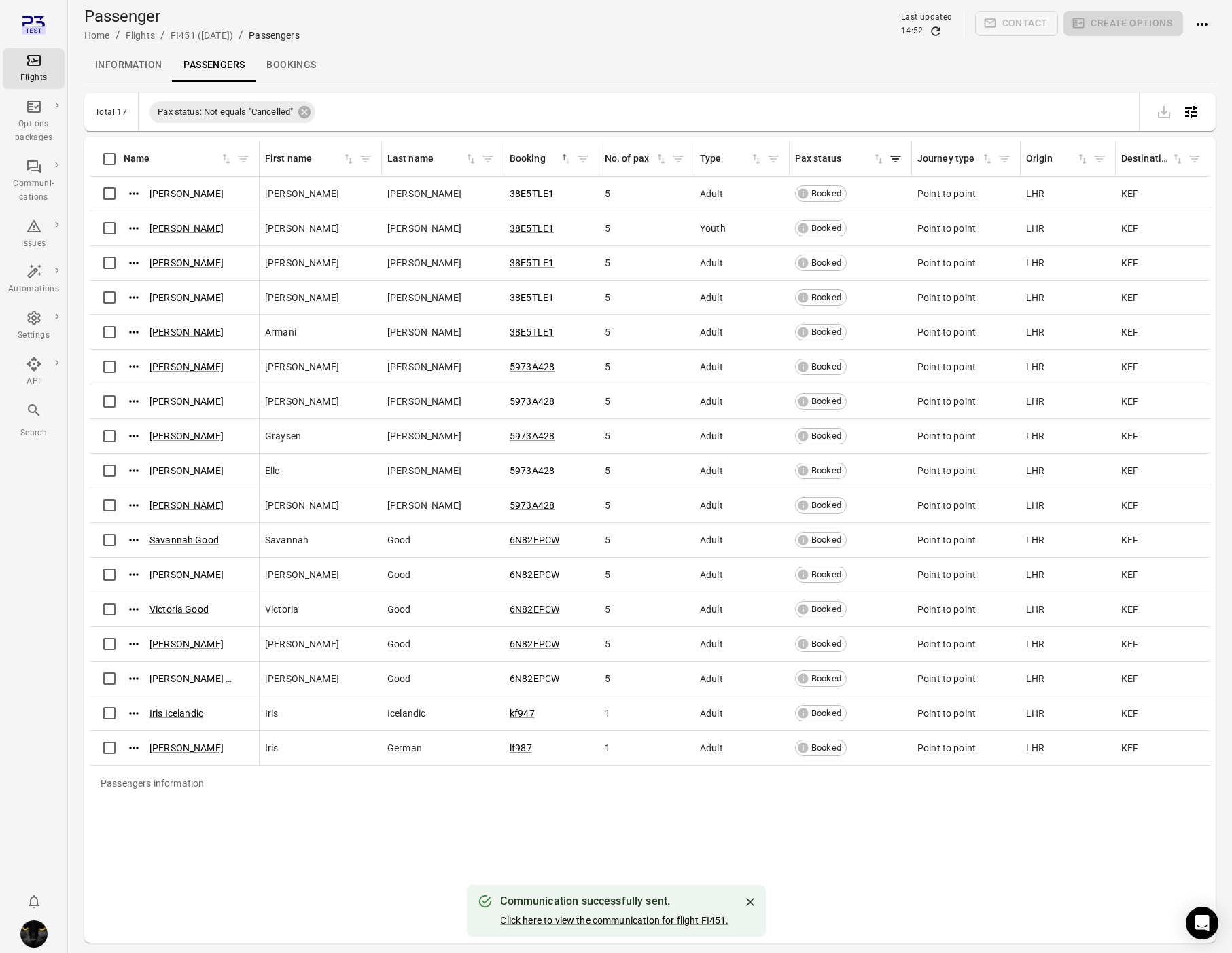
click at [660, 911] on div "Communication successfully sent. Click here to view the communication for fligh…" at bounding box center [614, 911] width 228 height 43
click at [659, 921] on link "Click here to view the communication for flight FI451." at bounding box center [614, 920] width 228 height 11
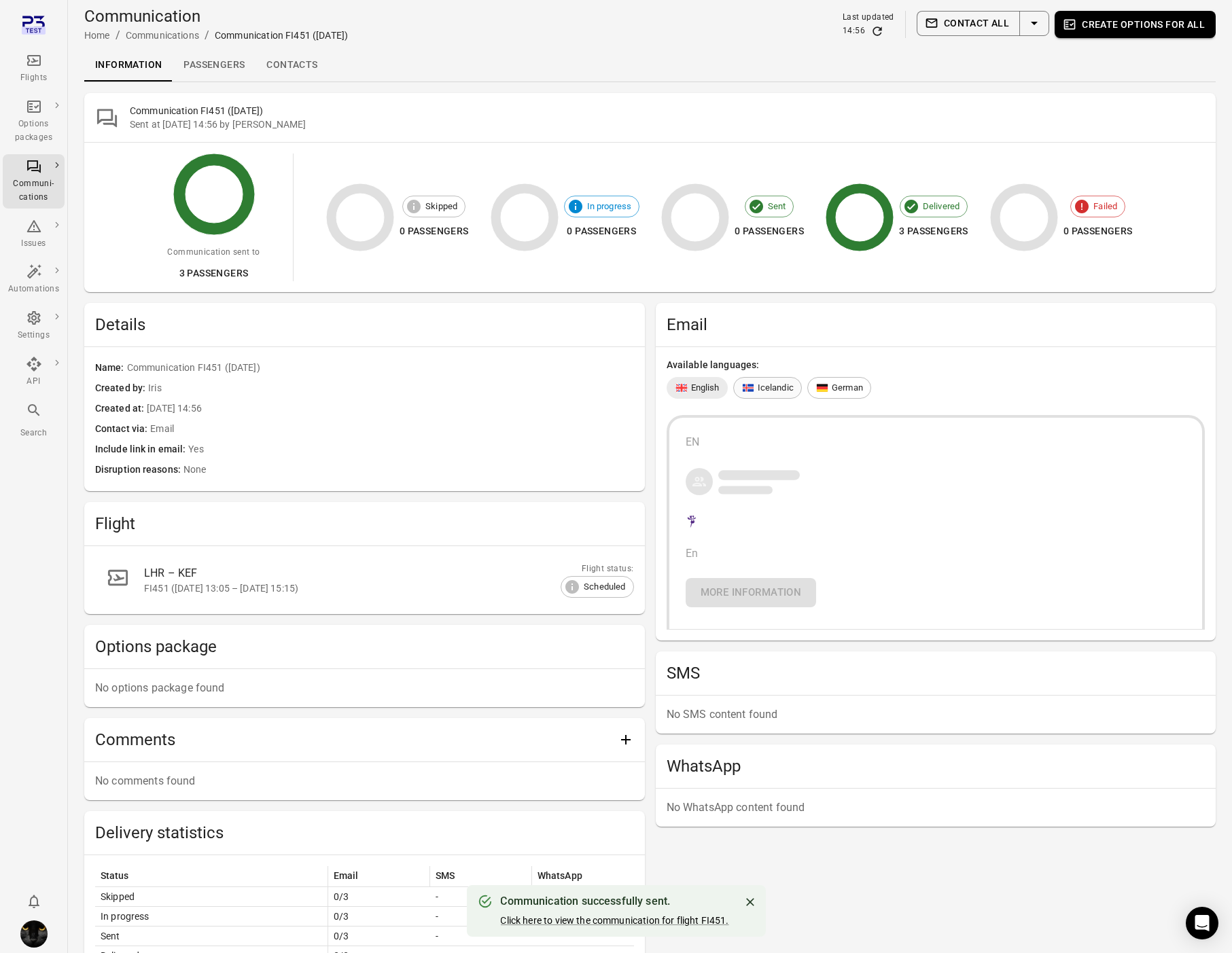
click at [785, 393] on span "Icelandic" at bounding box center [776, 388] width 36 height 14
click at [834, 385] on span "German" at bounding box center [847, 388] width 31 height 14
click at [762, 391] on span "Icelandic" at bounding box center [776, 388] width 36 height 14
click at [714, 387] on span "English" at bounding box center [705, 388] width 29 height 14
click at [753, 396] on div "Icelandic" at bounding box center [767, 388] width 69 height 22
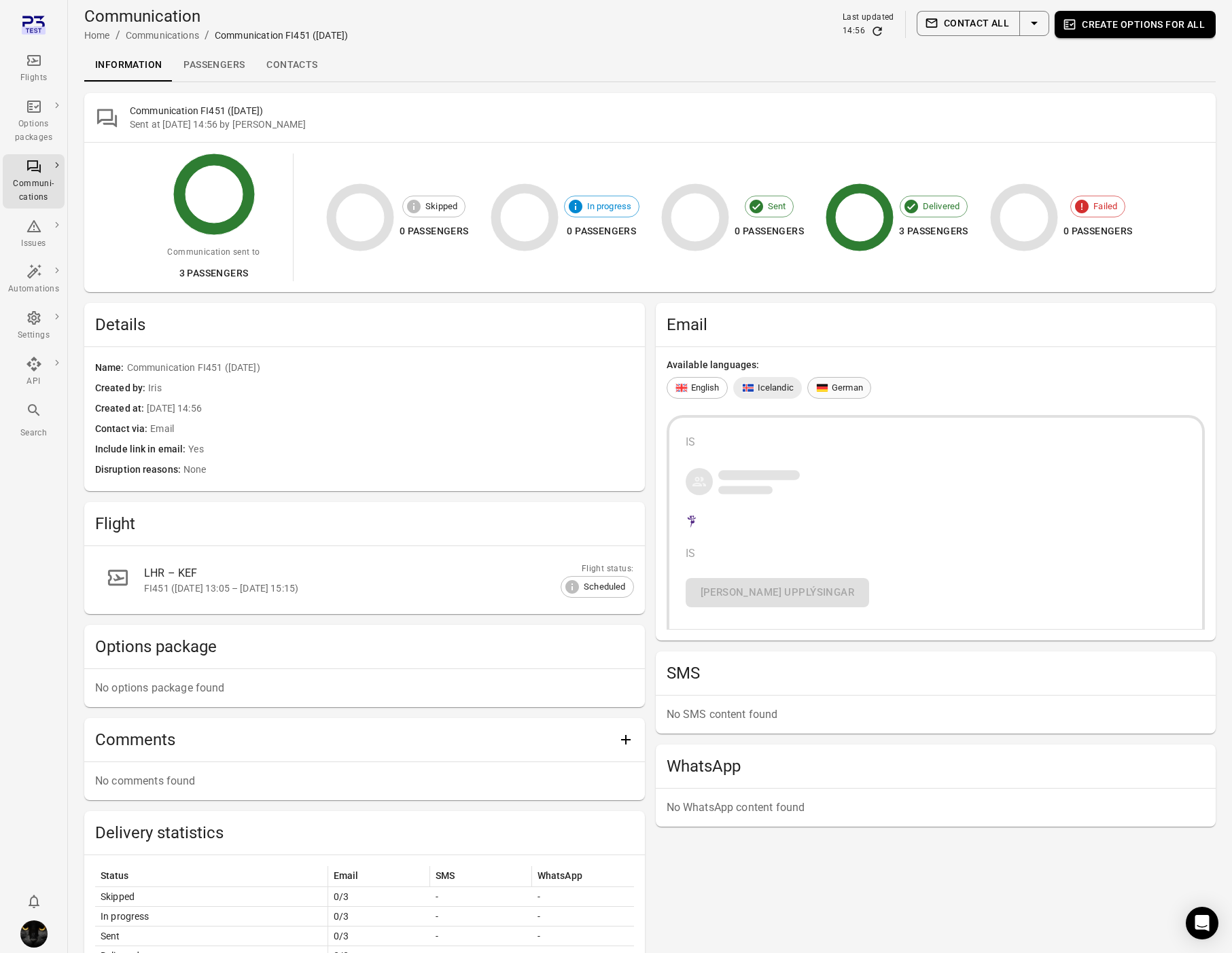
click at [826, 386] on icon at bounding box center [823, 386] width 12 height 3
click at [215, 73] on link "Passengers" at bounding box center [214, 65] width 83 height 33
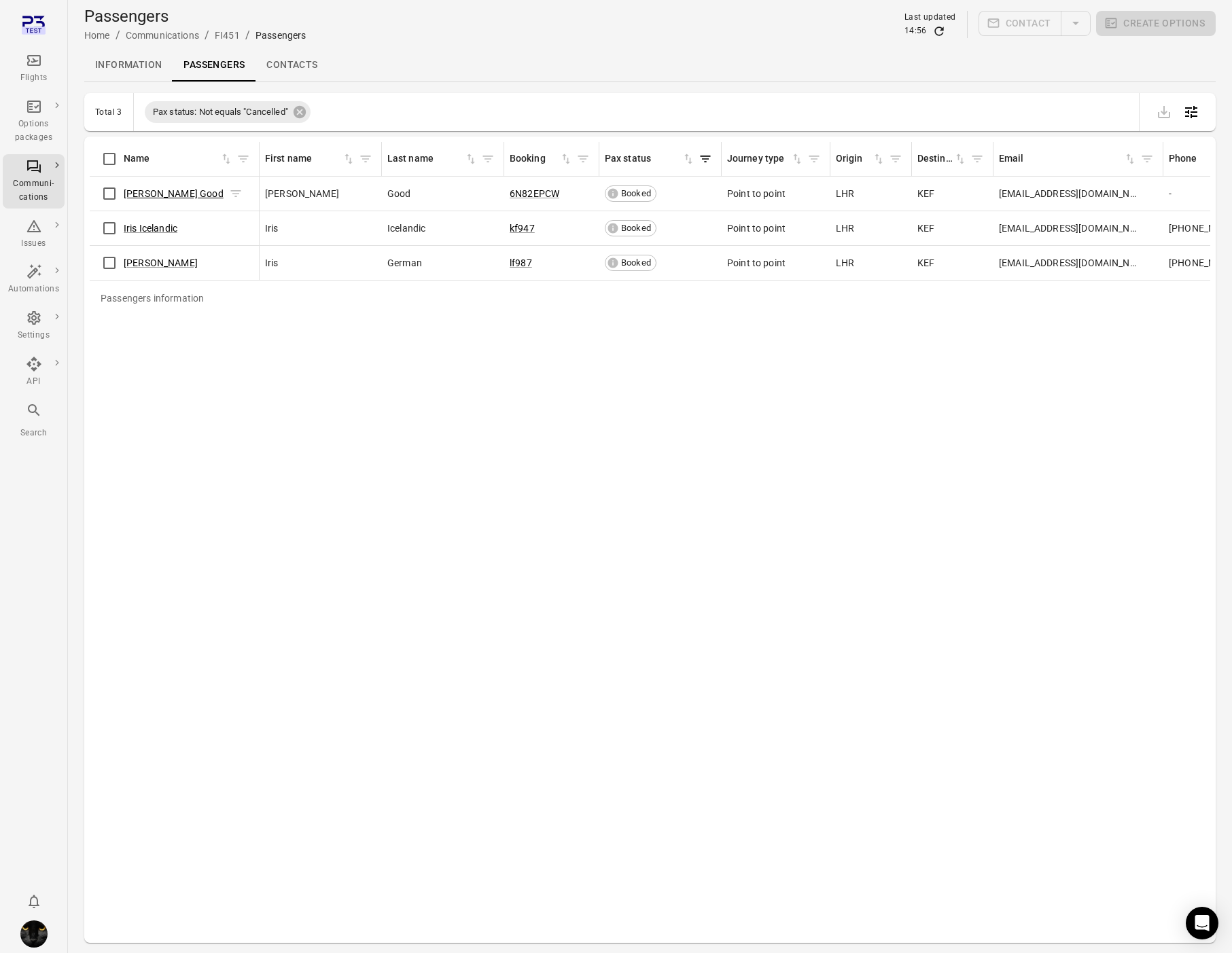
click at [139, 196] on link "[PERSON_NAME] Good" at bounding box center [174, 193] width 100 height 11
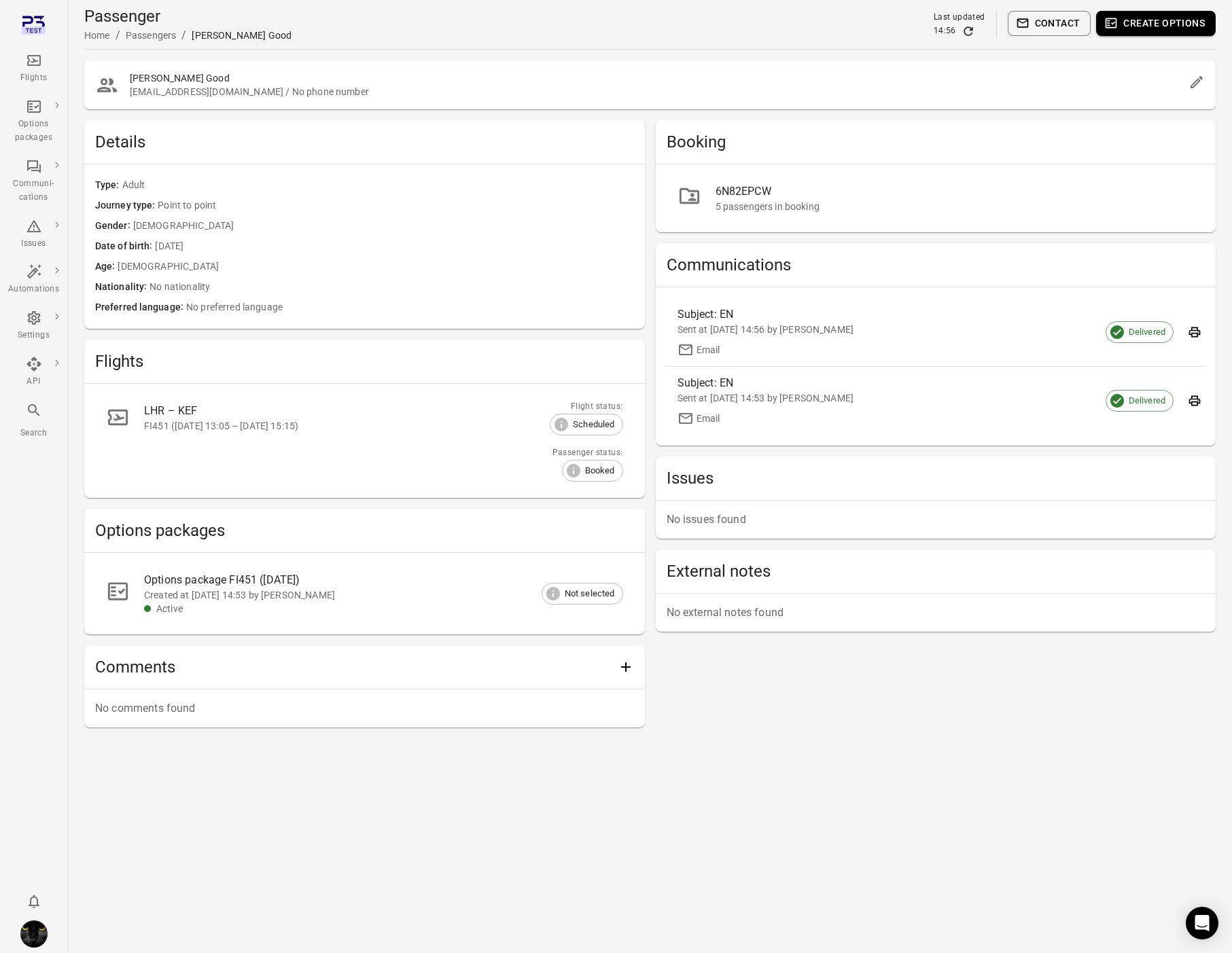
click at [742, 190] on div "6N82EPCW" at bounding box center [955, 191] width 479 height 16
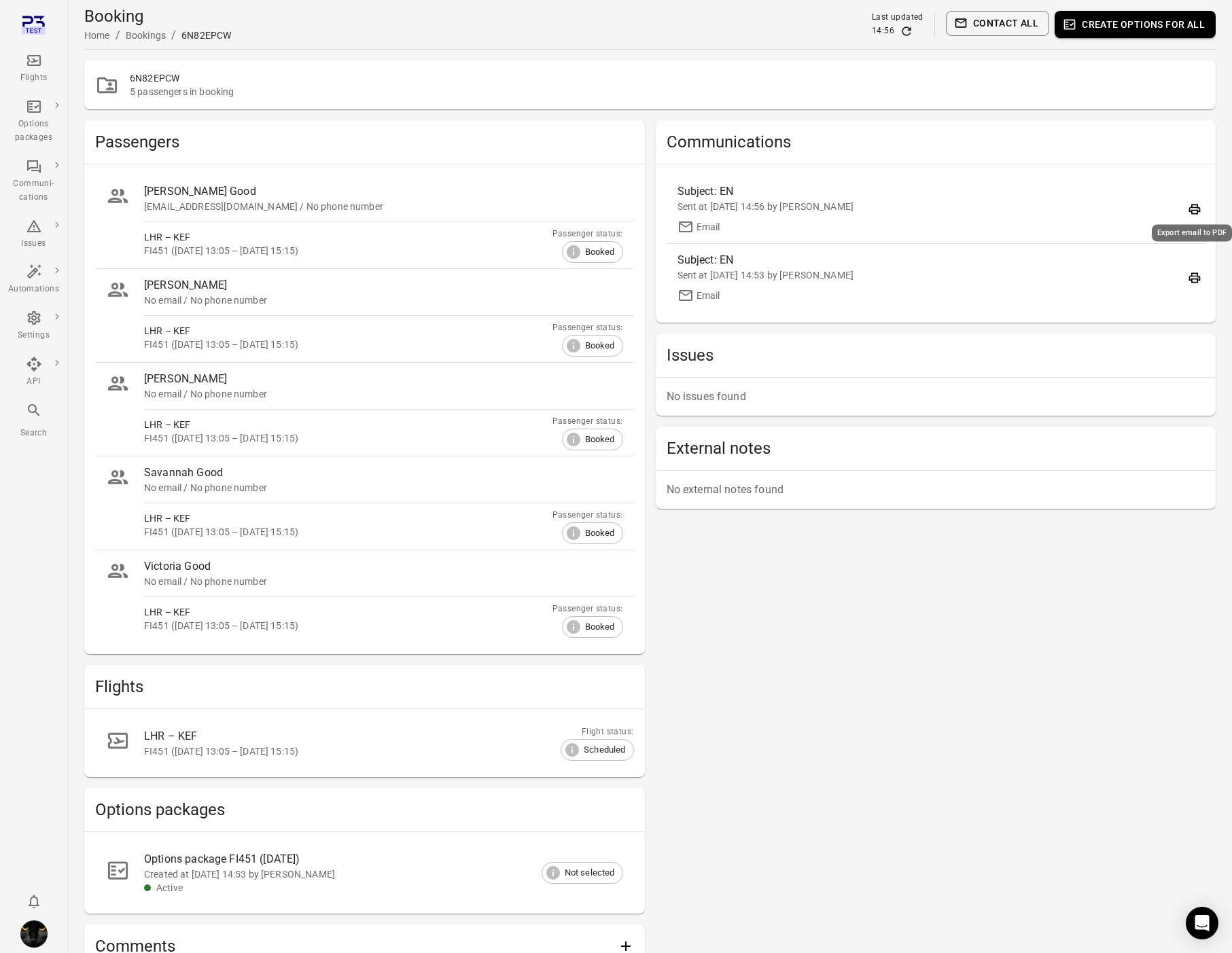
click at [1193, 205] on icon "Export email to PDF" at bounding box center [1195, 210] width 12 height 10
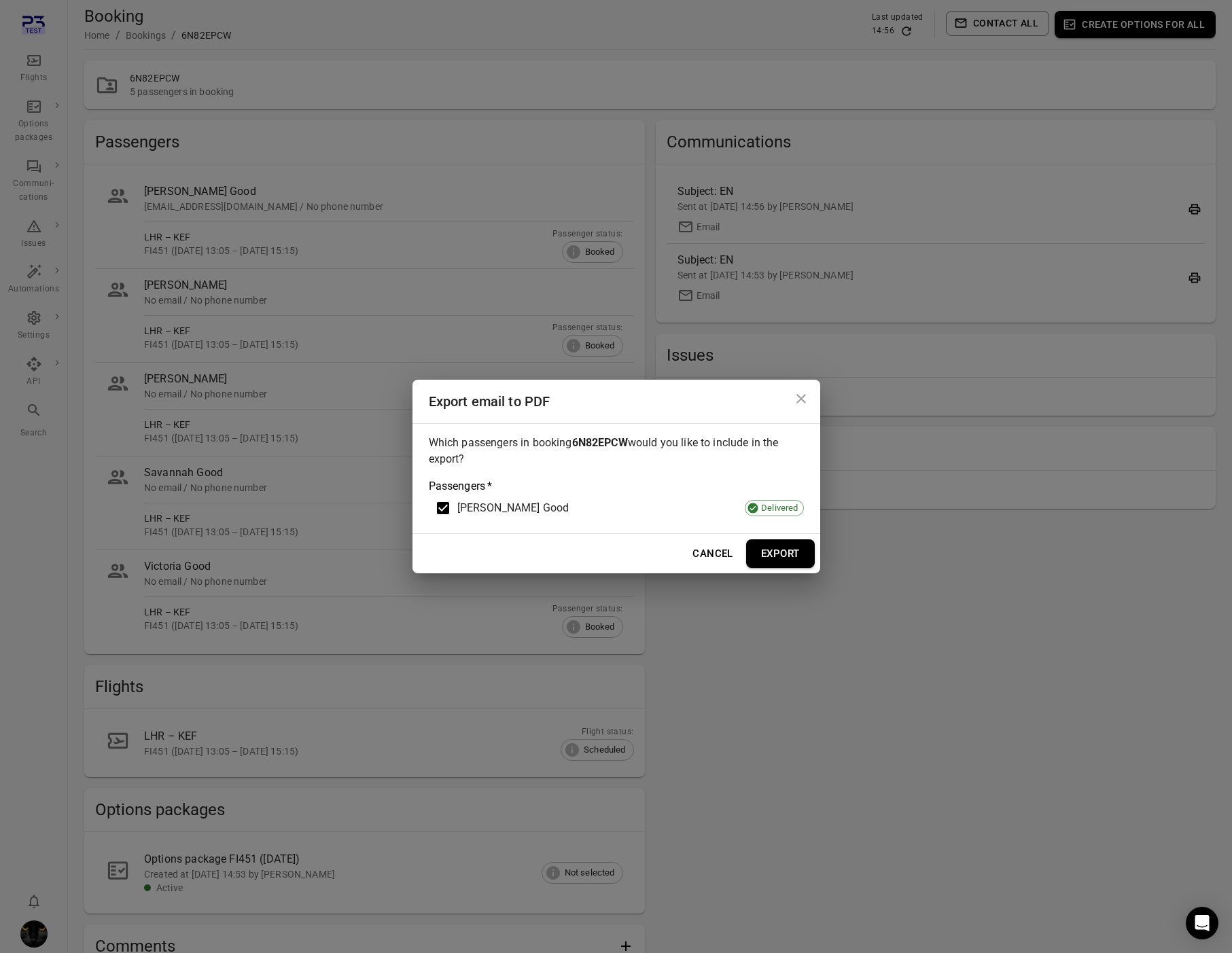
click at [767, 548] on button "Export" at bounding box center [780, 554] width 69 height 29
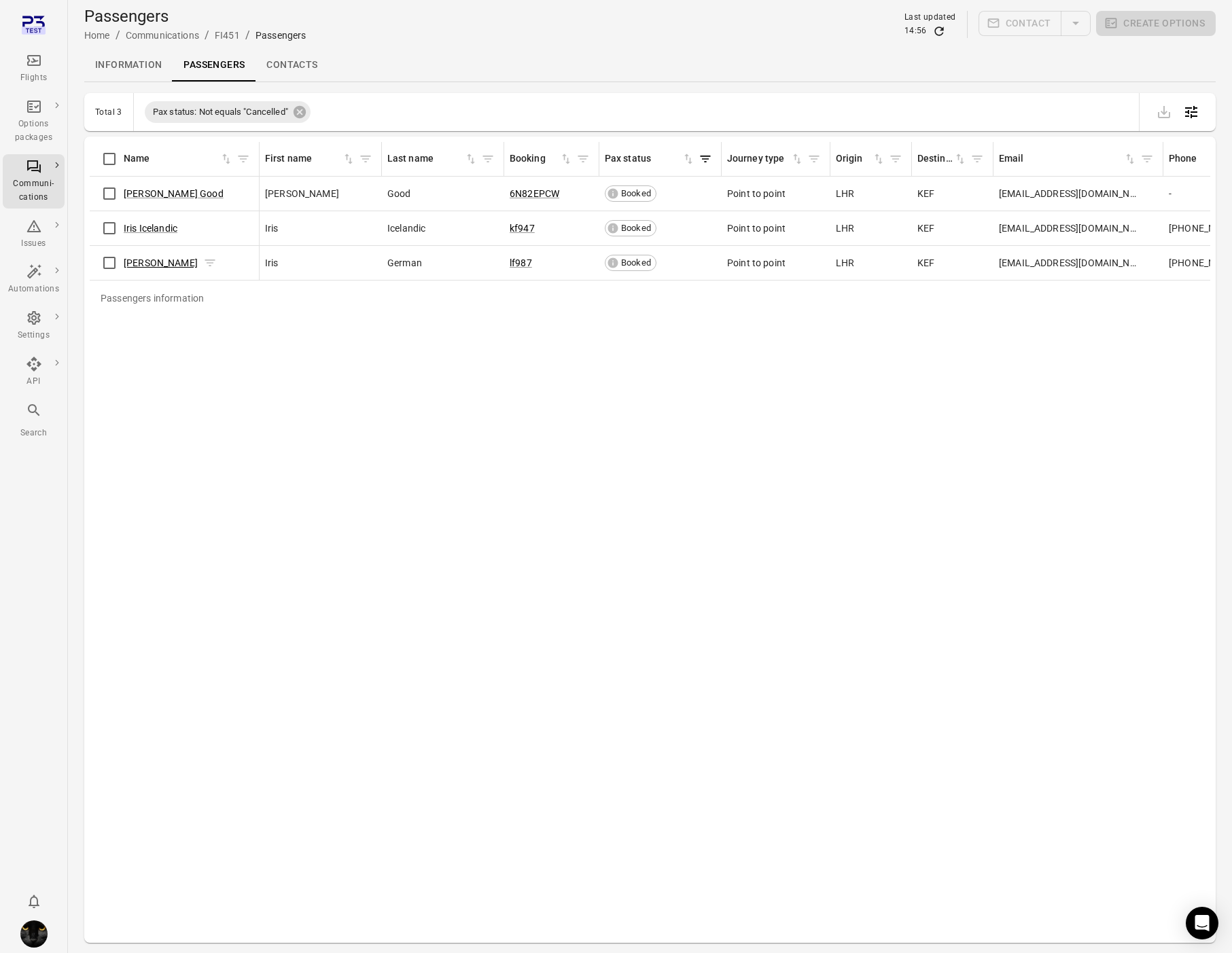
click at [154, 267] on link "[PERSON_NAME]" at bounding box center [161, 263] width 74 height 11
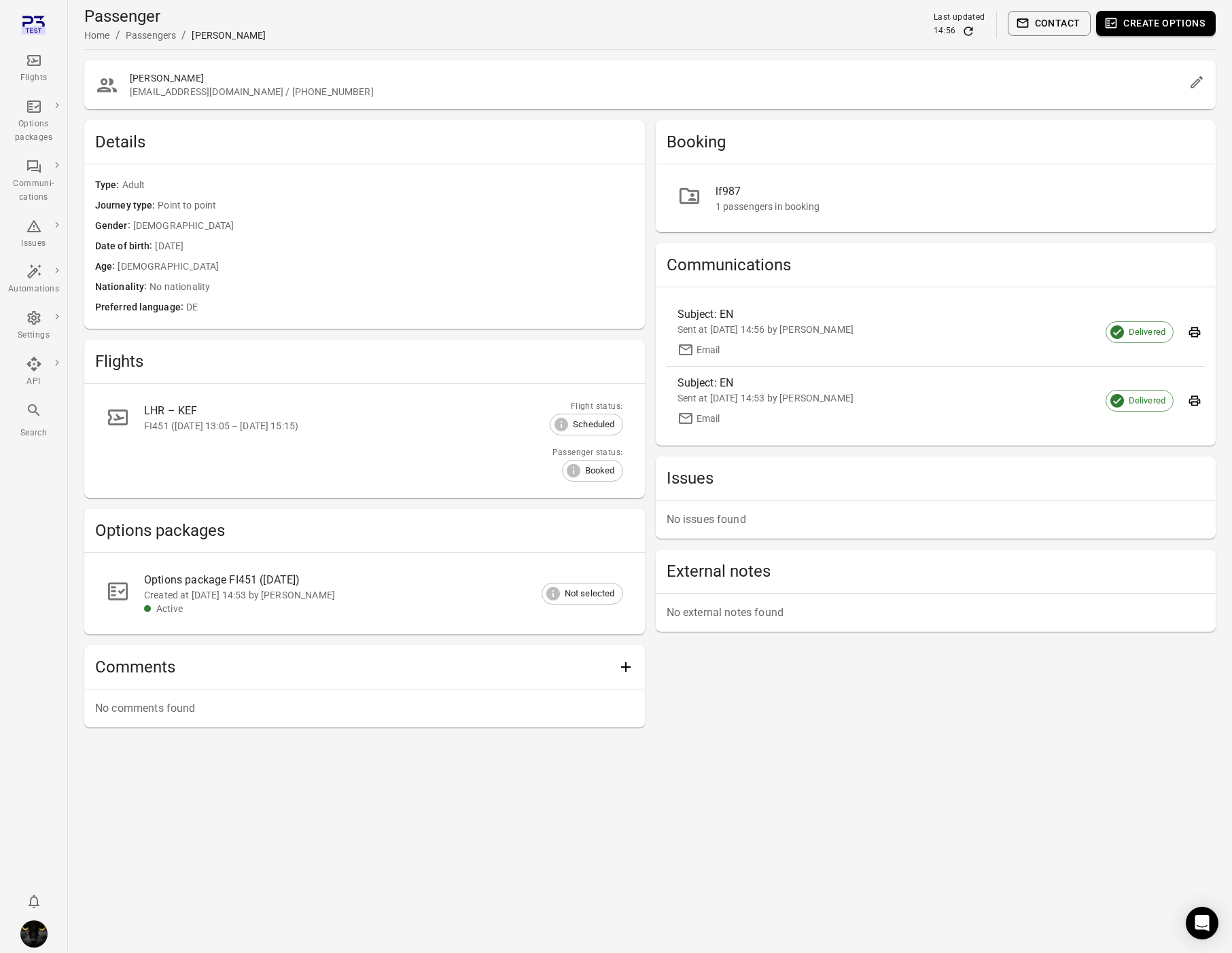
click at [714, 172] on div "lf987 1 passengers in booking" at bounding box center [936, 198] width 561 height 68
click at [734, 194] on div "lf987" at bounding box center [955, 191] width 479 height 16
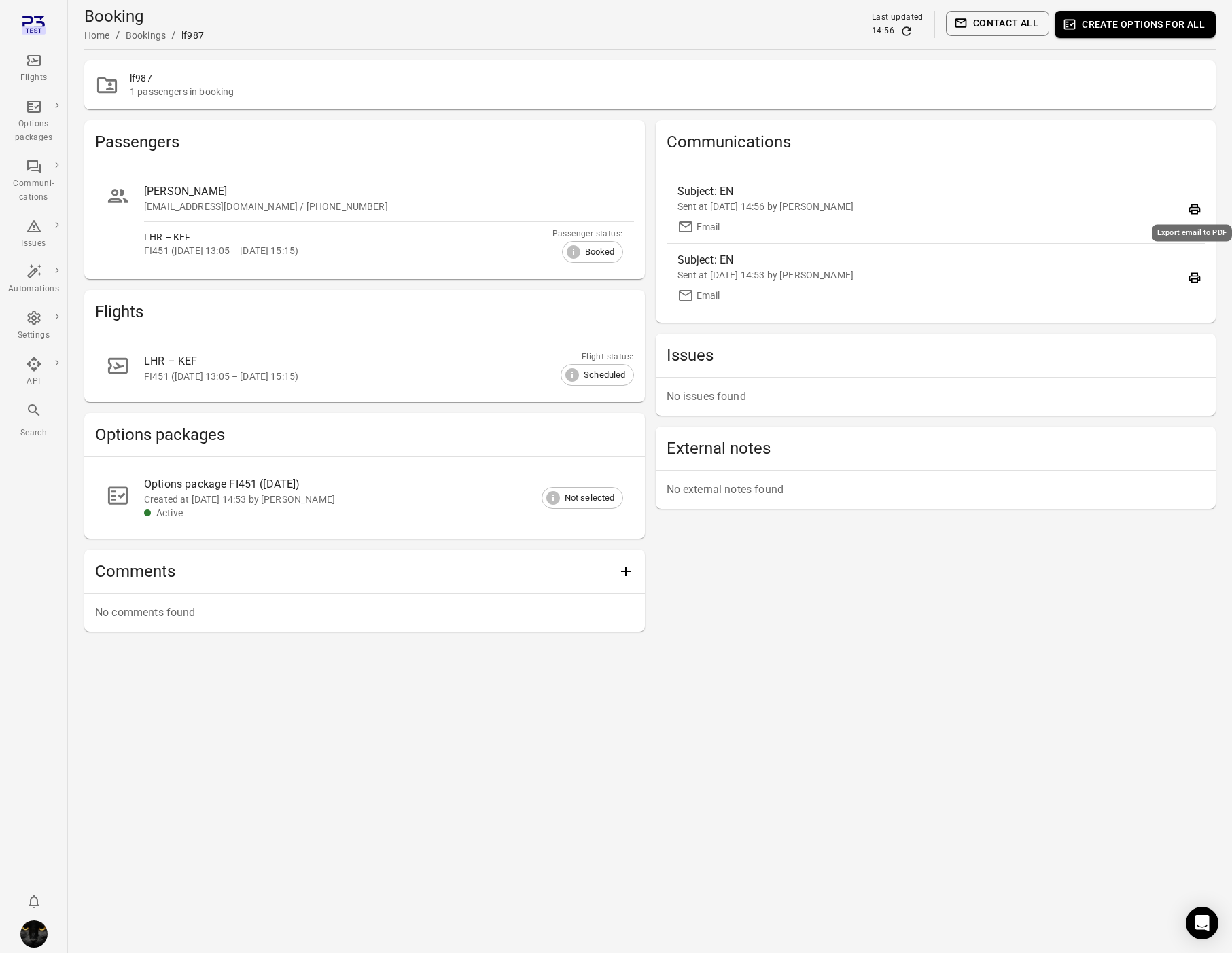
click at [1197, 209] on icon "Export email to PDF" at bounding box center [1195, 210] width 14 height 14
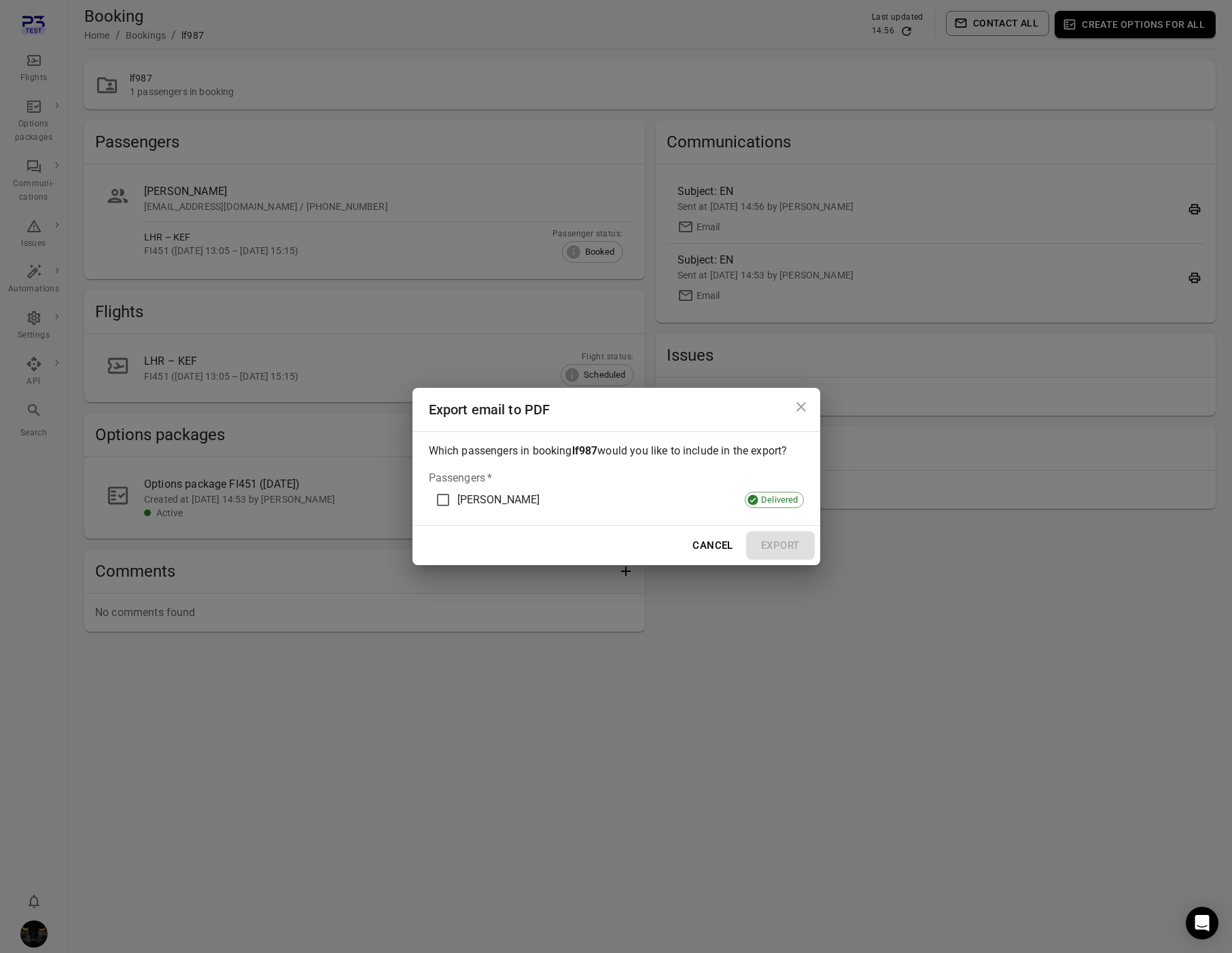
click at [489, 497] on span "[PERSON_NAME]" at bounding box center [498, 500] width 83 height 16
click at [746, 550] on button "Export" at bounding box center [780, 545] width 69 height 29
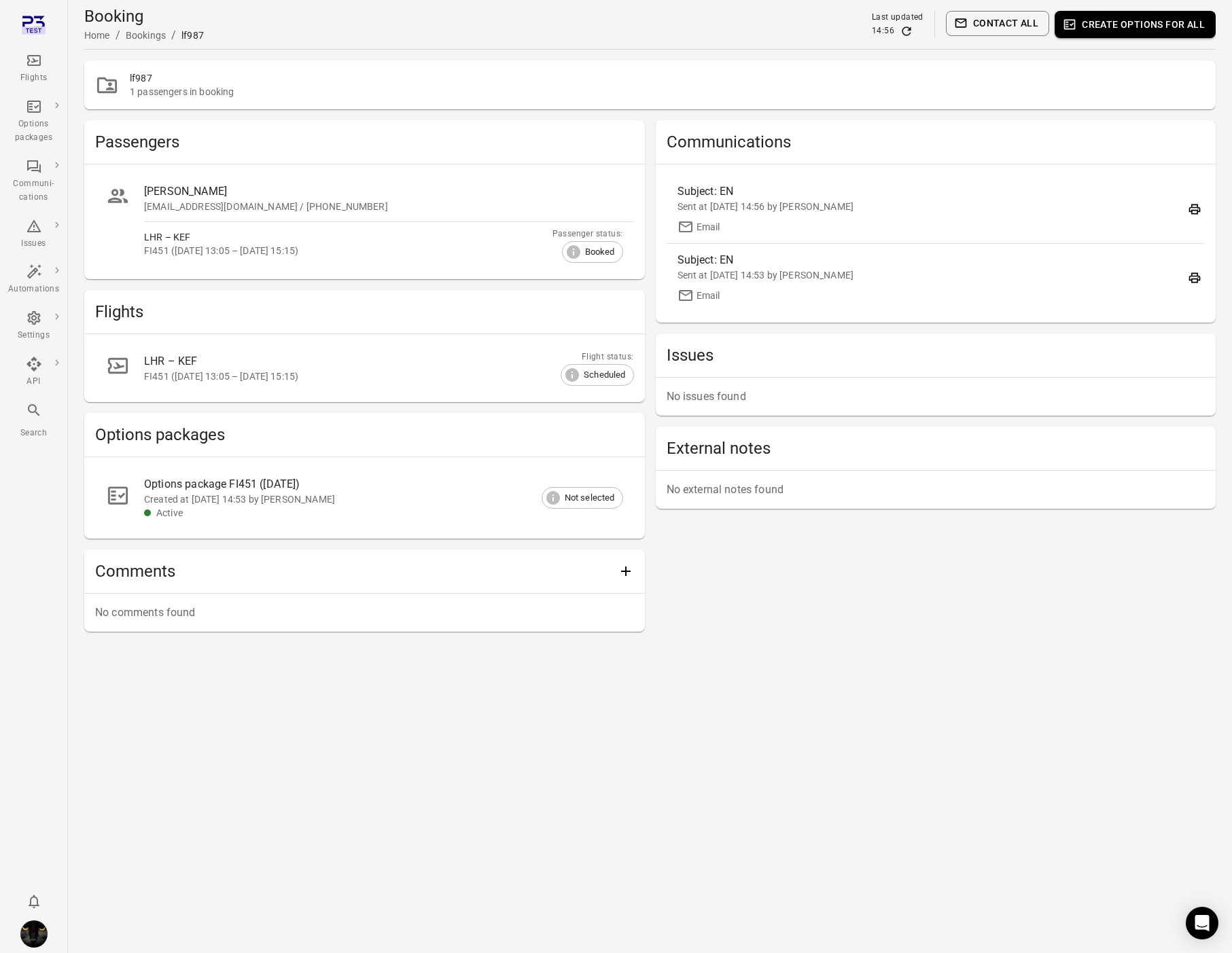
click at [765, 590] on div "Communications Subject: EN Sent at [DATE] 14:56 by Iris Email Subject: EN Sent …" at bounding box center [936, 376] width 561 height 512
click at [37, 327] on div "Settings" at bounding box center [33, 326] width 51 height 33
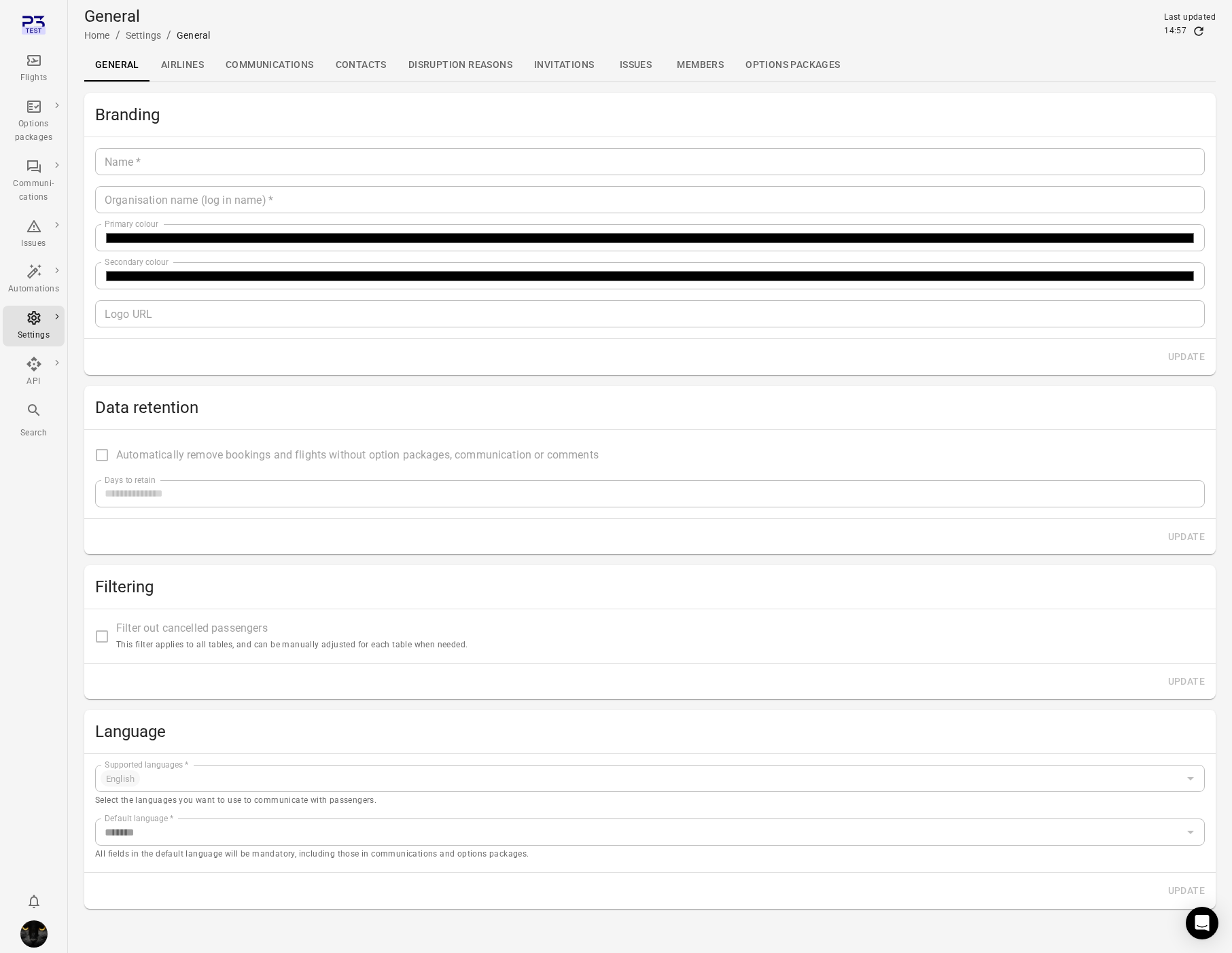
type input "*******"
type input "**********"
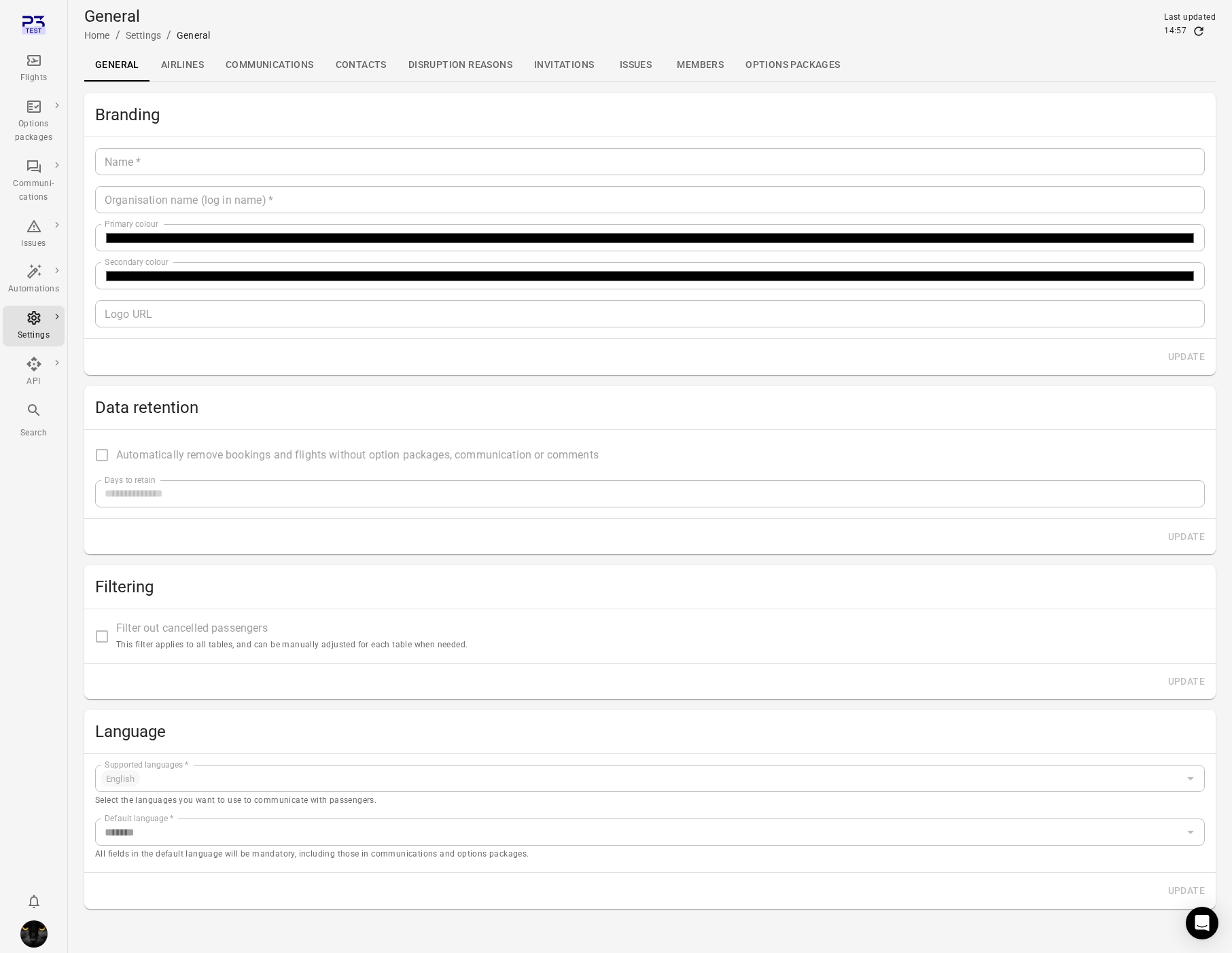
type input "**"
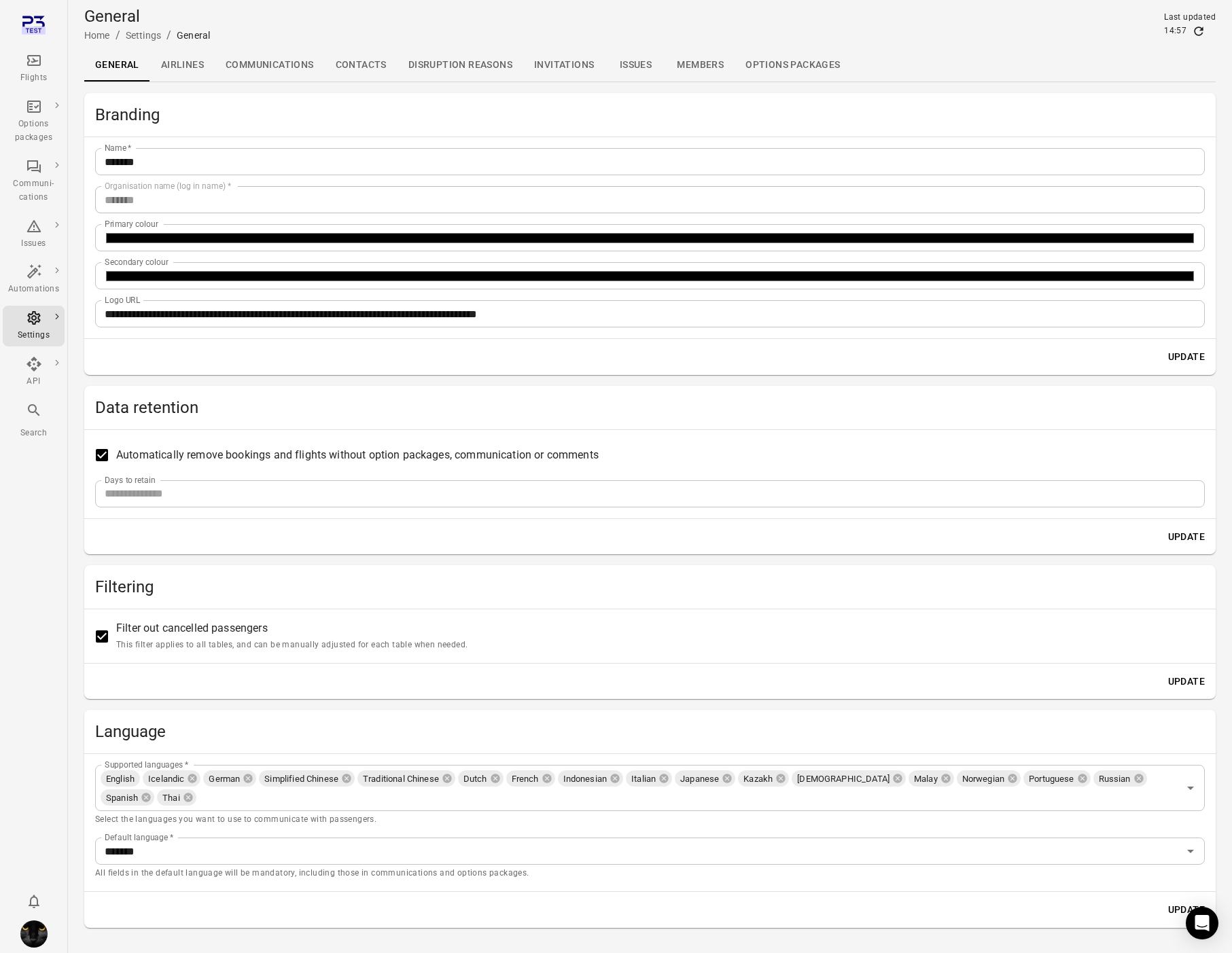
click at [275, 69] on link "Communications" at bounding box center [270, 65] width 110 height 33
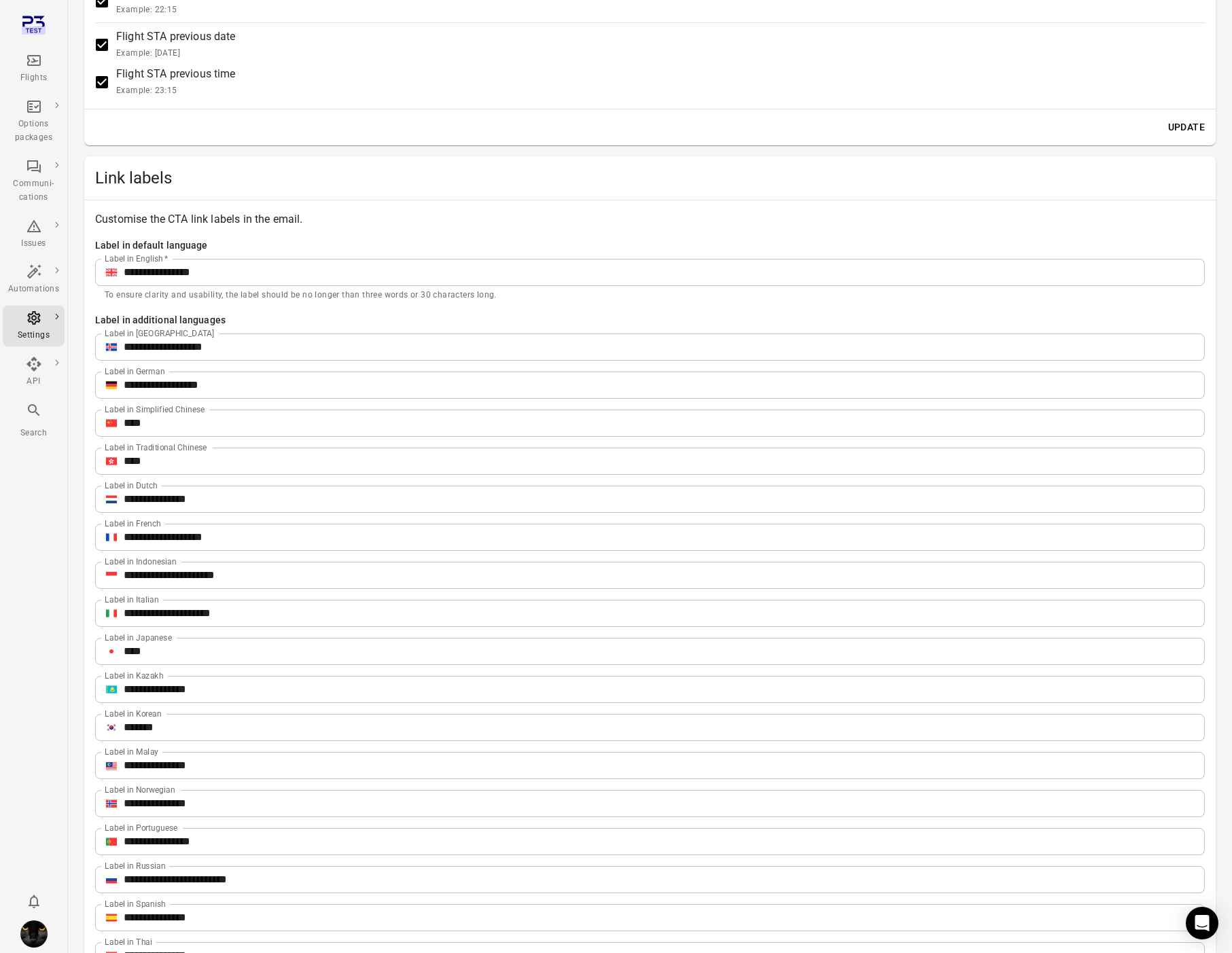
scroll to position [1865, 0]
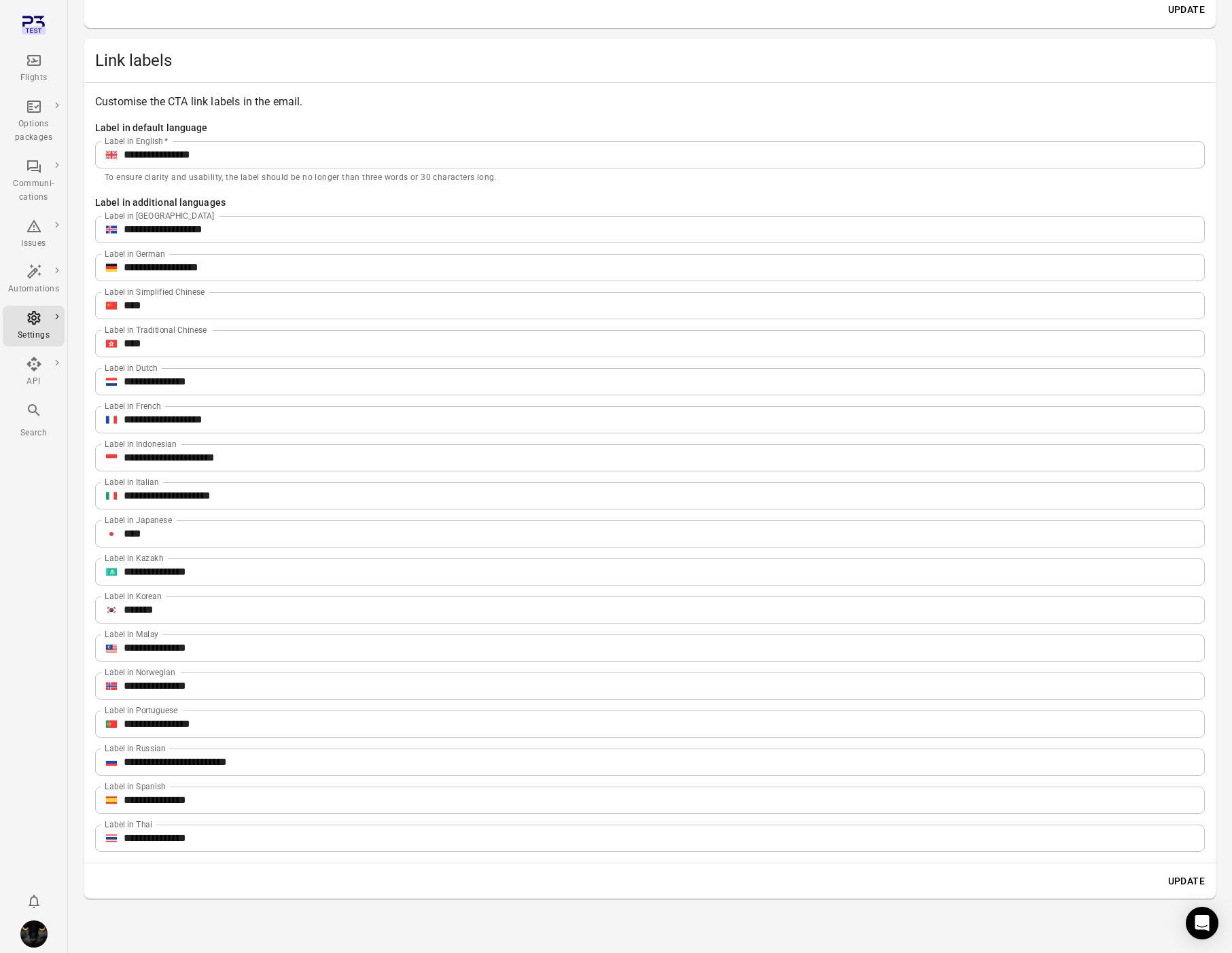
click at [245, 229] on input "**********" at bounding box center [664, 229] width 1081 height 27
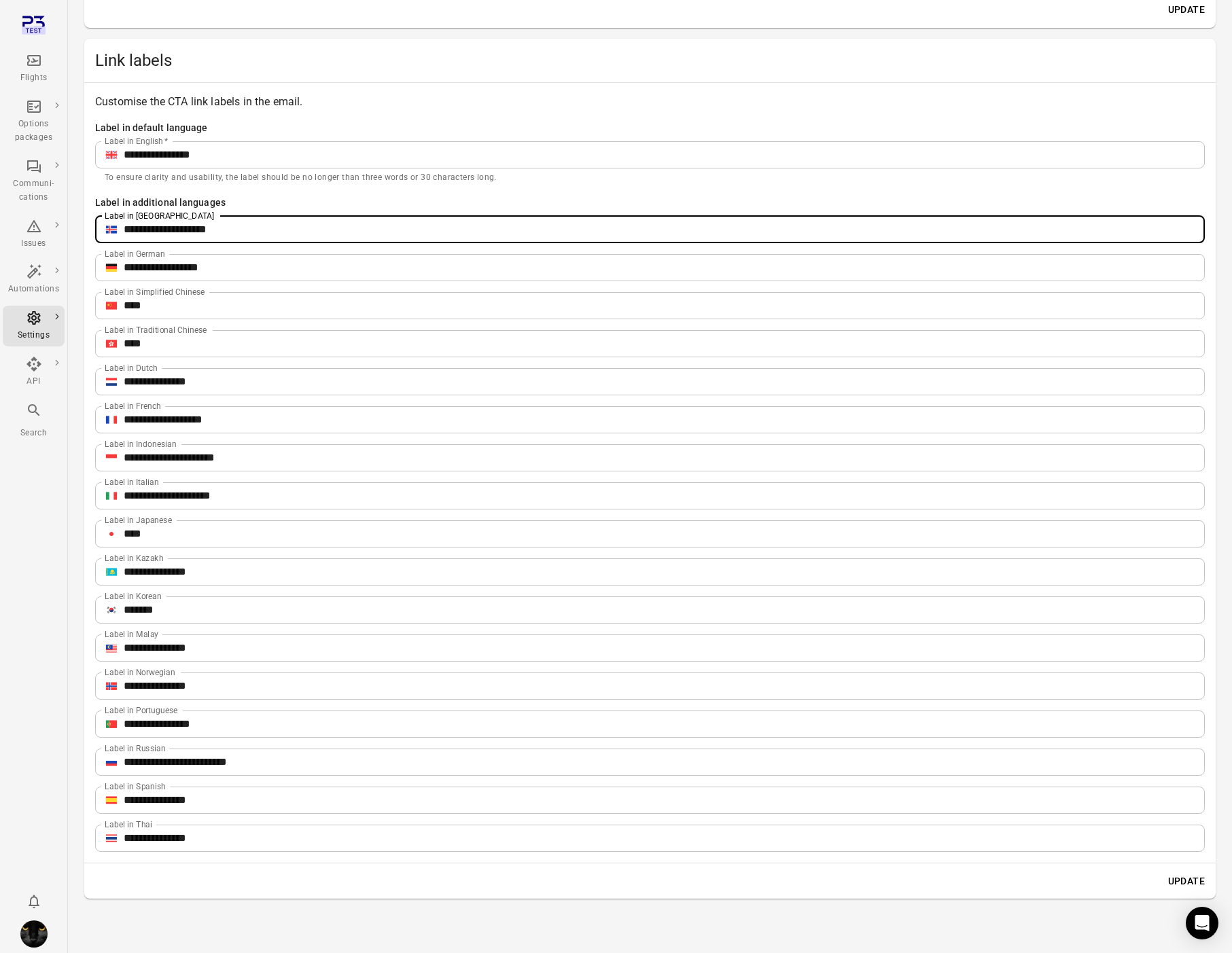
type input "**********"
click at [1186, 876] on button "Update" at bounding box center [1187, 881] width 48 height 25
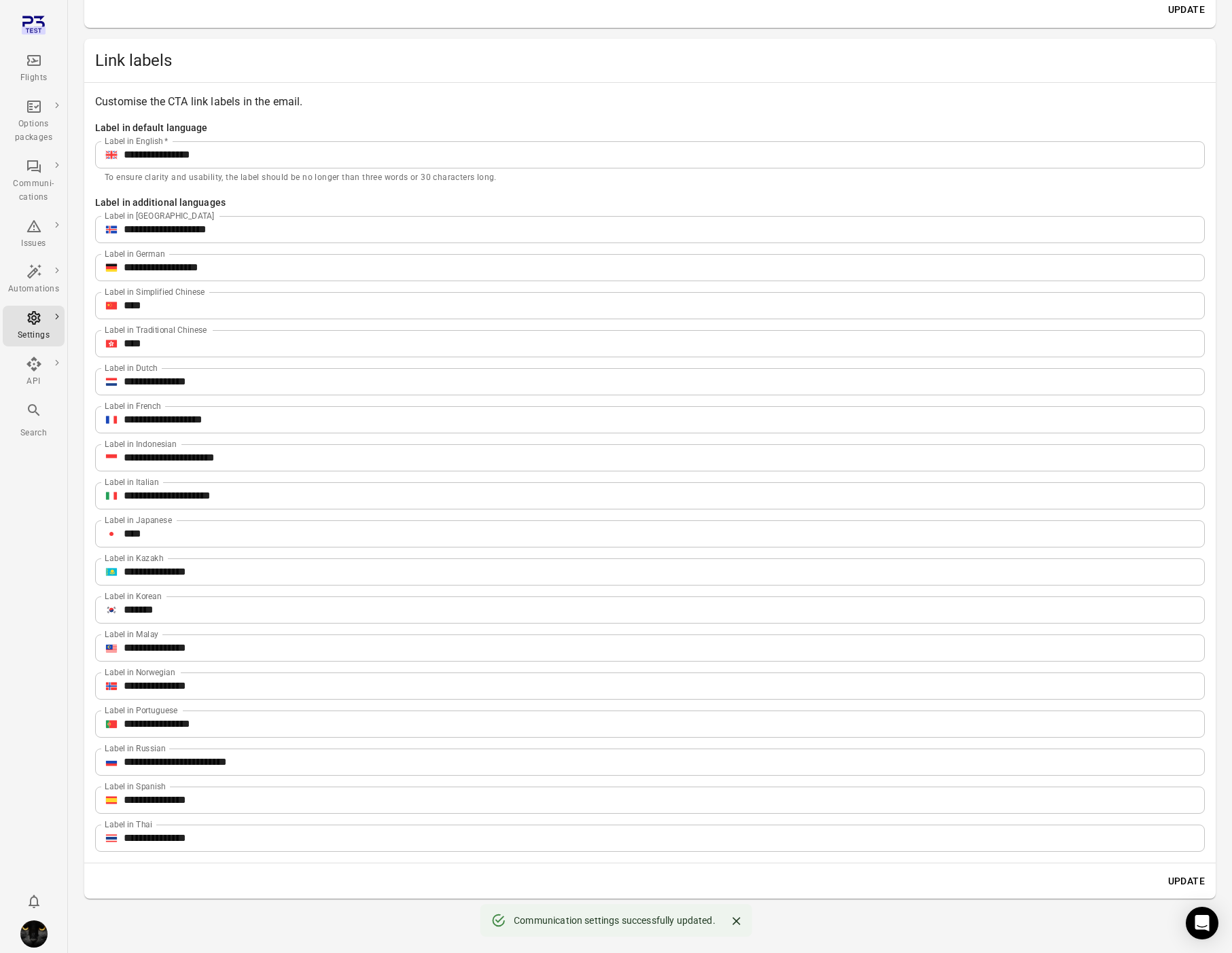
click at [16, 73] on div "Flights" at bounding box center [33, 78] width 51 height 14
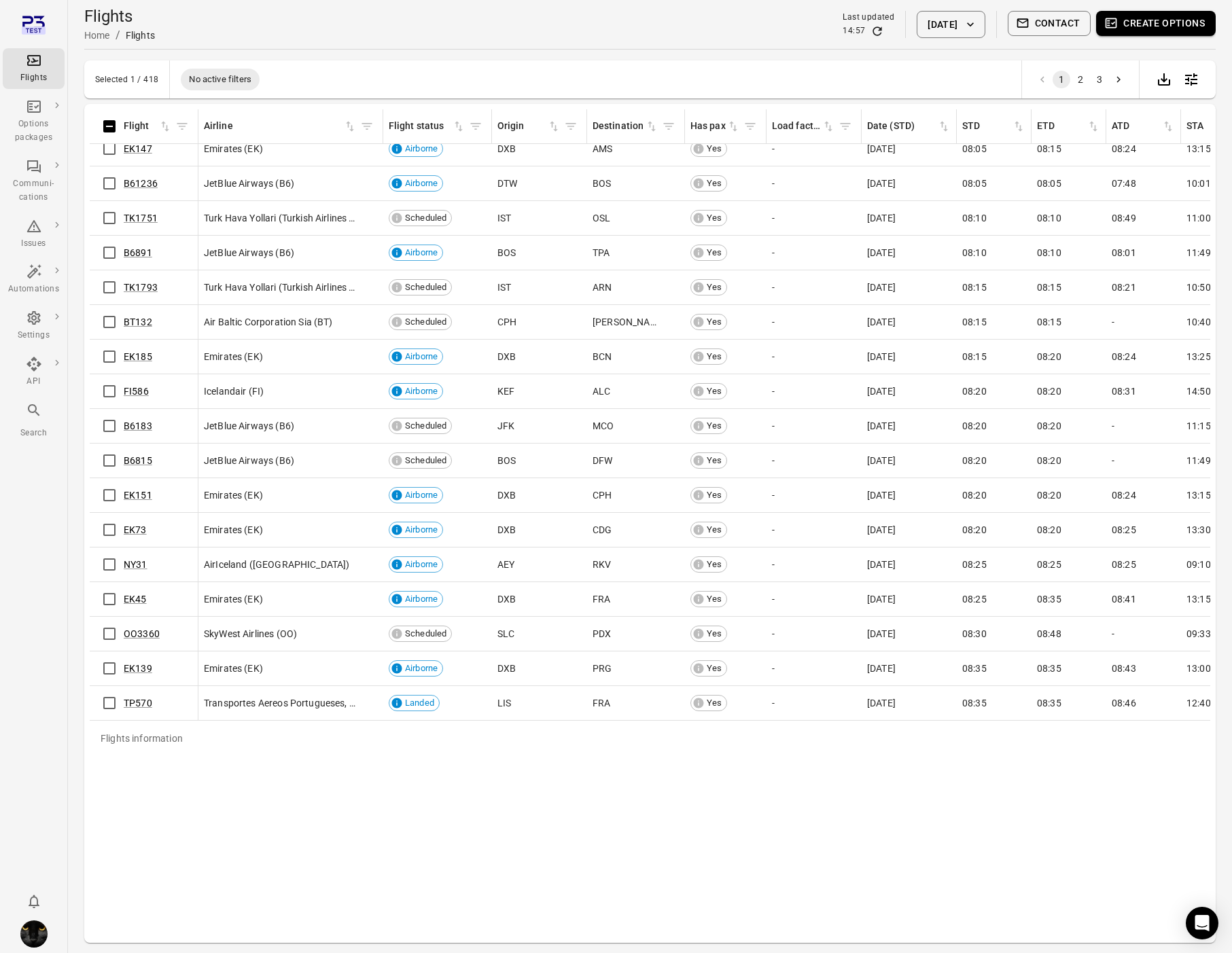
scroll to position [2247, 0]
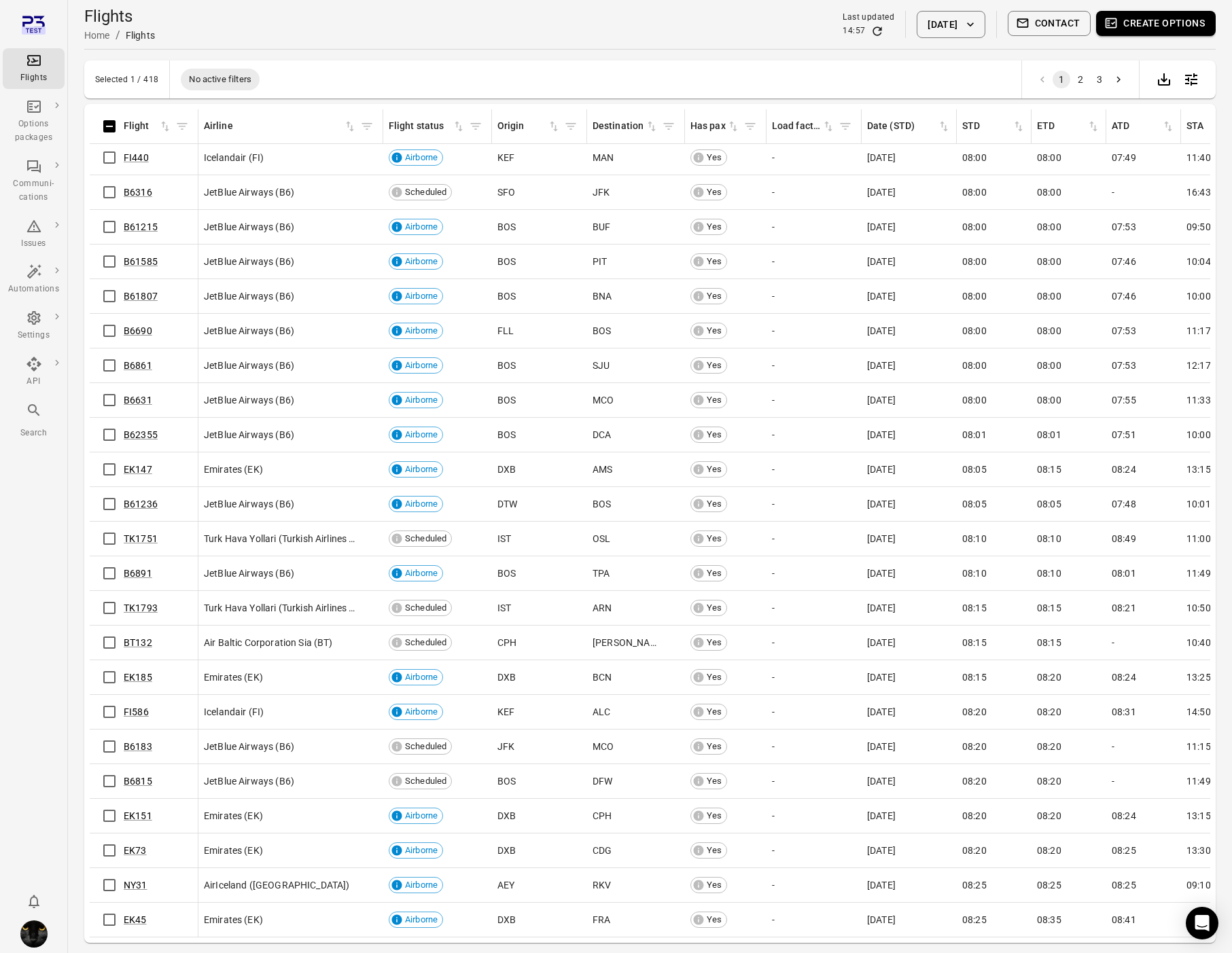
click at [1076, 27] on button "Contact" at bounding box center [1050, 23] width 84 height 25
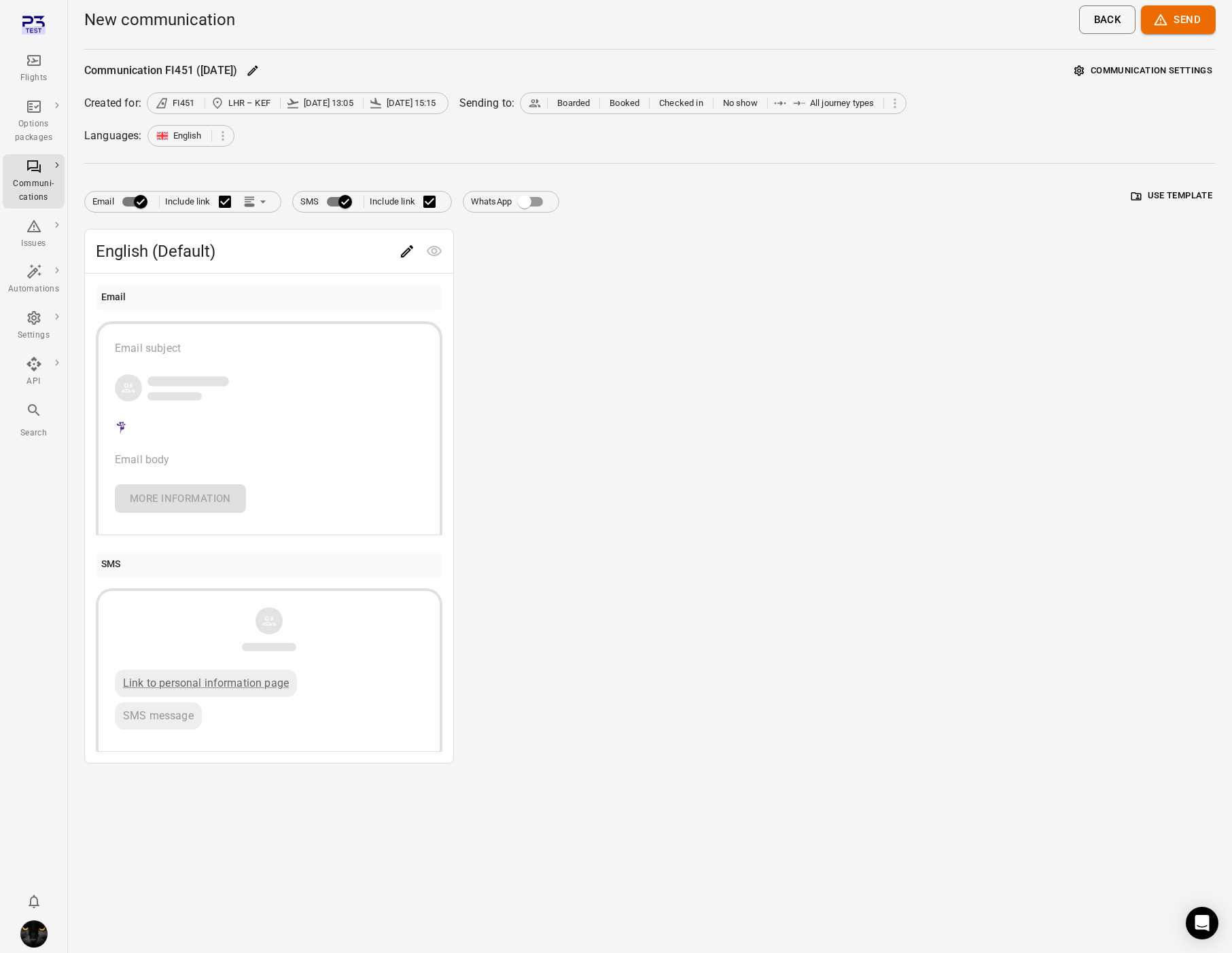
click at [1163, 79] on button "Communication settings" at bounding box center [1143, 70] width 145 height 21
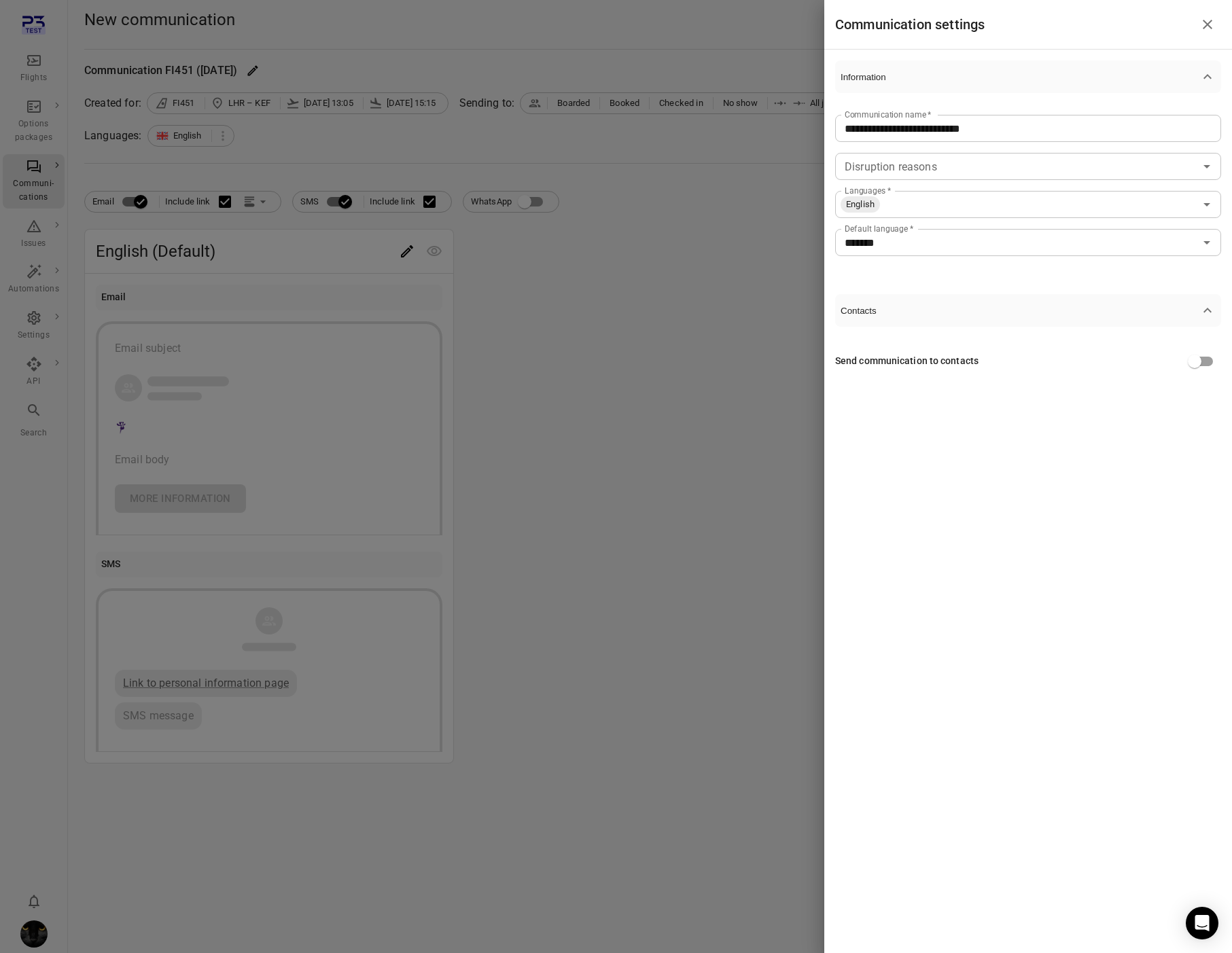
click at [967, 200] on input "Languages   *" at bounding box center [1037, 204] width 313 height 19
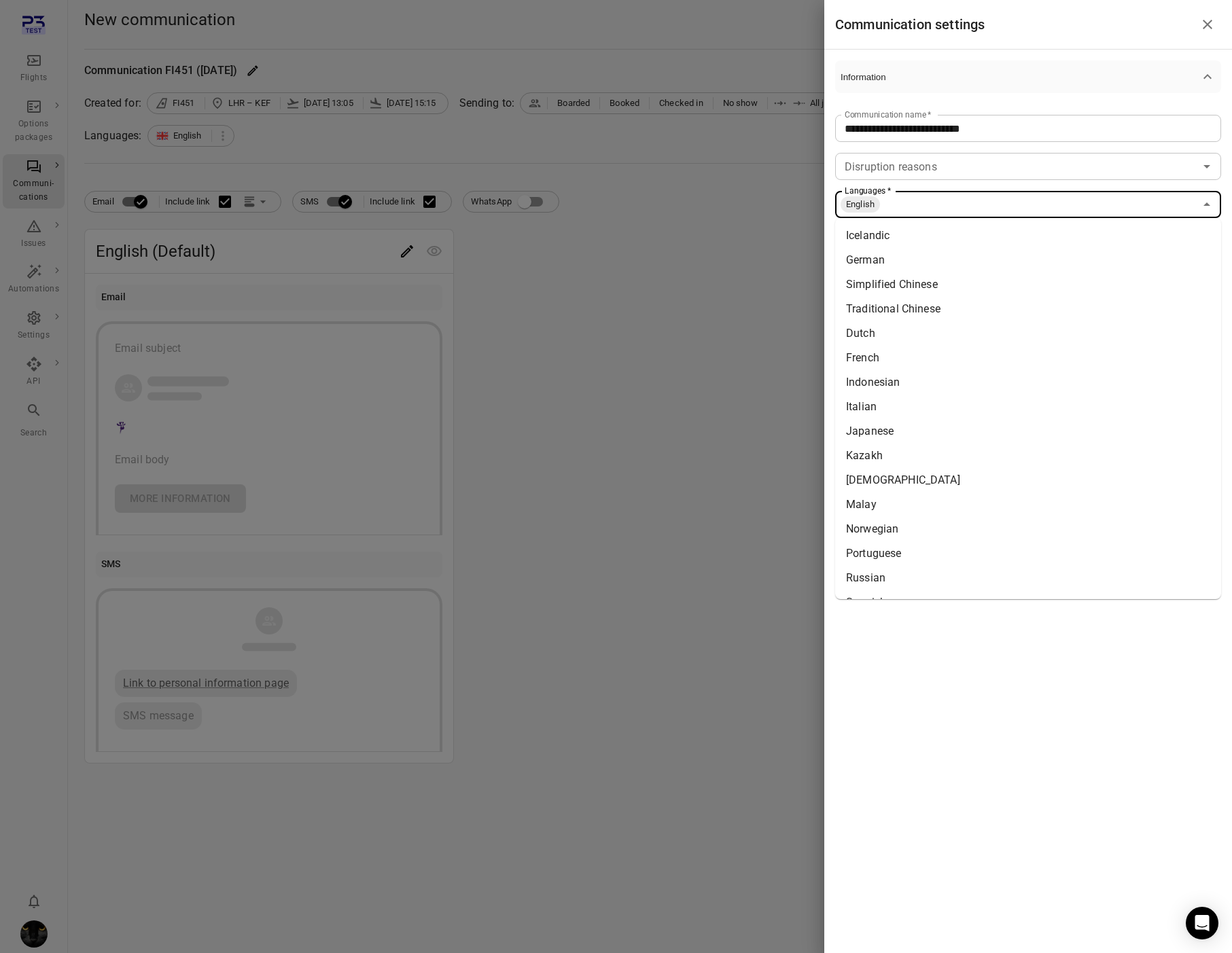
click at [949, 231] on li "Icelandic" at bounding box center [1028, 236] width 386 height 24
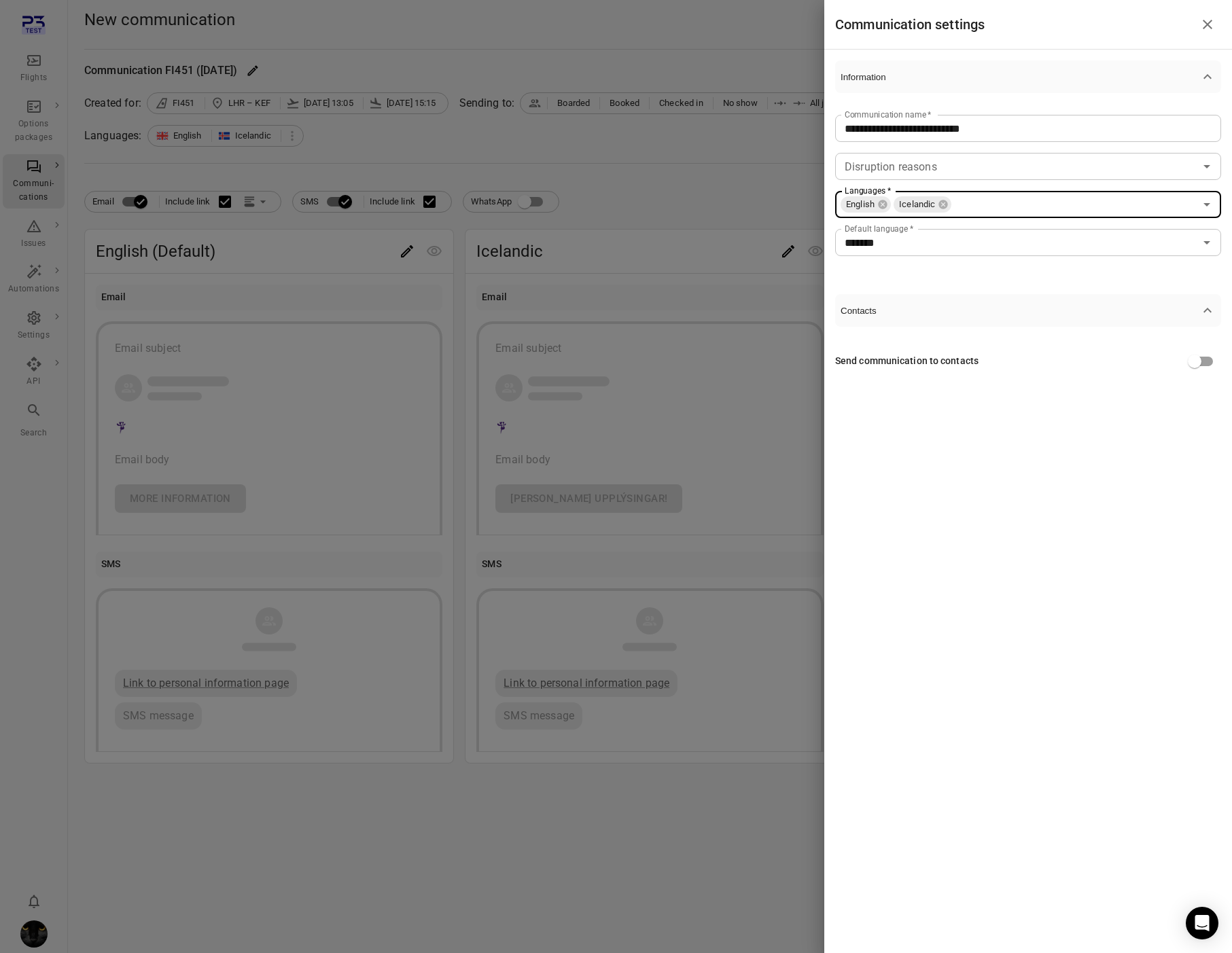
click at [631, 208] on div at bounding box center [616, 476] width 1232 height 953
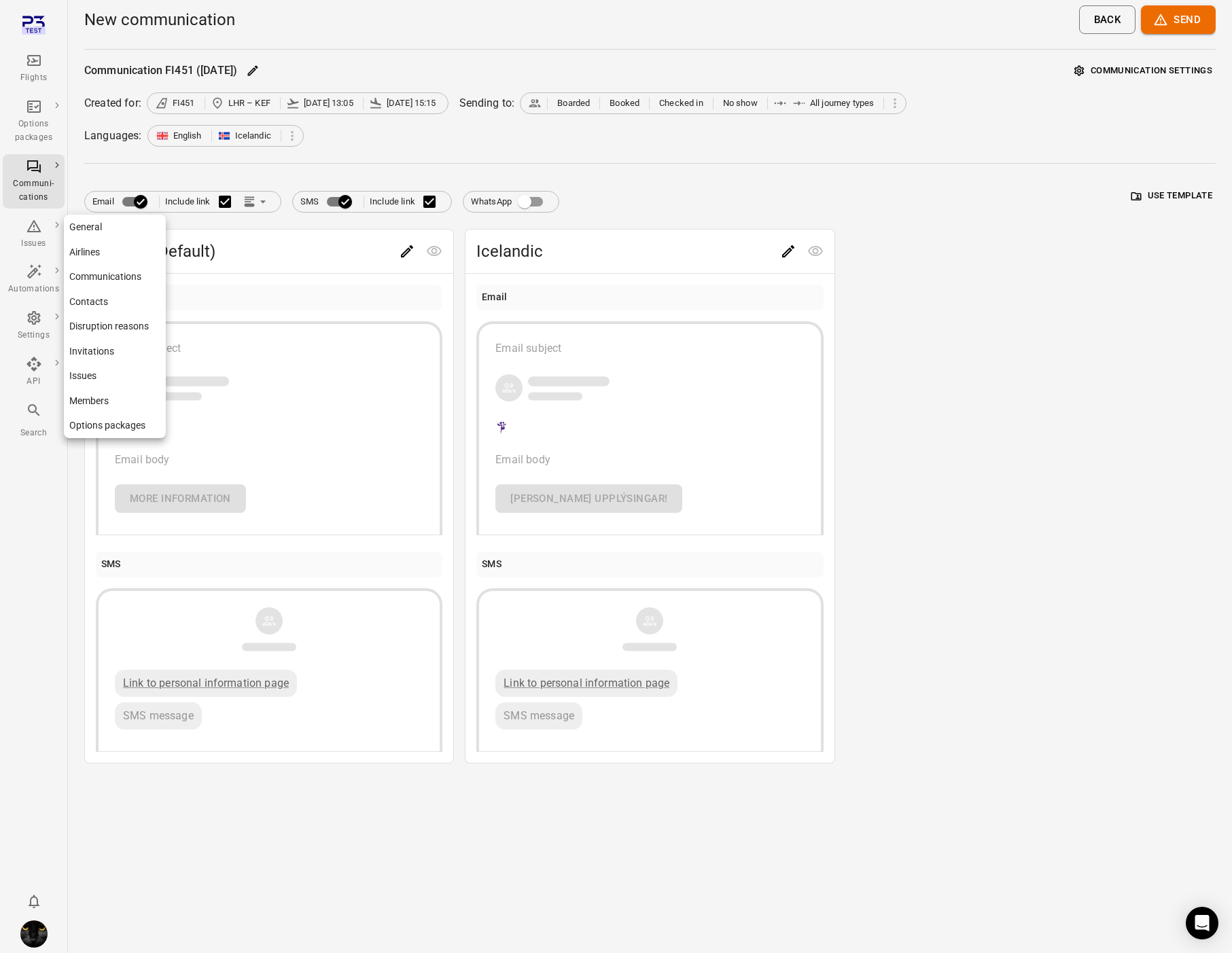
click at [26, 321] on icon "Main navigation" at bounding box center [34, 318] width 16 height 16
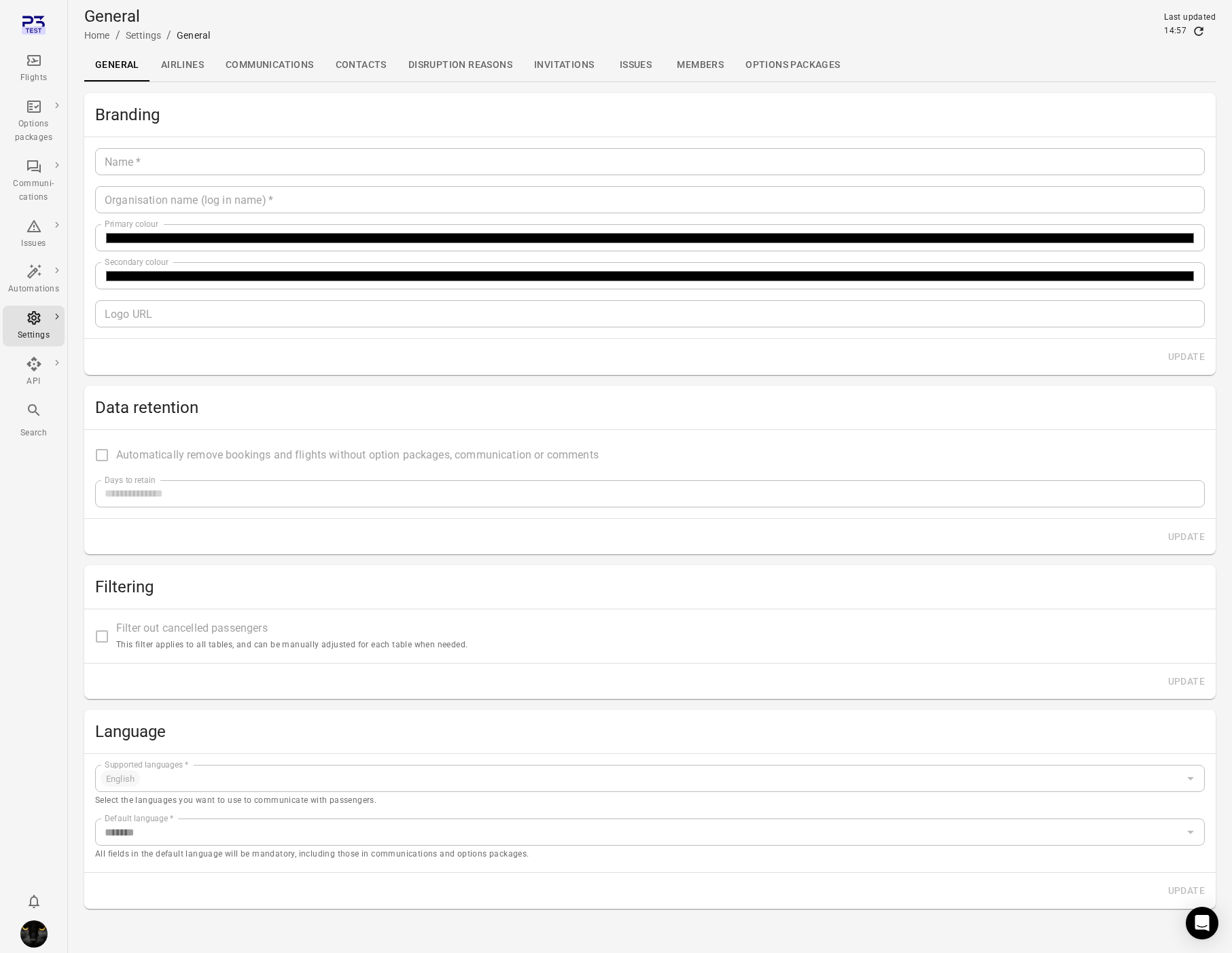
type input "*******"
type input "**********"
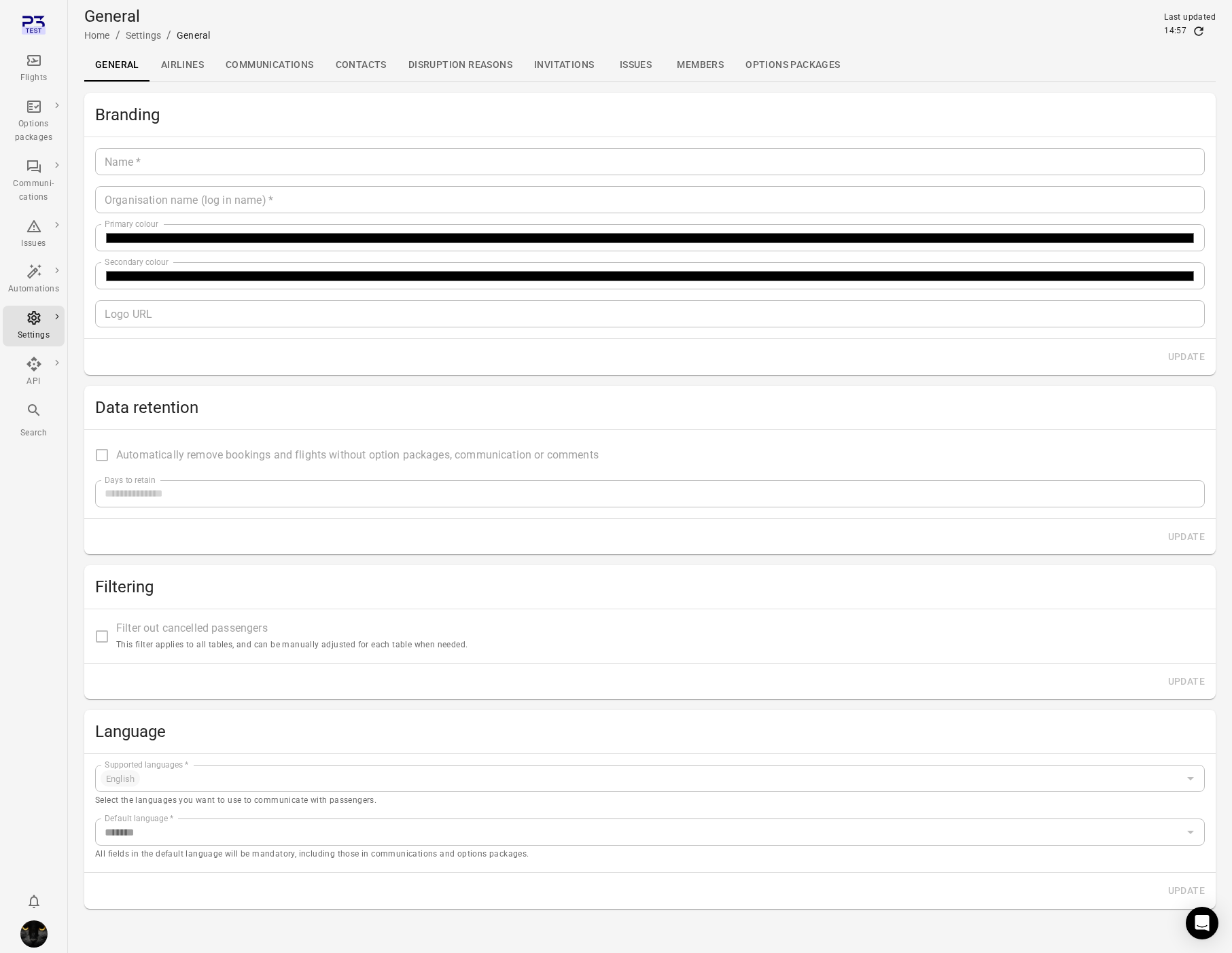
type input "**"
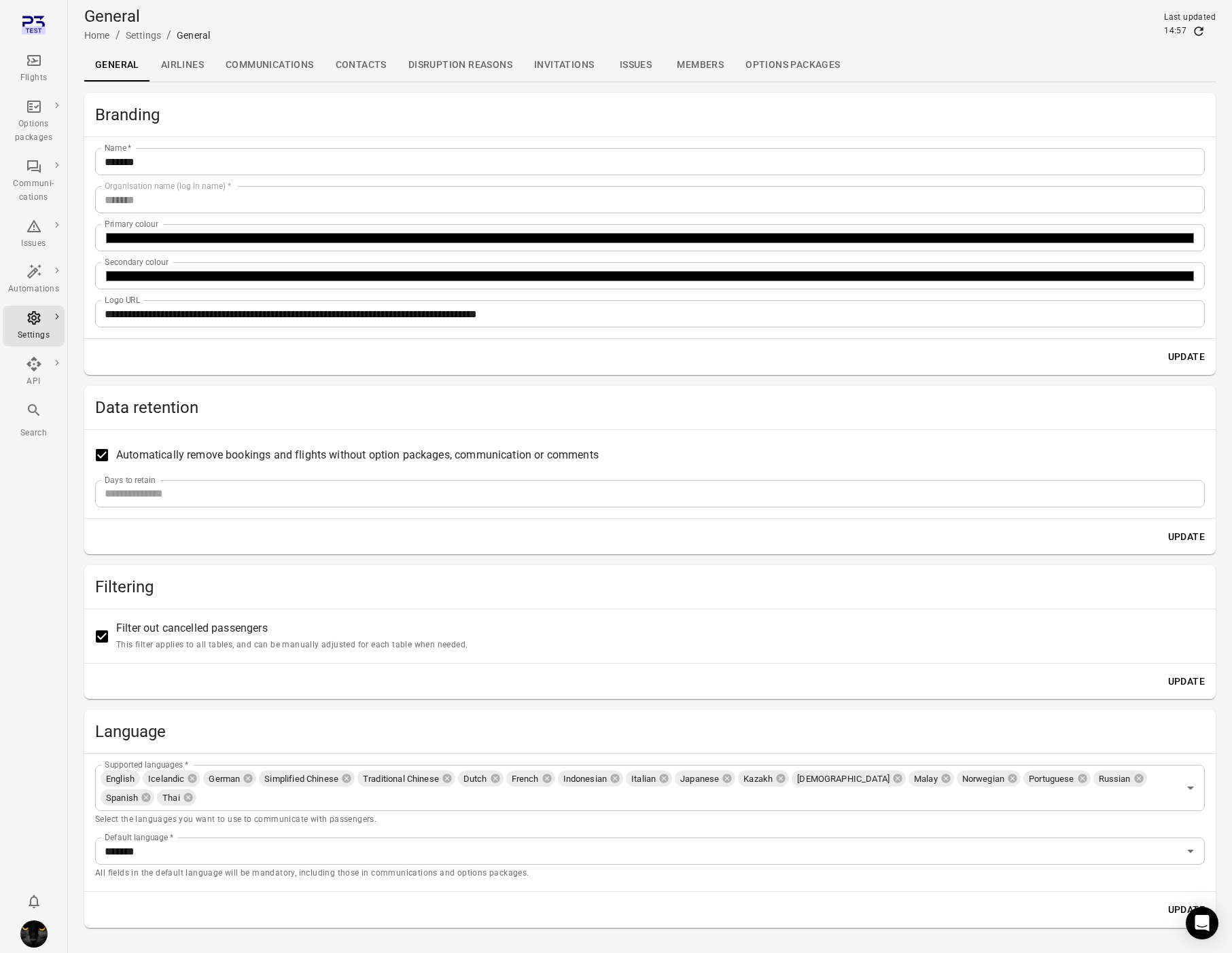
scroll to position [29, 0]
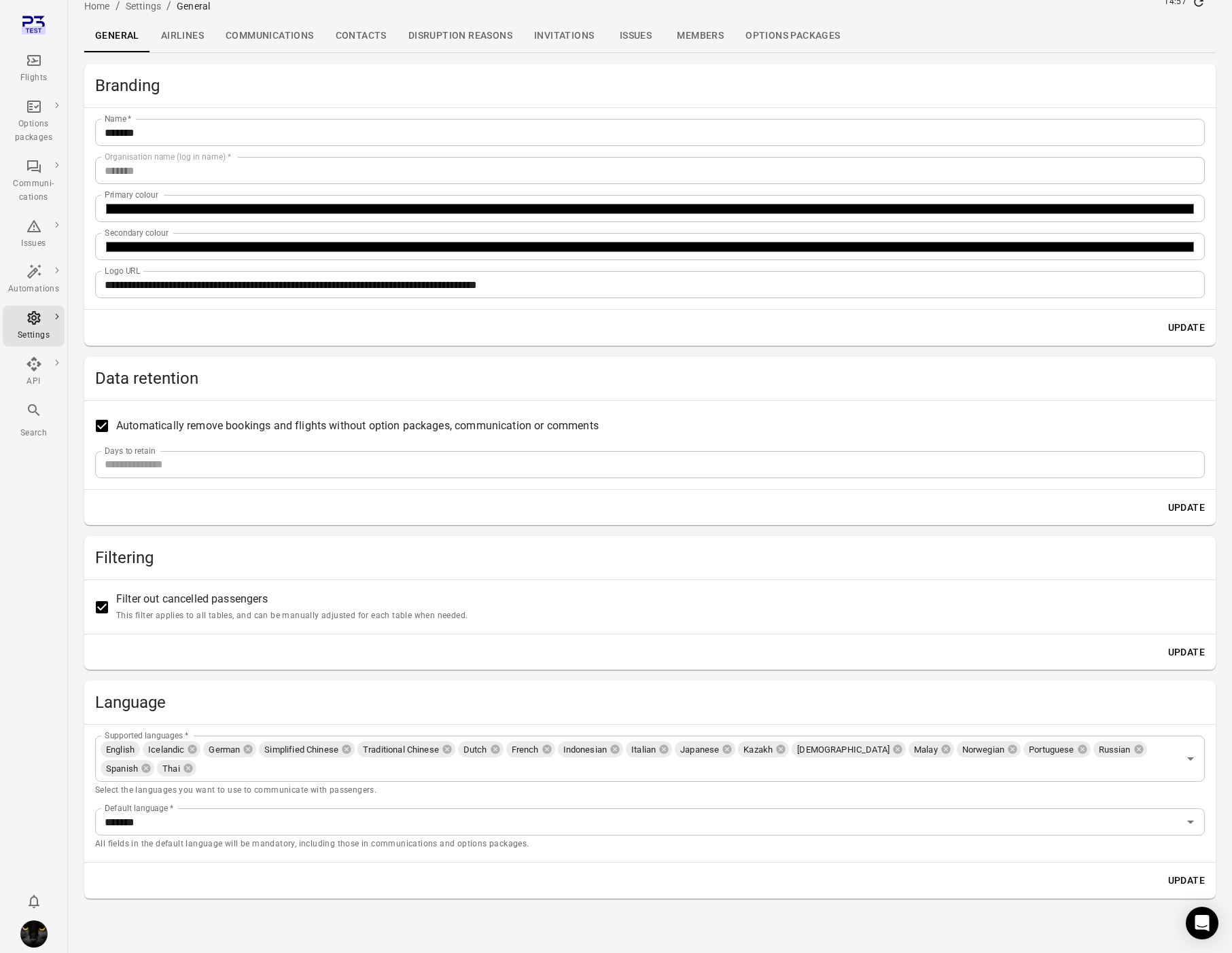
click at [353, 43] on link "Contacts" at bounding box center [361, 36] width 73 height 33
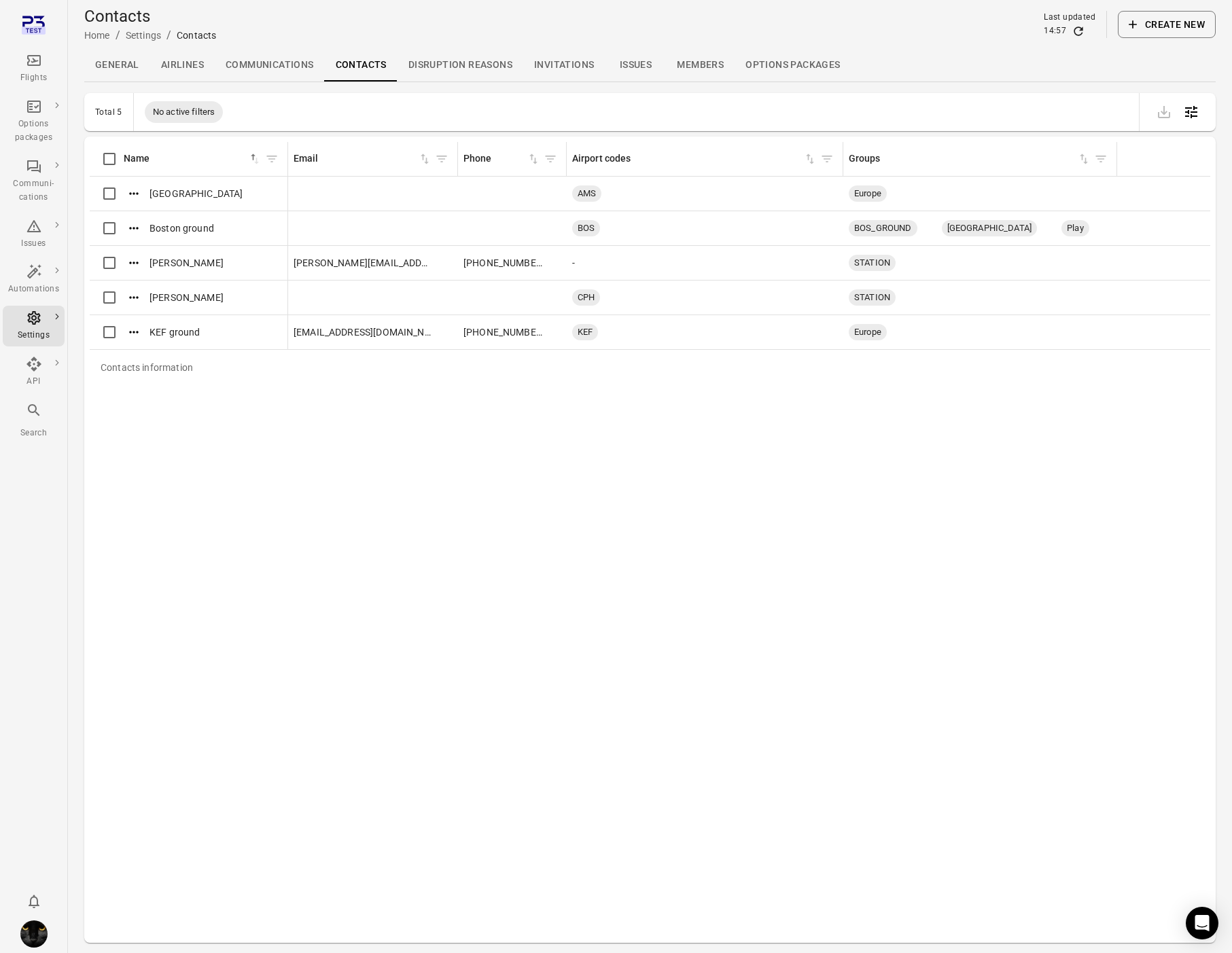
click at [254, 73] on link "Communications" at bounding box center [270, 65] width 110 height 33
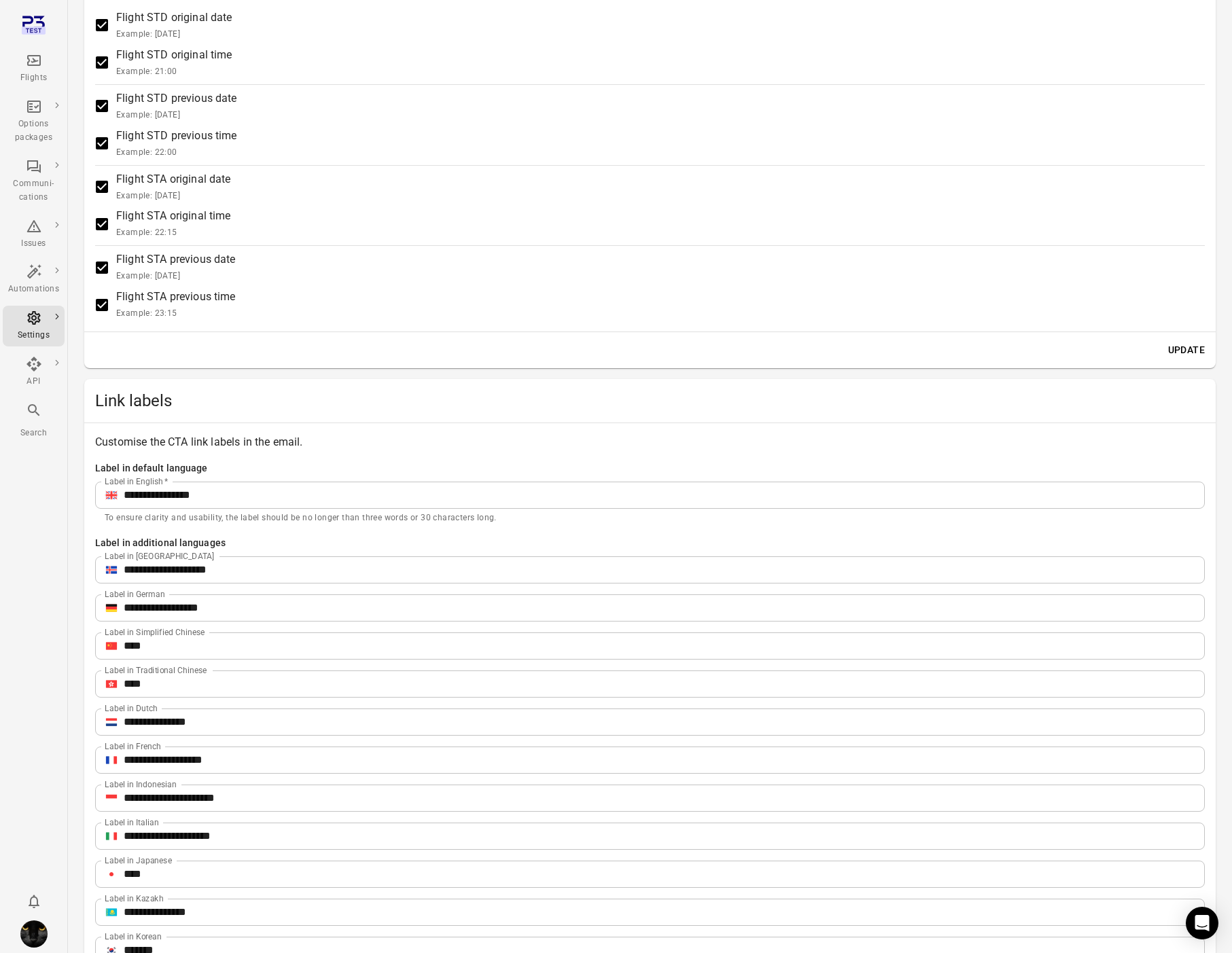
scroll to position [1865, 0]
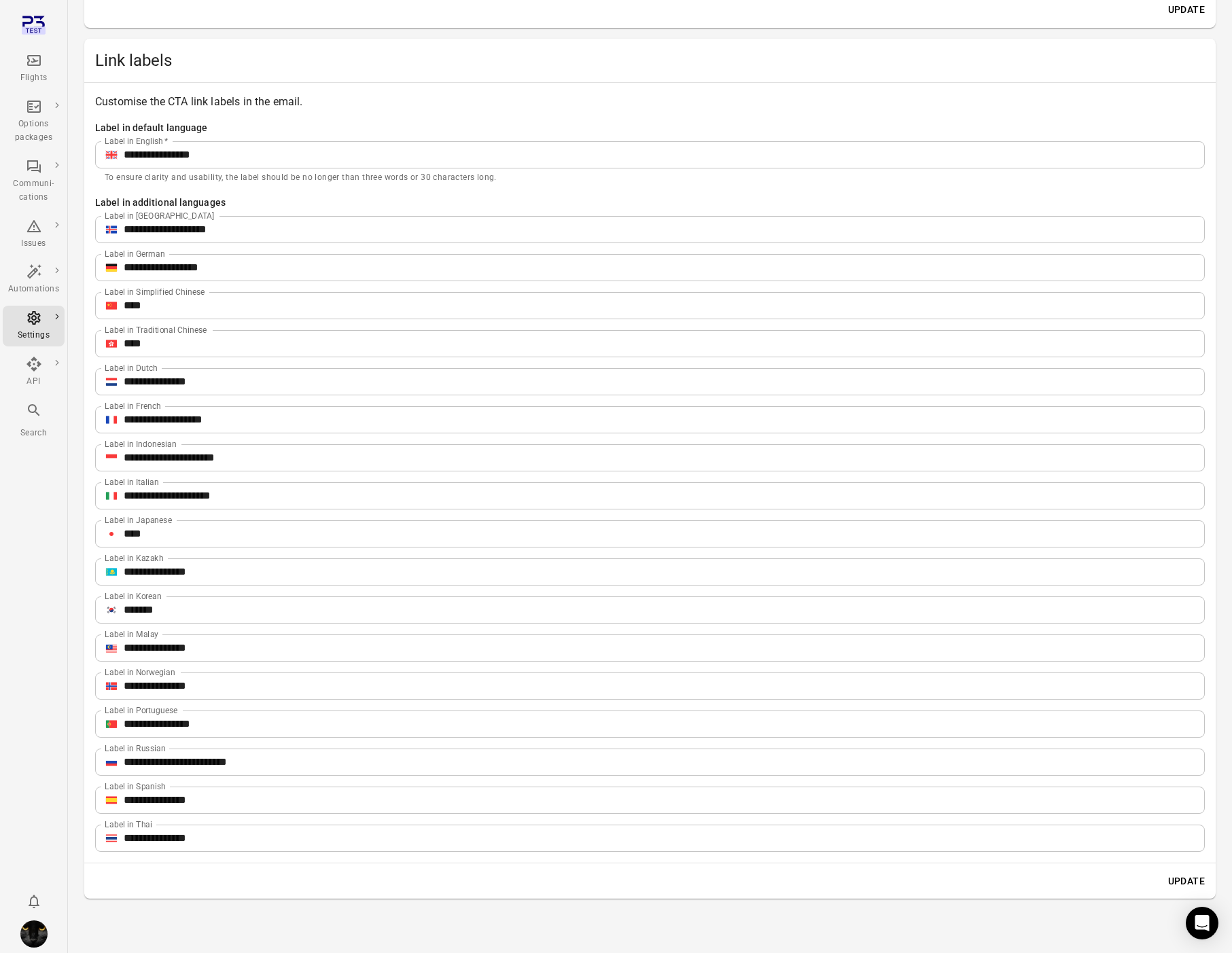
click at [239, 228] on input "**********" at bounding box center [664, 229] width 1081 height 27
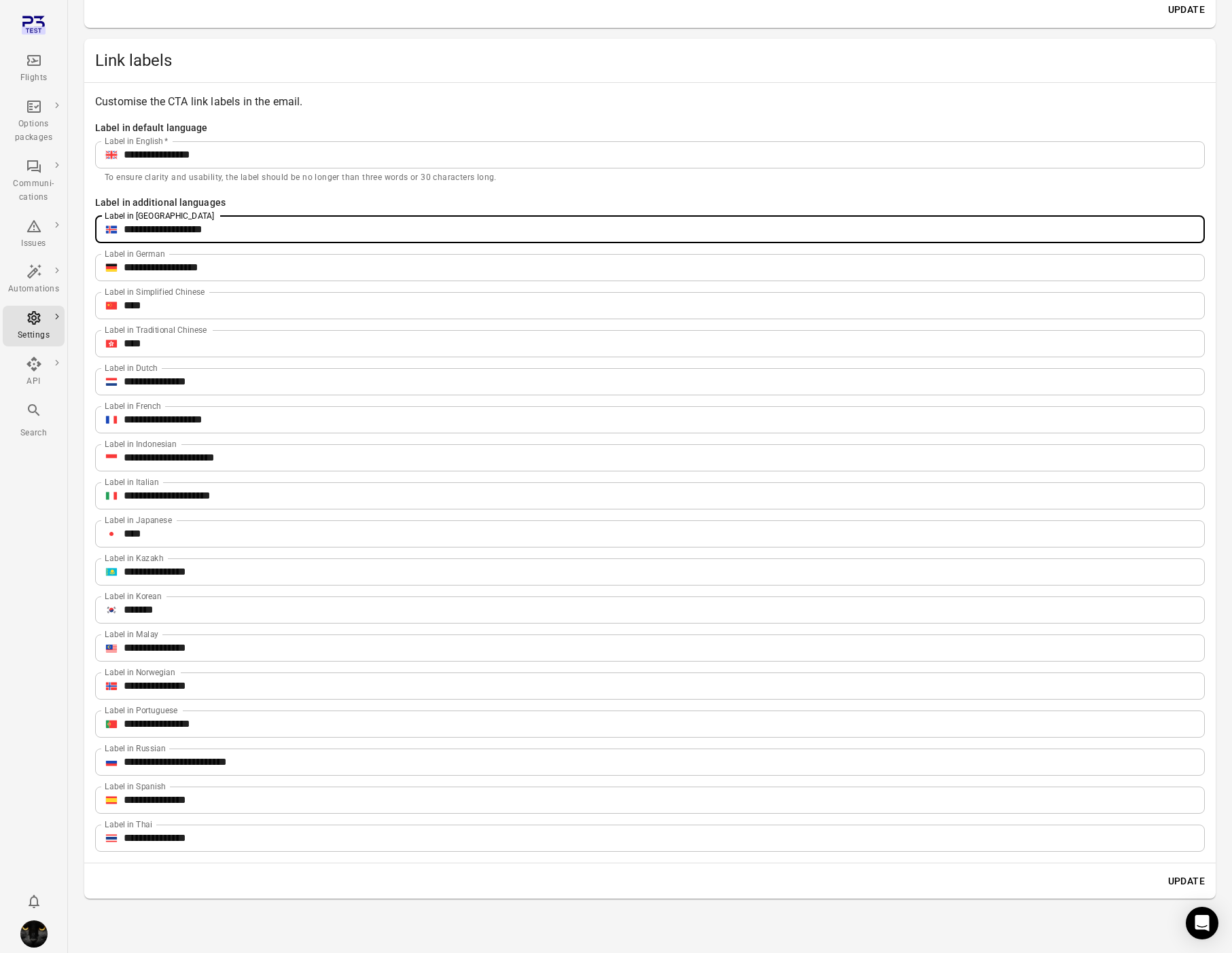
type input "**********"
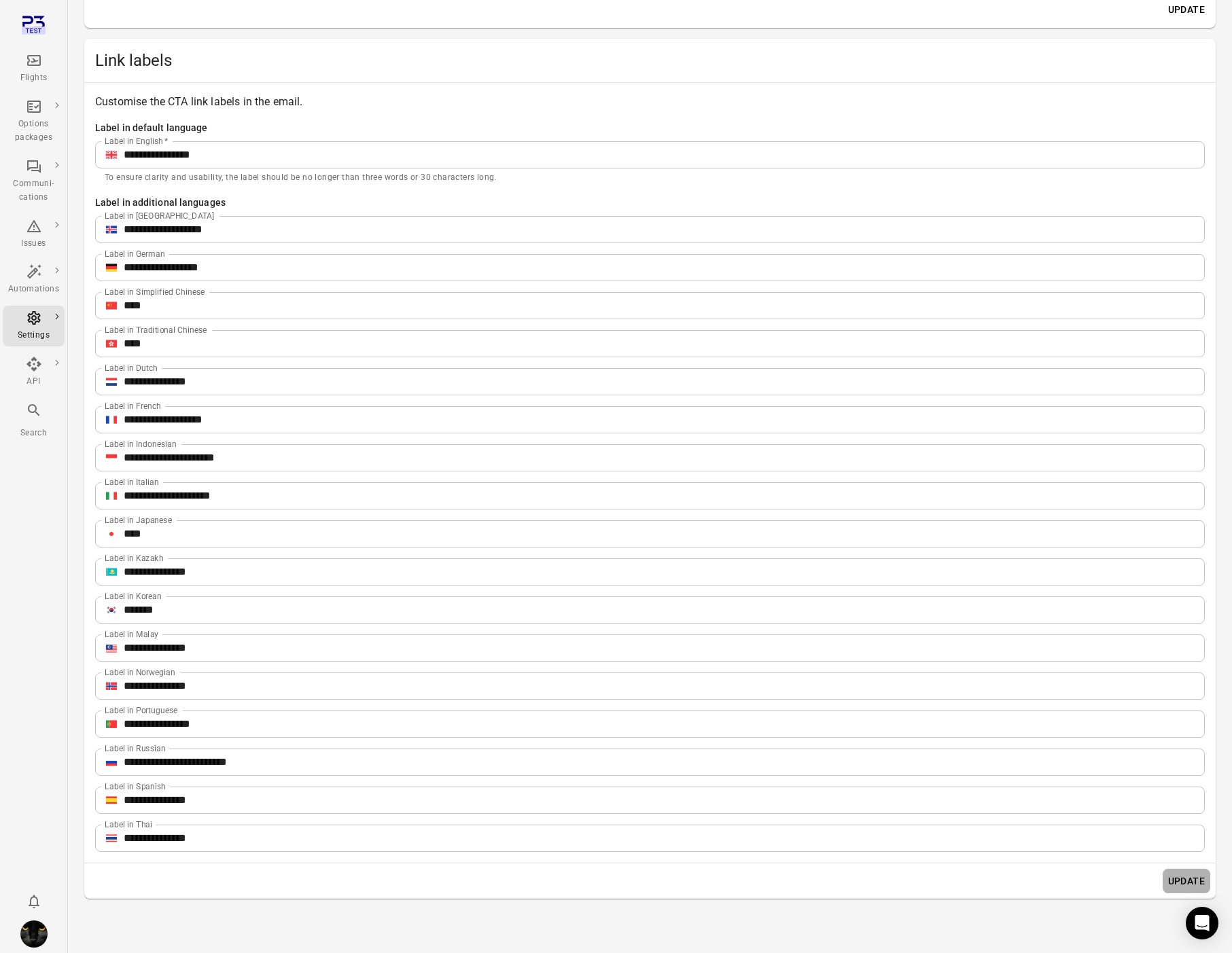
click at [1185, 869] on button "Update" at bounding box center [1187, 881] width 48 height 25
